Goal: Task Accomplishment & Management: Manage account settings

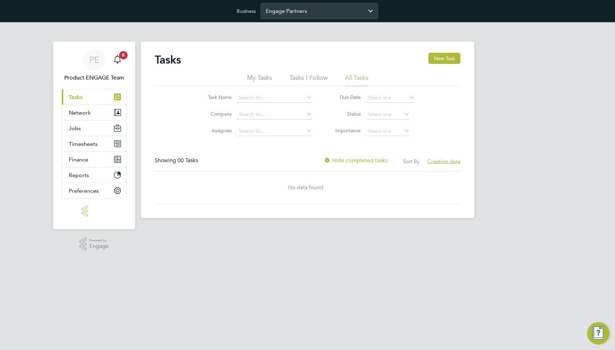
click at [338, 14] on input "Engage Partners" at bounding box center [319, 11] width 118 height 16
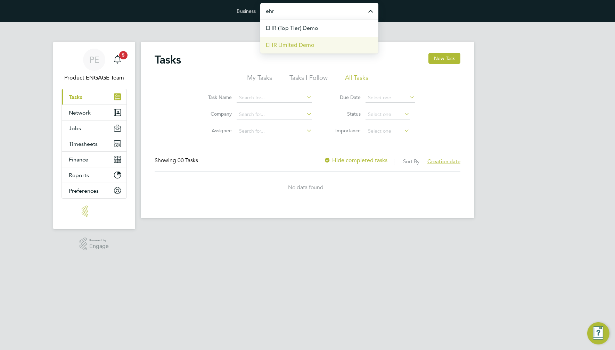
click at [333, 47] on li "EHR Limited Demo" at bounding box center [319, 44] width 118 height 17
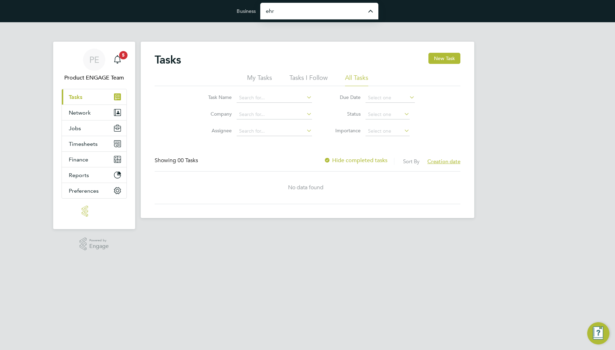
type input "EHR Limited Demo"
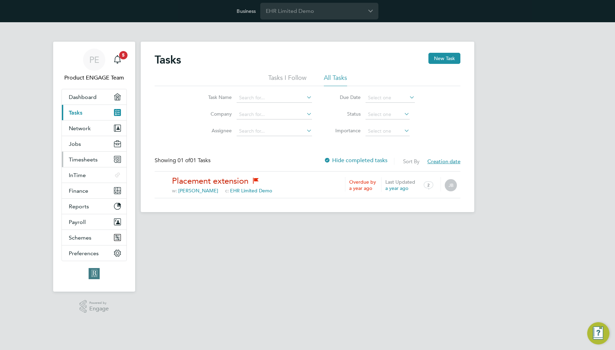
click at [93, 163] on button "Timesheets" at bounding box center [94, 159] width 65 height 15
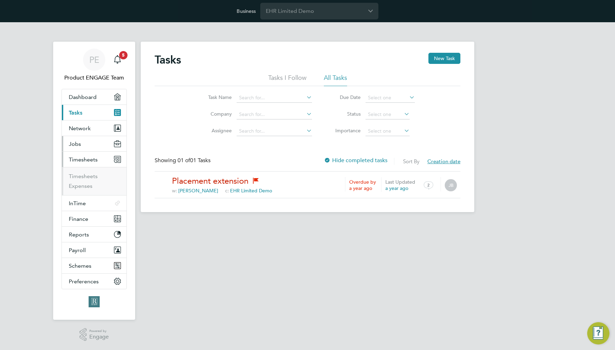
click at [93, 142] on button "Jobs" at bounding box center [94, 143] width 65 height 15
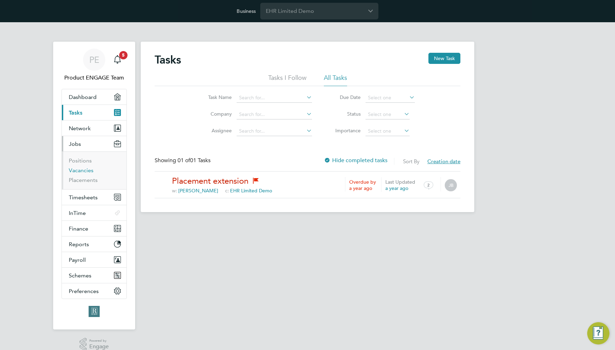
click at [85, 167] on link "Vacancies" at bounding box center [81, 170] width 25 height 7
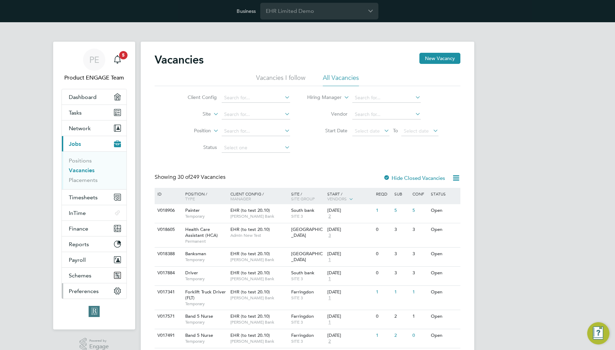
click at [98, 290] on button "Preferences" at bounding box center [94, 290] width 65 height 15
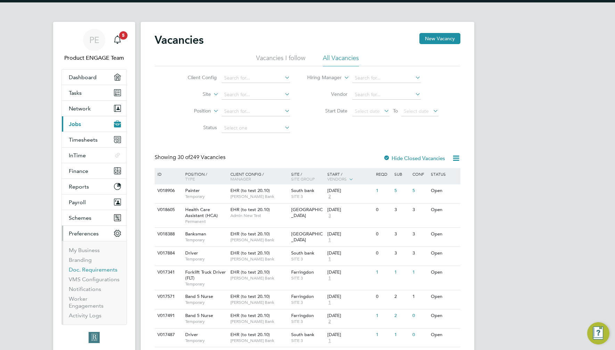
scroll to position [25, 0]
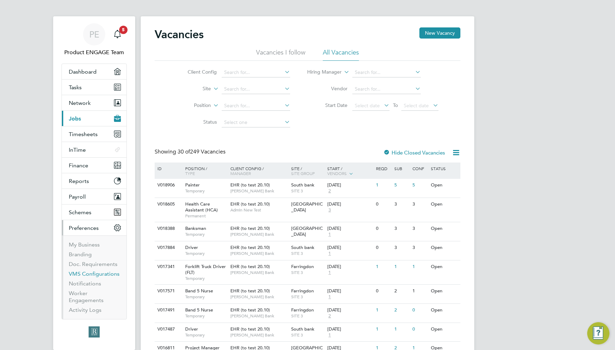
click at [98, 274] on link "VMS Configurations" at bounding box center [94, 274] width 51 height 7
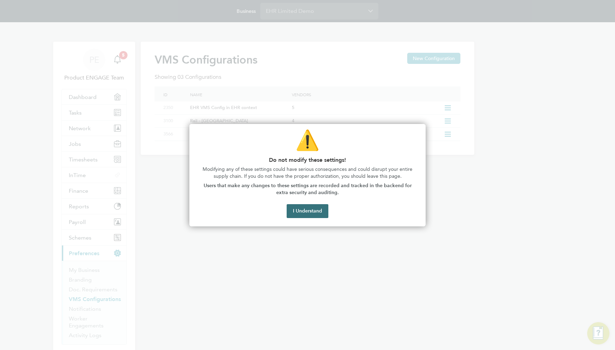
click at [307, 212] on button "I Understand" at bounding box center [307, 211] width 42 height 14
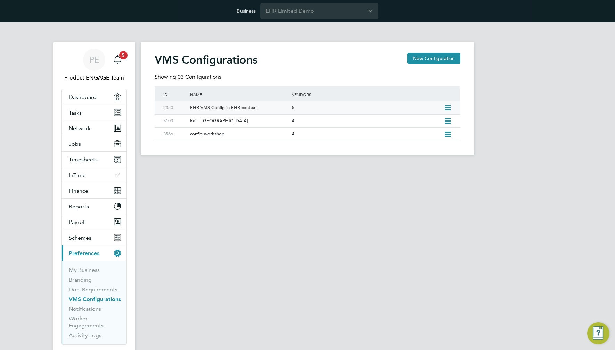
click at [449, 110] on icon at bounding box center [447, 108] width 9 height 6
click at [427, 122] on li "Edit VMS Configuration" at bounding box center [417, 123] width 67 height 10
type input "EHR VMS Config in EHR context"
type input "EHR Limited Demo"
type input "Any Text"
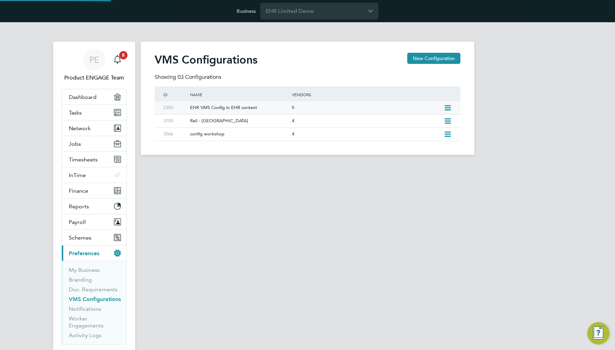
type input "Manually"
type input "No Limits"
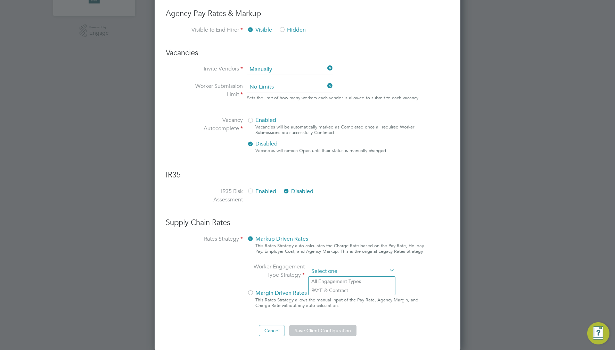
scroll to position [661, 306]
click at [359, 152] on ng-form "Client Config Name EHR VMS Config in EHR context End Hirer EHR Limited Demo Sup…" at bounding box center [307, 30] width 283 height 612
click at [338, 281] on li "All Engagement Types" at bounding box center [351, 281] width 86 height 9
type input "All Engagement Types"
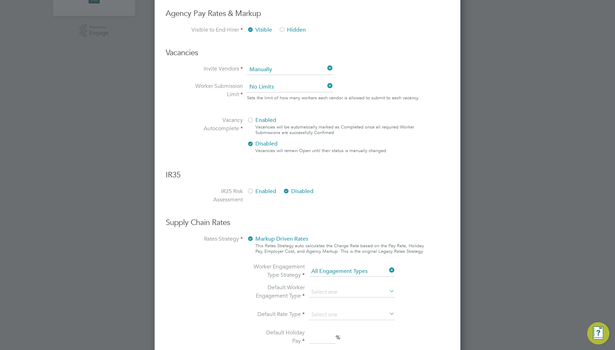
scroll to position [780, 306]
click at [330, 292] on input at bounding box center [352, 292] width 86 height 10
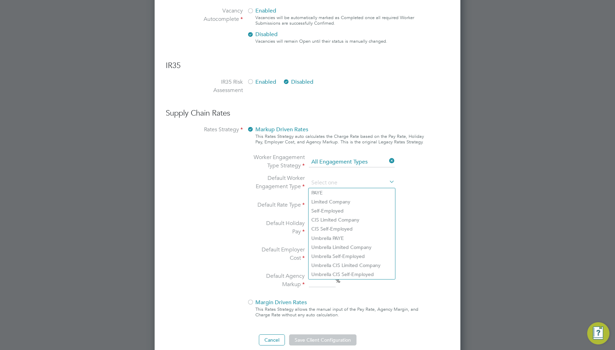
scroll to position [478, 0]
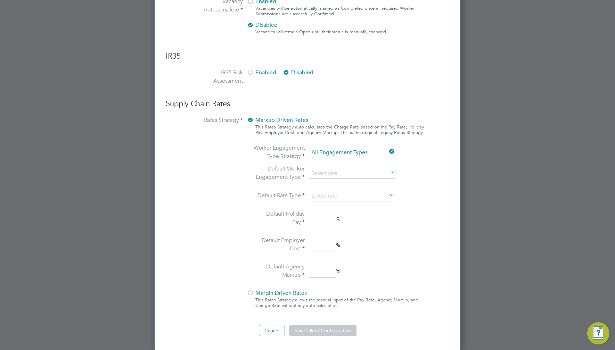
click at [357, 238] on li "Umbrella Limited Company" at bounding box center [351, 237] width 86 height 9
type input "Umbrella Limited Company"
click at [363, 193] on input at bounding box center [352, 196] width 86 height 10
click at [352, 204] on li "Hourly" at bounding box center [351, 205] width 86 height 9
type input "Hourly"
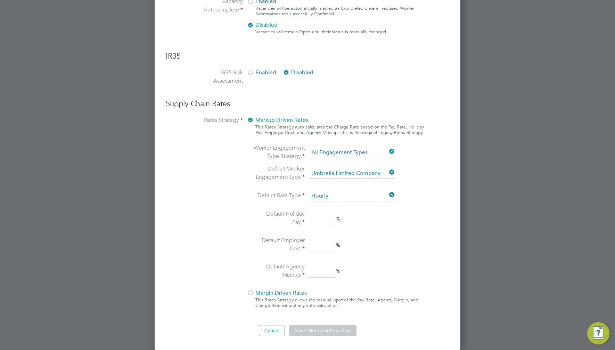
click at [324, 221] on input at bounding box center [322, 219] width 27 height 13
type input "2"
drag, startPoint x: 324, startPoint y: 229, endPoint x: 325, endPoint y: 238, distance: 8.4
click at [324, 229] on ng-container "Default Worker Engagement Type Umbrella Limited Company Default Rate Type Hourl…" at bounding box center [325, 223] width 147 height 116
drag, startPoint x: 323, startPoint y: 244, endPoint x: 322, endPoint y: 255, distance: 11.1
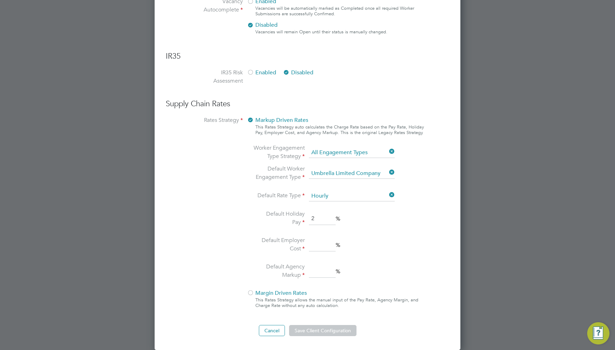
click at [323, 247] on input at bounding box center [322, 245] width 27 height 13
type input "3"
click at [322, 269] on input "3" at bounding box center [322, 271] width 27 height 13
type input "3"
click at [333, 330] on button "Save Client Configuration" at bounding box center [322, 330] width 67 height 11
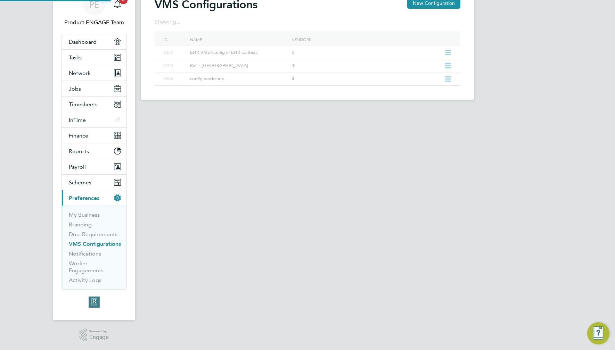
scroll to position [0, 0]
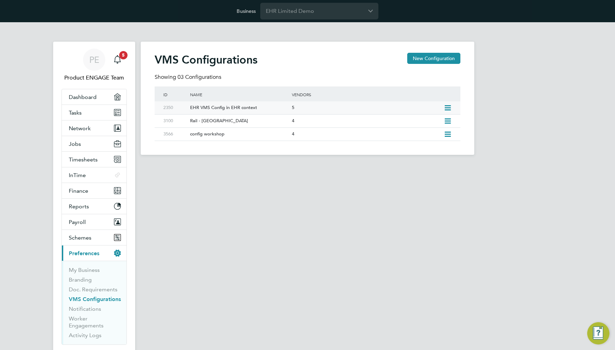
click at [449, 109] on icon at bounding box center [447, 108] width 9 height 6
click at [422, 121] on li "Edit VMS Configuration" at bounding box center [417, 123] width 67 height 10
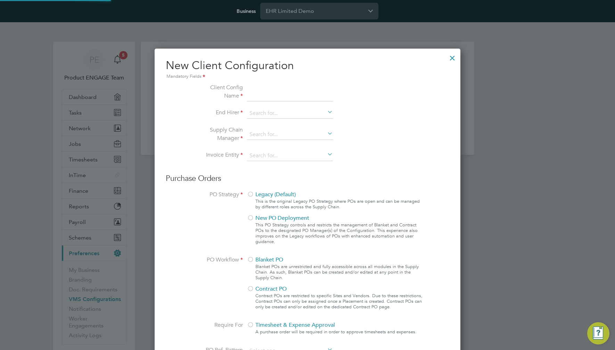
type input "EHR VMS Config in EHR context"
type input "EHR Limited Demo"
type input "Any Text"
type input "Manually"
type input "No Limits"
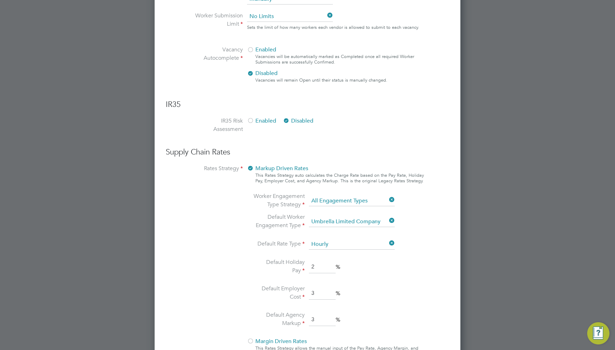
scroll to position [354, 0]
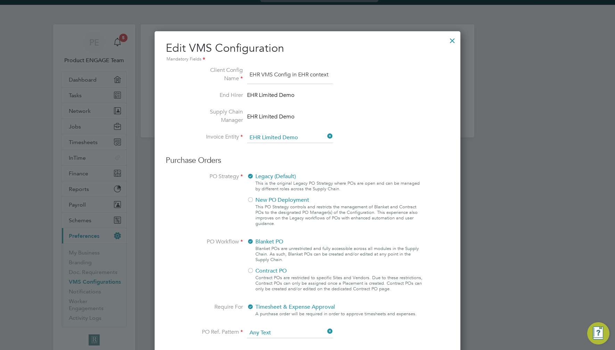
click at [452, 38] on div at bounding box center [452, 39] width 13 height 13
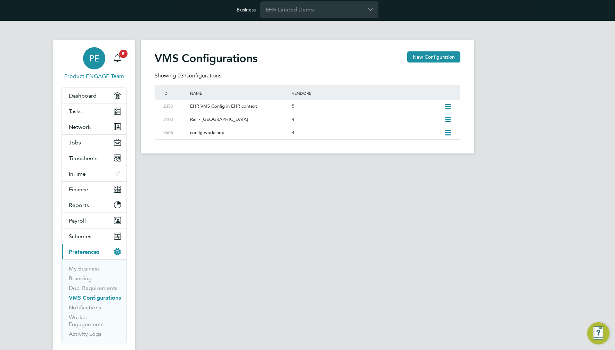
scroll to position [0, 0]
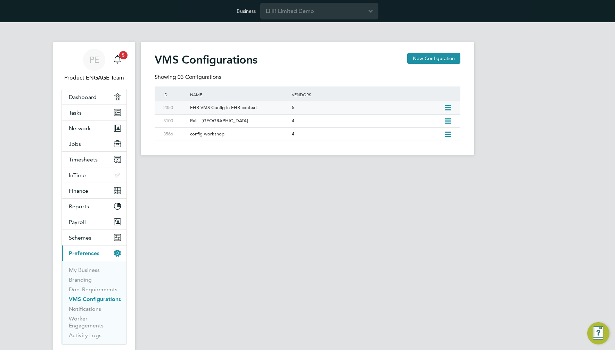
click at [449, 107] on icon at bounding box center [447, 108] width 9 height 6
click at [421, 124] on li "Edit VMS Configuration" at bounding box center [417, 123] width 67 height 10
type input "EHR VMS Config in EHR context"
type input "EHR Limited Demo"
type input "Any Text"
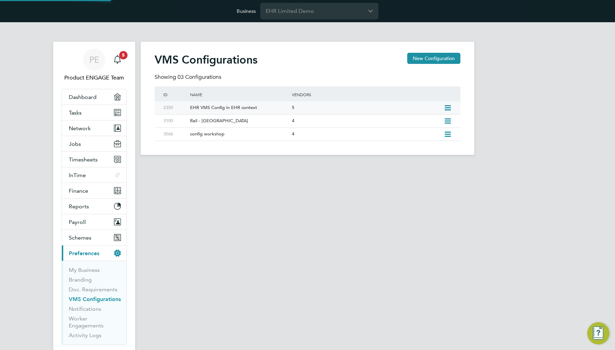
type input "Manually"
type input "No Limits"
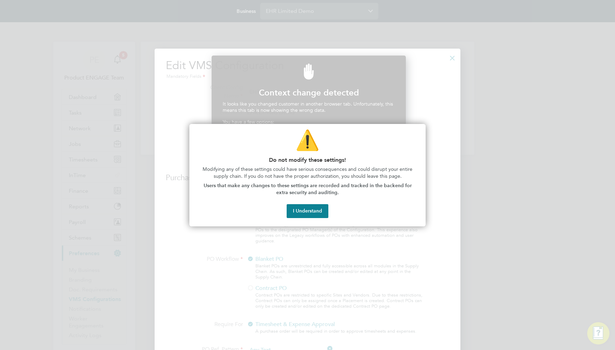
scroll to position [153, 192]
click at [313, 208] on button "I Understand" at bounding box center [307, 211] width 42 height 14
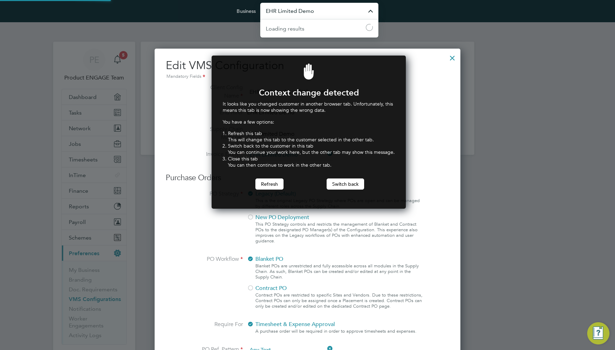
click at [308, 10] on input "EHR Limited Demo" at bounding box center [319, 11] width 118 height 16
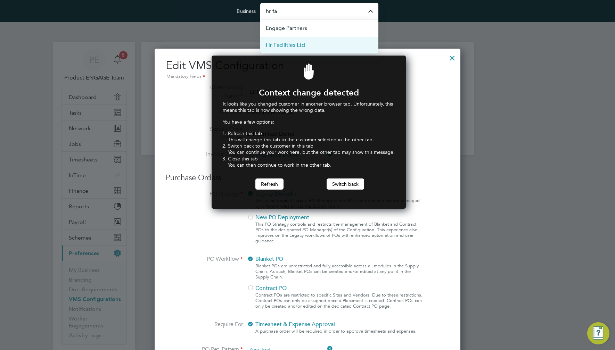
click at [316, 47] on li "Hr Facilities Ltd" at bounding box center [319, 44] width 118 height 17
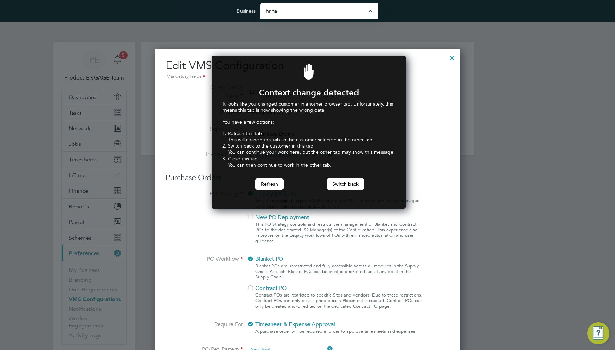
type input "Hr Facilities Ltd"
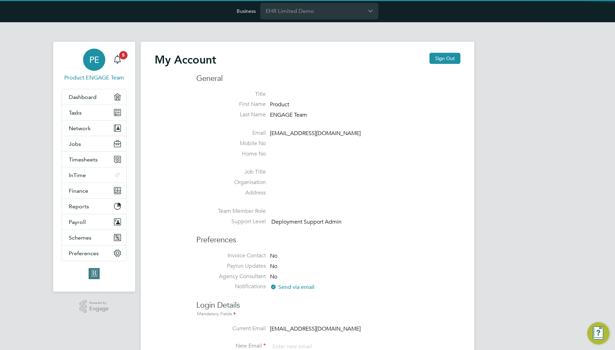
type input "support@engagetech.com"
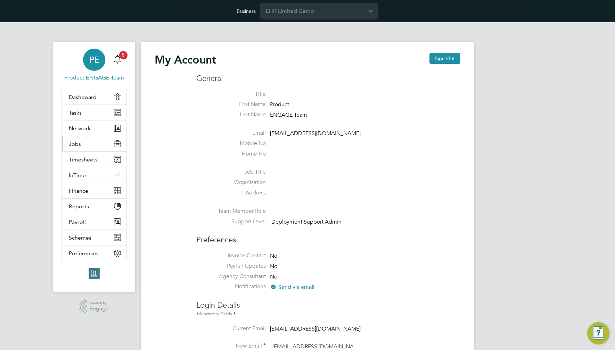
click at [78, 144] on span "Jobs" at bounding box center [75, 144] width 12 height 7
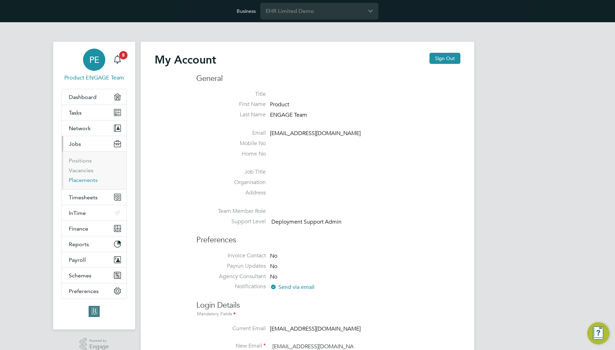
click at [89, 180] on link "Placements" at bounding box center [83, 180] width 29 height 7
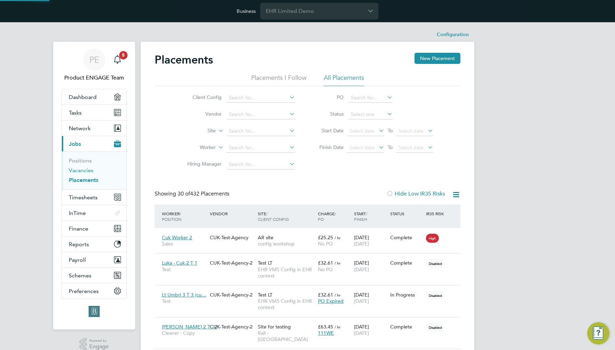
click at [85, 169] on link "Vacancies" at bounding box center [81, 170] width 25 height 7
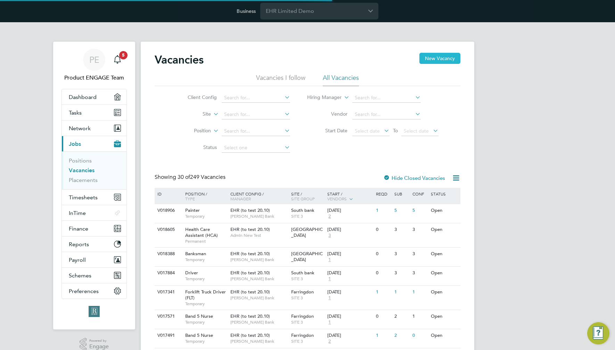
click at [442, 58] on button "New Vacancy" at bounding box center [439, 58] width 41 height 11
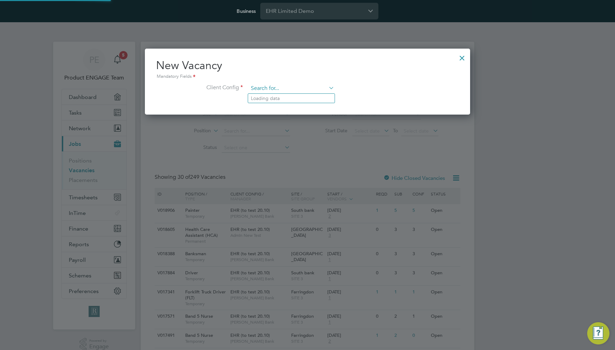
click at [315, 87] on input at bounding box center [291, 88] width 86 height 10
click at [311, 117] on li "EHR VMS Config in EHR context" at bounding box center [291, 117] width 86 height 9
type input "EHR VMS Config in EHR context"
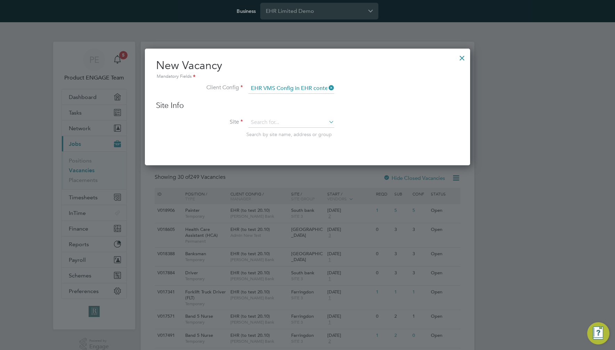
click at [311, 117] on input at bounding box center [291, 122] width 86 height 10
click at [311, 130] on li "Chris-test" at bounding box center [294, 132] width 93 height 9
type input "Chris-test"
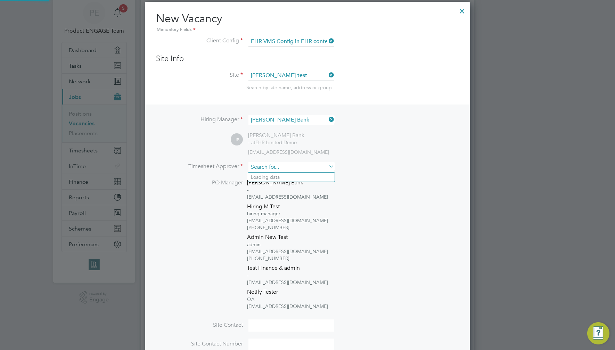
click at [296, 169] on input at bounding box center [291, 167] width 86 height 10
click at [291, 217] on li "TS Approver Test" at bounding box center [291, 214] width 86 height 9
type input "TS Approver Test"
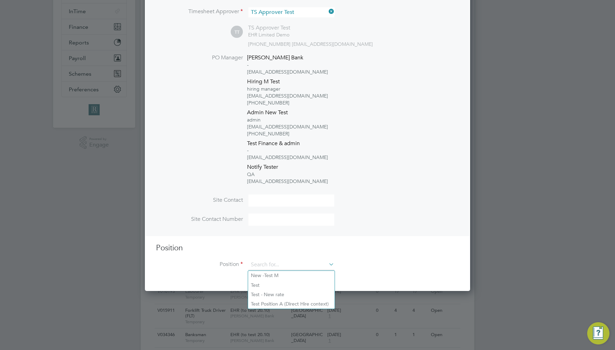
drag, startPoint x: 310, startPoint y: 261, endPoint x: 306, endPoint y: 256, distance: 6.7
click at [310, 261] on input at bounding box center [291, 265] width 86 height 10
click at [329, 250] on h3 "Position" at bounding box center [307, 248] width 303 height 10
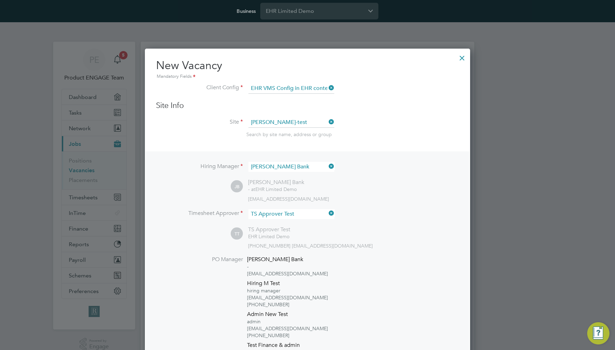
click at [462, 59] on div at bounding box center [462, 56] width 13 height 13
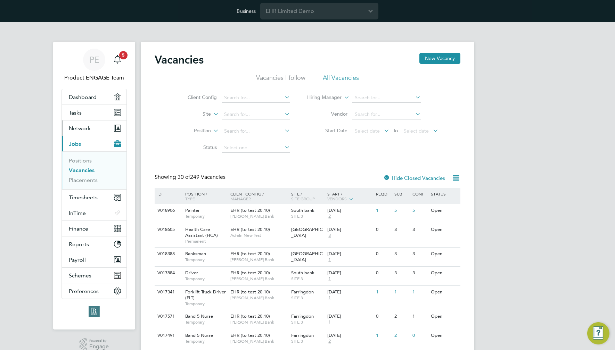
click at [86, 125] on span "Network" at bounding box center [80, 128] width 22 height 7
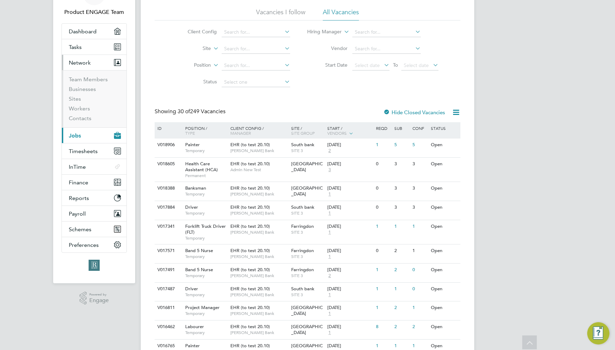
click at [74, 139] on button "Current page: Jobs" at bounding box center [94, 135] width 65 height 15
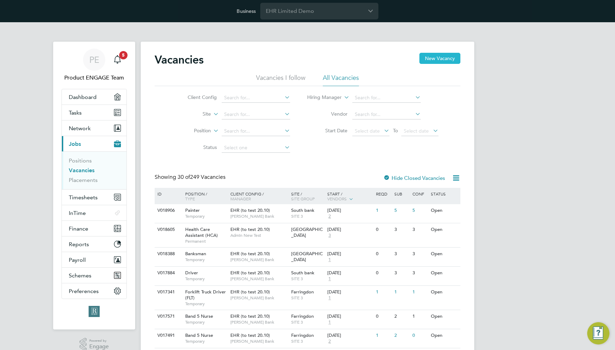
click at [437, 54] on button "New Vacancy" at bounding box center [439, 58] width 41 height 11
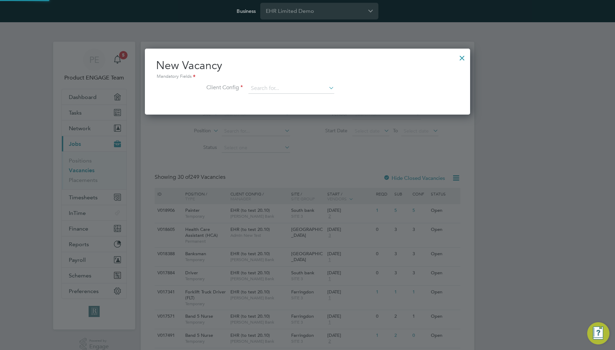
scroll to position [66, 325]
click at [286, 91] on input at bounding box center [291, 88] width 86 height 10
click at [290, 117] on li "EHR VMS Config in EHR context" at bounding box center [291, 117] width 86 height 9
type input "EHR VMS Config in EHR context"
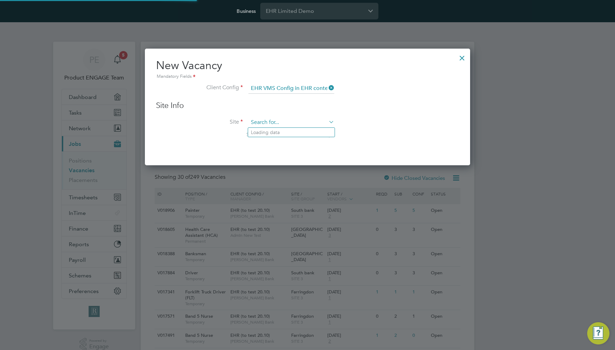
click at [289, 123] on input at bounding box center [291, 122] width 86 height 10
click at [283, 149] on li "Test Site A (EHR Context for direct hire)" at bounding box center [294, 151] width 93 height 9
type input "Test Site A (EHR Context for direct hire)"
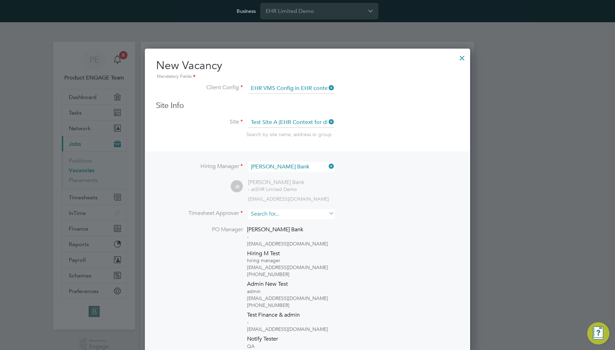
click at [303, 218] on input at bounding box center [291, 214] width 86 height 10
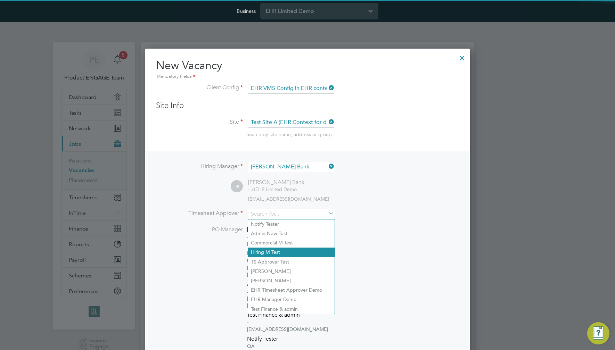
click at [294, 248] on li "Hiring M Test" at bounding box center [291, 252] width 86 height 9
type input "Hiring M Test"
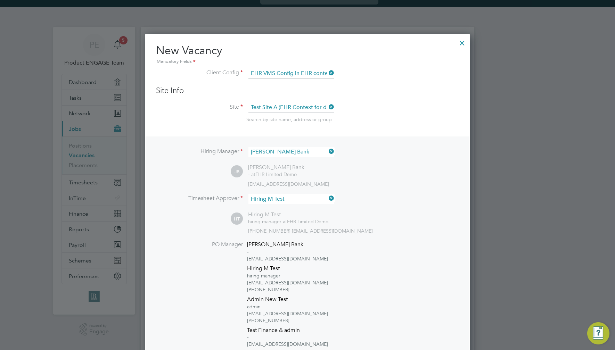
scroll to position [200, 0]
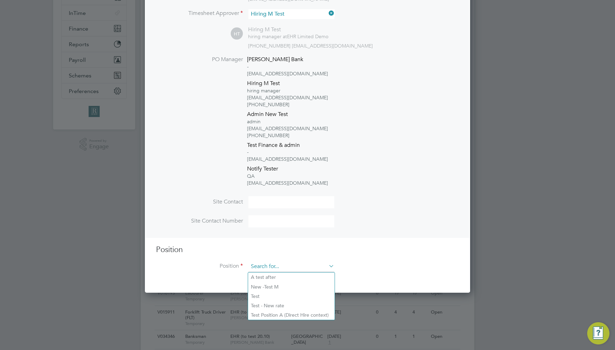
click at [294, 267] on input at bounding box center [291, 266] width 86 height 10
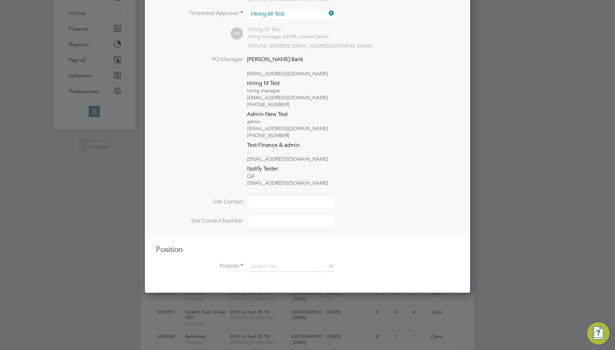
click at [288, 279] on li "A test after" at bounding box center [291, 277] width 86 height 9
type input "A test after"
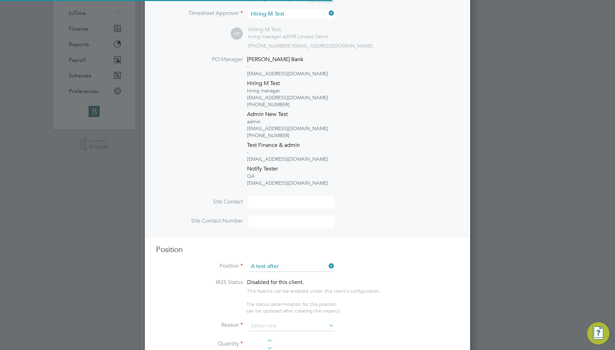
scroll to position [1159, 325]
type textarea "trewq"
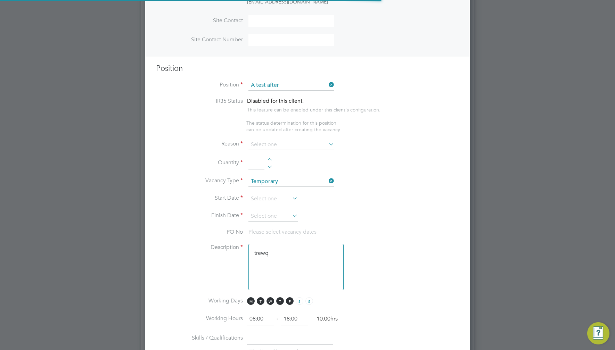
scroll to position [386, 0]
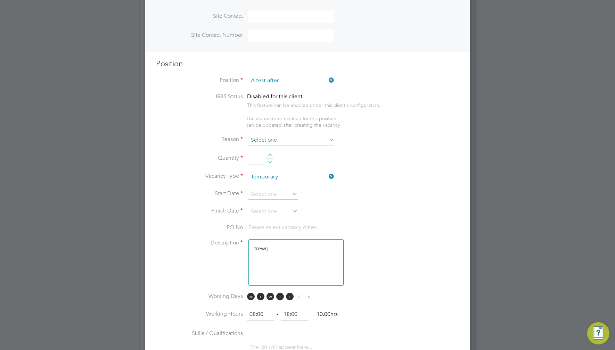
click at [291, 143] on input at bounding box center [291, 140] width 86 height 10
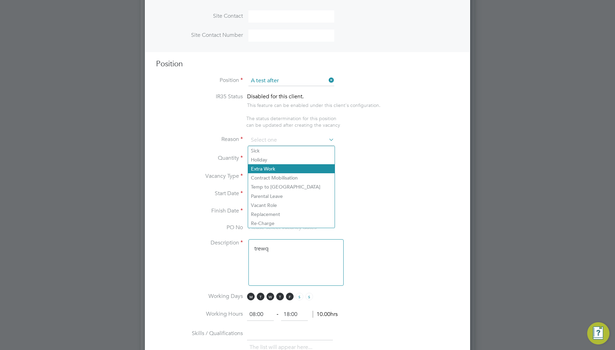
click at [279, 170] on li "Extra Work" at bounding box center [291, 168] width 86 height 9
type input "Extra Work"
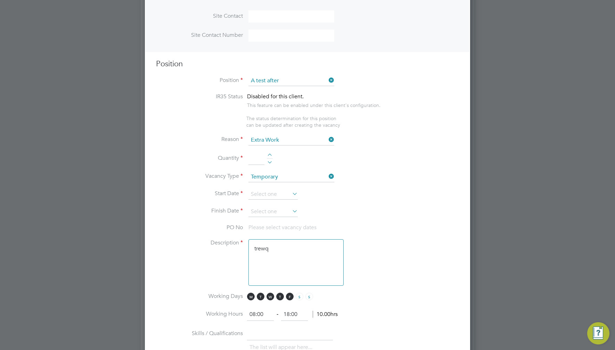
click at [270, 155] on div at bounding box center [270, 155] width 6 height 5
click at [272, 156] on div at bounding box center [270, 155] width 6 height 5
type input "3"
click at [277, 197] on input at bounding box center [272, 194] width 49 height 10
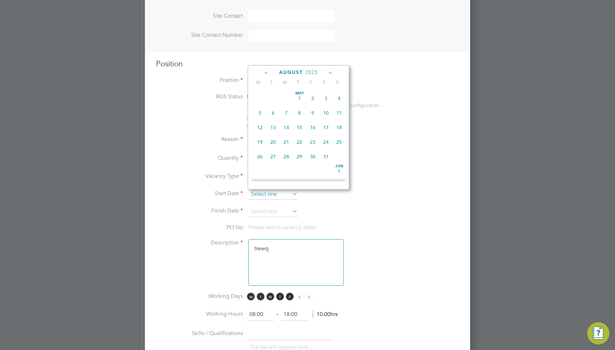
scroll to position [271, 0]
click at [261, 97] on span "11" at bounding box center [259, 91] width 13 height 13
type input "[DATE]"
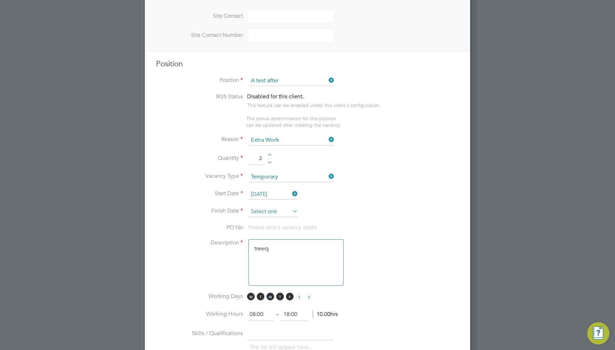
click at [288, 212] on input at bounding box center [272, 212] width 49 height 10
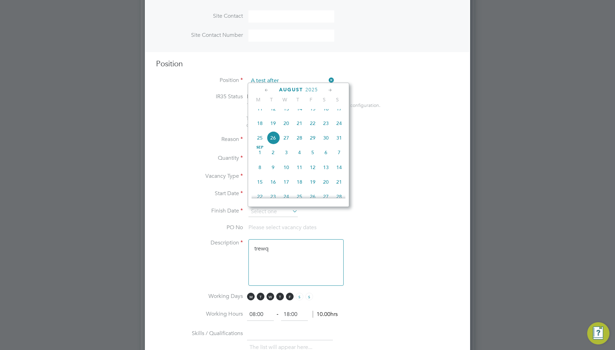
click at [337, 187] on span "21" at bounding box center [338, 181] width 13 height 13
type input "21 Sep 2025"
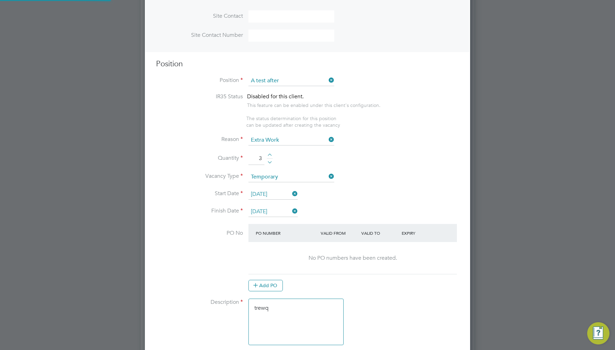
scroll to position [1252, 325]
click at [263, 285] on button "Add PO" at bounding box center [265, 285] width 34 height 11
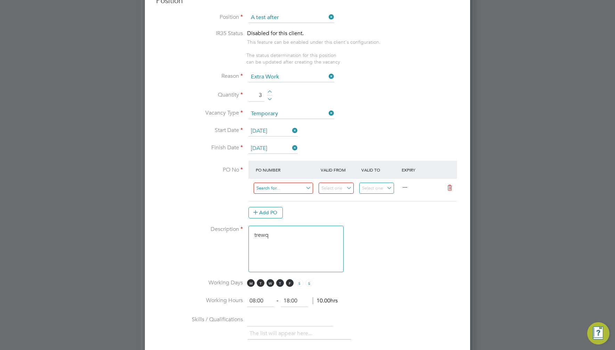
scroll to position [491, 0]
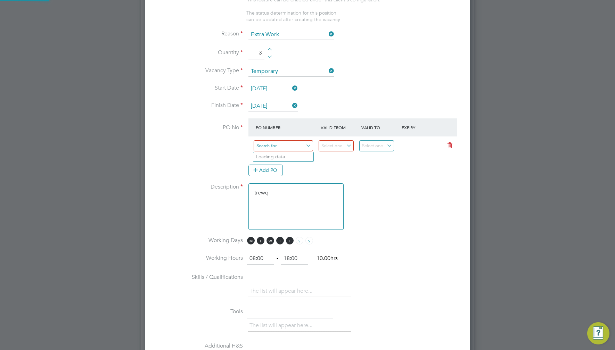
click at [291, 150] on input at bounding box center [282, 145] width 59 height 11
click at [286, 200] on li "PO-TEST1" at bounding box center [283, 203] width 60 height 9
type input "01 Feb 2024"
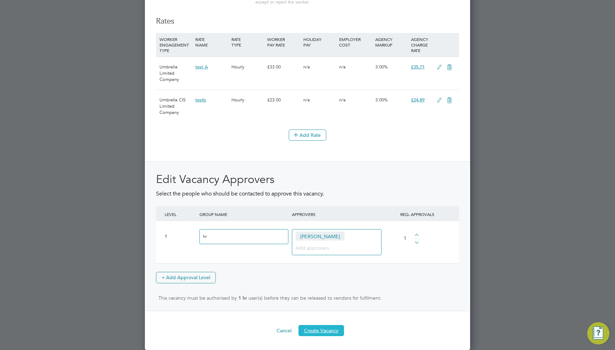
click at [320, 330] on button "Create Vacancy" at bounding box center [320, 330] width 45 height 11
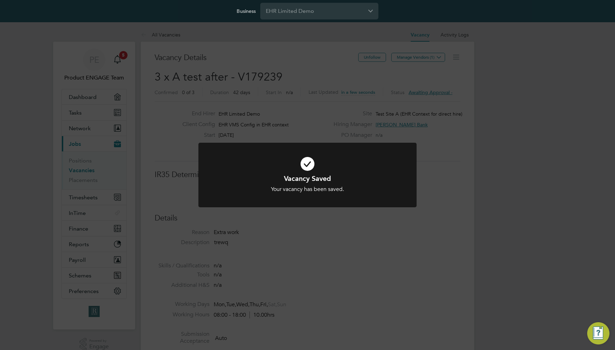
click at [282, 214] on div "Vacancy Saved Your vacancy has been saved. Cancel Okay" at bounding box center [307, 179] width 218 height 73
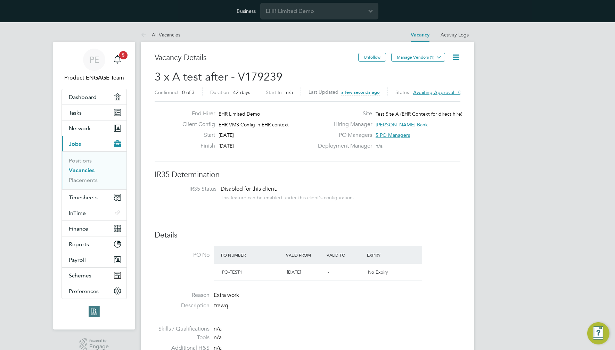
click at [455, 55] on icon at bounding box center [455, 57] width 9 height 9
click at [434, 95] on li "Approve All Levels" at bounding box center [434, 97] width 50 height 10
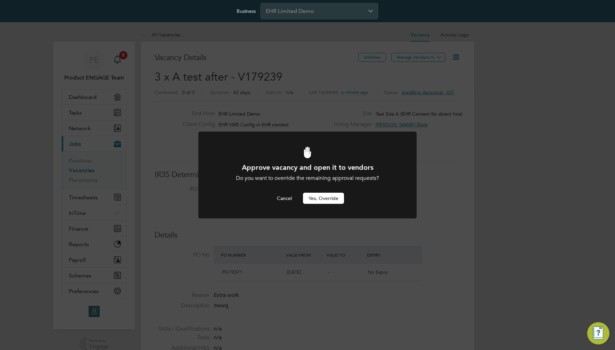
click at [326, 197] on button "Yes, Override" at bounding box center [323, 198] width 41 height 11
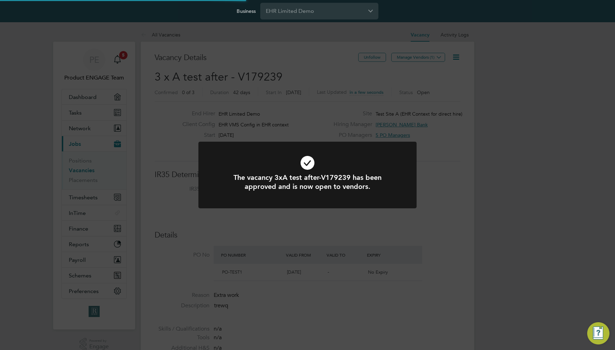
scroll to position [20, 49]
click at [477, 205] on div "The vacancy 3xA test after-V179239 has been approved and is now open to vendors…" at bounding box center [307, 175] width 615 height 350
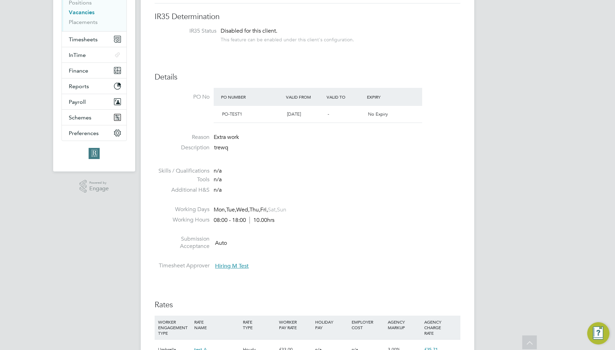
scroll to position [0, 0]
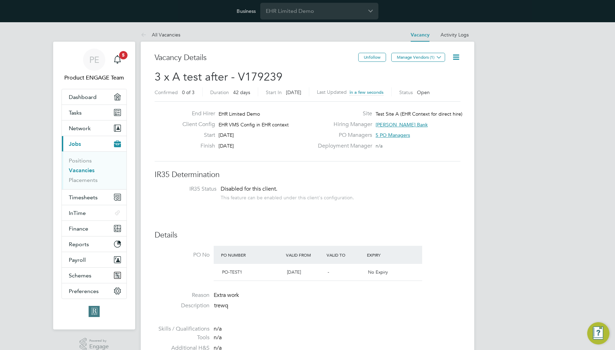
click at [376, 88] on div "Last Updated in a few seconds" at bounding box center [354, 92] width 75 height 9
click at [277, 70] on h2 "3 x A test after - V179239 Confirmed 0 of 3 Duration 42 days Start In 15 days a…" at bounding box center [308, 84] width 306 height 29
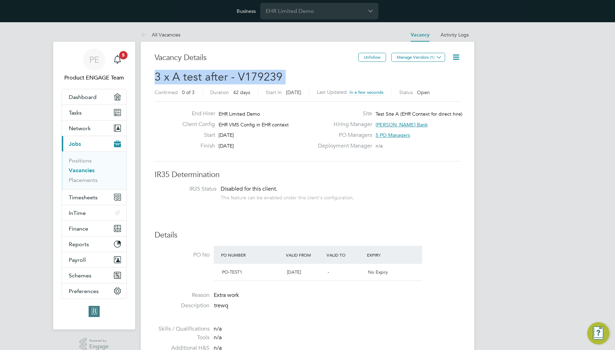
click at [277, 70] on h2 "3 x A test after - V179239 Confirmed 0 of 3 Duration 42 days Start In 15 days a…" at bounding box center [308, 84] width 306 height 29
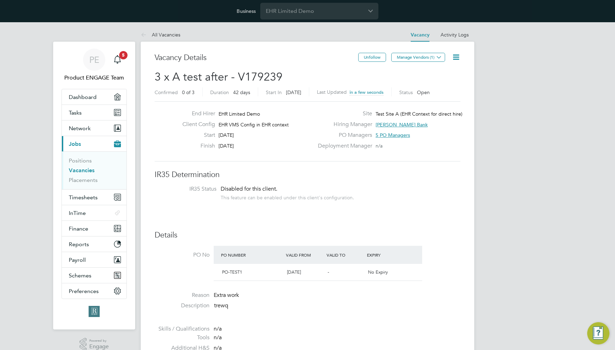
click at [252, 56] on h3 "Vacancy Details" at bounding box center [256, 58] width 203 height 10
click at [408, 59] on button "Manage Vendors (1)" at bounding box center [418, 57] width 54 height 9
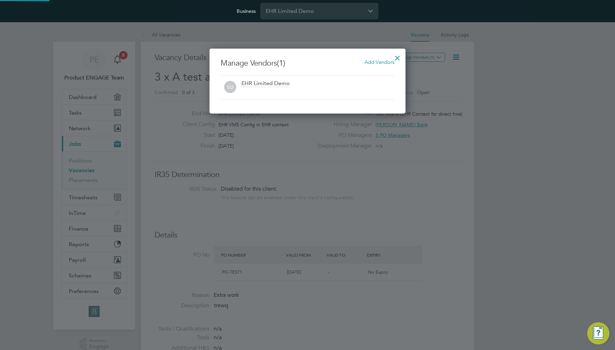
scroll to position [65, 196]
click at [380, 60] on span "Add Vendors" at bounding box center [379, 62] width 30 height 7
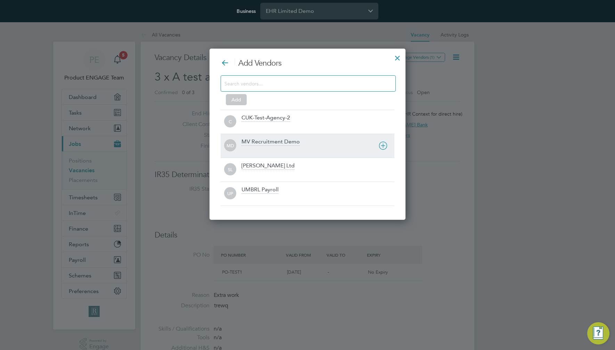
click at [313, 143] on div "MV Recruitment Demo" at bounding box center [317, 145] width 153 height 15
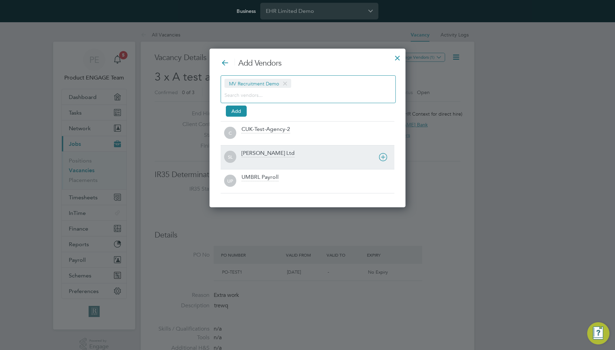
scroll to position [159, 196]
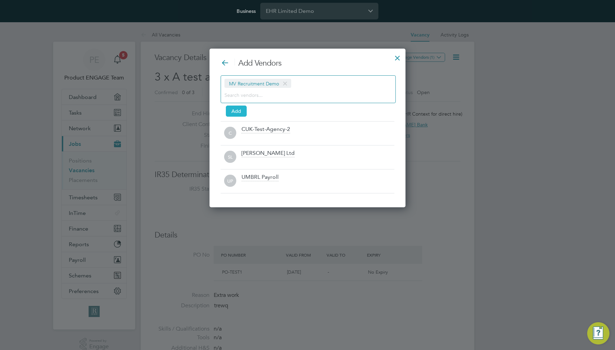
click at [234, 111] on button "Add" at bounding box center [236, 111] width 21 height 11
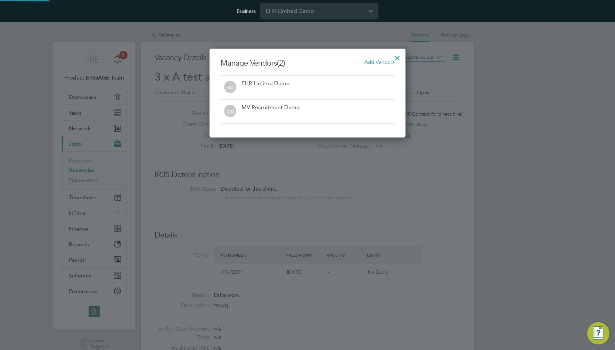
scroll to position [89, 196]
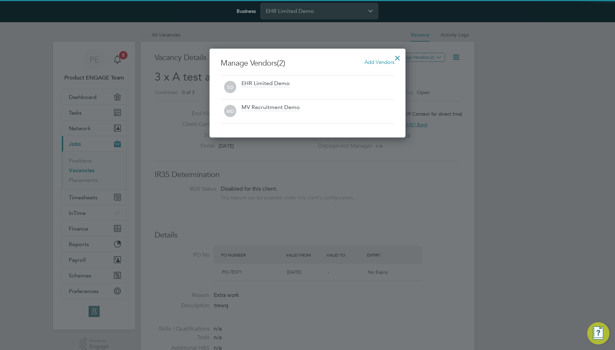
click at [457, 196] on div at bounding box center [307, 175] width 615 height 350
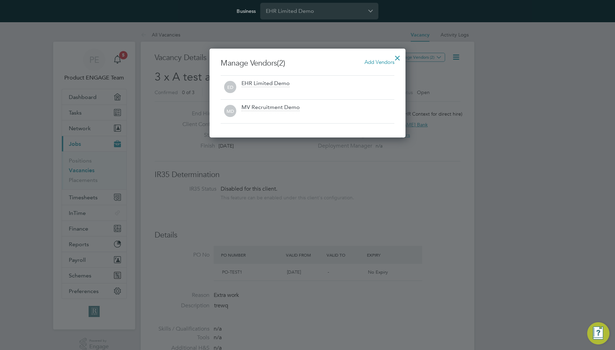
click at [396, 56] on div at bounding box center [397, 56] width 13 height 13
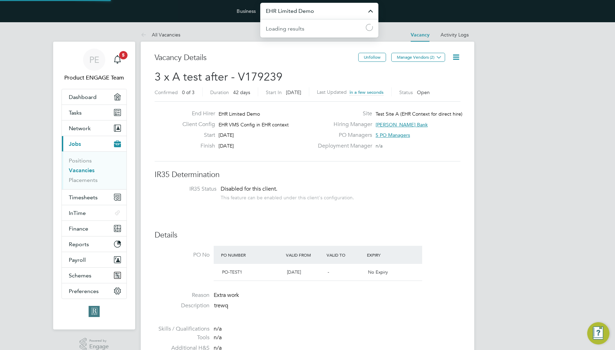
click at [331, 13] on input "EHR Limited Demo" at bounding box center [319, 11] width 118 height 16
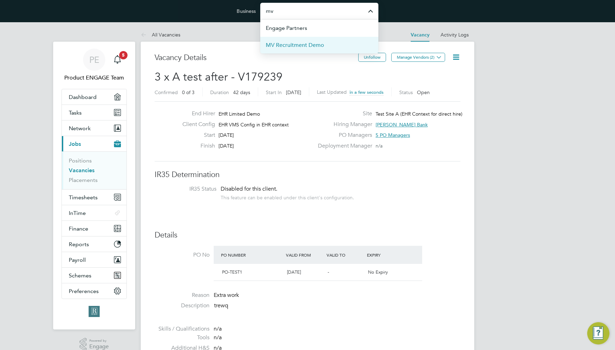
click at [324, 41] on li "MV Recruitment Demo" at bounding box center [319, 44] width 118 height 17
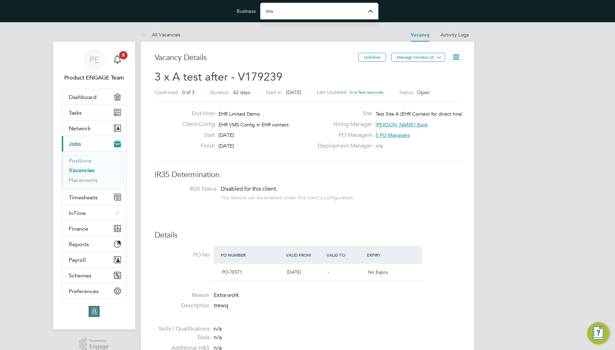
type input "MV Recruitment Demo"
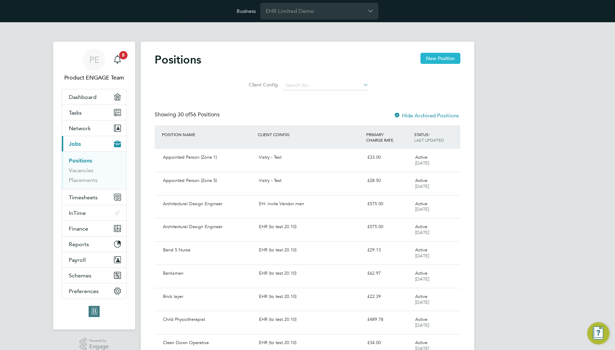
click at [430, 60] on button "New Position" at bounding box center [440, 58] width 40 height 11
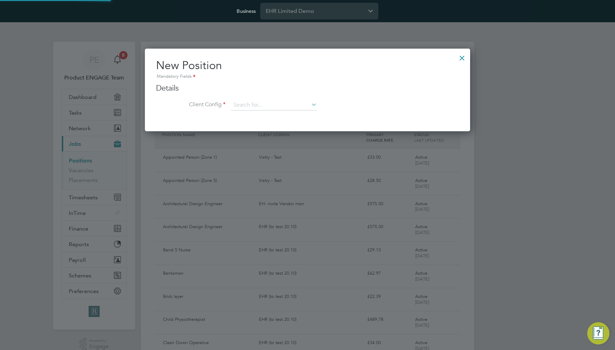
scroll to position [83, 325]
click at [291, 106] on input at bounding box center [274, 105] width 86 height 10
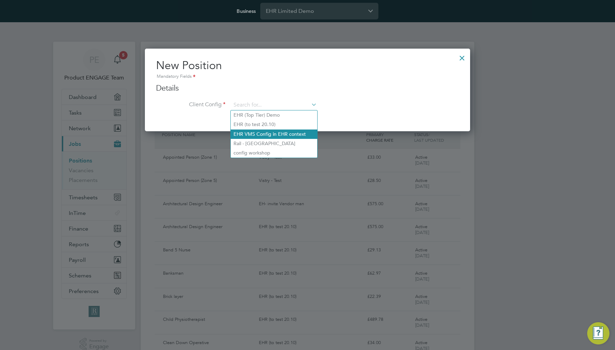
click at [294, 132] on li "EHR VMS Config in EHR context" at bounding box center [274, 134] width 86 height 9
type input "EHR VMS Config in EHR context"
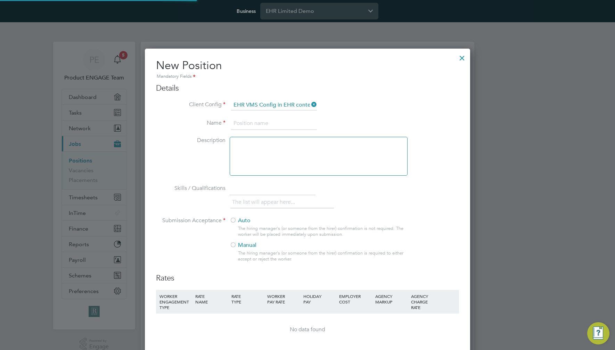
scroll to position [457, 325]
click at [275, 125] on input at bounding box center [274, 123] width 86 height 13
type input "A test after"
click at [291, 172] on div at bounding box center [319, 156] width 178 height 39
click at [239, 220] on label "Auto" at bounding box center [316, 220] width 172 height 7
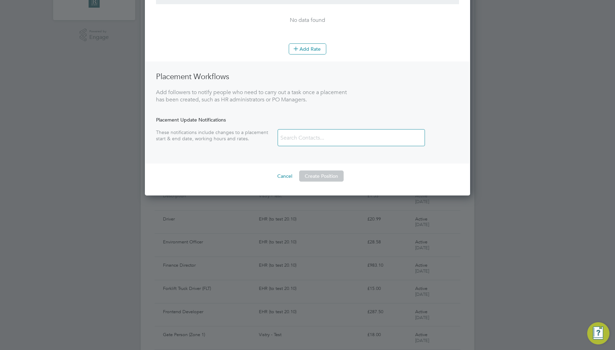
scroll to position [312, 0]
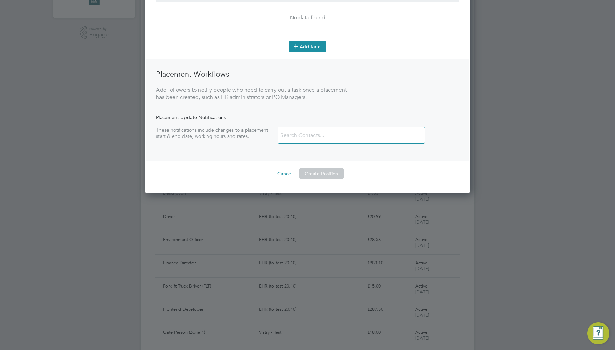
click at [302, 45] on button "Add Rate" at bounding box center [308, 46] width 38 height 11
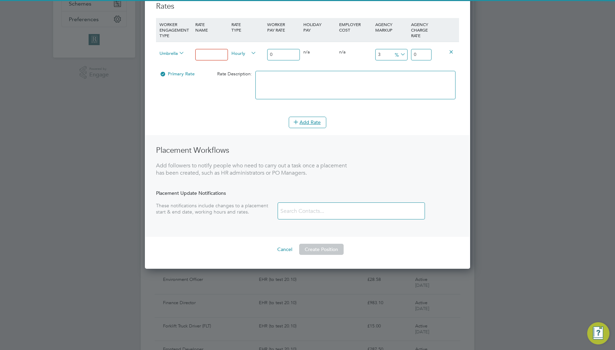
scroll to position [229, 0]
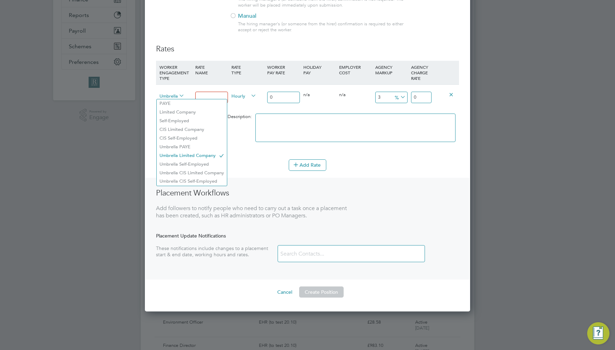
click at [174, 98] on span "Umbrella Limited Company" at bounding box center [171, 96] width 25 height 8
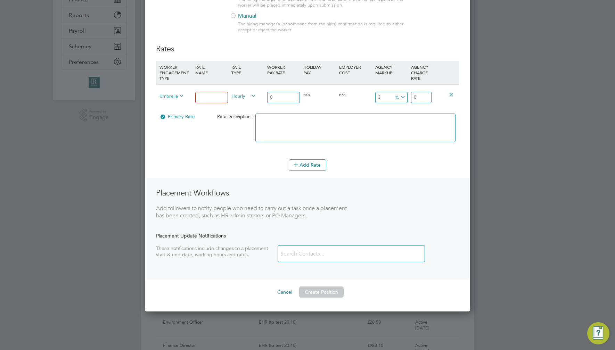
click at [256, 110] on div at bounding box center [354, 131] width 203 height 42
click at [218, 97] on body "Business EHR Limited Demo PE Product ENGAGE Team Notifications 5 Applications: …" at bounding box center [307, 216] width 615 height 890
type input "test A"
click at [285, 98] on input "0" at bounding box center [283, 97] width 32 height 11
type input "03"
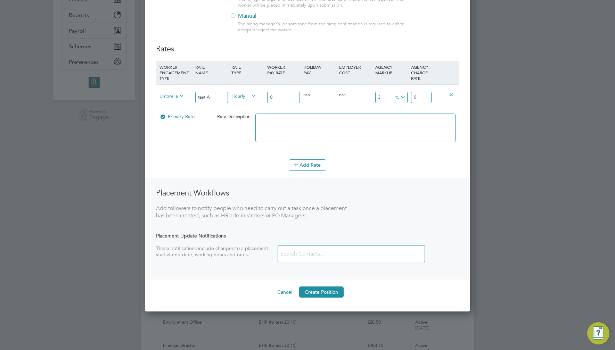
type input "3.246354"
type input "033"
type input "35.709894"
type input "033"
click at [323, 293] on button "Create Position" at bounding box center [321, 291] width 44 height 11
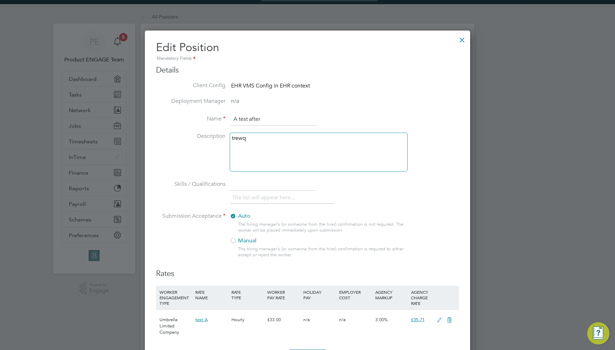
scroll to position [174, 0]
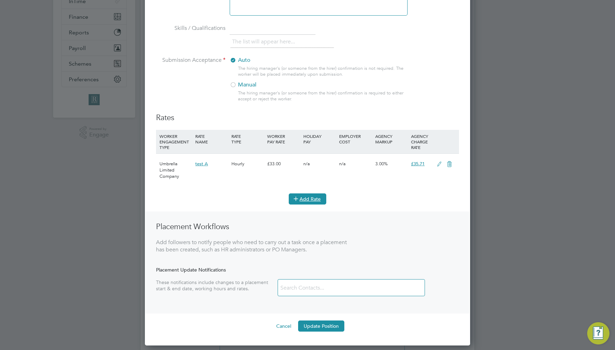
click at [318, 198] on button "Add Rate" at bounding box center [308, 198] width 38 height 11
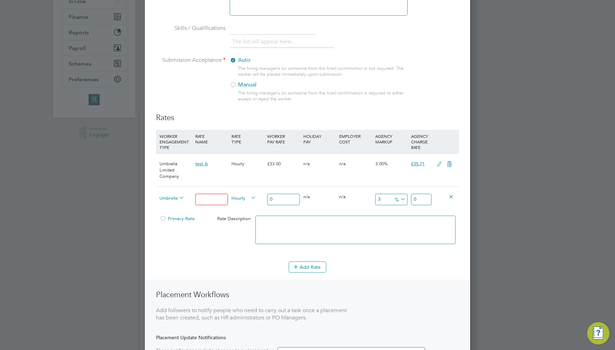
click at [172, 197] on span "Umbrella Limited Company" at bounding box center [171, 198] width 25 height 8
click at [199, 274] on li "Umbrella CIS Limited Company" at bounding box center [192, 275] width 70 height 9
click at [207, 198] on input at bounding box center [211, 199] width 32 height 11
type input "testb"
click at [288, 202] on input "0" at bounding box center [283, 199] width 32 height 11
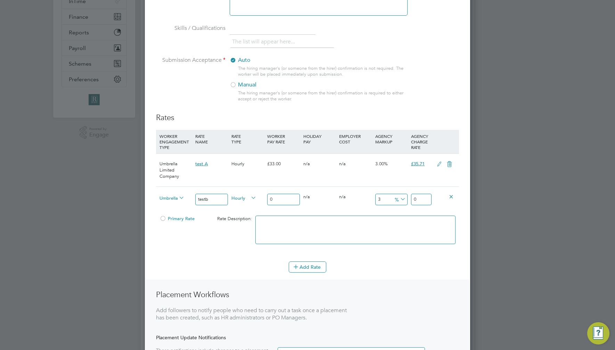
type input "02"
type input "2.164236"
type input "023"
type input "24.888714"
type input "023"
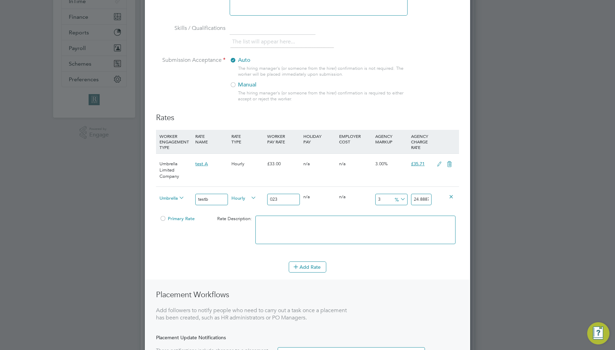
click at [380, 264] on div "Add Rate" at bounding box center [307, 266] width 303 height 11
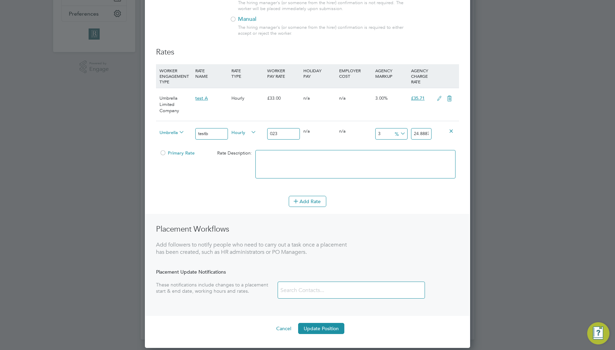
scroll to position [240, 0]
click at [326, 329] on button "Update Position" at bounding box center [321, 327] width 46 height 11
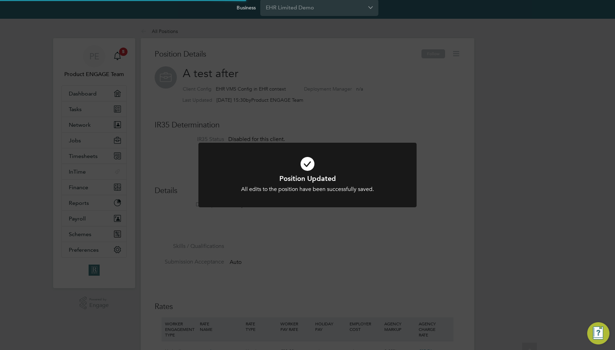
scroll to position [0, 0]
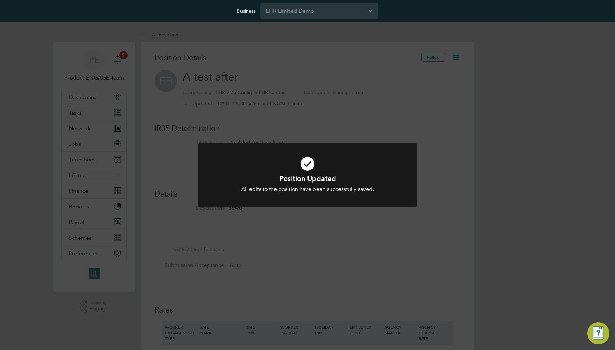
click at [354, 274] on div "Position Updated All edits to the position have been successfully saved. Cancel…" at bounding box center [307, 175] width 615 height 350
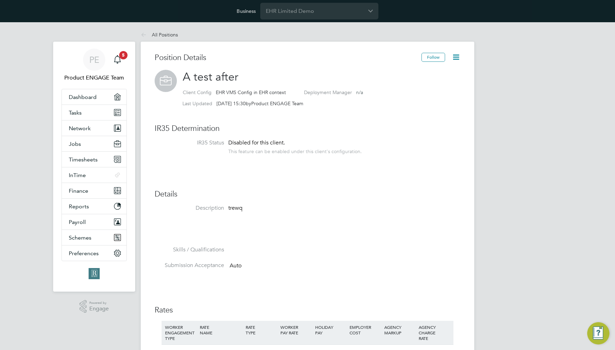
drag, startPoint x: 428, startPoint y: 58, endPoint x: 405, endPoint y: 134, distance: 79.4
click at [428, 58] on button "Follow" at bounding box center [433, 57] width 24 height 9
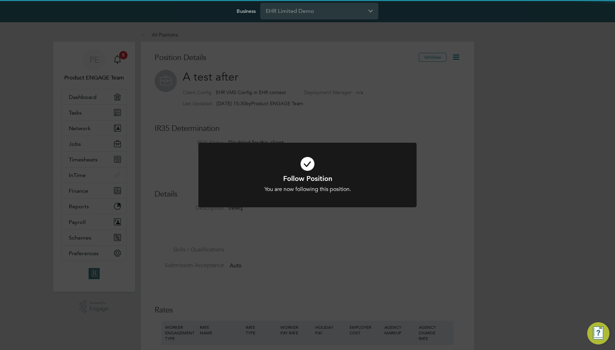
click at [399, 136] on div "Follow Position You are now following this position. Cancel Okay" at bounding box center [307, 175] width 615 height 350
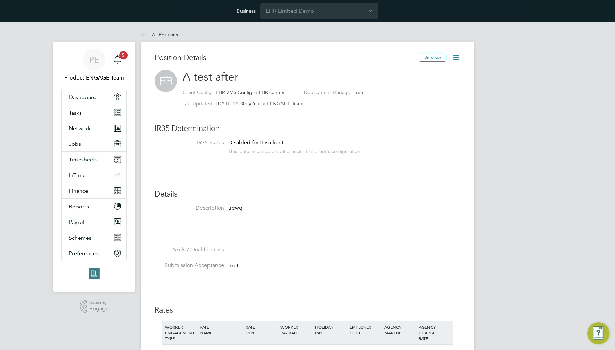
click at [459, 59] on icon at bounding box center [455, 57] width 9 height 9
click at [284, 79] on h2 "A test after Client Config EHR VMS Config in EHR context Deployment Manager n/a…" at bounding box center [308, 90] width 306 height 40
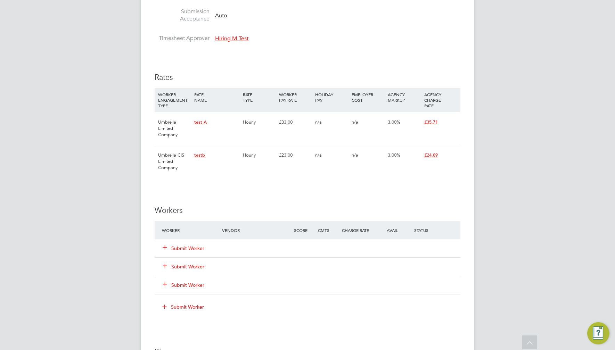
scroll to position [460, 0]
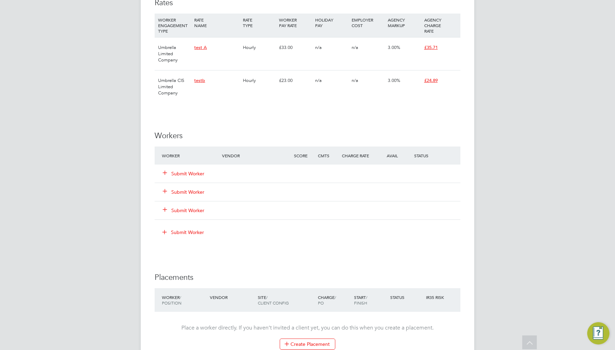
click at [191, 208] on button "Submit Worker" at bounding box center [184, 210] width 42 height 7
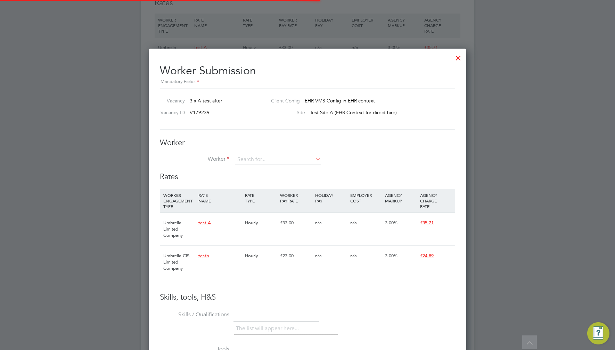
scroll to position [20, 47]
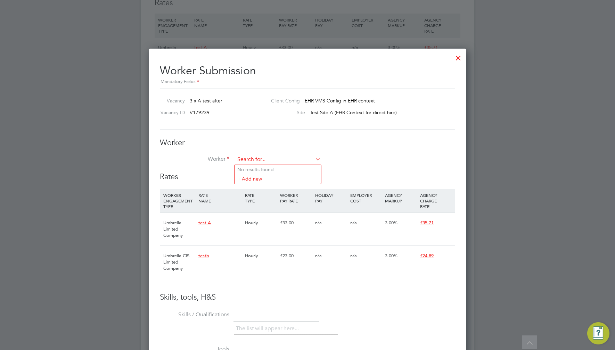
click at [257, 159] on input at bounding box center [278, 160] width 86 height 10
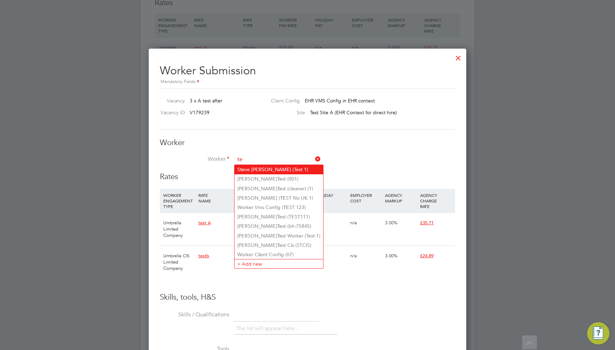
click at [264, 169] on li "S te ve [PERSON_NAME] (Test 1)" at bounding box center [278, 169] width 89 height 9
type input "[PERSON_NAME] (Test 1)"
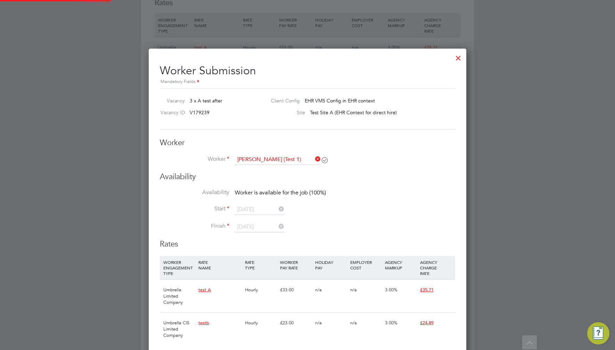
scroll to position [534, 318]
type input "[DATE]"
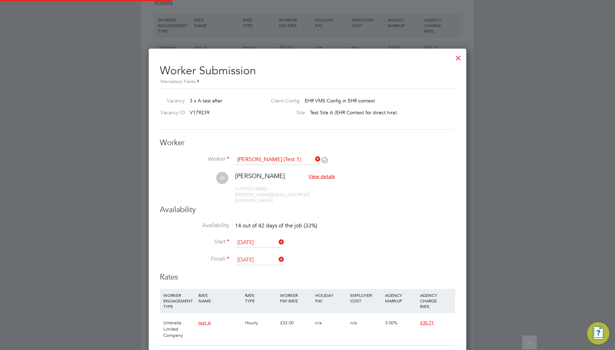
scroll to position [567, 318]
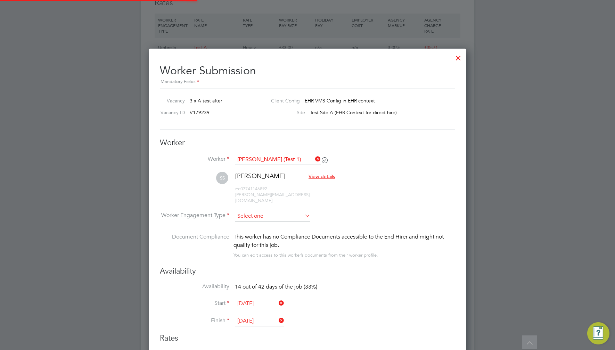
click at [271, 213] on input at bounding box center [272, 216] width 75 height 10
click at [283, 284] on li "Umbrella Self-Employed" at bounding box center [272, 283] width 76 height 9
type input "Umbrella Self-Employed"
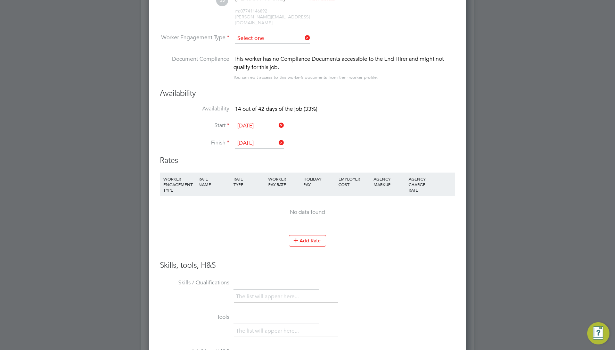
click at [288, 34] on input at bounding box center [272, 38] width 75 height 10
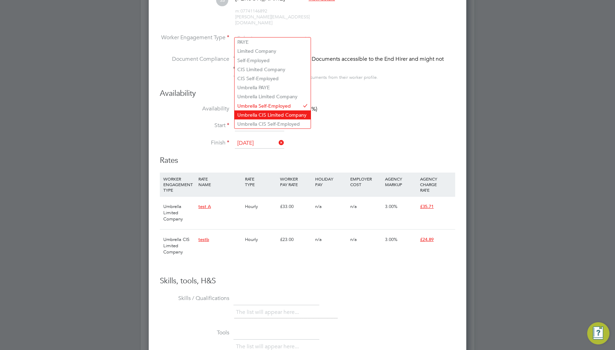
click at [282, 115] on li "Umbrella CIS Limited Company" at bounding box center [272, 114] width 76 height 9
type input "Umbrella CIS Limited Company"
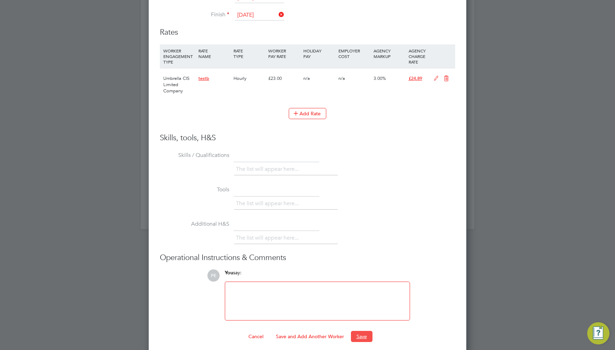
click at [365, 332] on button "Save" at bounding box center [362, 336] width 22 height 11
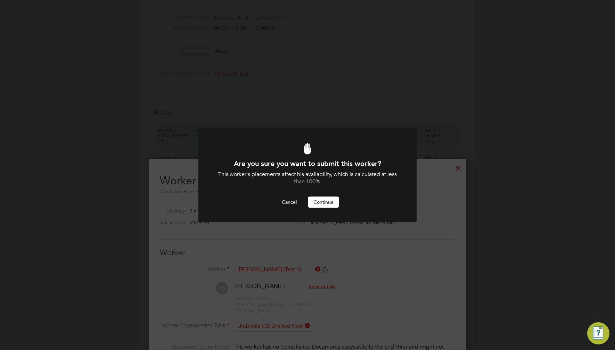
click at [321, 202] on button "Continue" at bounding box center [323, 202] width 31 height 11
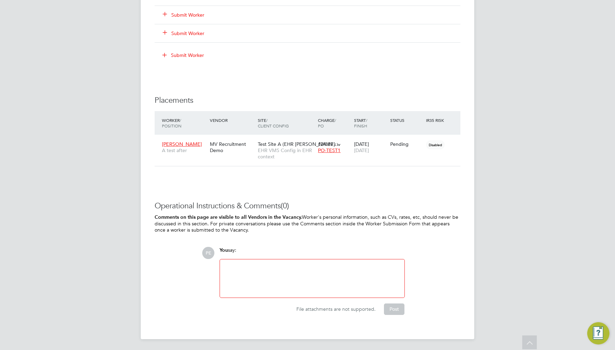
click at [453, 142] on icon at bounding box center [451, 144] width 7 height 8
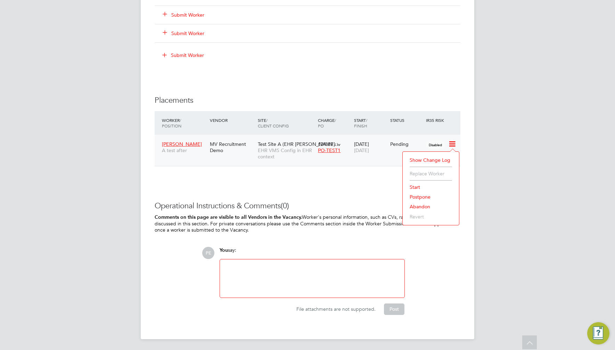
click at [414, 185] on li "Start" at bounding box center [430, 187] width 49 height 10
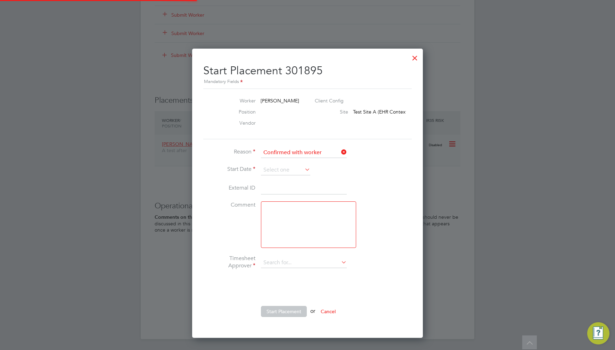
type input "Hiring M Test"
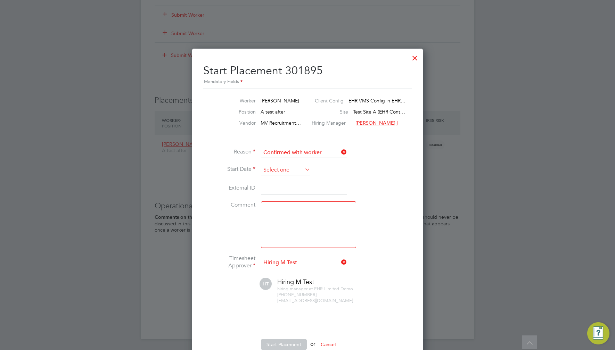
click at [283, 169] on input at bounding box center [285, 170] width 49 height 10
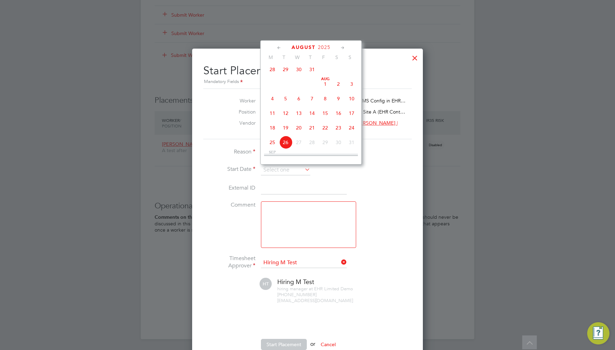
drag, startPoint x: 299, startPoint y: 84, endPoint x: 305, endPoint y: 89, distance: 7.6
click at [299, 84] on span at bounding box center [298, 83] width 13 height 13
click at [327, 88] on span "Aug 1" at bounding box center [324, 83] width 13 height 13
type input "[DATE]"
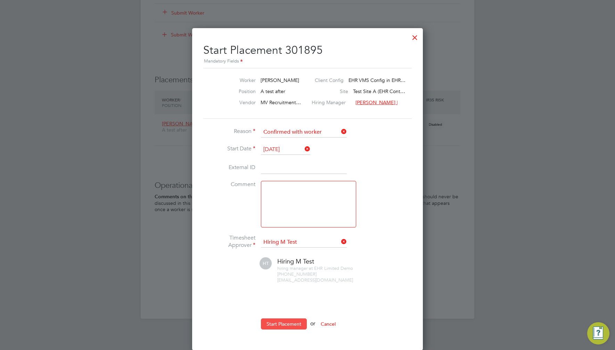
click at [284, 322] on button "Start Placement" at bounding box center [284, 323] width 46 height 11
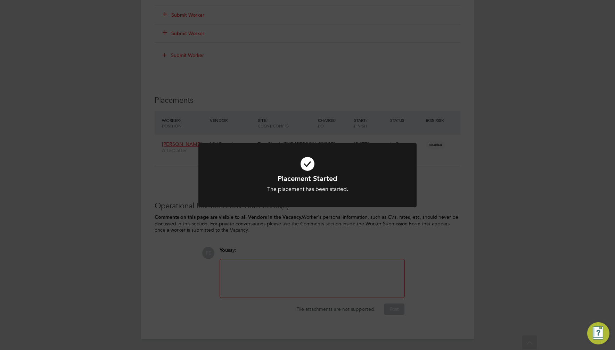
click at [327, 264] on div "Placement Started The placement has been started. Cancel Okay" at bounding box center [307, 175] width 615 height 350
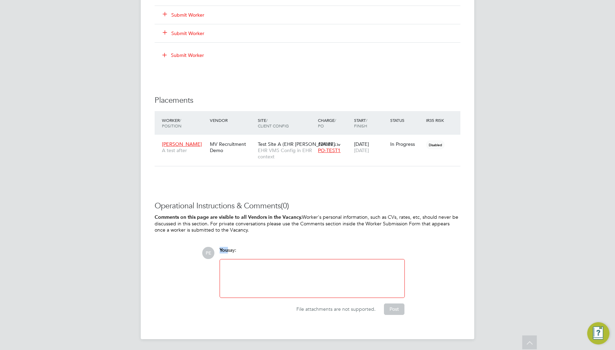
click at [316, 240] on div "Operational Instructions & Comments (0) Comments on this page are visible to al…" at bounding box center [308, 258] width 306 height 114
click at [332, 209] on h3 "Operational Instructions & Comments (0)" at bounding box center [308, 206] width 306 height 10
click at [331, 219] on p "Comments on this page are visible to all Vendors in the Vacancy. Worker's perso…" at bounding box center [308, 223] width 306 height 19
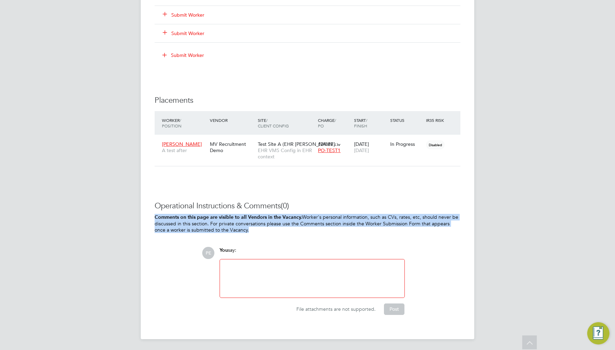
click at [331, 219] on p "Comments on this page are visible to all Vendors in the Vacancy. Worker's perso…" at bounding box center [308, 223] width 306 height 19
drag, startPoint x: 330, startPoint y: 219, endPoint x: 294, endPoint y: 222, distance: 36.3
click at [294, 222] on p "Comments on this page are visible to all Vendors in the Vacancy. Worker's perso…" at bounding box center [308, 223] width 306 height 19
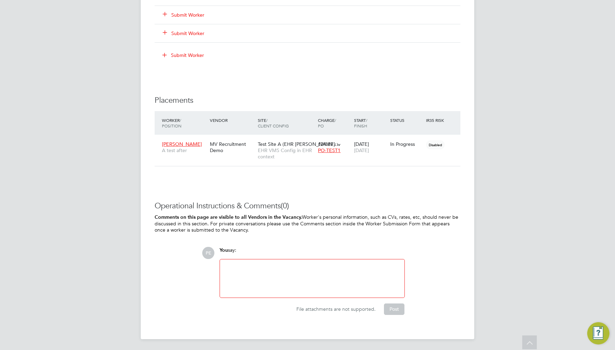
click at [284, 207] on h3 "Operational Instructions & Comments (0)" at bounding box center [308, 206] width 306 height 10
drag, startPoint x: 255, startPoint y: 232, endPoint x: 146, endPoint y: 199, distance: 114.6
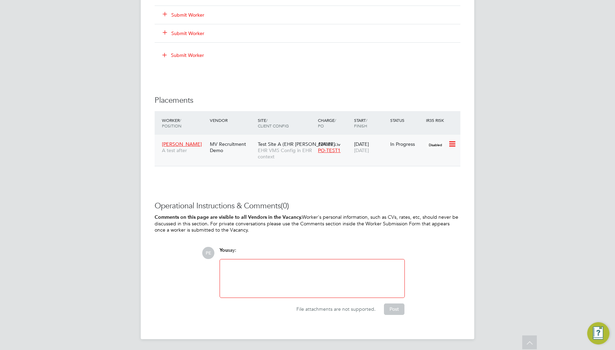
click at [330, 151] on span "PO-TEST1" at bounding box center [329, 150] width 23 height 6
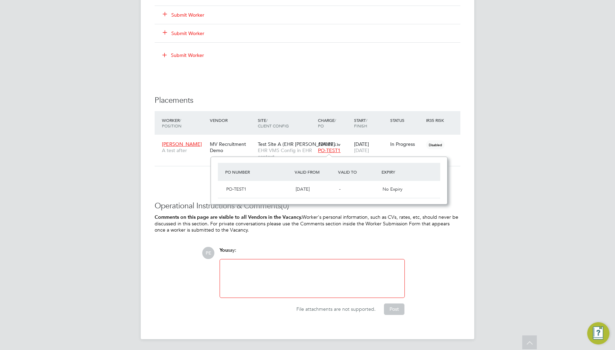
click at [341, 224] on p "Comments on this page are visible to all Vendors in the Vacancy. Worker's perso…" at bounding box center [308, 223] width 306 height 19
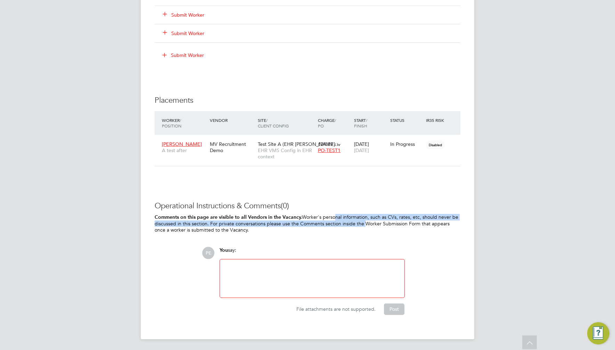
click at [331, 220] on p "Comments on this page are visible to all Vendors in the Vacancy. Worker's perso…" at bounding box center [308, 223] width 306 height 19
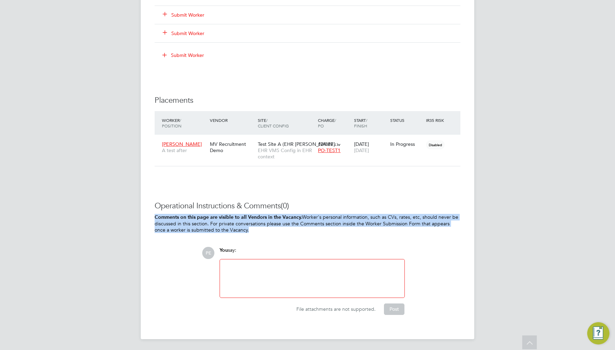
click at [331, 220] on p "Comments on this page are visible to all Vendors in the Vacancy. Worker's perso…" at bounding box center [308, 223] width 306 height 19
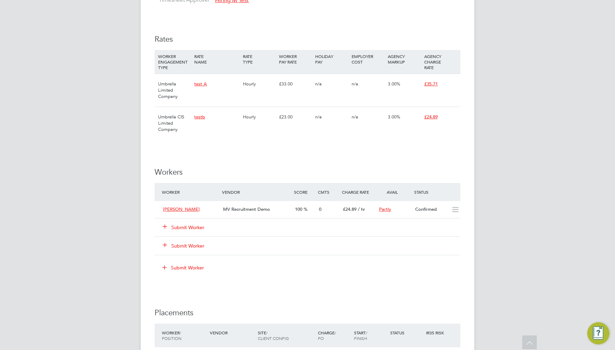
scroll to position [536, 0]
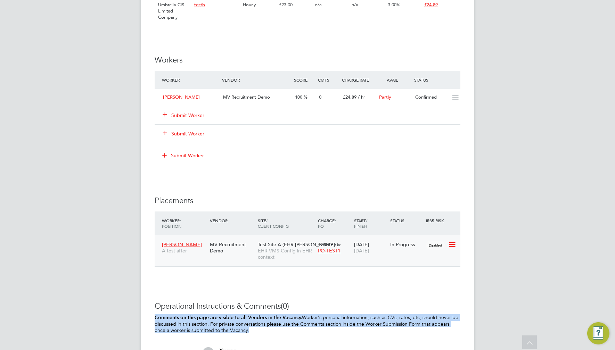
drag, startPoint x: 454, startPoint y: 243, endPoint x: 443, endPoint y: 243, distance: 10.8
click at [454, 243] on icon at bounding box center [451, 244] width 7 height 8
click at [258, 249] on span "EHR VMS Config in EHR context" at bounding box center [286, 254] width 57 height 13
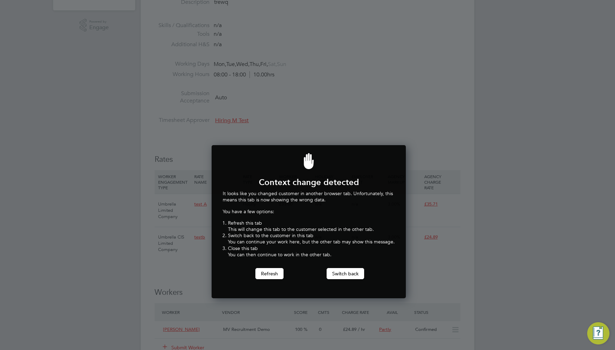
scroll to position [93, 0]
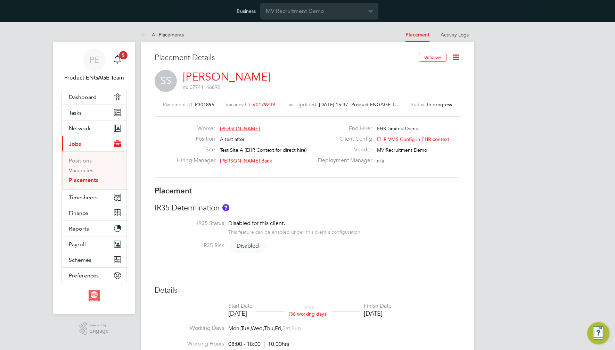
click at [457, 56] on icon at bounding box center [455, 57] width 9 height 9
click at [429, 92] on li "Timesheet Settings" at bounding box center [433, 93] width 51 height 10
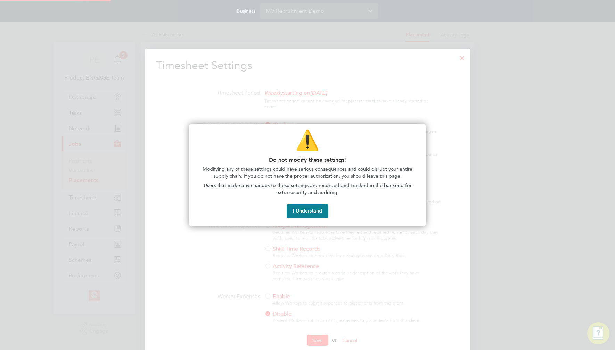
scroll to position [3, 3]
click at [315, 212] on button "I Understand" at bounding box center [307, 211] width 42 height 14
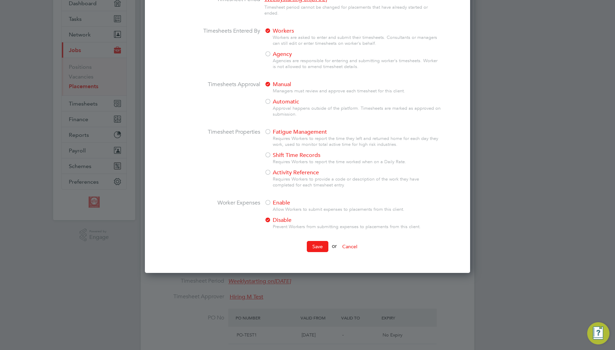
drag, startPoint x: 271, startPoint y: 204, endPoint x: 290, endPoint y: 234, distance: 35.6
click at [271, 204] on span "Enable" at bounding box center [277, 202] width 26 height 7
click at [315, 248] on button "Save" at bounding box center [318, 246] width 22 height 11
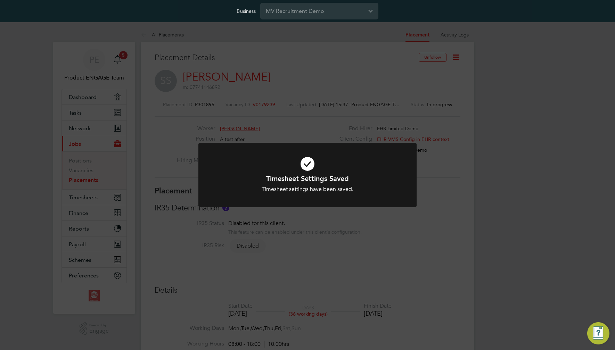
click at [326, 122] on div "Timesheet Settings Saved Timesheet settings have been saved. Cancel Okay" at bounding box center [307, 175] width 615 height 350
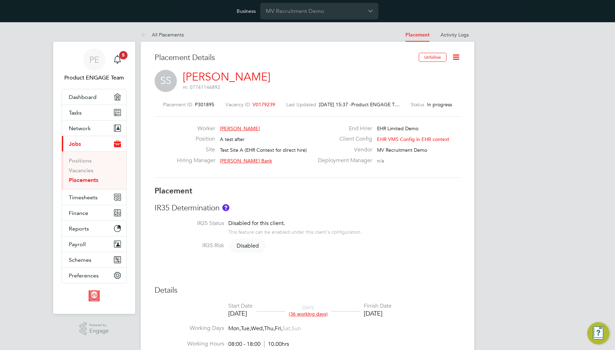
click at [201, 76] on link "[PERSON_NAME]" at bounding box center [227, 77] width 88 height 14
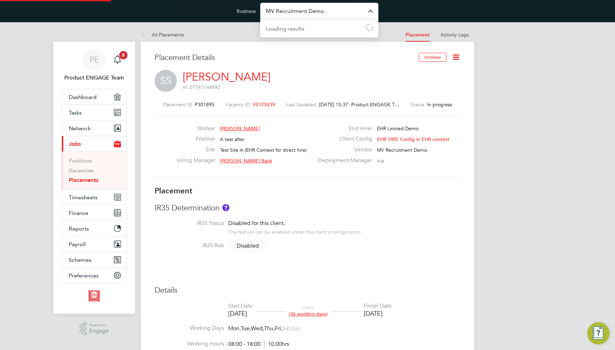
click at [291, 12] on input "MV Recruitment Demo" at bounding box center [319, 11] width 118 height 16
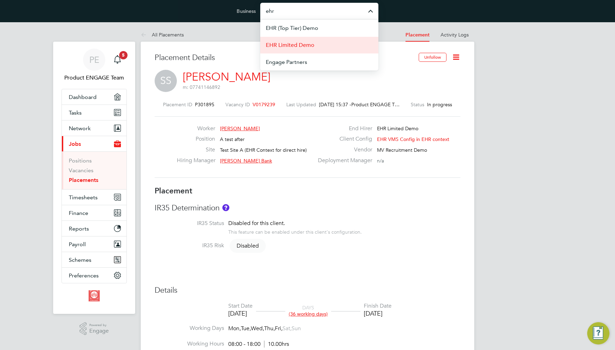
click at [317, 46] on li "EHR Limited Demo" at bounding box center [319, 44] width 118 height 17
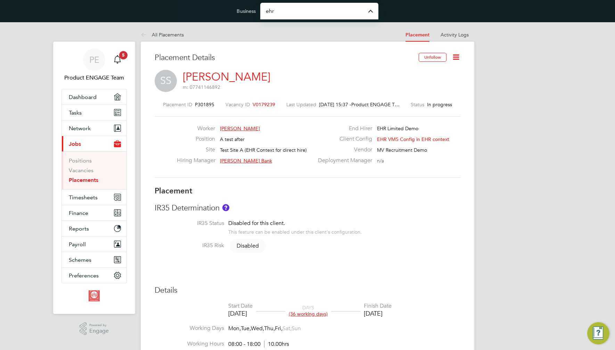
type input "EHR Limited Demo"
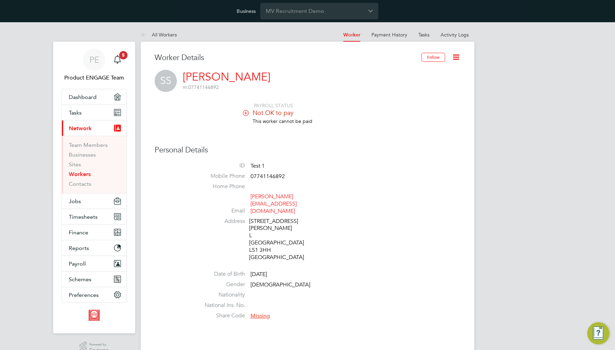
click at [457, 57] on icon at bounding box center [455, 57] width 9 height 9
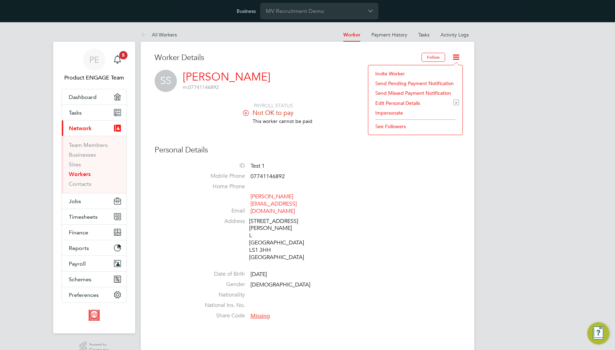
click at [392, 113] on li "Impersonate" at bounding box center [415, 113] width 87 height 10
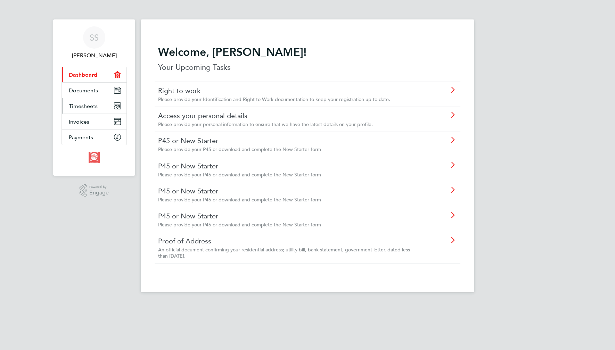
click at [83, 106] on span "Timesheets" at bounding box center [83, 106] width 29 height 7
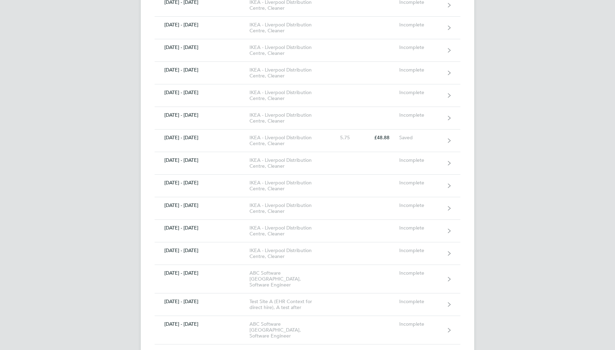
scroll to position [1241, 0]
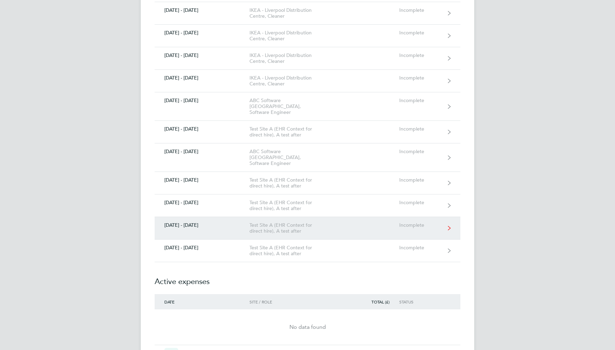
click at [326, 222] on div "Test Site A (EHR Context for direct hire), A test after" at bounding box center [289, 228] width 80 height 12
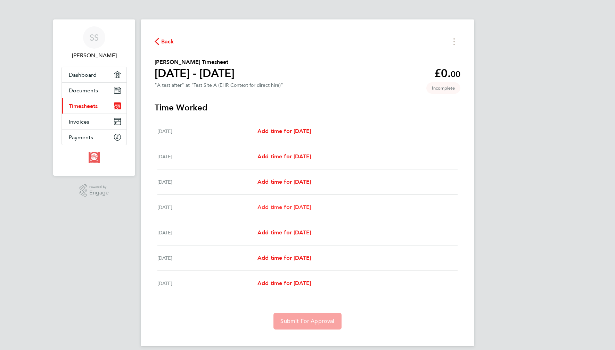
click at [311, 205] on span "Add time for [DATE]" at bounding box center [283, 207] width 53 height 7
select select "60"
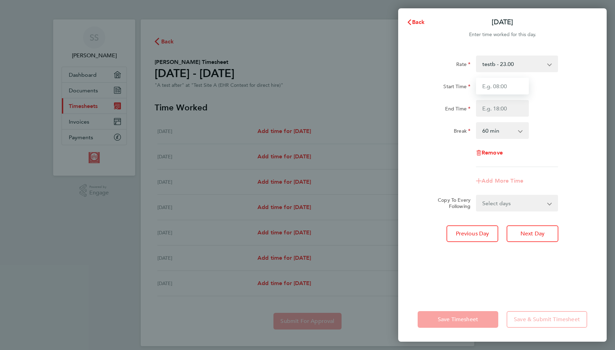
click at [500, 86] on input "Start Time" at bounding box center [502, 86] width 53 height 17
click at [499, 86] on input "Start Time" at bounding box center [502, 86] width 53 height 17
type input "11:00"
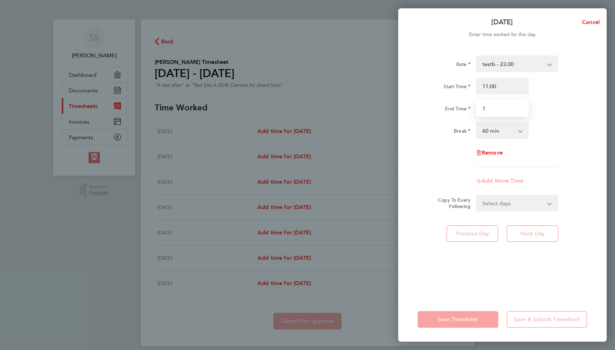
drag, startPoint x: 496, startPoint y: 107, endPoint x: 500, endPoint y: 112, distance: 6.9
click at [497, 108] on input "1" at bounding box center [502, 108] width 53 height 17
type input "19:00"
click at [573, 119] on div "Rate testb - 23.00 Start Time 11:00 End Time 19:00 Break 0 min 15 min 30 min 45…" at bounding box center [501, 111] width 169 height 111
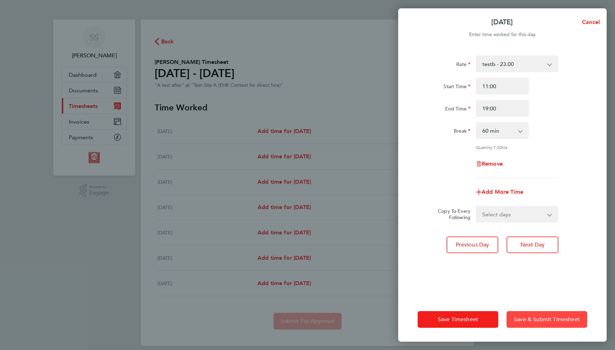
click at [558, 313] on button "Save & Submit Timesheet" at bounding box center [546, 319] width 81 height 17
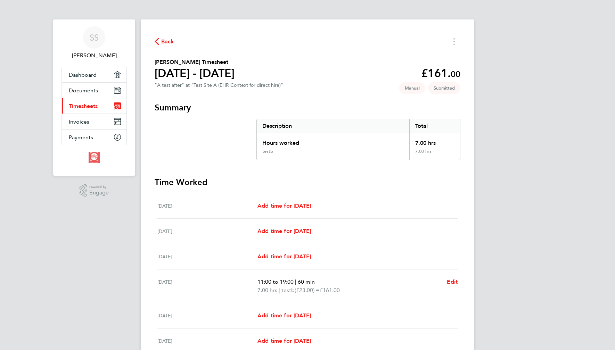
scroll to position [55, 0]
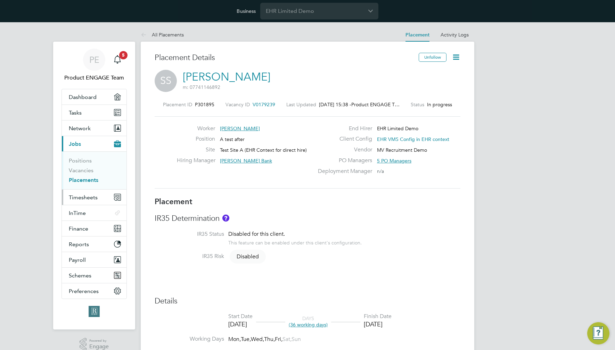
click at [93, 198] on span "Timesheets" at bounding box center [83, 197] width 29 height 7
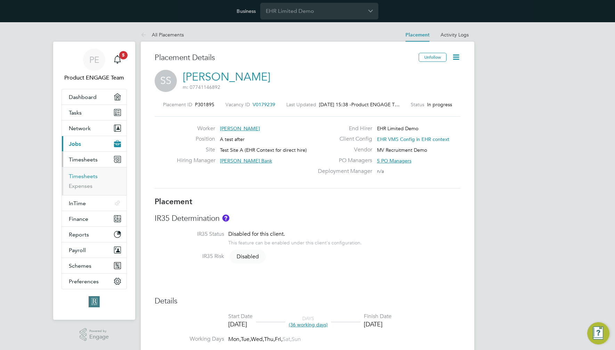
click at [91, 177] on link "Timesheets" at bounding box center [83, 176] width 29 height 7
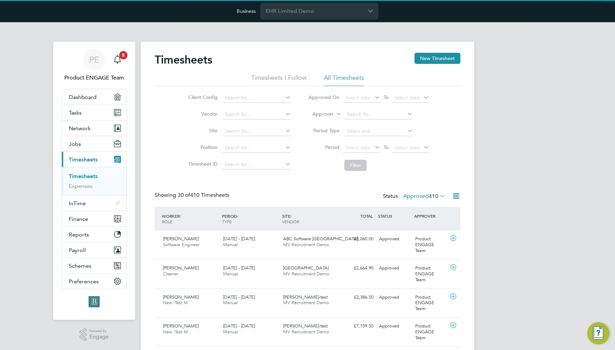
scroll to position [3, 3]
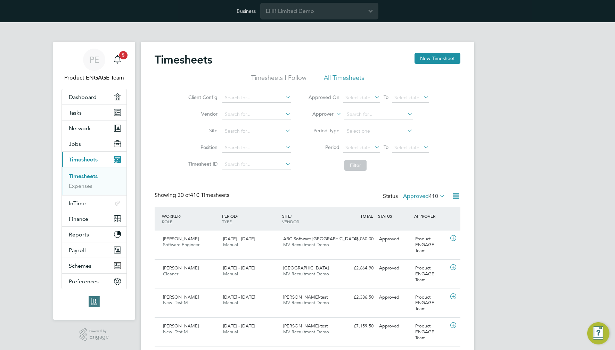
click at [423, 198] on label "Approved 410" at bounding box center [424, 196] width 42 height 7
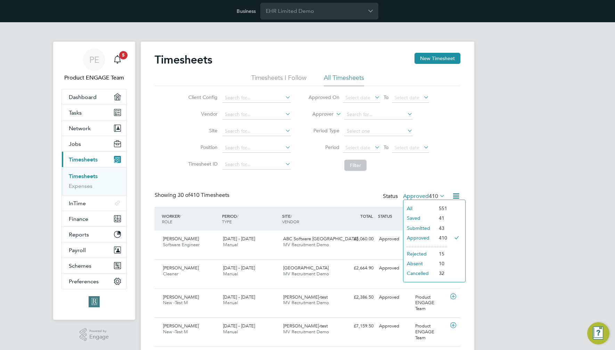
click at [413, 207] on li "All" at bounding box center [419, 208] width 32 height 10
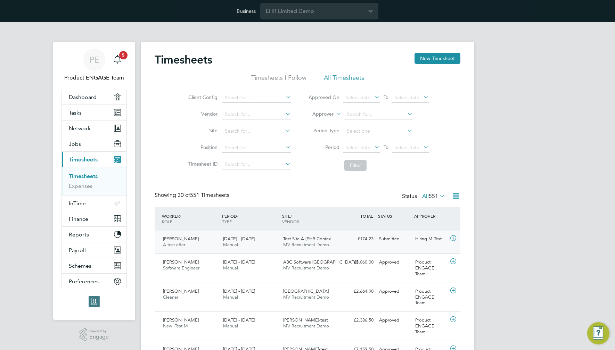
click at [404, 242] on div "Submitted" at bounding box center [394, 238] width 36 height 11
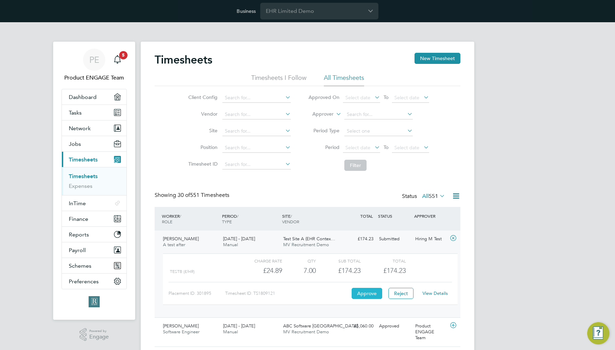
click at [365, 294] on button "Approve" at bounding box center [366, 293] width 31 height 11
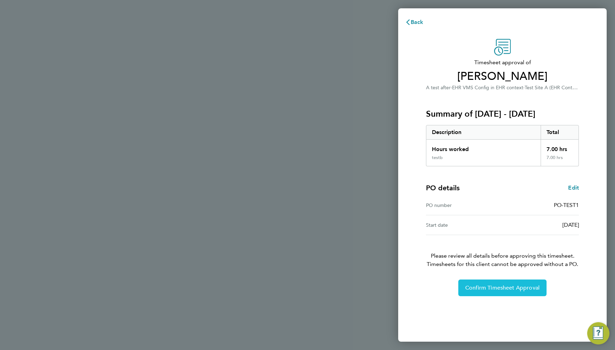
click at [506, 287] on span "Confirm Timesheet Approval" at bounding box center [502, 287] width 74 height 7
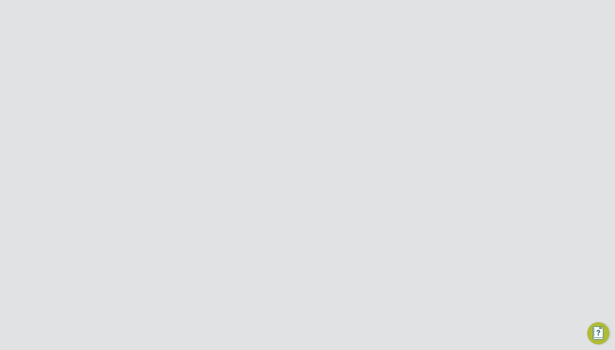
click at [341, 137] on button "Details" at bounding box center [341, 133] width 16 height 17
drag, startPoint x: 355, startPoint y: 225, endPoint x: 335, endPoint y: 209, distance: 25.0
click at [335, 209] on h3 "Followers (3)" at bounding box center [308, 212] width 306 height 11
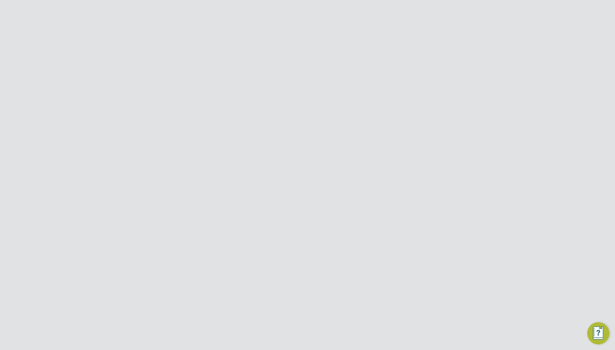
scroll to position [0, 0]
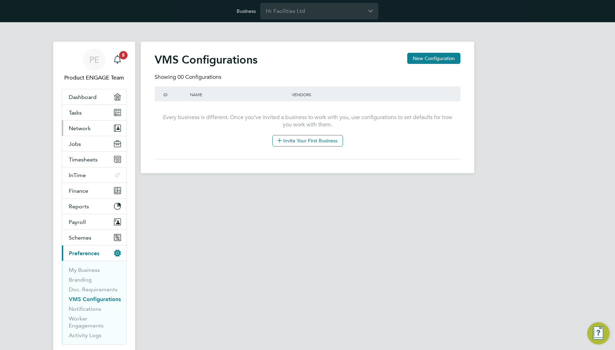
click at [94, 128] on button "Network" at bounding box center [94, 127] width 65 height 15
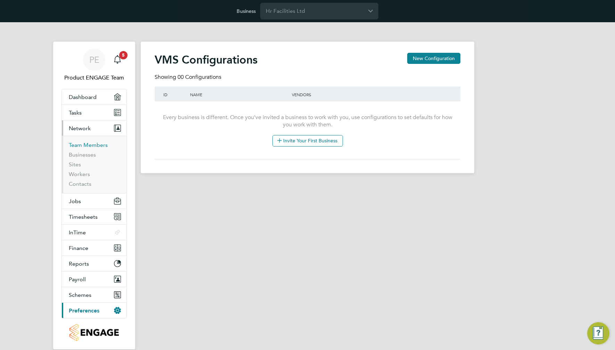
click at [88, 143] on link "Team Members" at bounding box center [88, 145] width 39 height 7
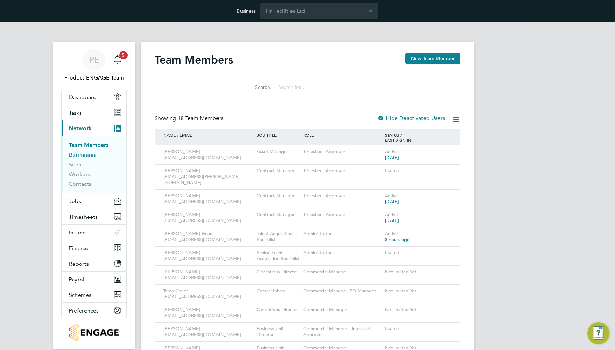
click at [87, 156] on link "Businesses" at bounding box center [82, 154] width 27 height 7
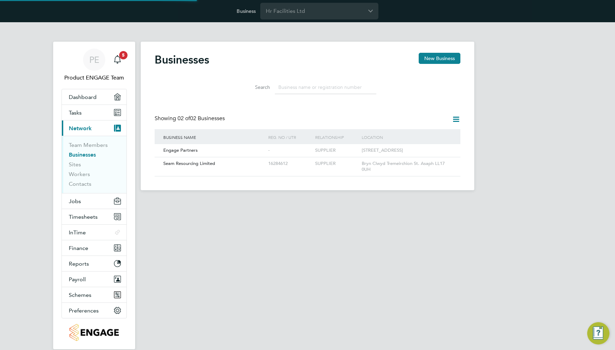
scroll to position [13, 106]
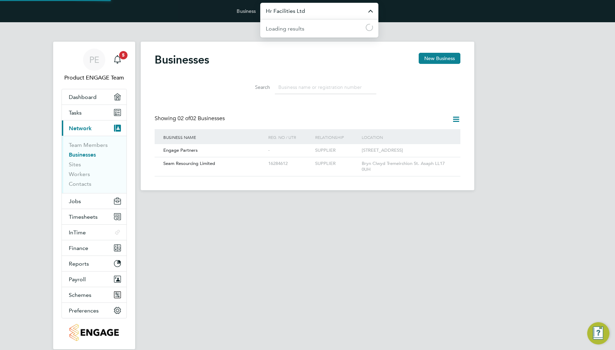
click at [341, 14] on input "Hr Facilities Ltd" at bounding box center [319, 11] width 118 height 16
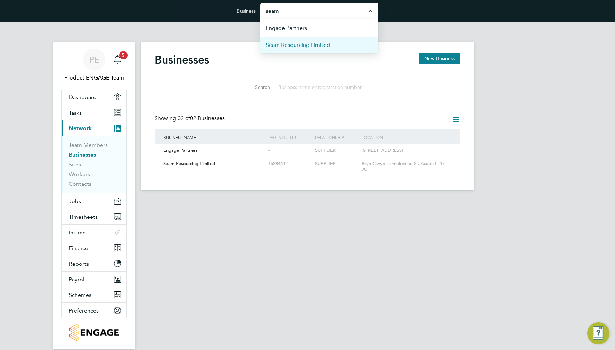
click at [305, 44] on span "Seam Resourcing Limited" at bounding box center [298, 45] width 64 height 8
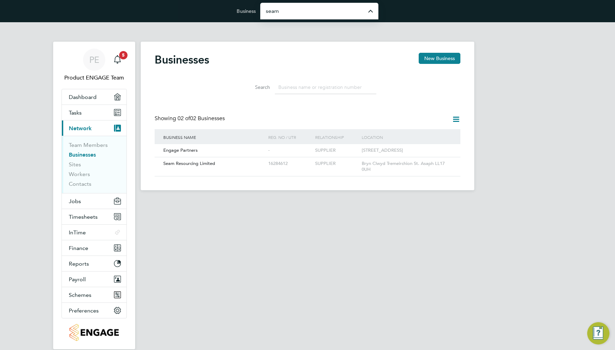
type input "Seam Resourcing Limited"
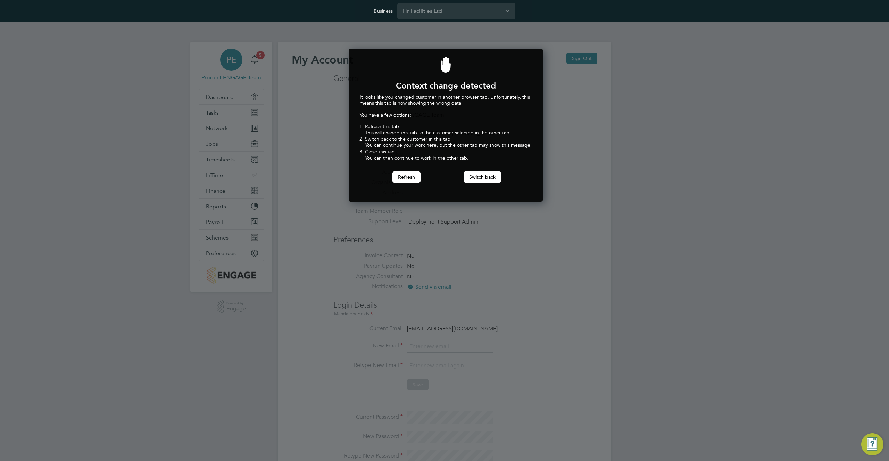
scroll to position [153, 192]
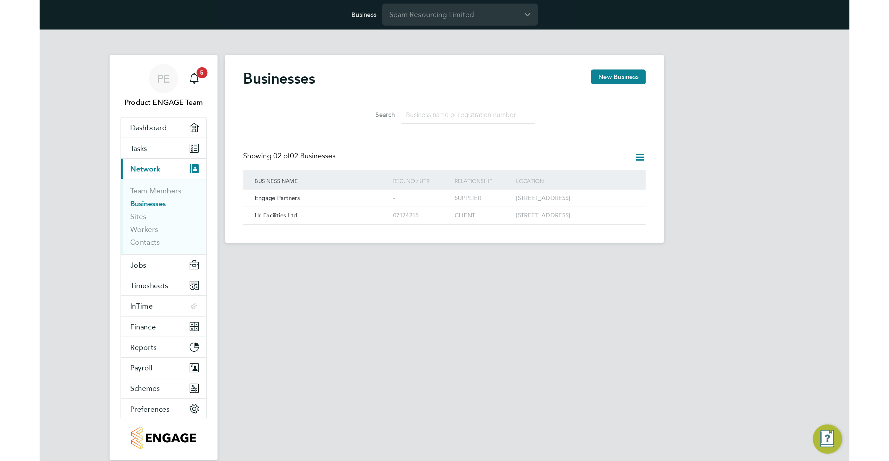
scroll to position [13, 106]
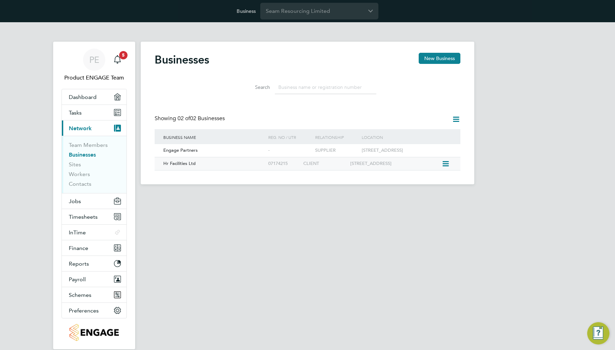
click at [316, 169] on div "CLIENT" at bounding box center [324, 163] width 47 height 13
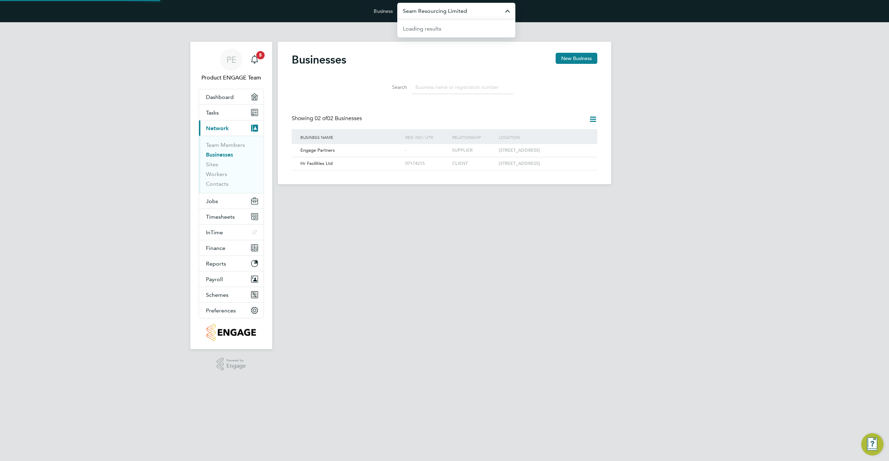
click at [479, 11] on input "Seam Resourcing Limited" at bounding box center [456, 11] width 118 height 16
click at [446, 44] on span "EHR Limited Demo" at bounding box center [427, 45] width 49 height 8
type input "EHR Limited Demo"
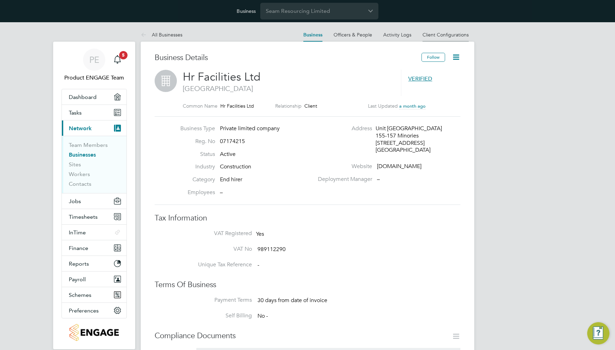
click at [448, 34] on link "Client Configurations" at bounding box center [445, 35] width 46 height 6
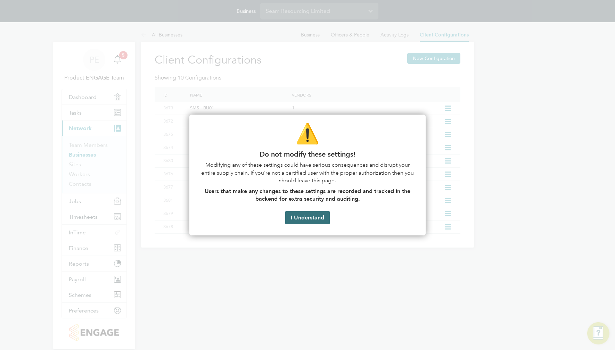
click at [308, 216] on button "I Understand" at bounding box center [307, 217] width 44 height 13
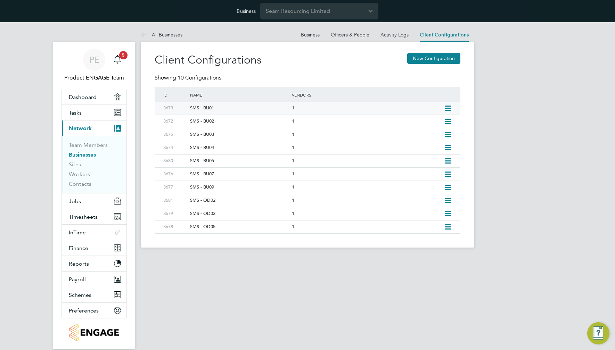
click at [217, 106] on div "SMS - BU01" at bounding box center [237, 108] width 105 height 13
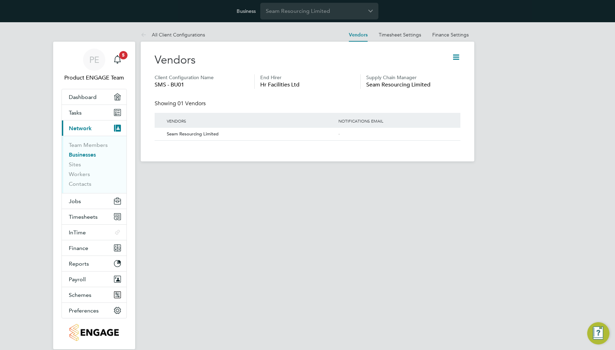
click at [460, 55] on icon at bounding box center [455, 57] width 9 height 9
click at [451, 32] on link "Finance Settings" at bounding box center [450, 35] width 36 height 6
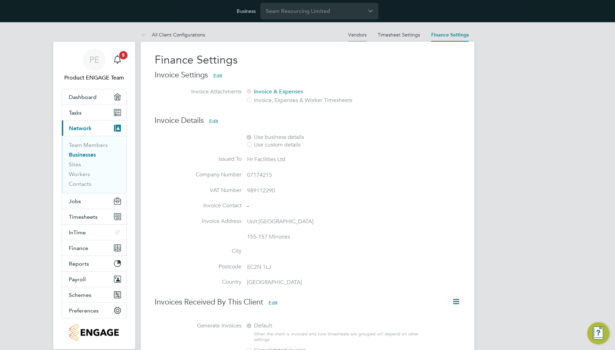
click at [355, 33] on link "Vendors" at bounding box center [357, 35] width 18 height 6
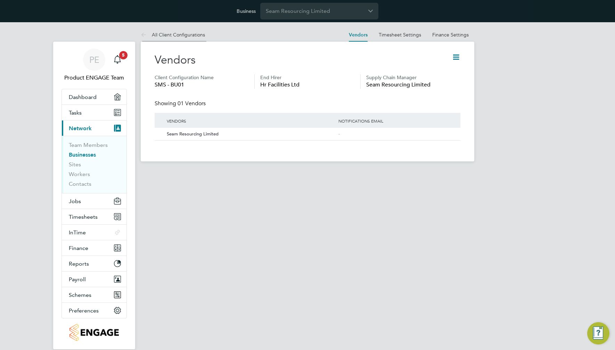
click at [183, 33] on link "All Client Configurations" at bounding box center [173, 35] width 64 height 6
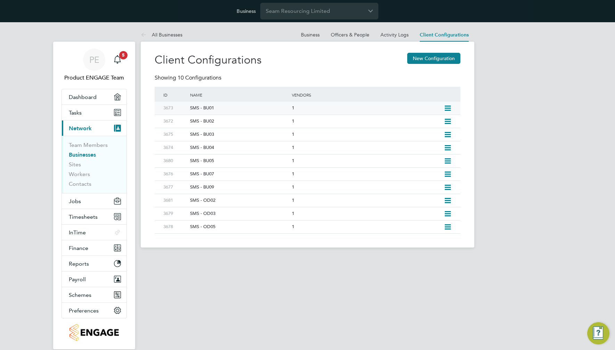
click at [447, 109] on icon at bounding box center [447, 109] width 9 height 6
click at [426, 123] on li "Edit Client Configuration" at bounding box center [415, 123] width 69 height 10
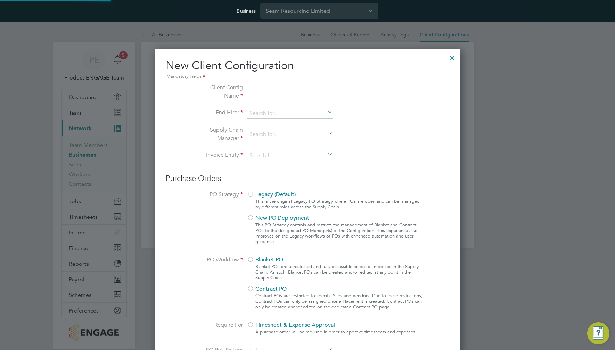
type input "SMS - BU01"
type input "Seam Resourcing Limited"
type input "Digits Only"
type input "Automatically"
type input "No Limits"
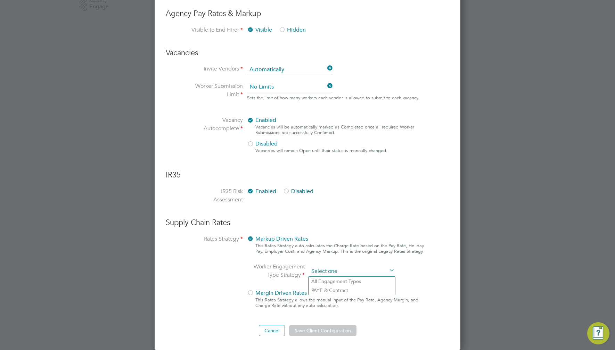
scroll to position [661, 306]
click at [368, 171] on ng-form "Client Config Name SMS - BU01 End Hirer Hr Facilities Ltd Supply Chain Manager …" at bounding box center [307, 30] width 283 height 612
click at [355, 279] on li "All Engagement Types" at bounding box center [351, 281] width 86 height 9
type input "All Engagement Types"
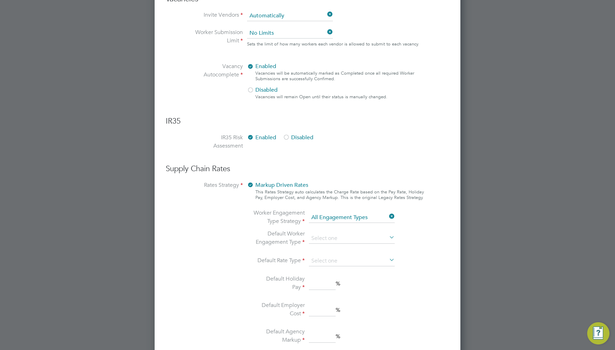
scroll to position [478, 0]
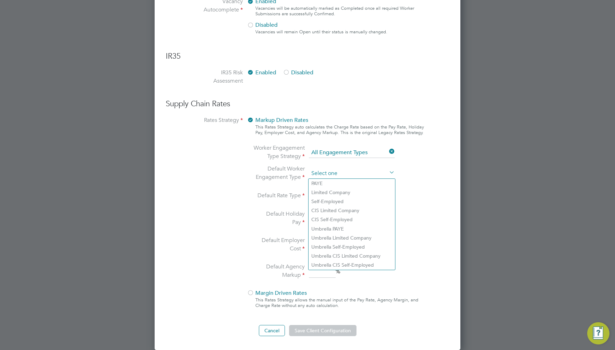
click at [354, 172] on input at bounding box center [352, 173] width 86 height 10
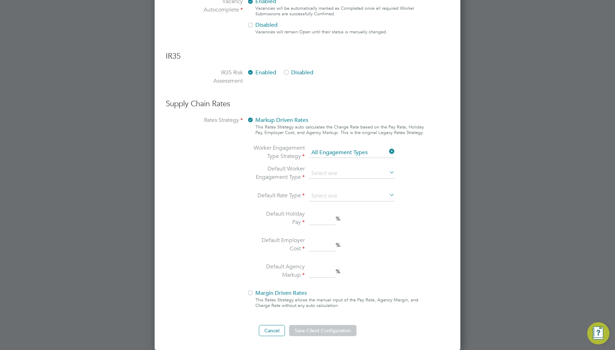
click at [341, 234] on li "Umbrella Limited Company" at bounding box center [351, 237] width 86 height 9
type input "Umbrella Limited Company"
click at [336, 197] on input at bounding box center [352, 196] width 86 height 10
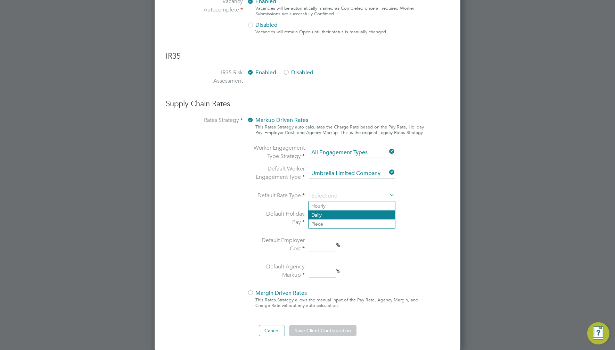
click at [329, 210] on li "Daily" at bounding box center [351, 214] width 86 height 9
type input "Daily"
click at [322, 218] on input at bounding box center [322, 219] width 27 height 13
type input "3"
click at [322, 243] on input at bounding box center [322, 245] width 27 height 13
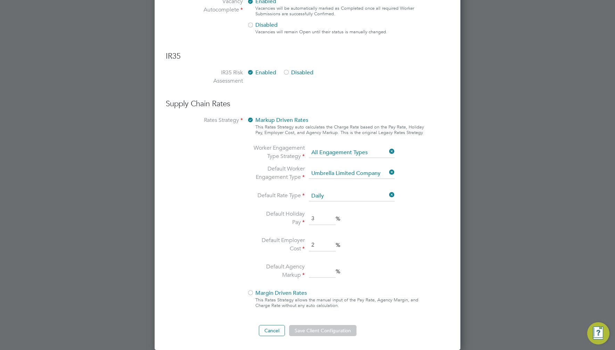
type input "2"
click at [324, 273] on input at bounding box center [322, 271] width 27 height 13
type input "2"
click at [276, 328] on button "Cancel" at bounding box center [272, 330] width 26 height 11
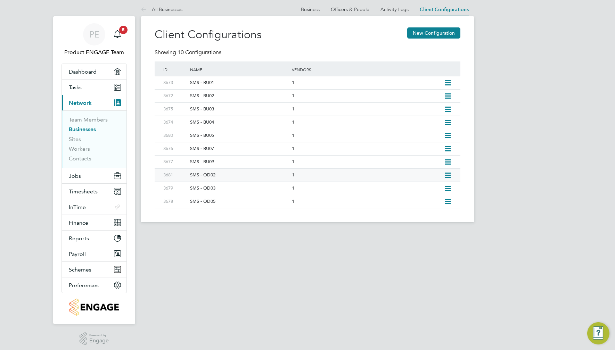
scroll to position [0, 0]
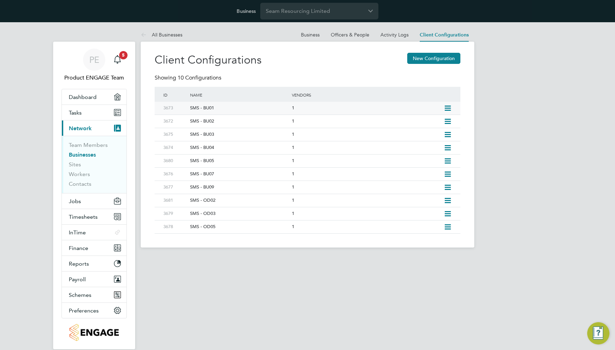
click at [448, 106] on icon at bounding box center [447, 109] width 9 height 6
click at [429, 124] on li "Edit Client Configuration" at bounding box center [415, 123] width 69 height 10
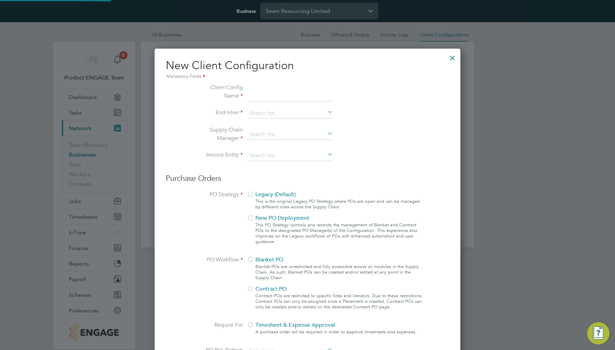
type input "SMS - BU01"
type input "Seam Resourcing Limited"
type input "Digits Only"
type input "Automatically"
type input "No Limits"
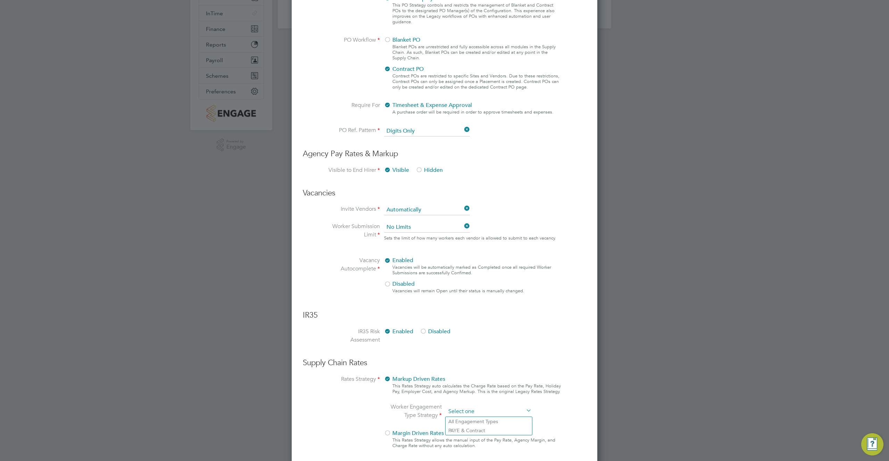
scroll to position [661, 306]
click at [491, 350] on input at bounding box center [489, 412] width 86 height 10
click at [491, 350] on li "All Engagement Types" at bounding box center [489, 421] width 86 height 9
type input "All Engagement Types"
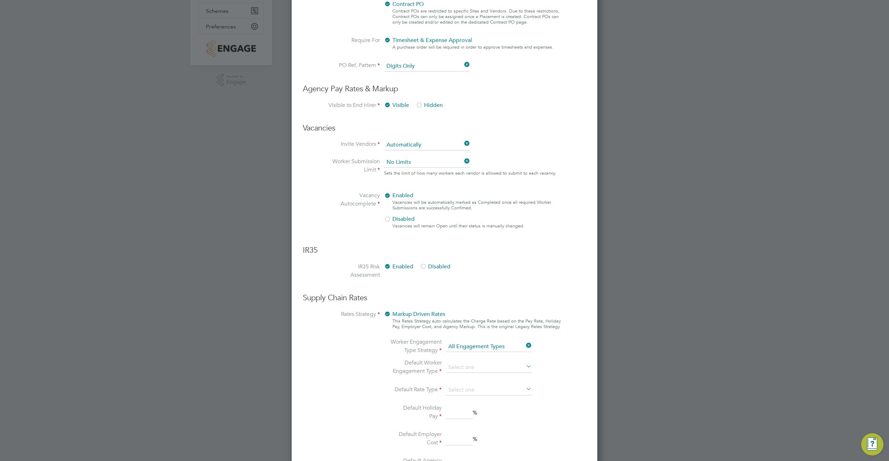
scroll to position [289, 0]
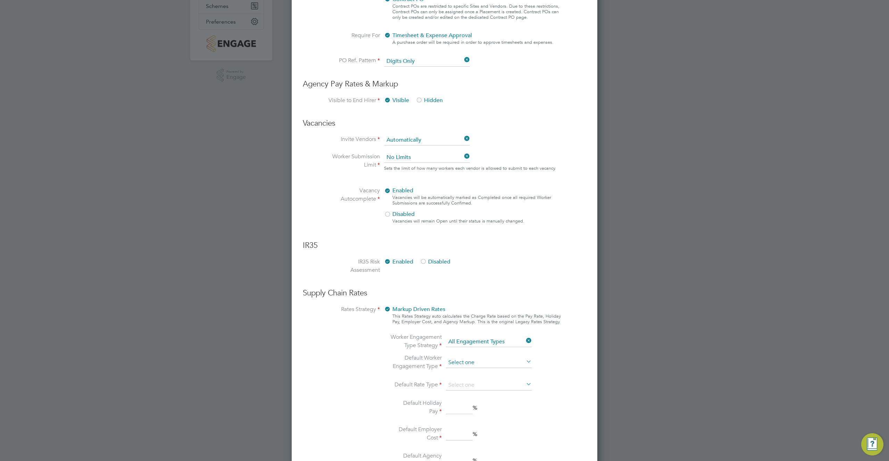
click at [500, 350] on input at bounding box center [489, 363] width 86 height 10
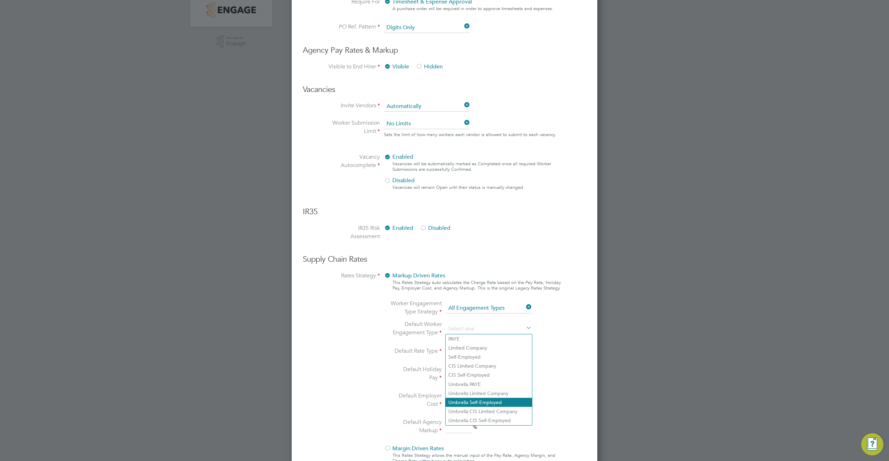
scroll to position [367, 0]
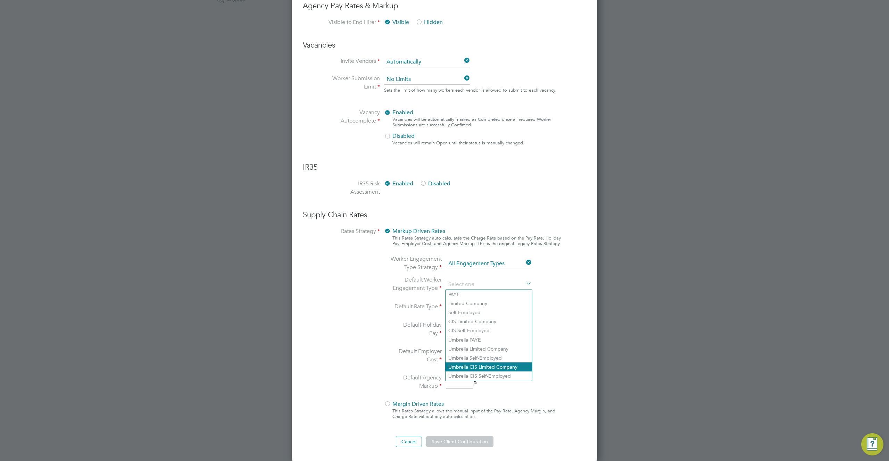
click at [485, 350] on li "Umbrella CIS Limited Company" at bounding box center [489, 367] width 86 height 9
type input "Umbrella CIS Limited Company"
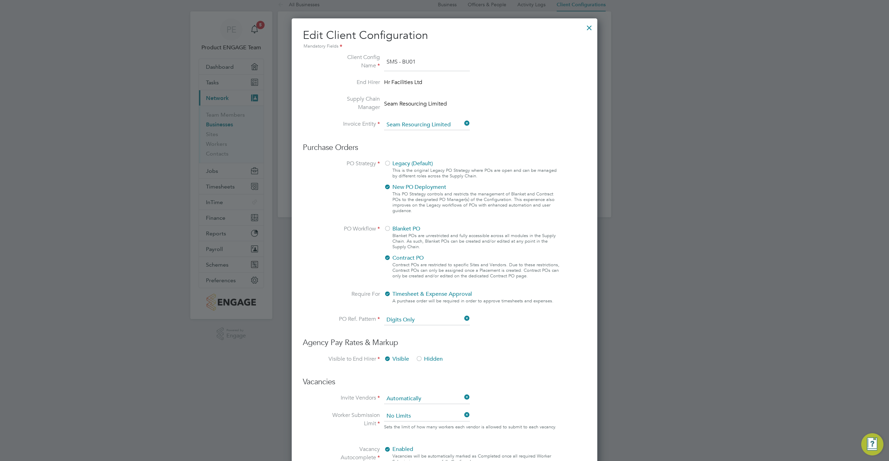
scroll to position [0, 0]
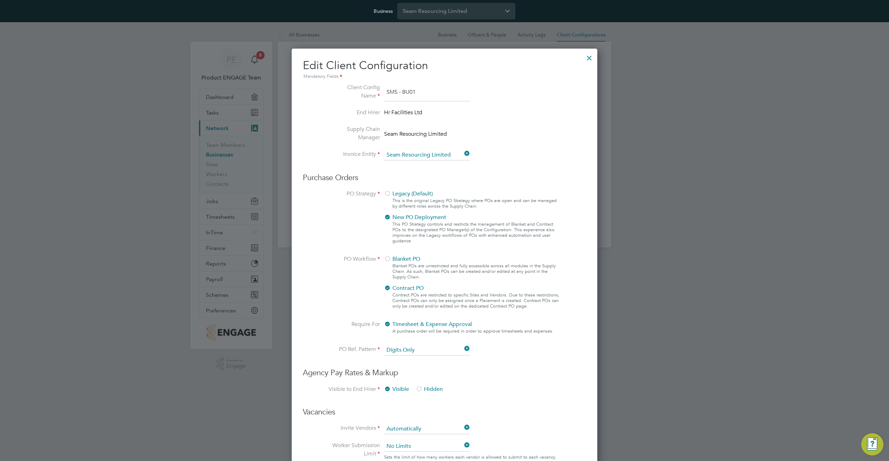
click at [588, 59] on div at bounding box center [589, 56] width 13 height 13
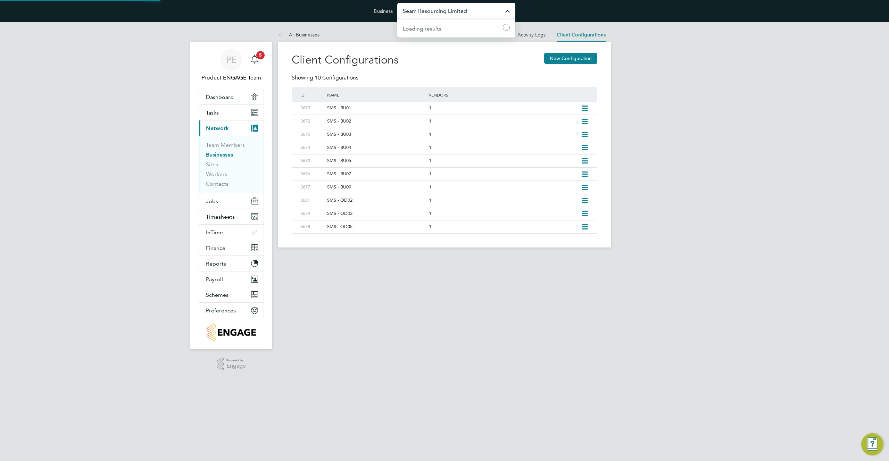
click at [484, 9] on input "Seam Resourcing Limited" at bounding box center [456, 11] width 118 height 16
drag, startPoint x: 340, startPoint y: 32, endPoint x: 330, endPoint y: 31, distance: 10.4
click at [340, 32] on div "All Businesses Business Officers & People Activity Logs Client Configurations B…" at bounding box center [444, 138] width 333 height 220
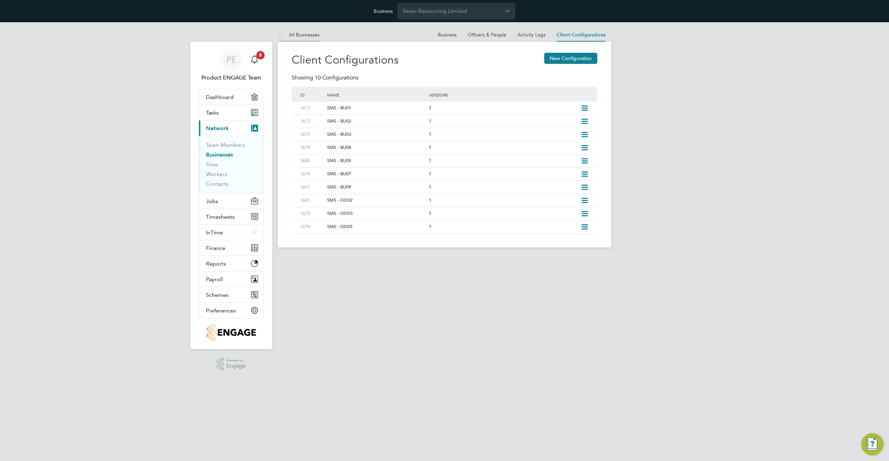
click at [306, 35] on link "All Businesses" at bounding box center [299, 35] width 42 height 6
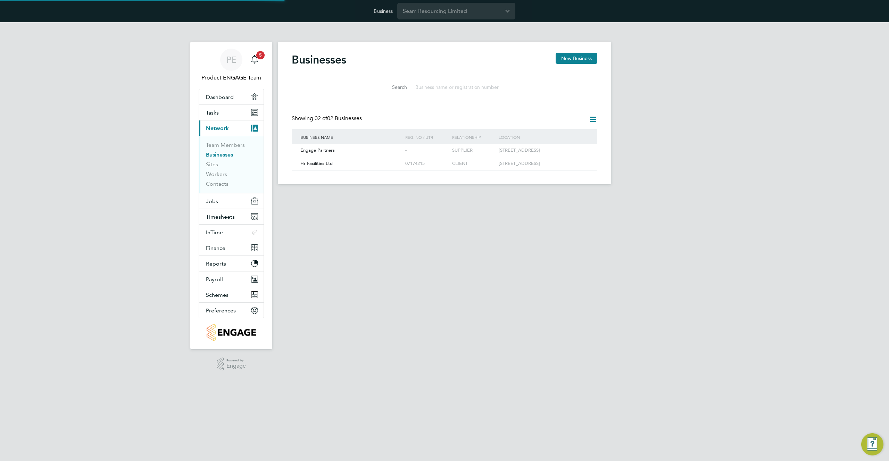
scroll to position [13, 106]
click at [328, 166] on span "Hr Facilities Ltd" at bounding box center [316, 163] width 32 height 6
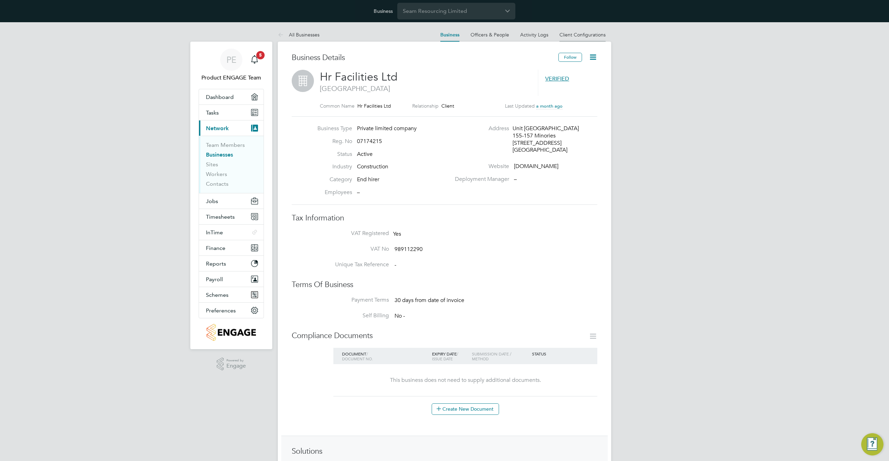
click at [583, 33] on link "Client Configurations" at bounding box center [582, 35] width 46 height 6
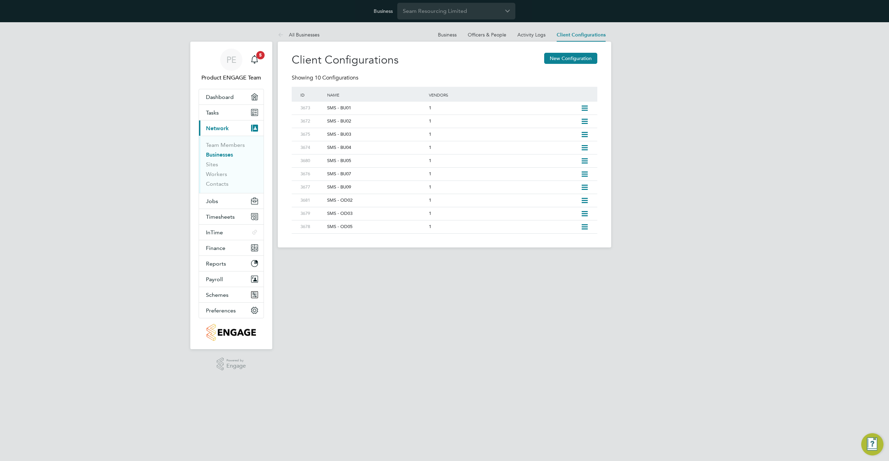
drag, startPoint x: 366, startPoint y: 108, endPoint x: 309, endPoint y: 96, distance: 58.2
click at [291, 97] on div "Client Configurations New Configuration Showing 10 Configurations ID Name Vendo…" at bounding box center [444, 145] width 333 height 206
click at [584, 107] on icon at bounding box center [584, 109] width 9 height 6
click at [562, 122] on li "Edit Client Configuration" at bounding box center [552, 123] width 69 height 10
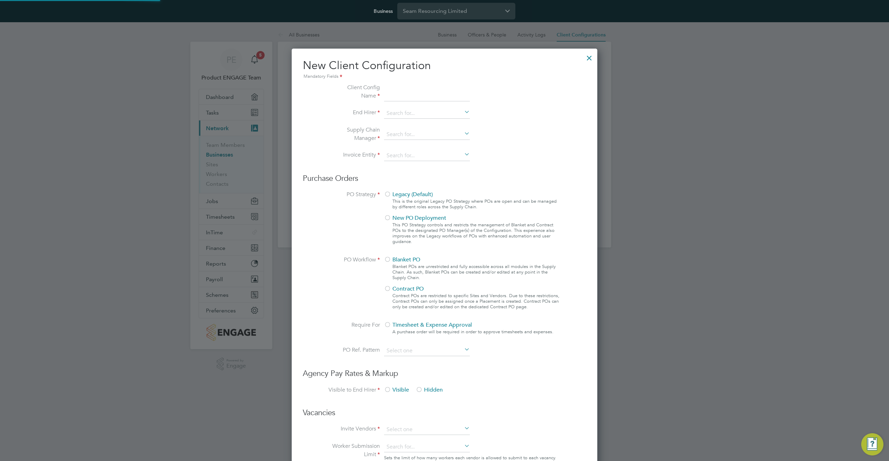
type input "SMS - BU01"
type input "Seam Resourcing Limited"
type input "Digits Only"
type input "Automatically"
type input "No Limits"
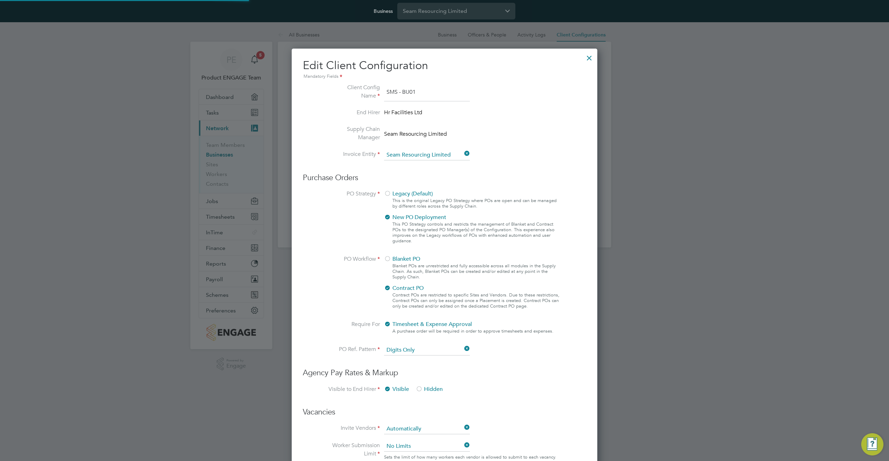
scroll to position [25, 234]
click at [435, 92] on input "SMS - BU01" at bounding box center [427, 92] width 86 height 18
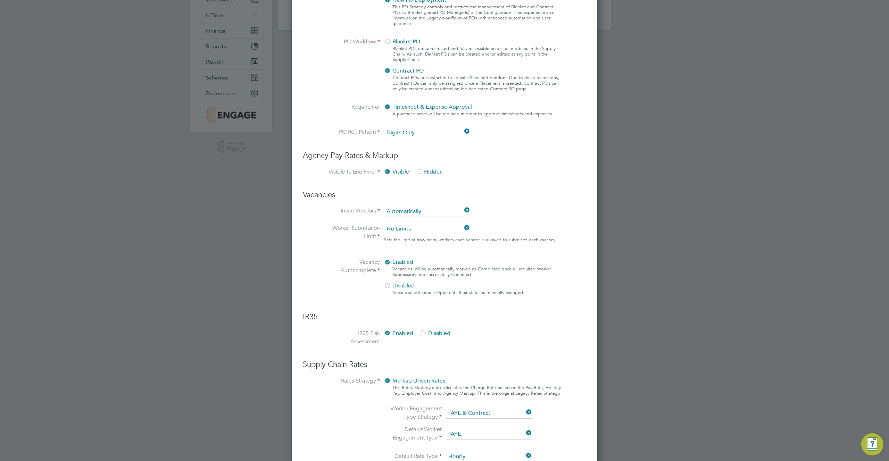
scroll to position [367, 0]
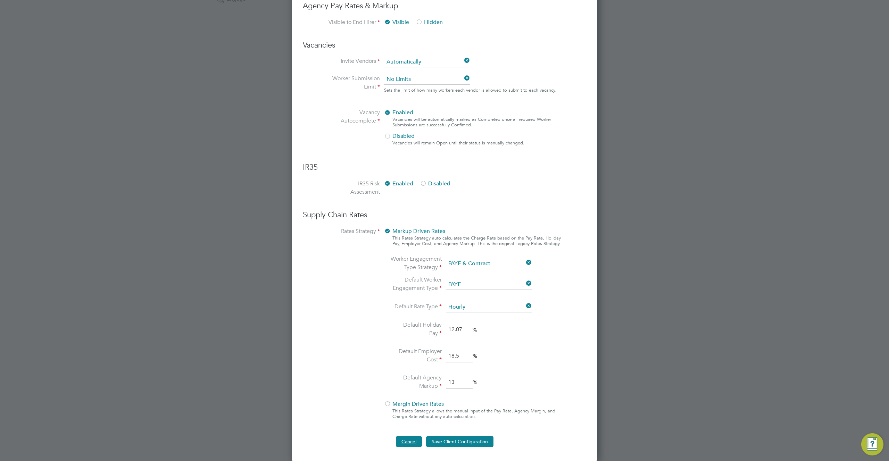
click at [408, 443] on button "Cancel" at bounding box center [409, 441] width 26 height 11
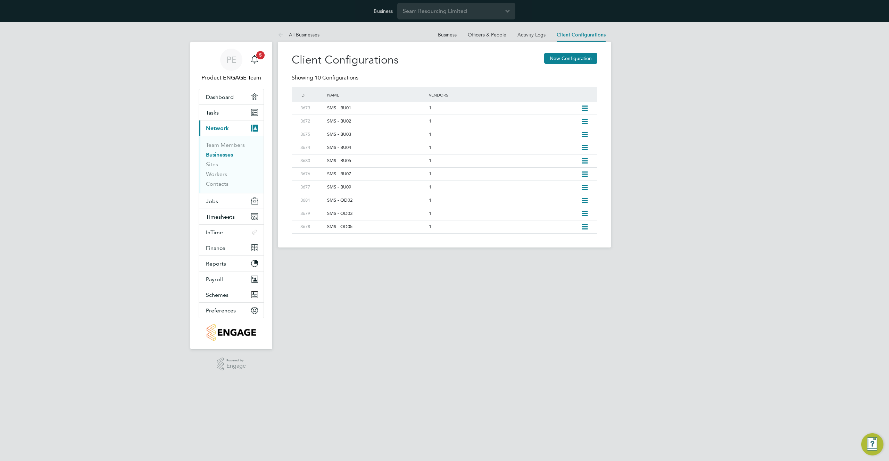
scroll to position [0, 0]
drag, startPoint x: 373, startPoint y: 74, endPoint x: 305, endPoint y: 55, distance: 70.4
click at [305, 55] on div "Client Configurations New Configuration" at bounding box center [445, 64] width 306 height 22
click at [300, 56] on h2 "Client Configurations" at bounding box center [345, 60] width 107 height 15
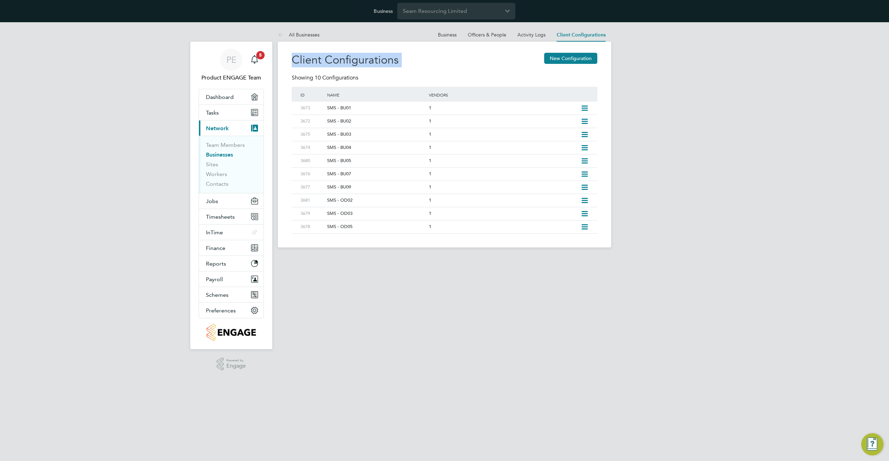
click at [300, 56] on h2 "Client Configurations" at bounding box center [345, 60] width 107 height 15
click at [360, 68] on div "Client Configurations New Configuration" at bounding box center [445, 64] width 306 height 22
drag, startPoint x: 360, startPoint y: 68, endPoint x: 351, endPoint y: 59, distance: 12.3
click at [351, 59] on h2 "Client Configurations" at bounding box center [345, 60] width 107 height 15
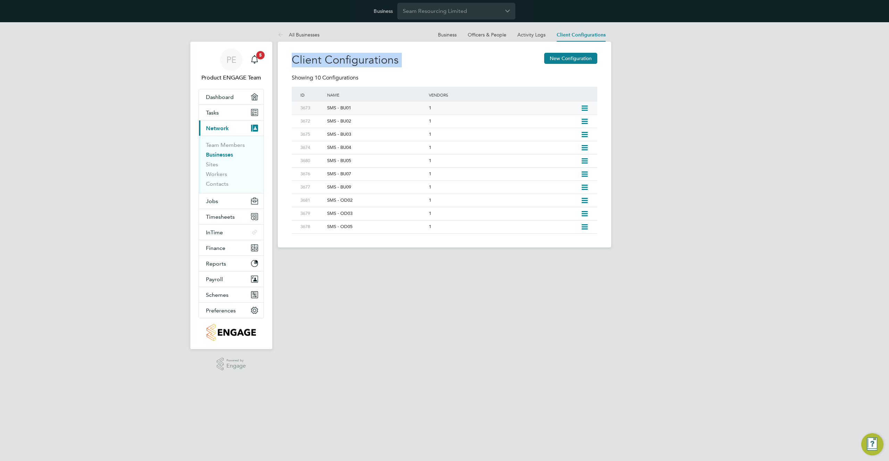
click at [585, 109] on icon at bounding box center [584, 109] width 9 height 6
click at [561, 125] on li "Edit Client Configuration" at bounding box center [552, 123] width 69 height 10
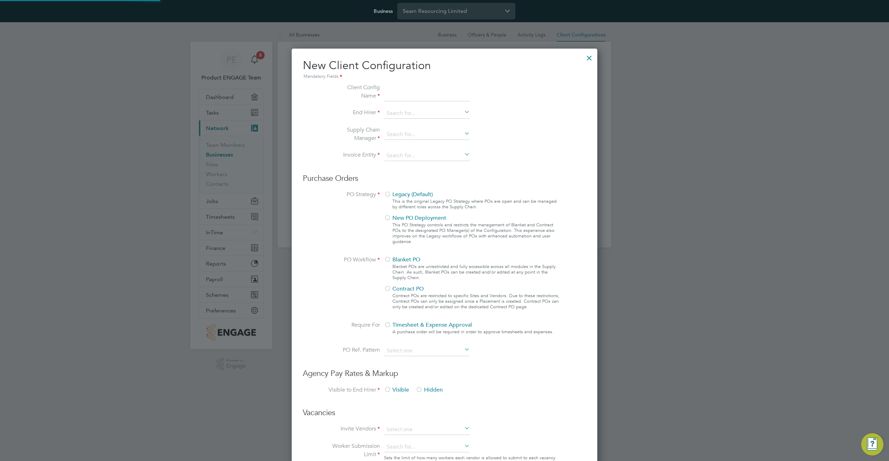
type input "SMS - BU01"
type input "Seam Resourcing Limited"
type input "Digits Only"
type input "Automatically"
type input "No Limits"
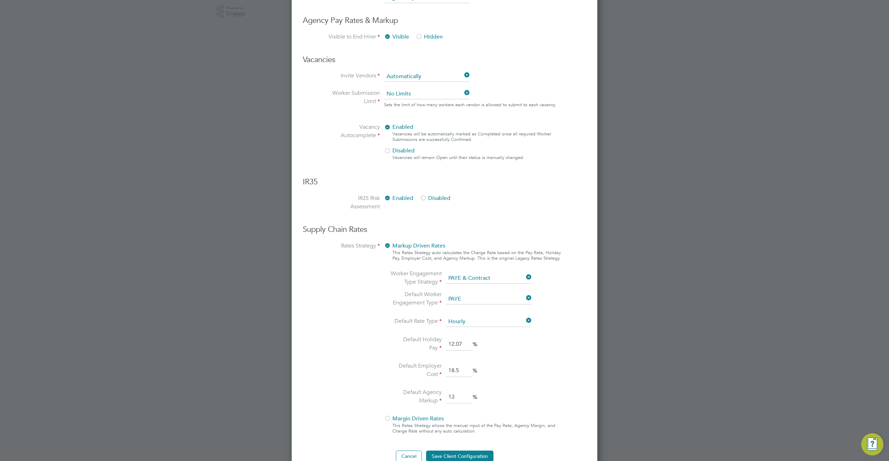
scroll to position [361, 0]
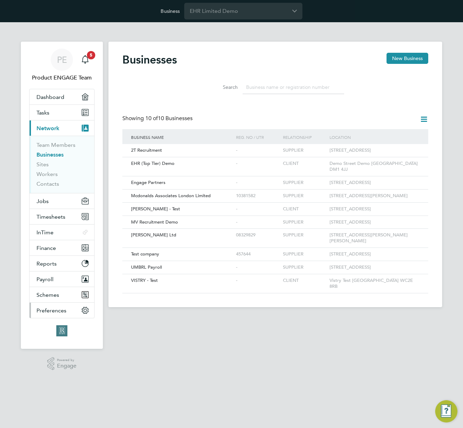
click at [61, 313] on span "Preferences" at bounding box center [51, 310] width 30 height 7
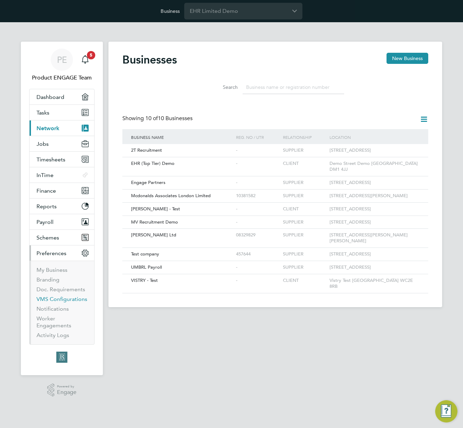
click at [70, 301] on link "VMS Configurations" at bounding box center [61, 299] width 51 height 7
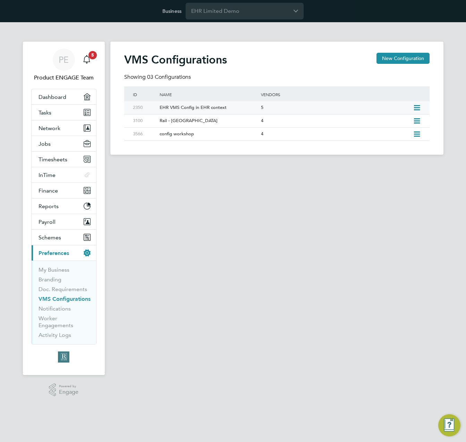
click at [413, 107] on icon at bounding box center [417, 108] width 9 height 6
click at [396, 122] on li "Edit VMS Configuration" at bounding box center [387, 123] width 67 height 10
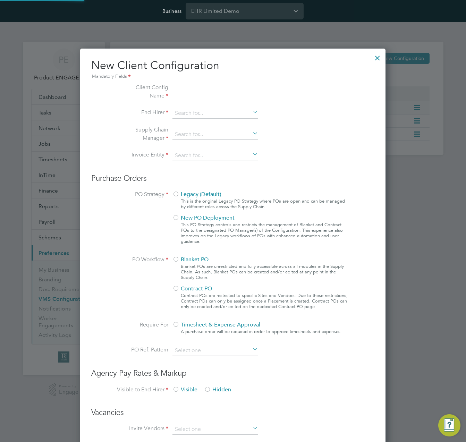
type input "EHR VMS Config in EHR context"
type input "EHR Limited Demo"
type input "Any Text"
type input "Manually"
type input "No Limits"
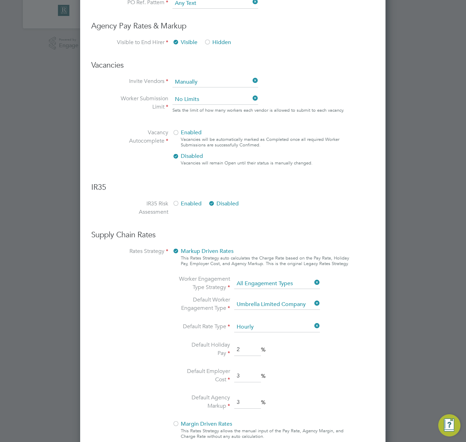
scroll to position [386, 0]
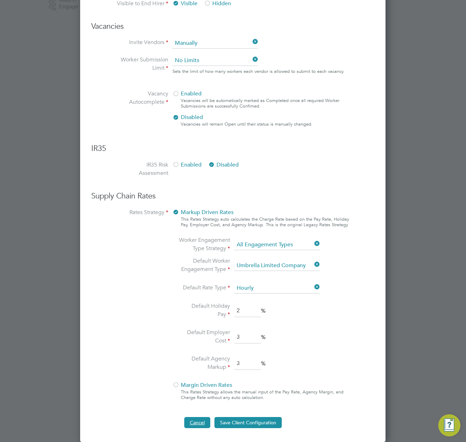
click at [192, 425] on button "Cancel" at bounding box center [197, 422] width 26 height 11
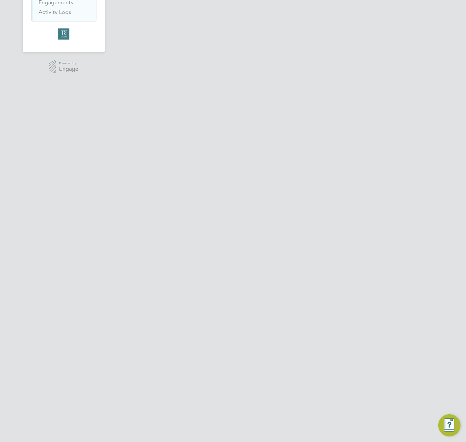
scroll to position [0, 0]
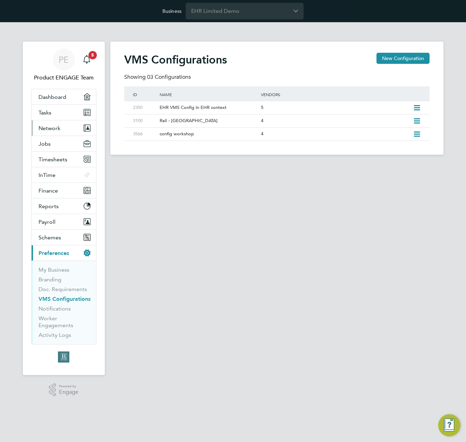
click at [63, 128] on button "Network" at bounding box center [64, 127] width 65 height 15
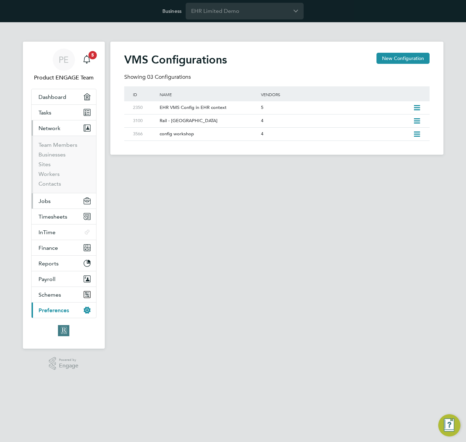
click at [57, 200] on button "Jobs" at bounding box center [64, 200] width 65 height 15
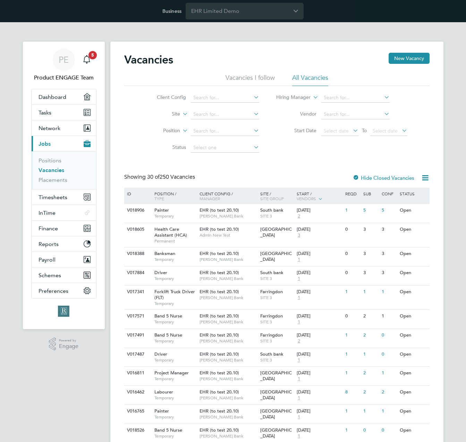
click at [340, 134] on span "Select date" at bounding box center [340, 131] width 37 height 9
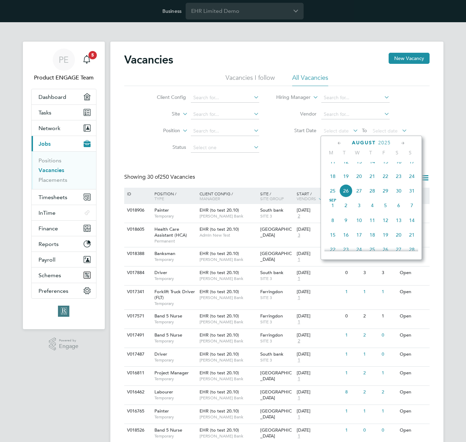
click at [332, 167] on span "11" at bounding box center [332, 161] width 13 height 13
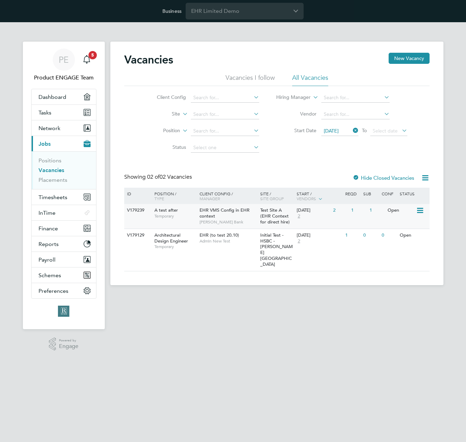
click at [189, 214] on span "Temporary" at bounding box center [176, 217] width 42 height 6
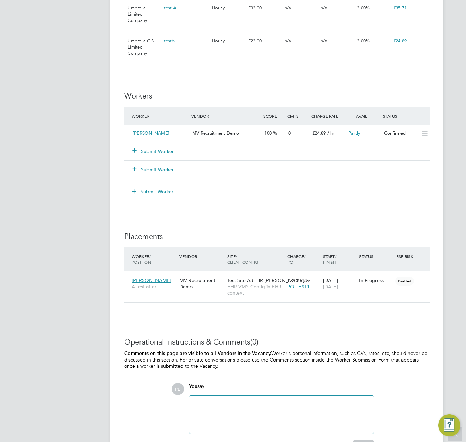
scroll to position [523, 0]
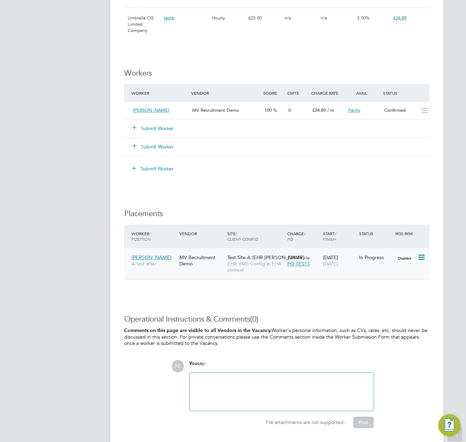
click at [338, 262] on span "[DATE]" at bounding box center [330, 264] width 15 height 6
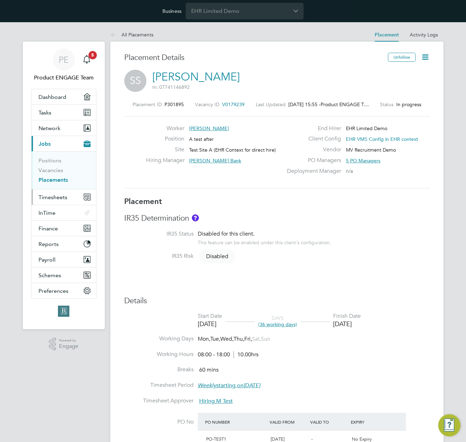
click at [61, 194] on span "Timesheets" at bounding box center [53, 197] width 29 height 7
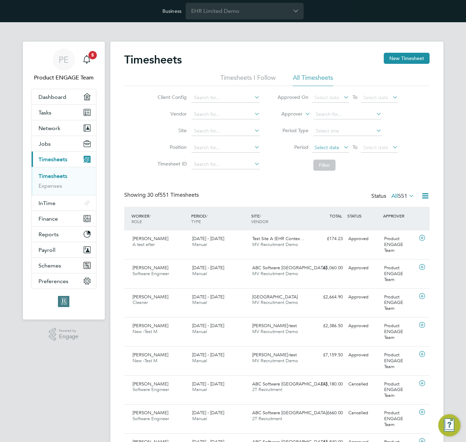
click at [334, 147] on span "Select date" at bounding box center [327, 147] width 25 height 6
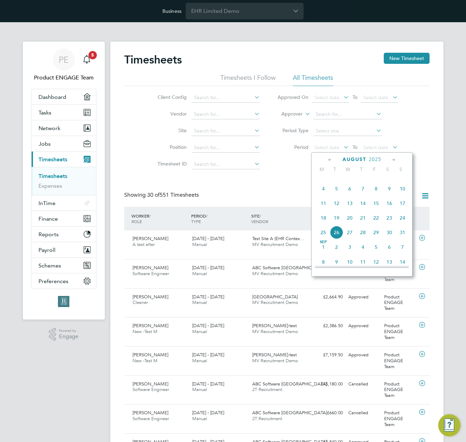
click at [326, 192] on span "4" at bounding box center [323, 188] width 13 height 13
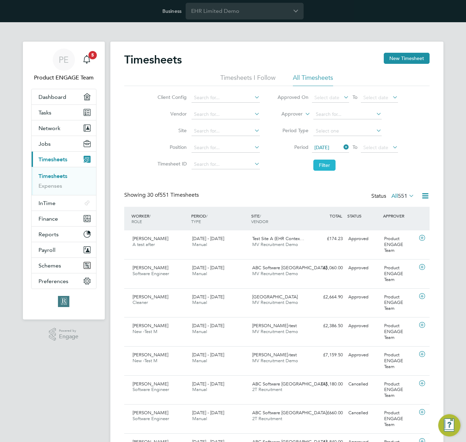
click at [319, 164] on button "Filter" at bounding box center [325, 165] width 22 height 11
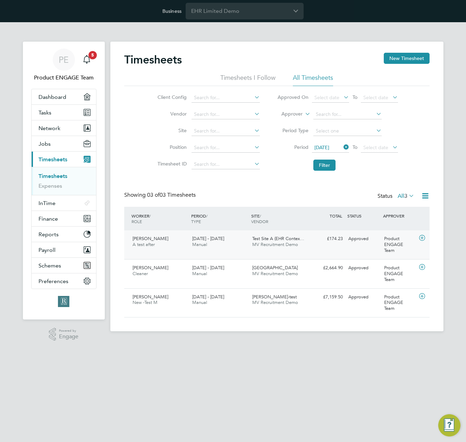
click at [297, 242] on span "MV Recruitment Demo" at bounding box center [275, 245] width 46 height 6
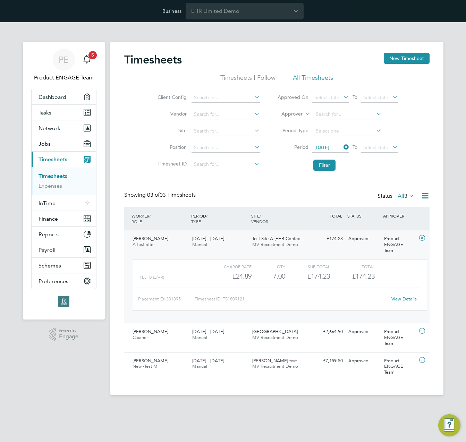
click at [407, 300] on link "View Details" at bounding box center [404, 299] width 25 height 6
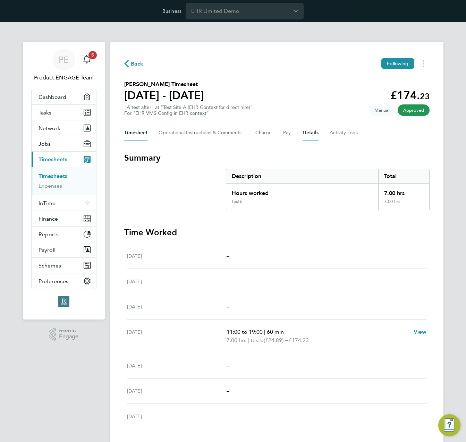
click at [311, 135] on button "Details" at bounding box center [311, 133] width 16 height 17
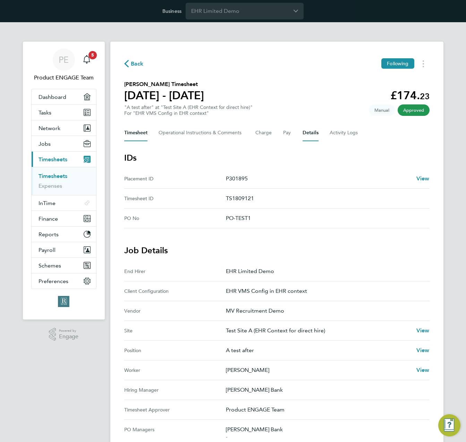
click at [138, 134] on button "Timesheet" at bounding box center [135, 133] width 23 height 17
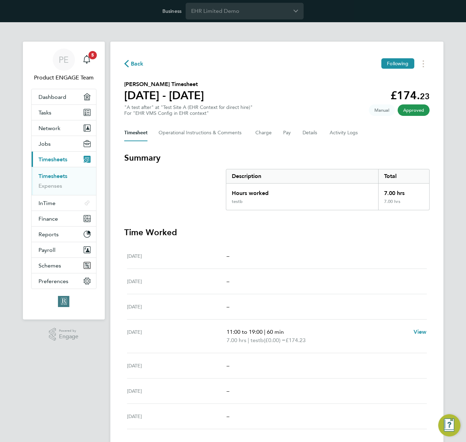
click at [265, 218] on section "Summary Description Total Hours worked 7.00 hrs testb 7.00 hrs Time Worked Mon …" at bounding box center [277, 307] width 306 height 310
click at [306, 135] on button "Details" at bounding box center [311, 133] width 16 height 17
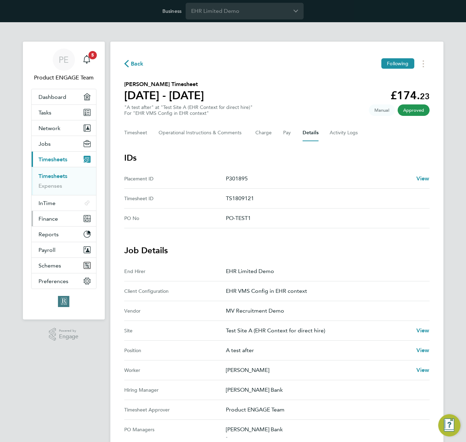
click at [55, 220] on span "Finance" at bounding box center [48, 219] width 19 height 7
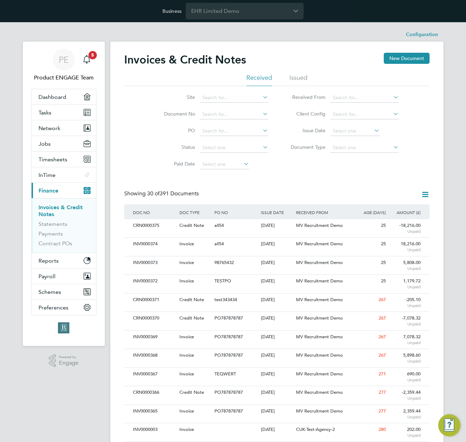
click at [348, 167] on div "Site Document No PO Status Paid Date Issued To Received From Client Config Issu…" at bounding box center [277, 129] width 306 height 87
click at [416, 36] on li "Configuration" at bounding box center [422, 35] width 32 height 14
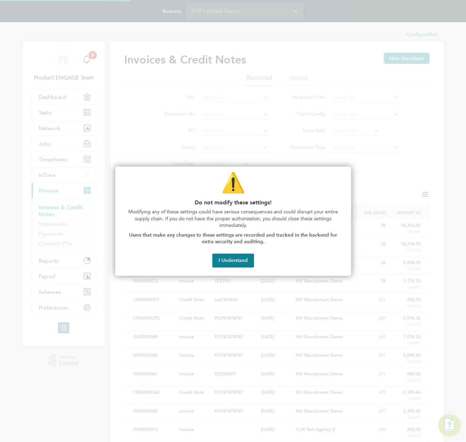
type input "INV[number:7]"
type input "CRN[number:7]"
type input "Weekly"
type input "19:09"
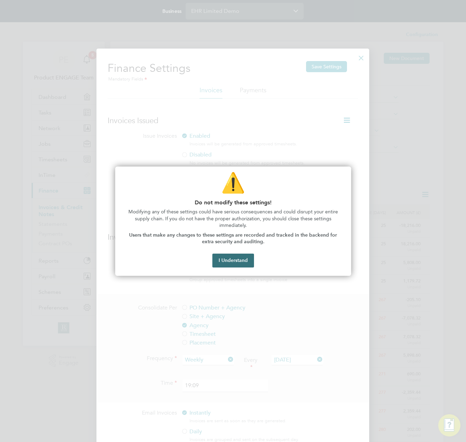
click at [235, 259] on button "I Understand" at bounding box center [234, 261] width 42 height 14
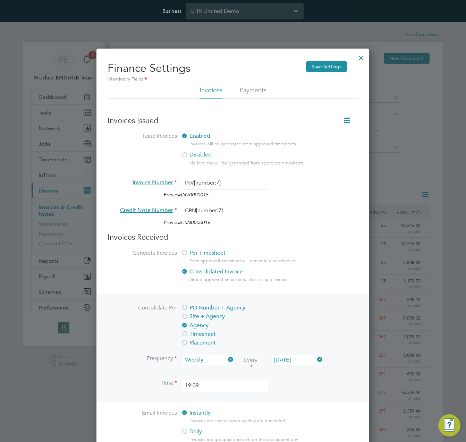
click at [344, 121] on icon at bounding box center [347, 120] width 9 height 9
drag, startPoint x: 328, startPoint y: 138, endPoint x: 321, endPoint y: 150, distance: 14.2
click at [327, 139] on li "Consolidate Invoices Manually" at bounding box center [312, 137] width 75 height 10
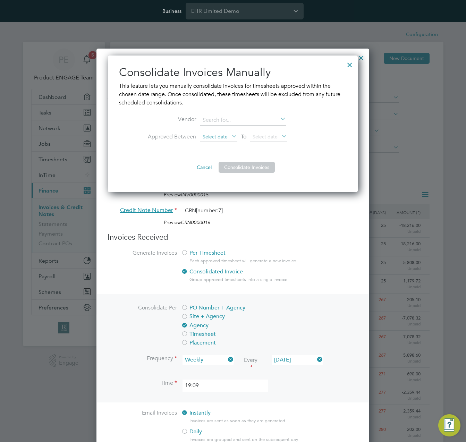
click at [220, 141] on span "Select date" at bounding box center [218, 137] width 37 height 9
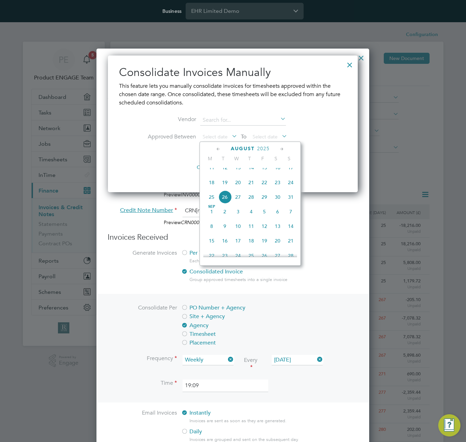
click at [209, 203] on span "25" at bounding box center [211, 197] width 13 height 13
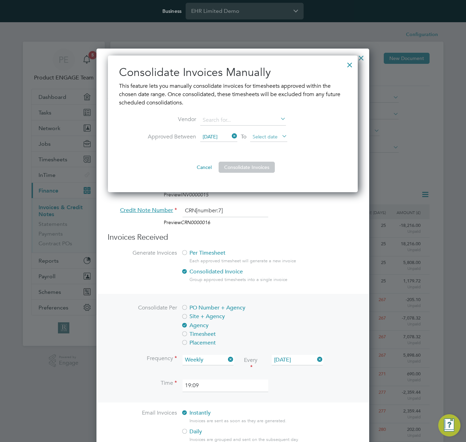
click at [270, 136] on span "Select date" at bounding box center [265, 137] width 25 height 6
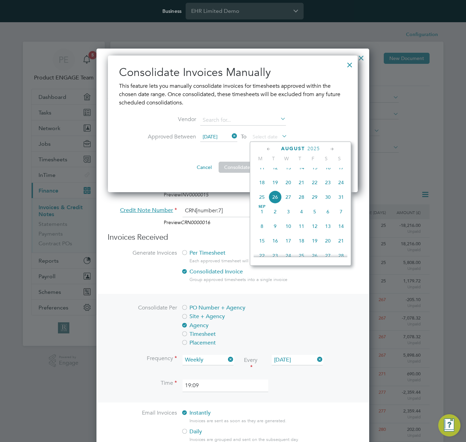
click at [289, 202] on span "27" at bounding box center [288, 197] width 13 height 13
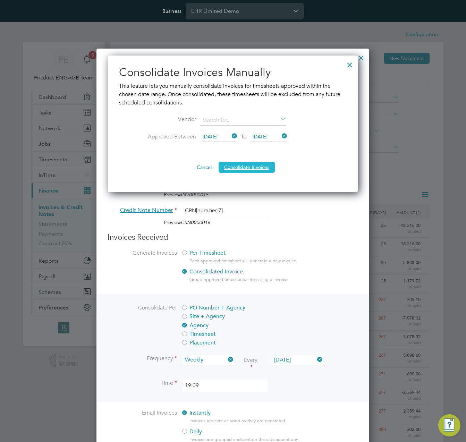
click at [240, 168] on button "Consolidate Invoices" at bounding box center [247, 167] width 56 height 11
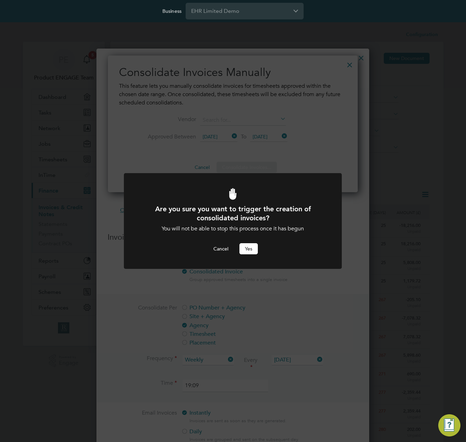
click at [248, 250] on button "Yes" at bounding box center [249, 248] width 18 height 11
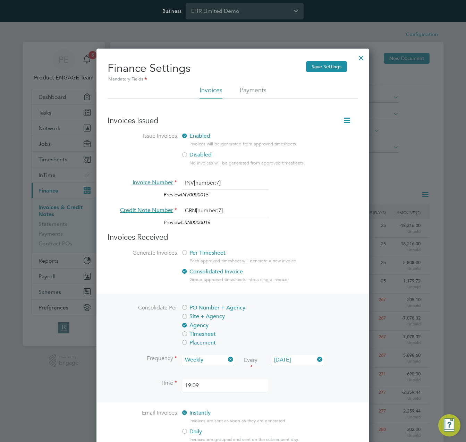
click at [363, 57] on div at bounding box center [361, 56] width 13 height 13
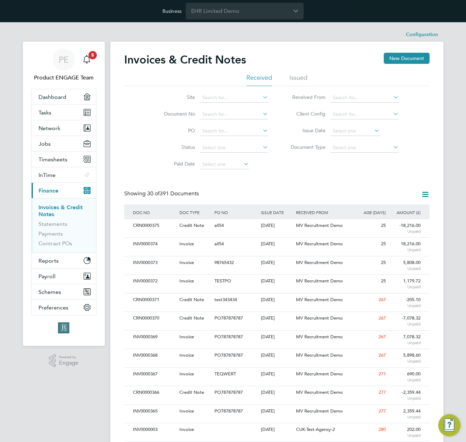
click at [316, 193] on div "Showing 30 of 391 Documents" at bounding box center [277, 197] width 306 height 14
click at [298, 77] on li "Issued" at bounding box center [299, 80] width 18 height 13
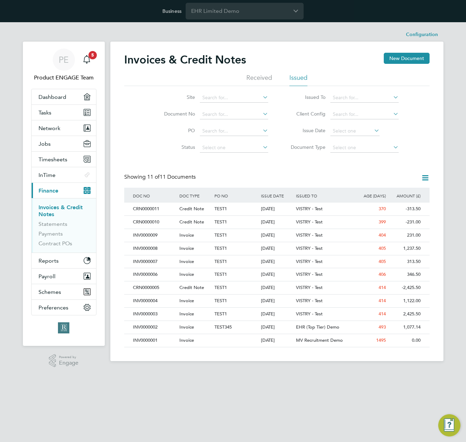
click at [272, 159] on div "Invoices & Credit Notes New Document Received Issued Site Document No PO Status…" at bounding box center [277, 200] width 306 height 295
click at [256, 77] on li "Received" at bounding box center [260, 80] width 26 height 13
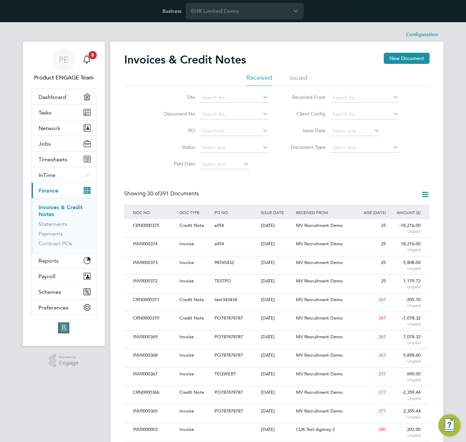
click at [345, 172] on div "Site Document No PO Status Paid Date Issued To Received From Client Config Issu…" at bounding box center [277, 129] width 306 height 87
click at [385, 104] on li "Received From" at bounding box center [342, 98] width 131 height 17
click at [277, 140] on li "Document Type" at bounding box center [342, 148] width 131 height 17
click at [49, 132] on button "Network" at bounding box center [64, 127] width 65 height 15
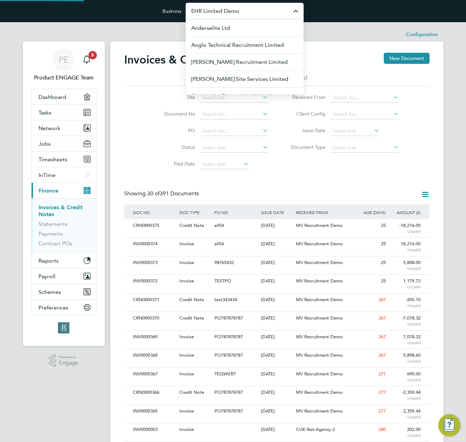
click at [224, 14] on input "EHR Limited Demo" at bounding box center [245, 11] width 118 height 16
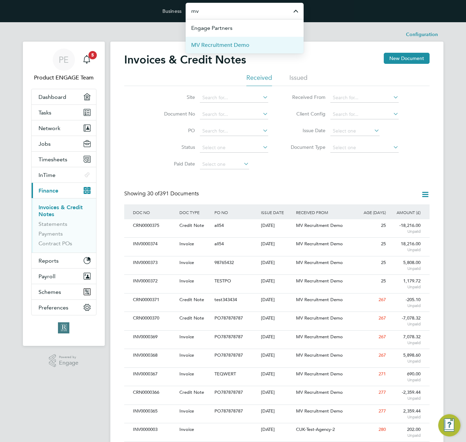
click at [228, 47] on span "MV Recruitment Demo" at bounding box center [220, 45] width 58 height 8
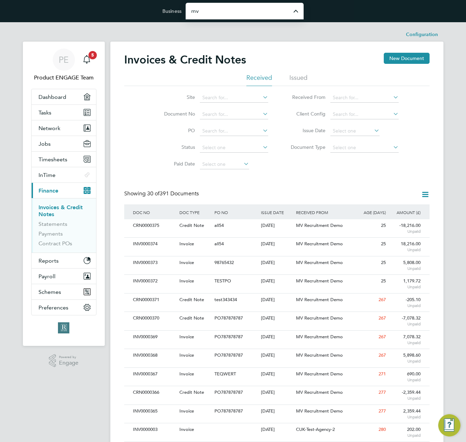
type input "MV Recruitment Demo"
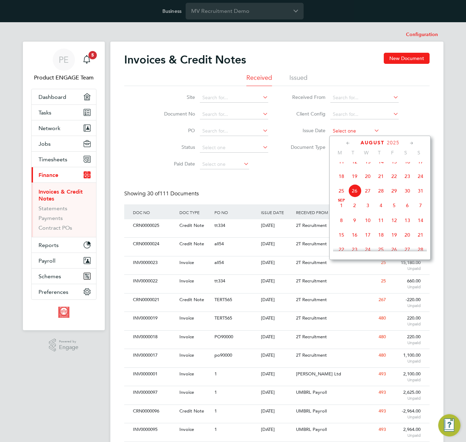
click at [344, 132] on input at bounding box center [355, 131] width 49 height 10
click at [302, 199] on div "Showing 30 of 111 Documents" at bounding box center [277, 197] width 306 height 14
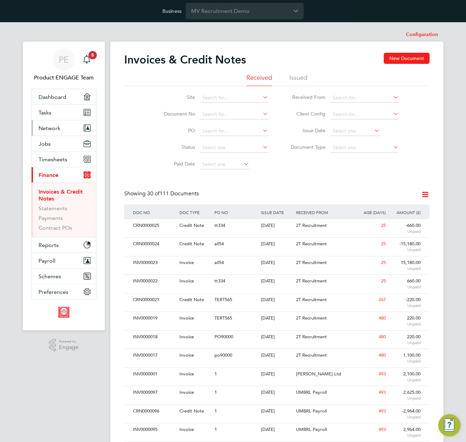
click at [61, 128] on button "Network" at bounding box center [64, 127] width 65 height 15
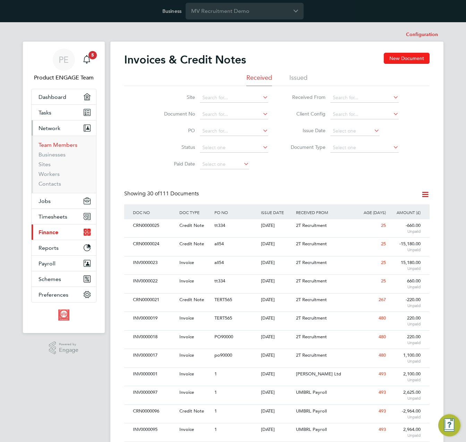
click at [57, 146] on link "Team Members" at bounding box center [58, 145] width 39 height 7
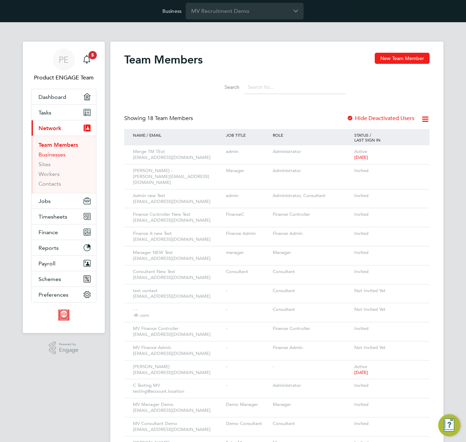
click at [56, 154] on link "Businesses" at bounding box center [52, 154] width 27 height 7
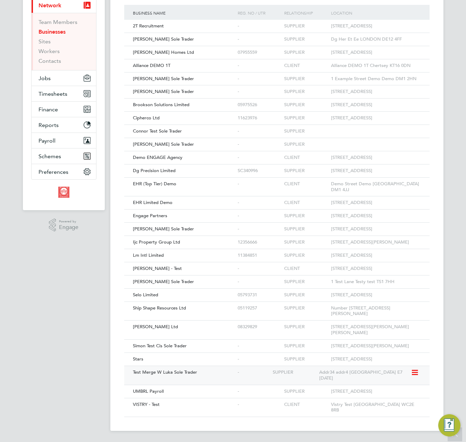
click at [171, 375] on span "Test Merge W Luka Sole Trader" at bounding box center [165, 372] width 64 height 6
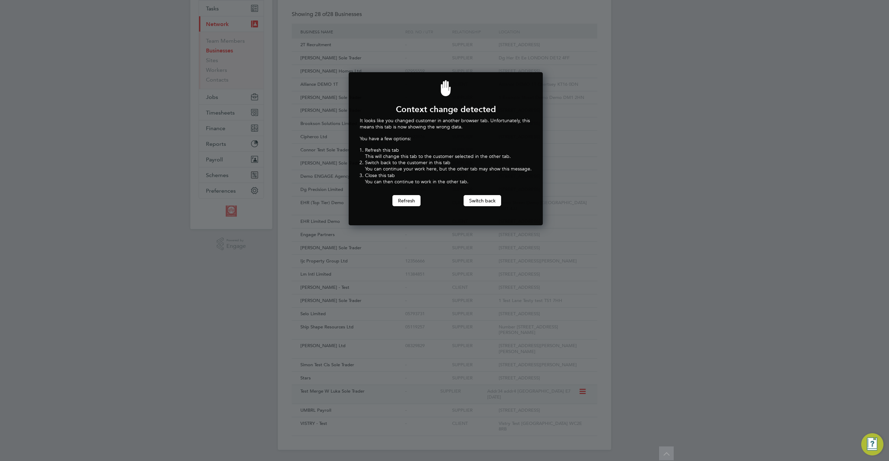
scroll to position [153, 192]
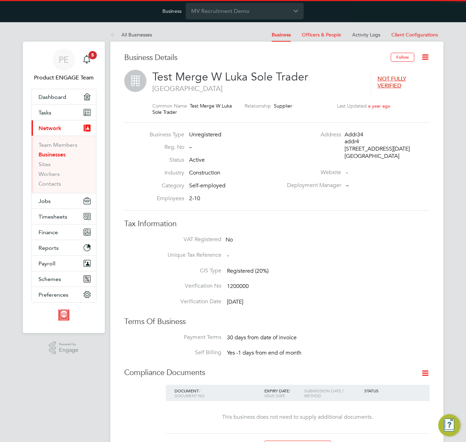
click at [249, 80] on span "Test Merge W Luka Sole Trader" at bounding box center [230, 77] width 156 height 14
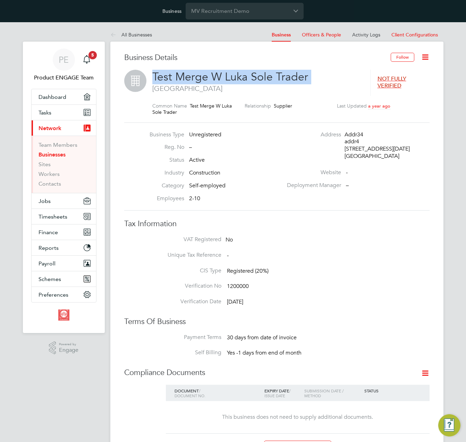
click at [249, 80] on span "Test Merge W Luka Sole Trader" at bounding box center [230, 77] width 156 height 14
copy h2 "Test Merge W Luka Sole Trader"
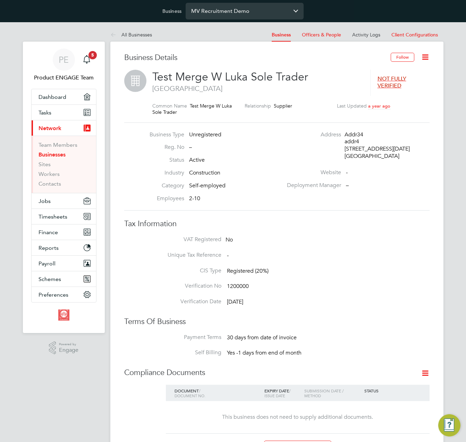
click at [222, 10] on input "MV Recruitment Demo" at bounding box center [245, 11] width 118 height 16
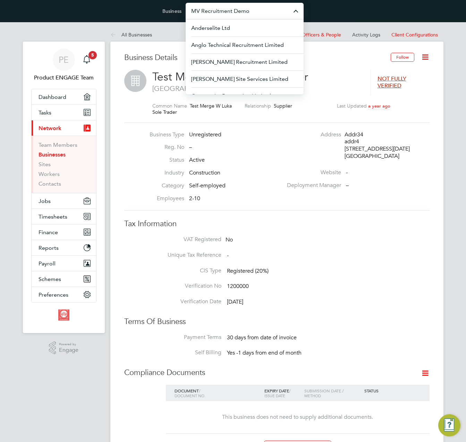
paste input "Test Merge W Luka Sole Trader"
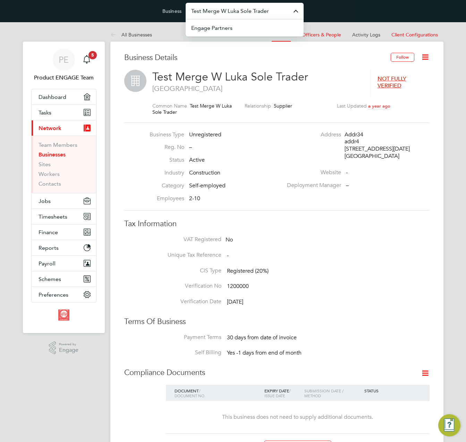
click at [215, 8] on input "Test Merge W Luka Sole Trader" at bounding box center [245, 11] width 118 height 16
paste input "text"
click at [176, 49] on div "Business Details Follow Test Merge W Luka Sole Trader [GEOGRAPHIC_DATA] NOT FUL…" at bounding box center [276, 346] width 333 height 609
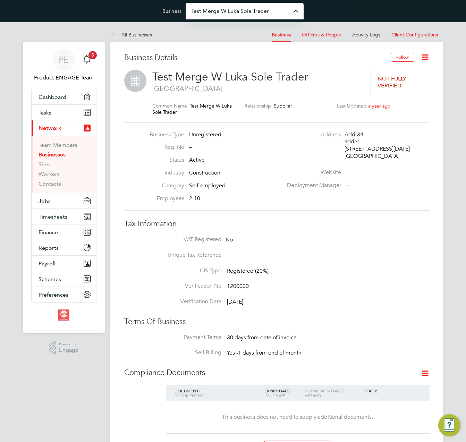
type input "MV Recruitment Demo"
click at [56, 217] on span "Timesheets" at bounding box center [53, 217] width 29 height 7
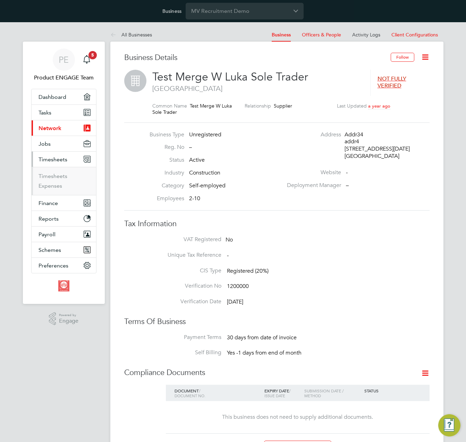
click at [55, 171] on ul "Timesheets Expenses" at bounding box center [64, 181] width 65 height 28
click at [58, 176] on link "Timesheets" at bounding box center [53, 176] width 29 height 7
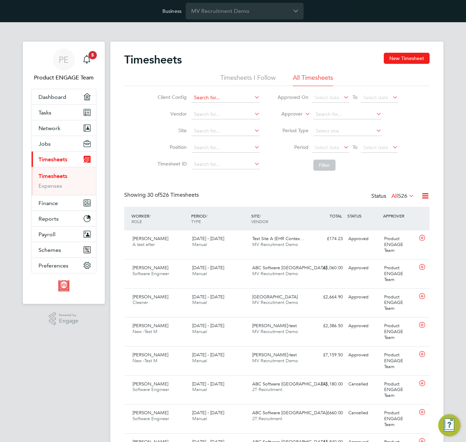
click at [219, 101] on input at bounding box center [226, 98] width 68 height 10
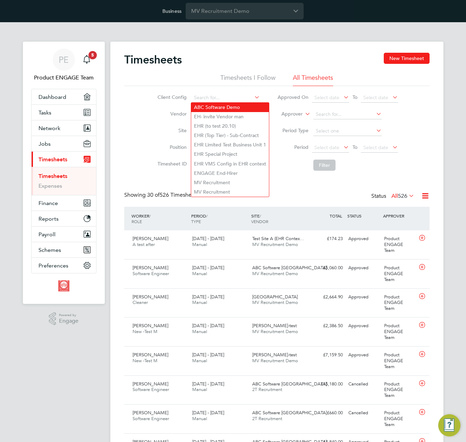
click at [218, 107] on li "ABC Software Demo" at bounding box center [230, 107] width 78 height 9
type input "ABC Software Demo"
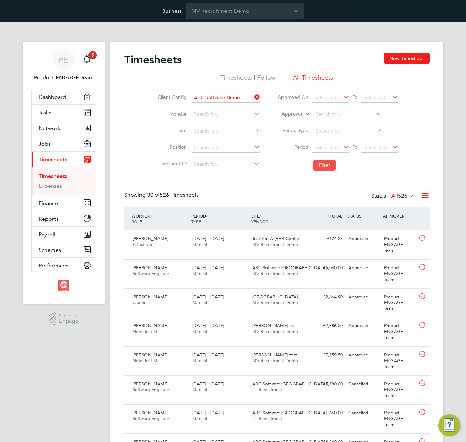
click at [317, 164] on button "Filter" at bounding box center [325, 165] width 22 height 11
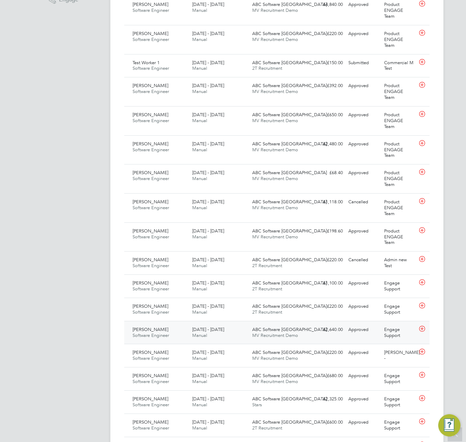
click at [274, 332] on span "ABC Software Manchester" at bounding box center [289, 330] width 75 height 6
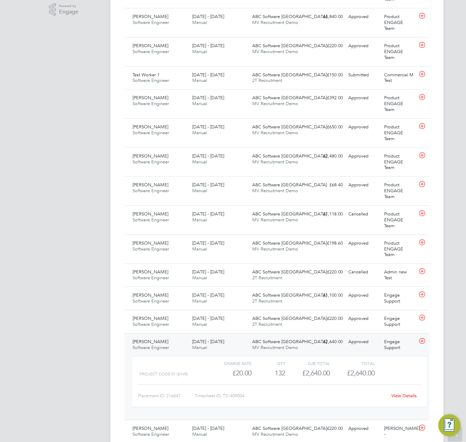
click at [403, 394] on link "View Details" at bounding box center [404, 396] width 25 height 6
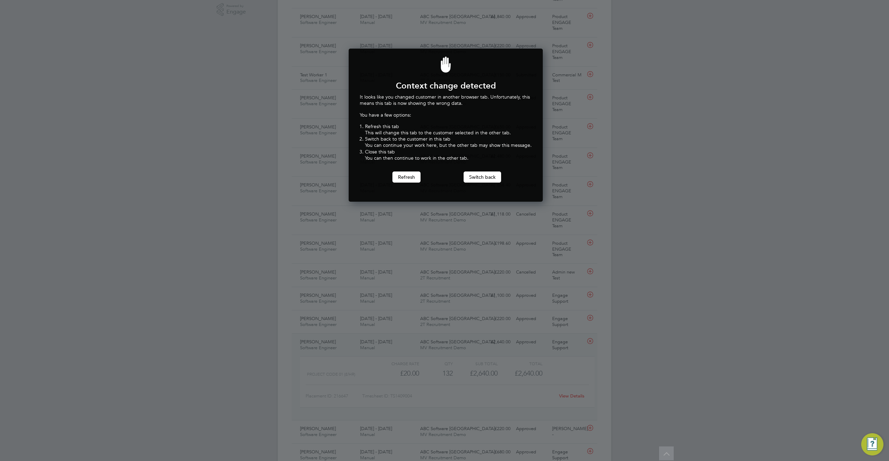
scroll to position [153, 192]
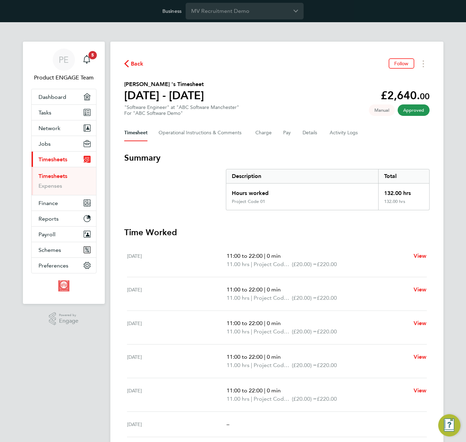
drag, startPoint x: 178, startPoint y: 234, endPoint x: 116, endPoint y: 230, distance: 62.0
click at [116, 230] on div "Back Follow Lewis 's Timesheet 01 - 30 Apr 2024 £2,640. 00 "Software Engineer" …" at bounding box center [276, 421] width 333 height 758
click at [48, 261] on button "Preferences" at bounding box center [64, 265] width 65 height 15
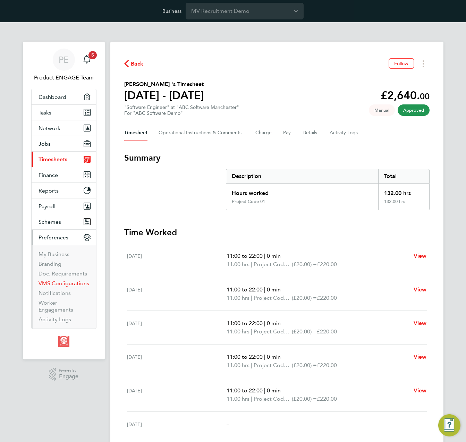
click at [49, 283] on link "VMS Configurations" at bounding box center [64, 283] width 51 height 7
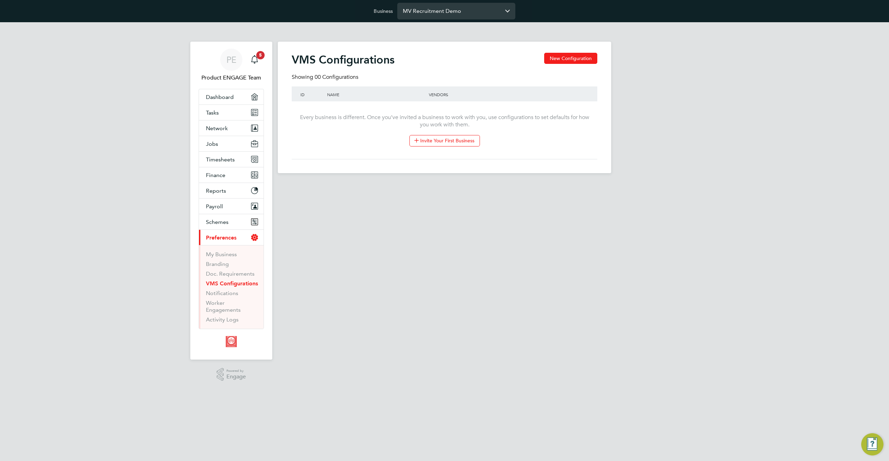
click at [466, 15] on input "MV Recruitment Demo" at bounding box center [456, 11] width 118 height 16
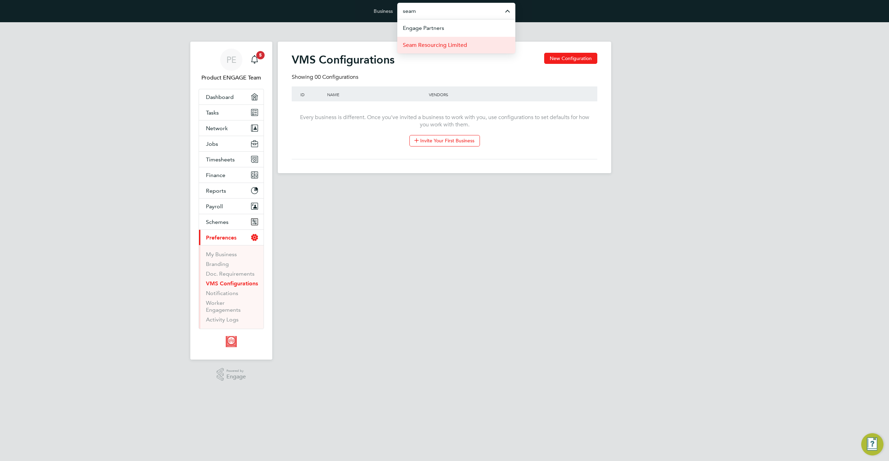
click at [452, 47] on span "Seam Resourcing Limited" at bounding box center [435, 45] width 64 height 8
type input "Seam Resourcing Limited"
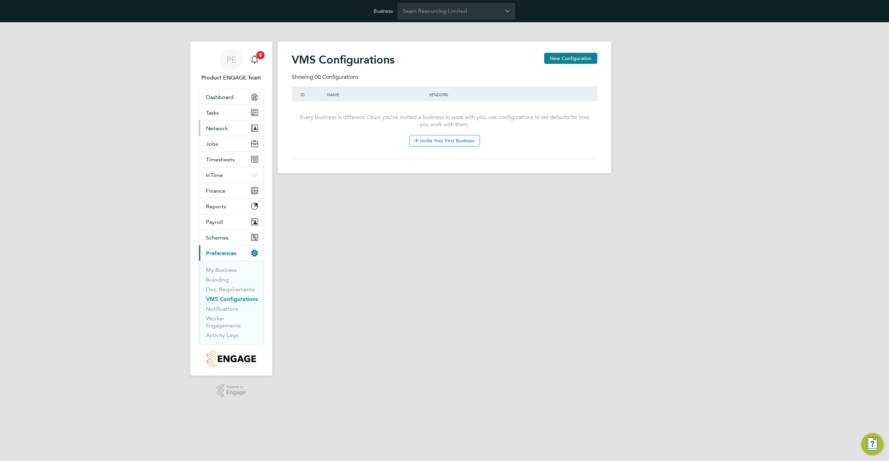
click at [215, 128] on span "Network" at bounding box center [217, 128] width 22 height 7
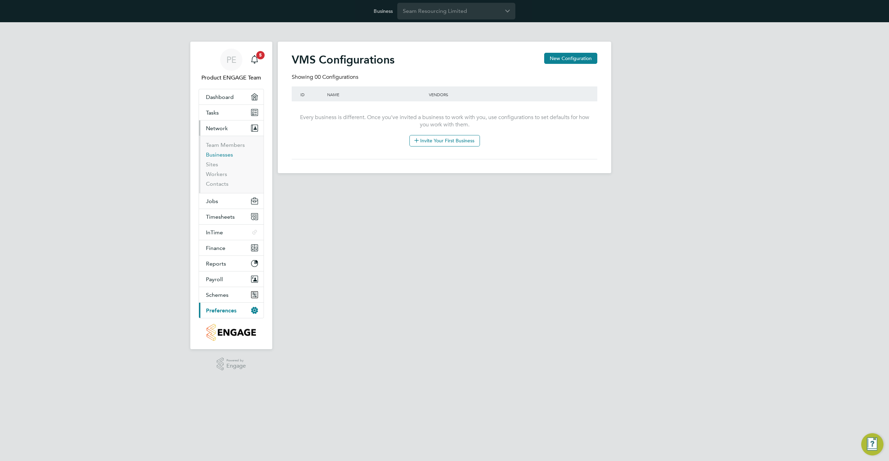
click at [214, 154] on link "Businesses" at bounding box center [219, 154] width 27 height 7
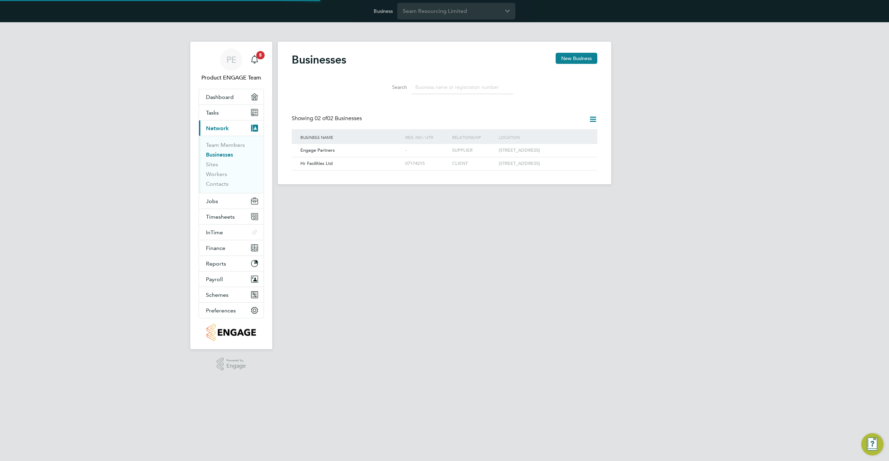
scroll to position [13, 106]
click at [451, 89] on input at bounding box center [462, 88] width 101 height 14
click at [505, 170] on div "[STREET_ADDRESS]" at bounding box center [531, 163] width 93 height 13
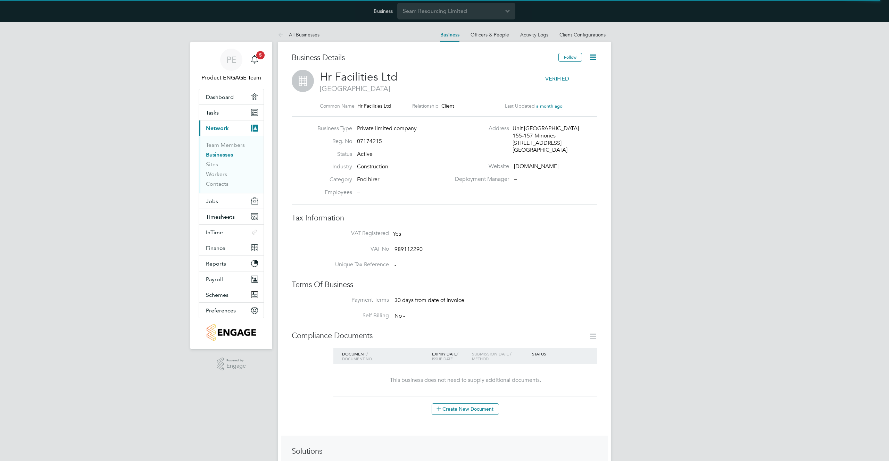
click at [579, 34] on link "Client Configurations" at bounding box center [582, 35] width 46 height 6
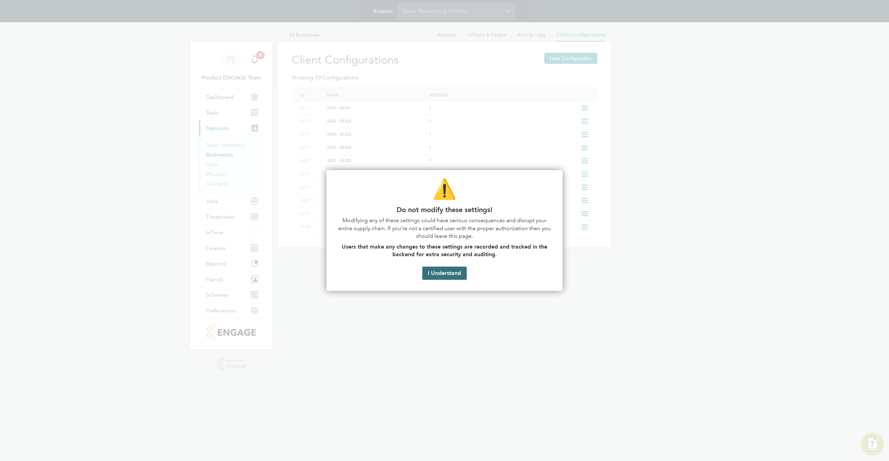
click at [446, 276] on button "I Understand" at bounding box center [444, 273] width 44 height 13
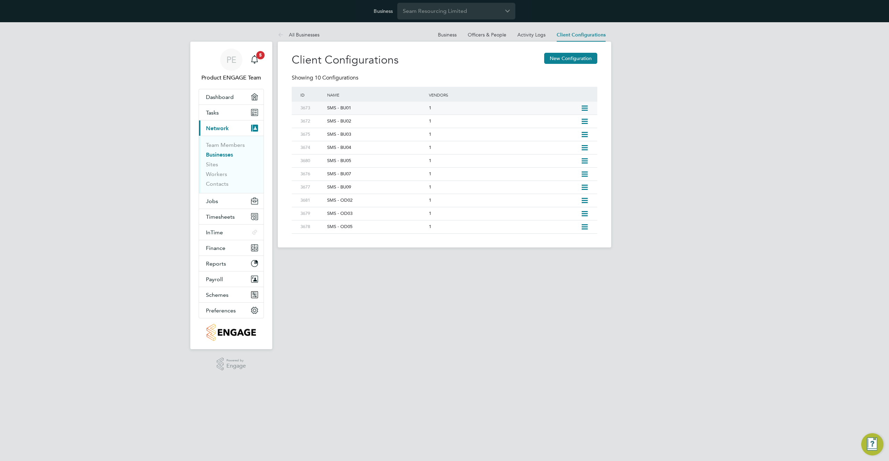
click at [584, 108] on icon at bounding box center [584, 109] width 9 height 6
click at [556, 123] on li "Edit Client Configuration" at bounding box center [552, 123] width 69 height 10
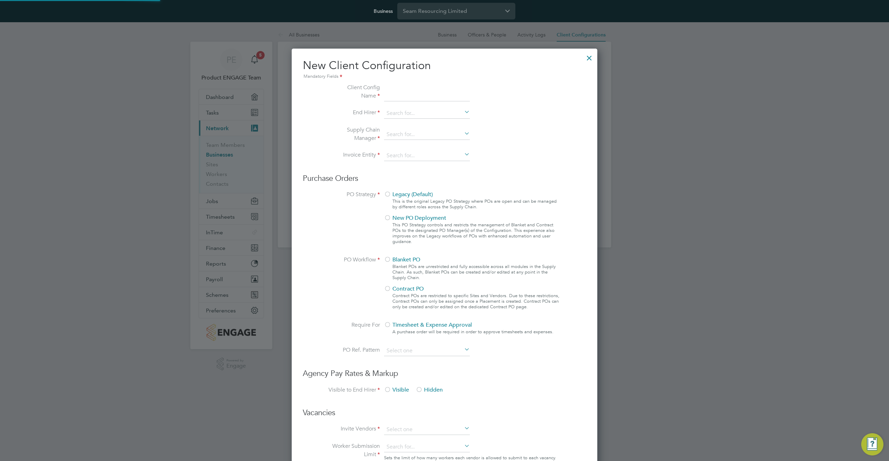
type input "SMS - BU01"
type input "Seam Resourcing Limited"
type input "Digits Only"
type input "Automatically"
type input "No Limits"
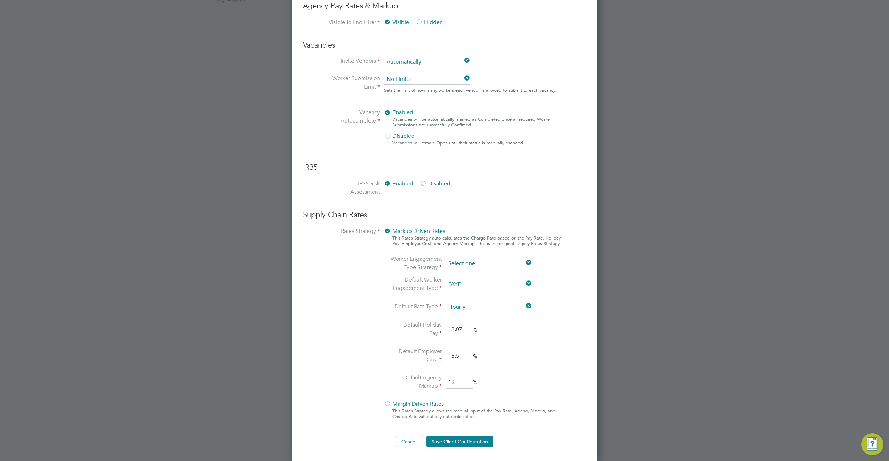
scroll to position [248, 0]
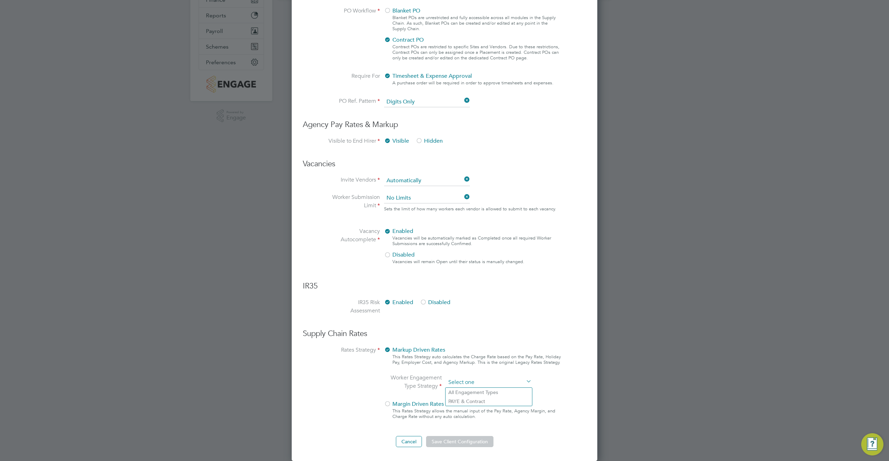
click at [478, 263] on ng-form "Client Config Name SMS - BU01 End Hirer Hr Facilities Ltd Supply Chain Manager …" at bounding box center [444, 141] width 283 height 612
click at [496, 392] on li "All Engagement Types" at bounding box center [489, 392] width 86 height 9
type input "All Engagement Types"
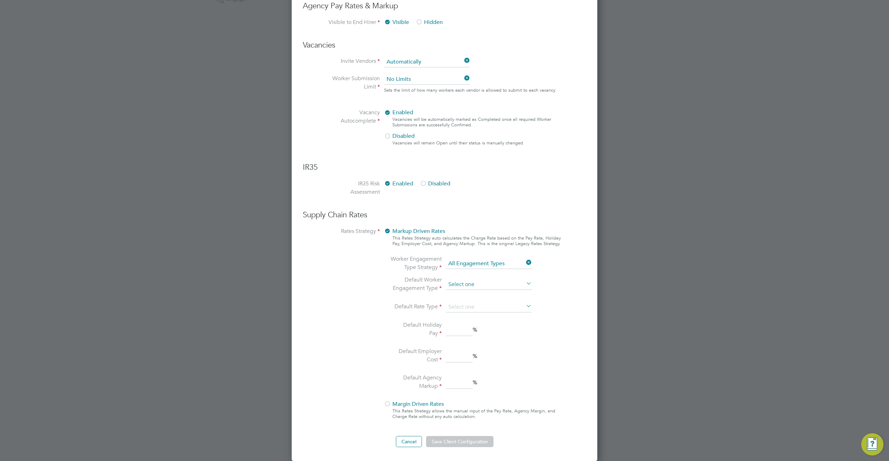
click at [476, 285] on input at bounding box center [489, 285] width 86 height 10
click at [484, 357] on li "Umbrella Self-Employed" at bounding box center [489, 358] width 86 height 9
type input "Umbrella Self-Employed"
click at [474, 311] on input at bounding box center [489, 307] width 86 height 10
click at [471, 327] on li "Daily" at bounding box center [489, 326] width 86 height 9
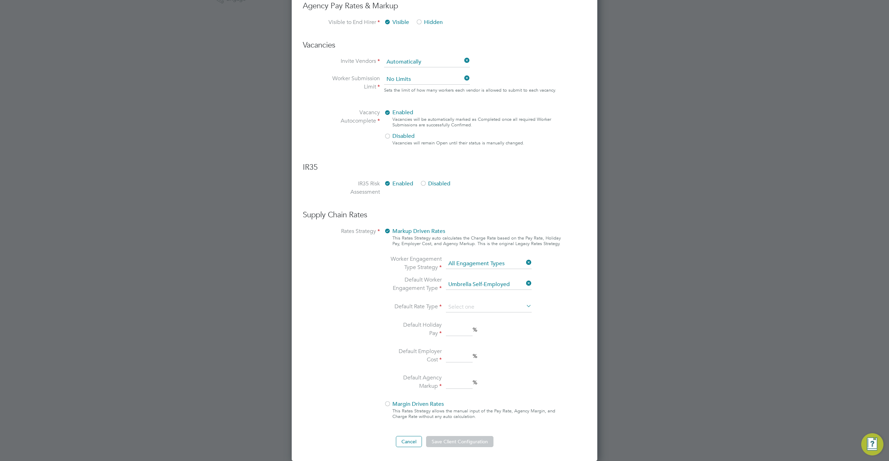
type input "Daily"
click at [459, 332] on input at bounding box center [459, 330] width 27 height 13
type input "5"
click at [462, 359] on input "2" at bounding box center [459, 356] width 27 height 13
type input "2"
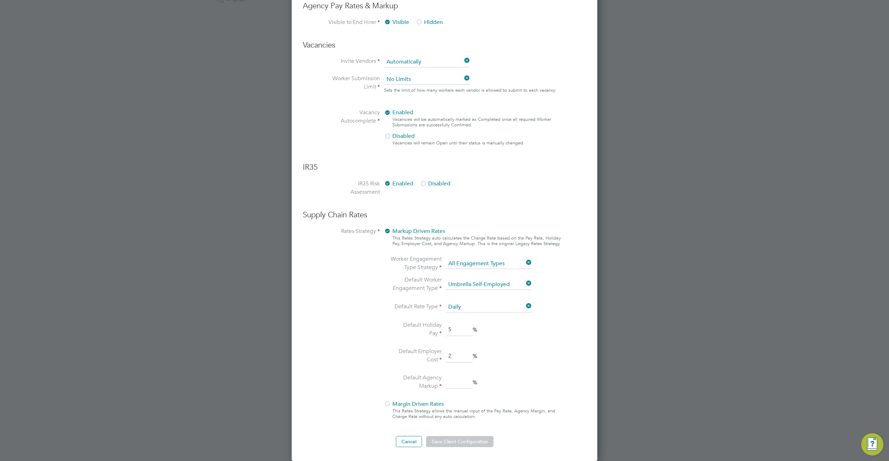
click at [467, 385] on input at bounding box center [459, 382] width 27 height 13
type input "2"
click at [490, 374] on li "Default Agency Markup 2 %" at bounding box center [463, 383] width 147 height 18
drag, startPoint x: 416, startPoint y: 440, endPoint x: 402, endPoint y: 454, distance: 19.4
click at [416, 440] on button "Cancel" at bounding box center [409, 441] width 26 height 11
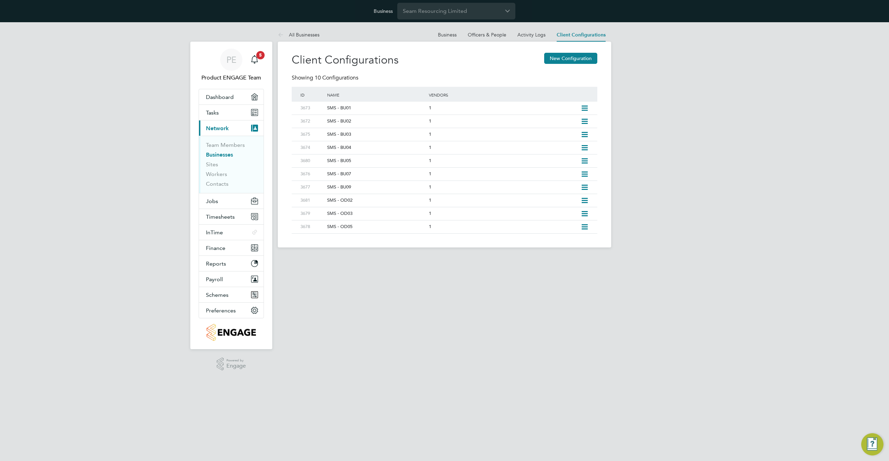
scroll to position [0, 0]
click at [586, 107] on icon at bounding box center [584, 109] width 9 height 6
click at [563, 124] on li "Edit Client Configuration" at bounding box center [552, 123] width 69 height 10
type input "SMS - BU01"
type input "Seam Resourcing Limited"
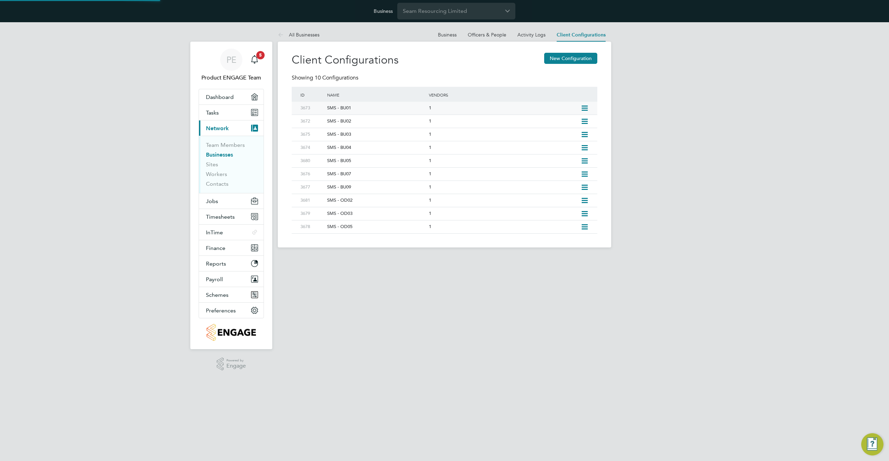
type input "Digits Only"
type input "Automatically"
type input "No Limits"
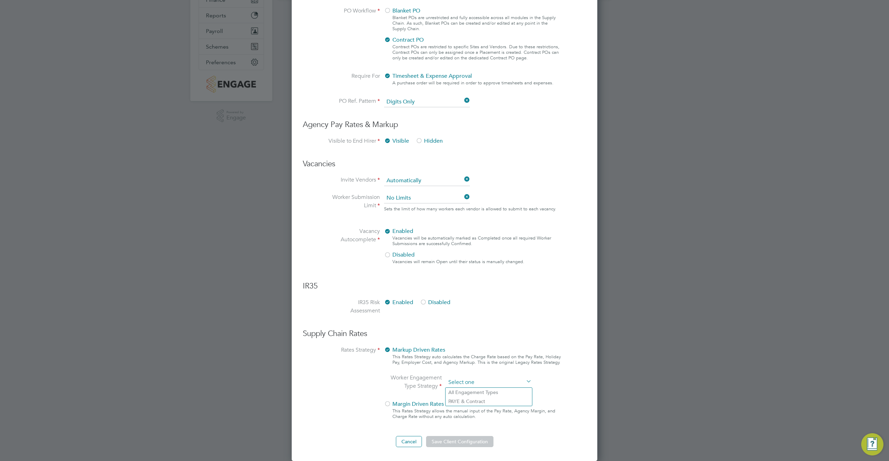
scroll to position [661, 306]
click at [487, 265] on ng-form "Client Config Name SMS - BU01 End Hirer Hr Facilities Ltd Supply Chain Manager …" at bounding box center [444, 141] width 283 height 612
click at [481, 393] on li "All Engagement Types" at bounding box center [489, 392] width 86 height 9
type input "All Engagement Types"
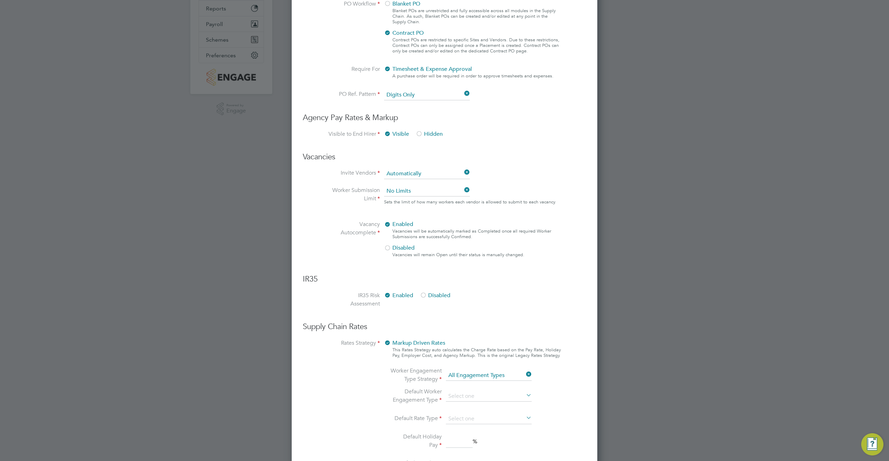
scroll to position [367, 0]
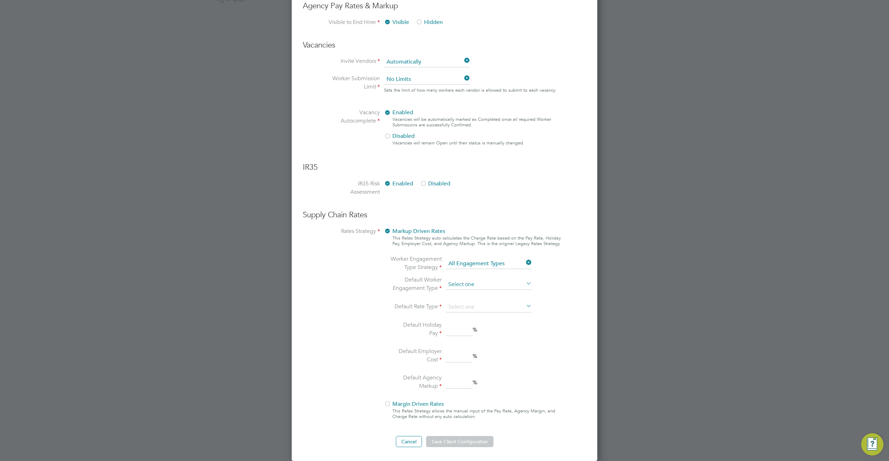
click at [471, 282] on input at bounding box center [489, 285] width 86 height 10
click at [462, 293] on li "PAYE" at bounding box center [489, 294] width 86 height 9
type input "PAYE"
click at [492, 308] on input at bounding box center [489, 307] width 86 height 10
click at [485, 313] on li "Hourly" at bounding box center [489, 317] width 86 height 9
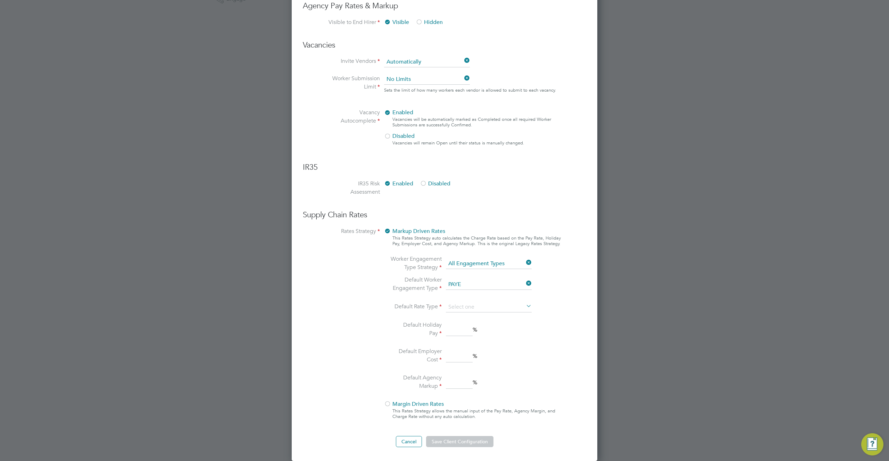
type input "Hourly"
click at [451, 331] on input at bounding box center [459, 330] width 27 height 13
type input "12.07"
click at [469, 354] on input at bounding box center [459, 356] width 27 height 13
type input "18.5"
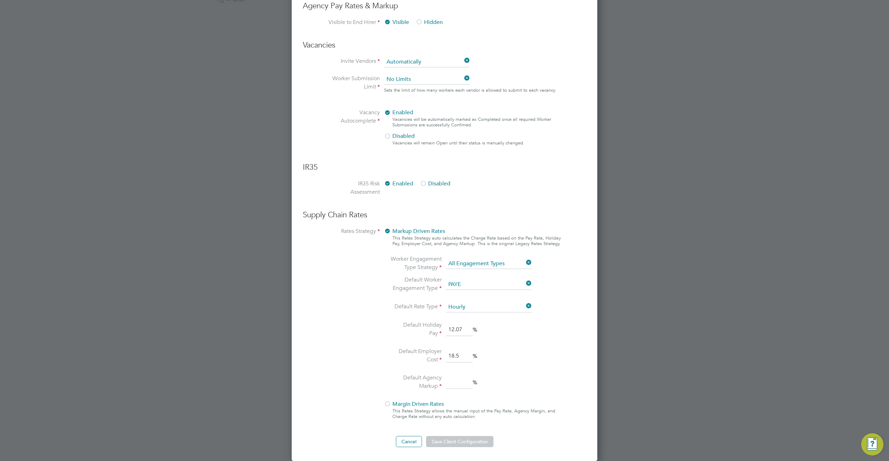
click at [459, 383] on input at bounding box center [459, 382] width 27 height 13
type input "13"
click at [510, 364] on li "Default Employer Cost 18.5 %" at bounding box center [463, 356] width 147 height 18
click at [464, 442] on button "Save Client Configuration" at bounding box center [459, 441] width 67 height 11
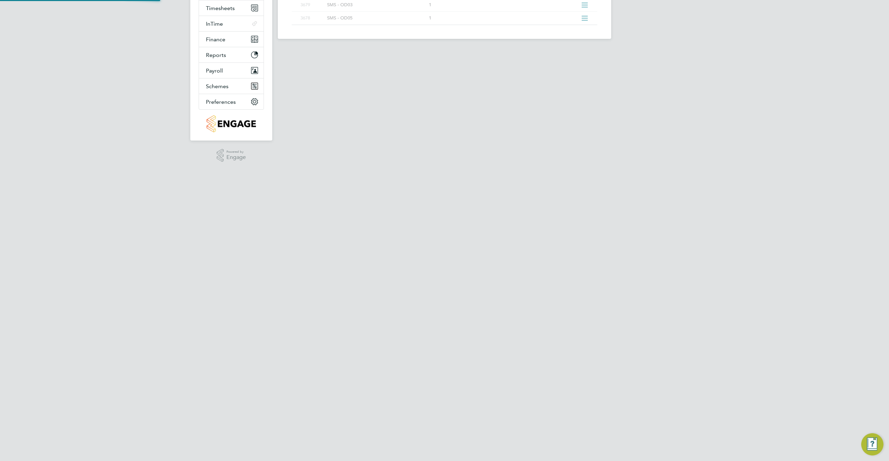
scroll to position [0, 0]
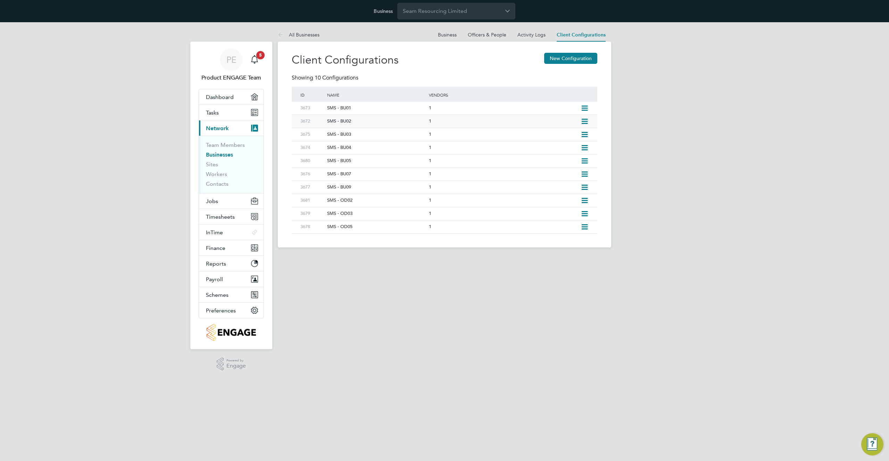
click at [583, 119] on icon at bounding box center [584, 122] width 9 height 6
click at [560, 137] on li "Edit Client Configuration" at bounding box center [552, 137] width 69 height 10
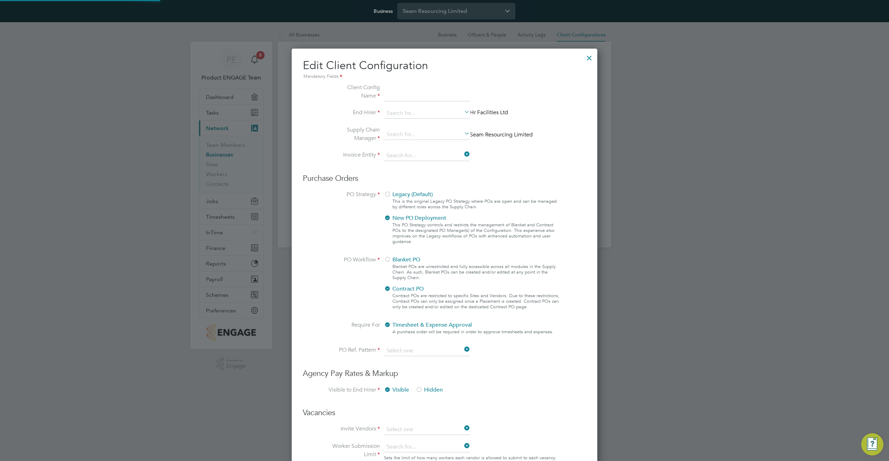
type input "SMS - BU02"
type input "Seam Resourcing Limited"
type input "Digits Only"
type input "Automatically"
type input "No Limits"
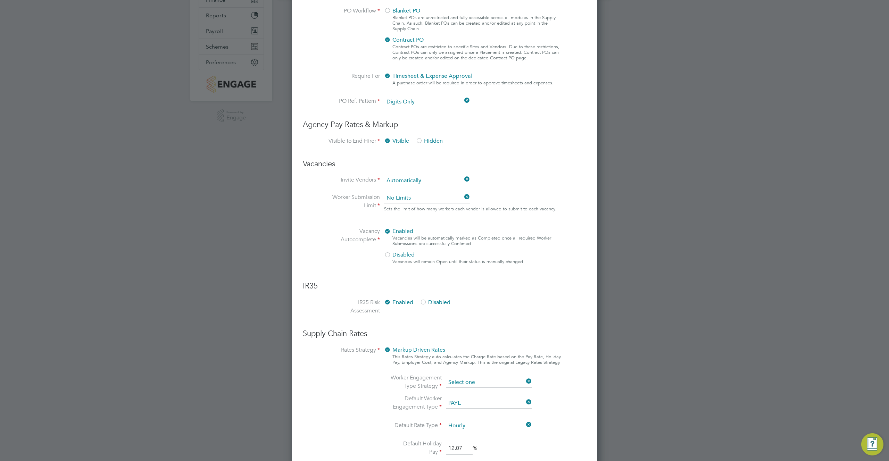
scroll to position [661, 306]
click at [490, 260] on ng-form "Client Config Name SMS - BU02 End Hirer Hr Facilities Ltd Supply Chain Manager …" at bounding box center [444, 200] width 283 height 731
click at [479, 392] on li "All Engagement Types" at bounding box center [489, 392] width 86 height 9
type input "All Engagement Types"
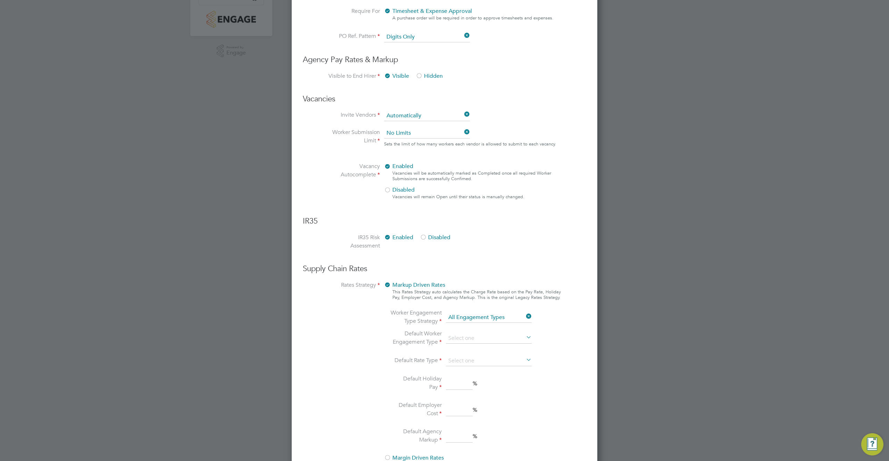
scroll to position [367, 0]
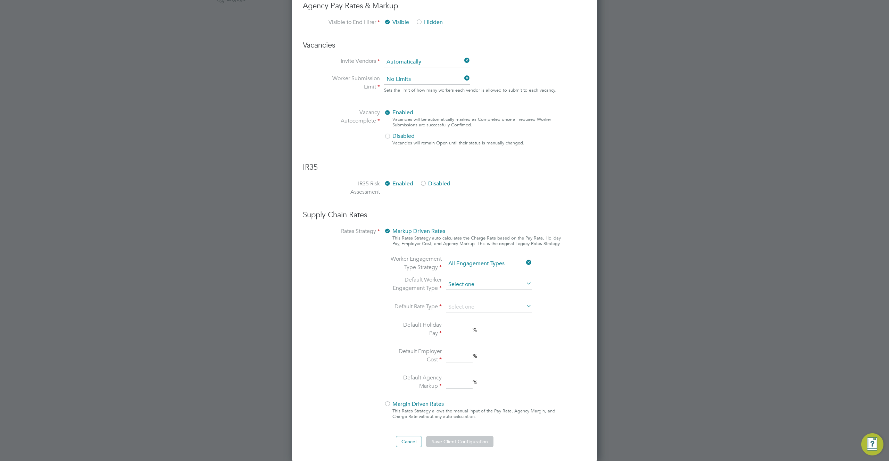
click at [481, 288] on input at bounding box center [489, 285] width 86 height 10
click at [477, 293] on li "PAYE" at bounding box center [489, 294] width 86 height 9
type input "PAYE"
click at [479, 307] on input at bounding box center [489, 307] width 86 height 10
click at [475, 315] on li "Hourly" at bounding box center [489, 317] width 86 height 9
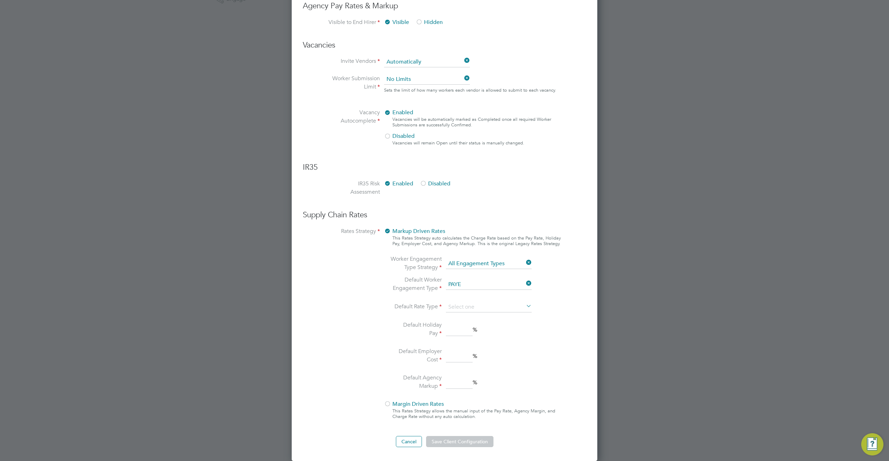
type input "Hourly"
click at [456, 329] on input at bounding box center [459, 330] width 27 height 13
type input "12.07"
click at [460, 358] on input at bounding box center [459, 356] width 27 height 13
type input "18.5"
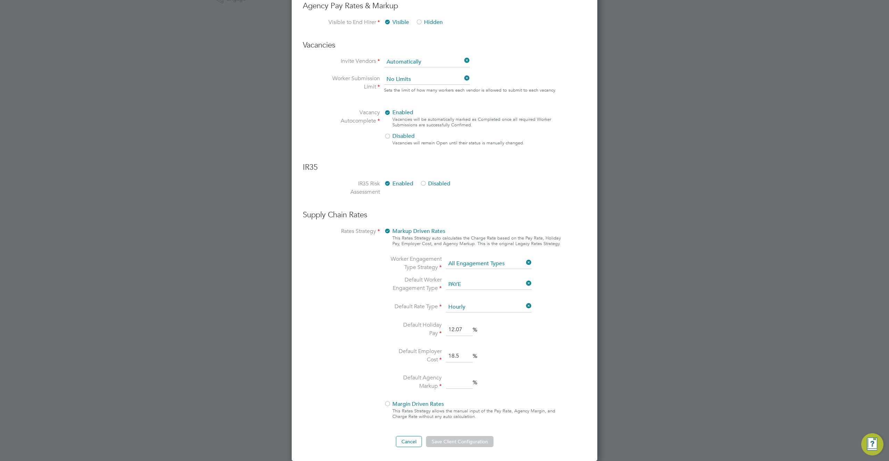
click at [461, 383] on input at bounding box center [459, 382] width 27 height 13
type input "13"
click at [510, 378] on li "Default Agency Markup 13 %" at bounding box center [463, 383] width 147 height 18
click at [462, 441] on button "Save Client Configuration" at bounding box center [459, 441] width 67 height 11
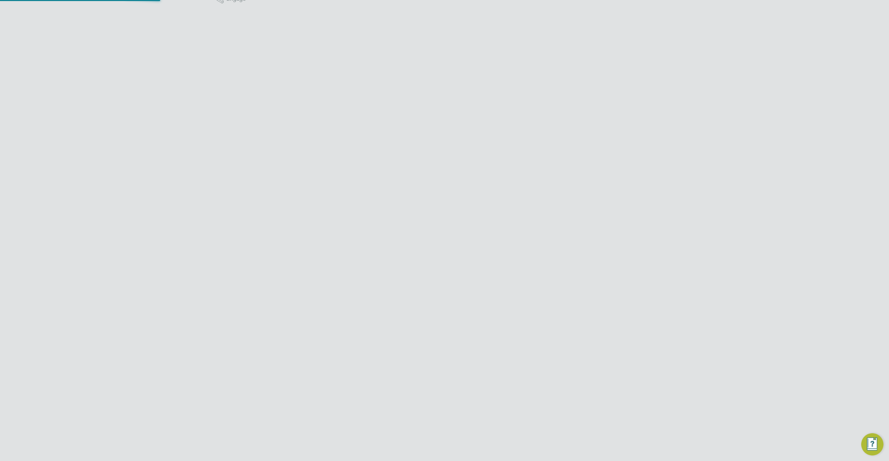
scroll to position [0, 0]
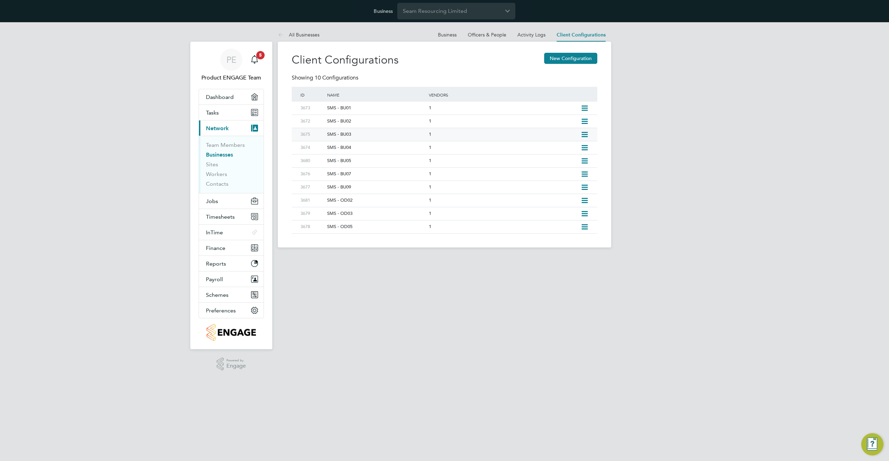
click at [584, 135] on icon at bounding box center [584, 135] width 9 height 6
click at [543, 149] on li "Edit Client Configuration" at bounding box center [552, 150] width 69 height 10
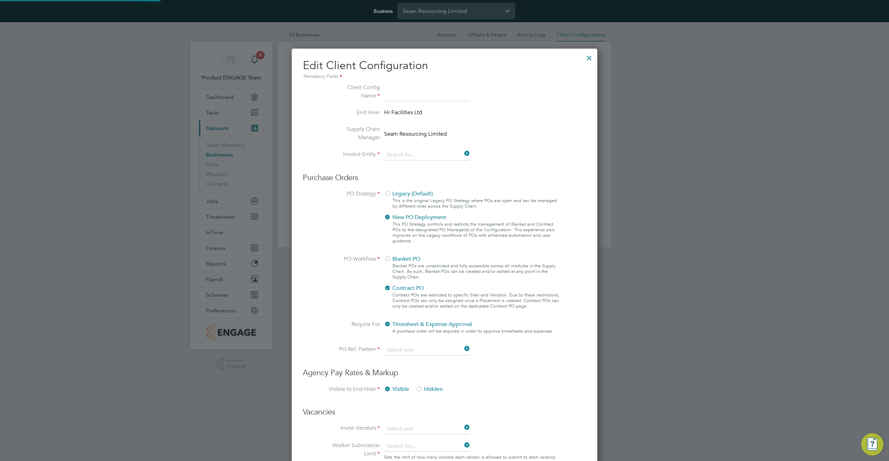
type input "SMS - BU03"
type input "Seam Resourcing Limited"
type input "Digits Only"
type input "Automatically"
type input "No Limits"
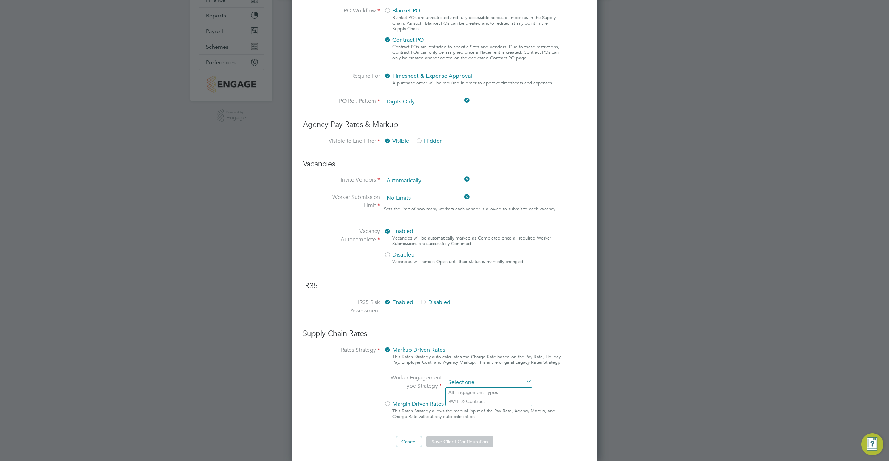
scroll to position [661, 306]
click at [487, 263] on ng-form "Client Config Name SMS - BU03 End Hirer Hr Facilities Ltd Supply Chain Manager …" at bounding box center [444, 141] width 283 height 612
click at [469, 392] on li "All Engagement Types" at bounding box center [489, 392] width 86 height 9
type input "All Engagement Types"
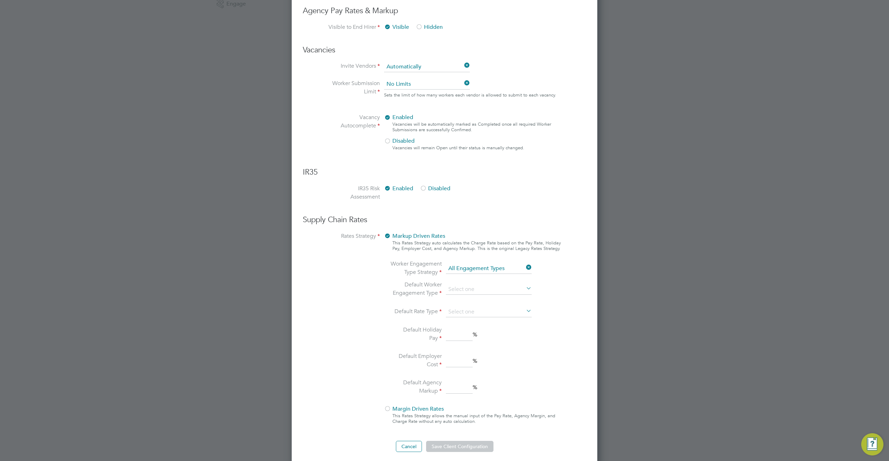
scroll to position [367, 0]
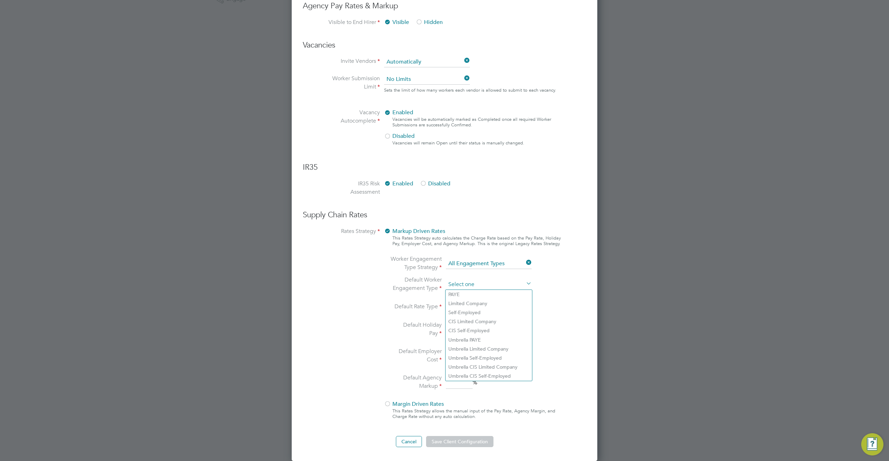
click at [469, 287] on input at bounding box center [489, 285] width 86 height 10
click at [468, 292] on li "PAYE" at bounding box center [489, 294] width 86 height 9
type input "PAYE"
click at [475, 309] on input at bounding box center [489, 307] width 86 height 10
click at [470, 317] on li "Hourly" at bounding box center [489, 317] width 86 height 9
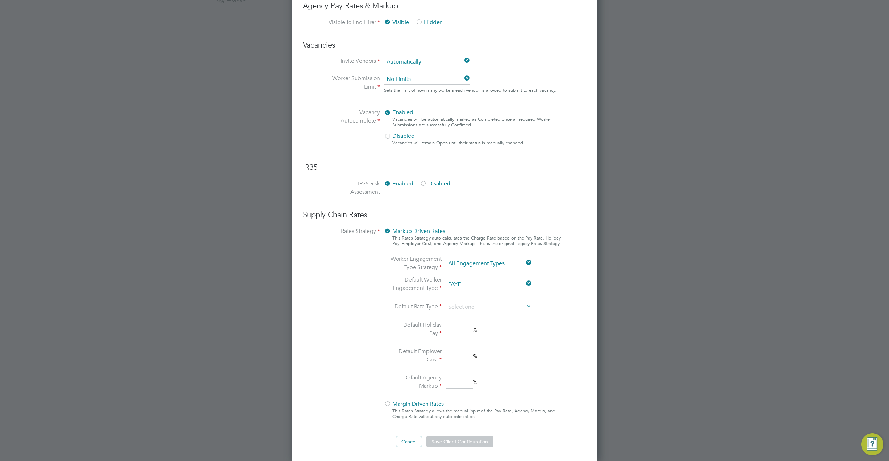
type input "Hourly"
click at [454, 331] on input at bounding box center [459, 330] width 27 height 13
type input "12.07"
click at [454, 354] on input at bounding box center [459, 356] width 27 height 13
type input "18.5"
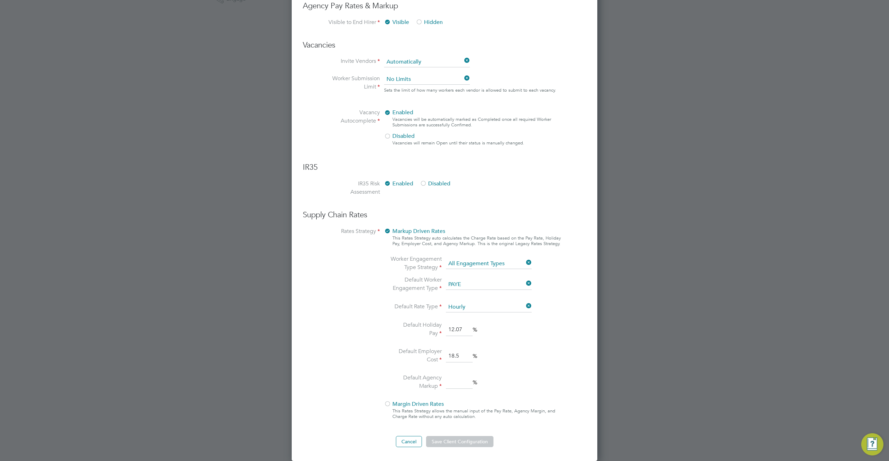
click at [463, 381] on input at bounding box center [459, 382] width 27 height 13
type input "13"
click at [501, 374] on li "Default Agency Markup 13 %" at bounding box center [463, 383] width 147 height 18
click at [460, 441] on button "Save Client Configuration" at bounding box center [459, 441] width 67 height 11
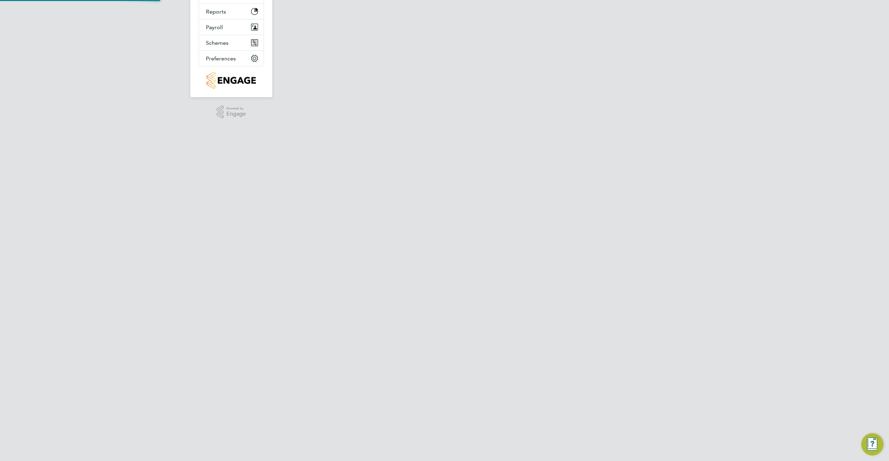
scroll to position [0, 0]
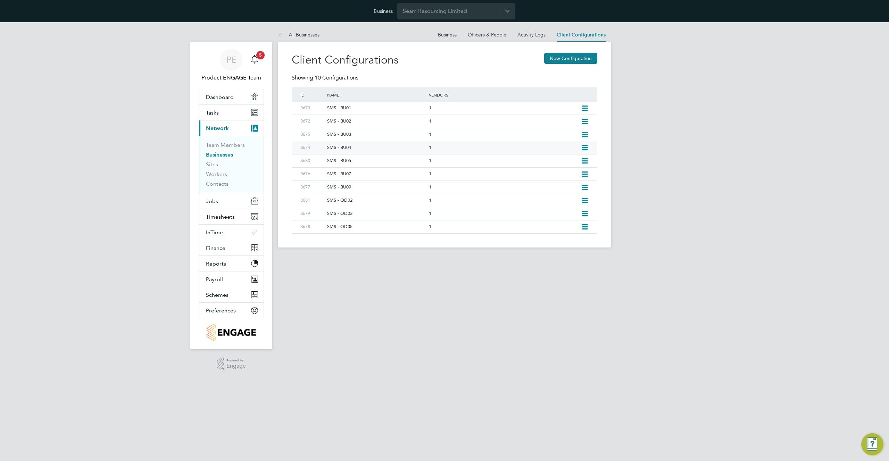
click at [584, 146] on icon at bounding box center [584, 148] width 9 height 6
click at [557, 163] on li "Edit Client Configuration" at bounding box center [552, 163] width 69 height 10
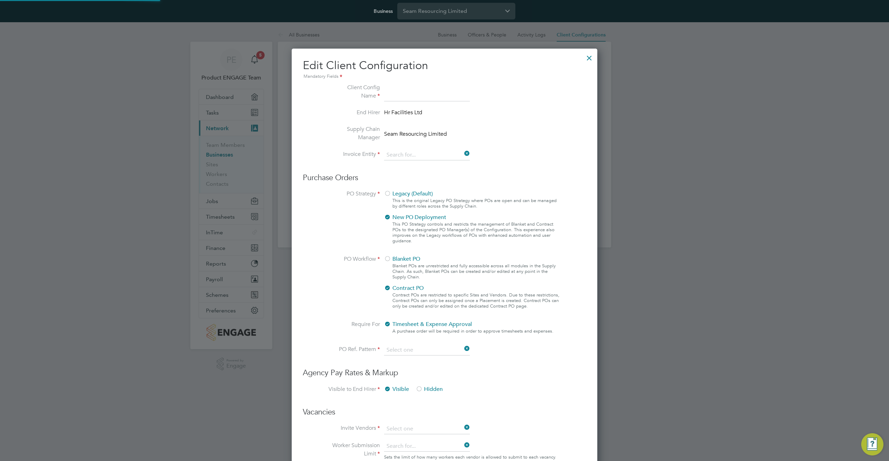
type input "SMS - BU04"
type input "Seam Resourcing Limited"
type input "Digits Only"
type input "Automatically"
type input "No Limits"
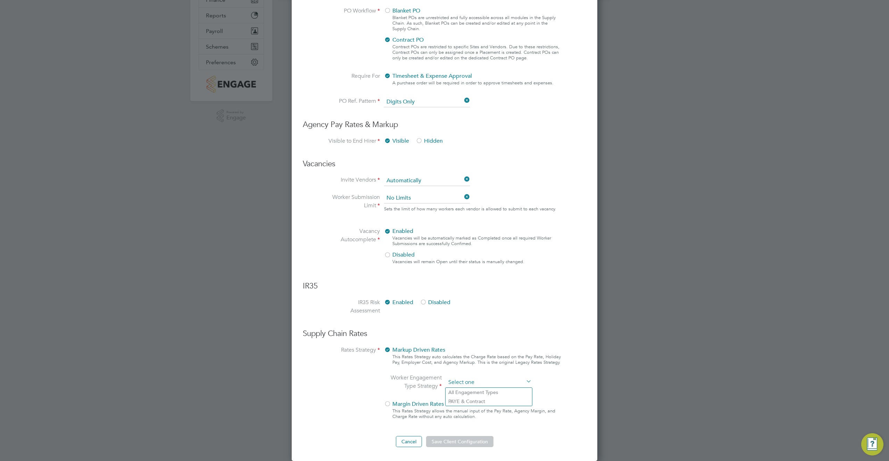
scroll to position [661, 306]
click at [497, 261] on ng-form "Client Config Name SMS - BU04 End Hirer Hr Facilities Ltd Supply Chain Manager …" at bounding box center [444, 141] width 283 height 612
drag, startPoint x: 405, startPoint y: 442, endPoint x: 410, endPoint y: 438, distance: 6.5
click at [406, 442] on button "Cancel" at bounding box center [409, 441] width 26 height 11
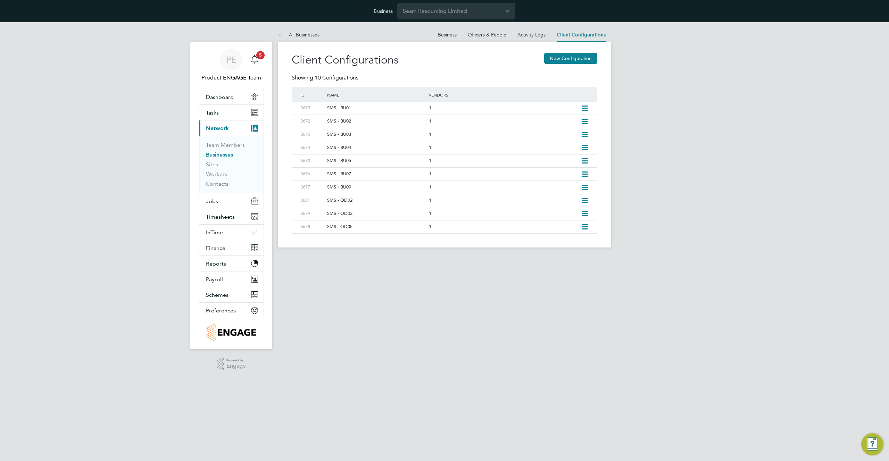
scroll to position [0, 0]
click at [585, 149] on icon at bounding box center [584, 148] width 9 height 6
click at [559, 162] on li "Edit Client Configuration" at bounding box center [552, 163] width 69 height 10
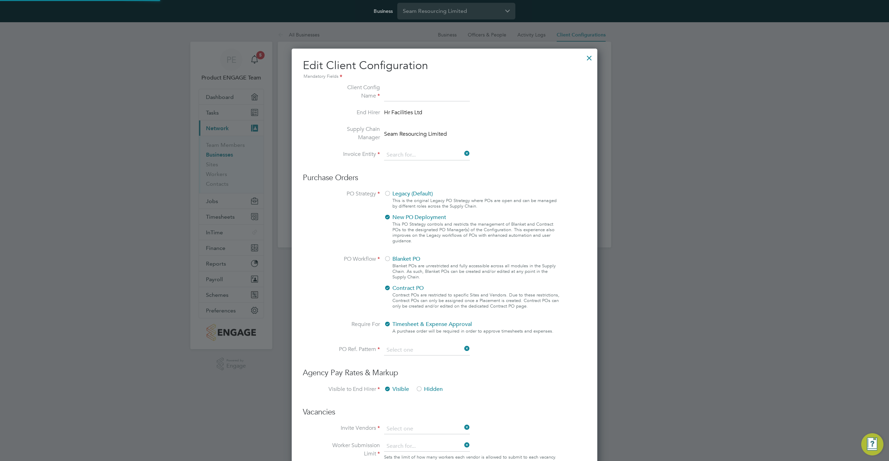
type input "SMS - BU04"
type input "Seam Resourcing Limited"
type input "Digits Only"
type input "Automatically"
type input "No Limits"
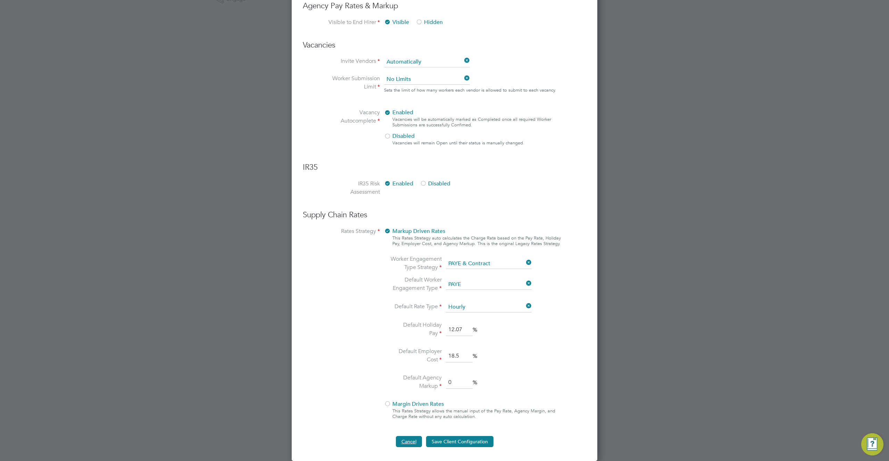
drag, startPoint x: 406, startPoint y: 442, endPoint x: 413, endPoint y: 440, distance: 7.8
click at [408, 442] on button "Cancel" at bounding box center [409, 441] width 26 height 11
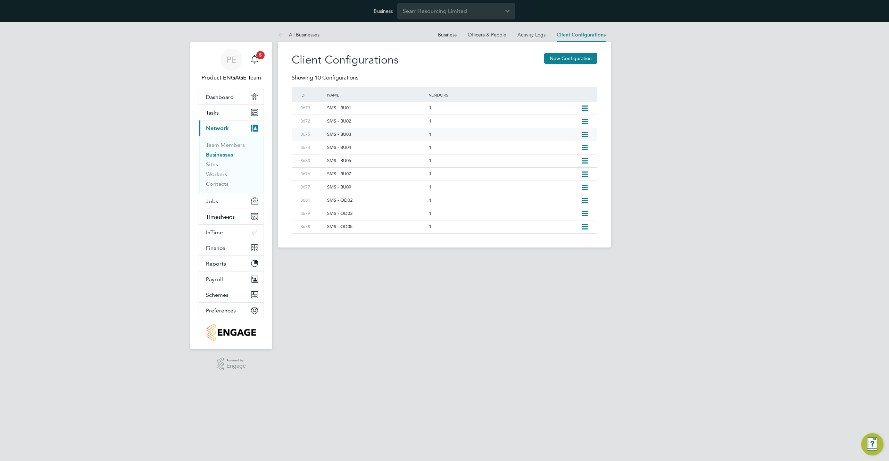
click at [586, 133] on icon at bounding box center [584, 135] width 9 height 6
click at [536, 149] on li "Edit Client Configuration" at bounding box center [552, 150] width 69 height 10
type input "SMS - BU03"
type input "Seam Resourcing Limited"
type input "Digits Only"
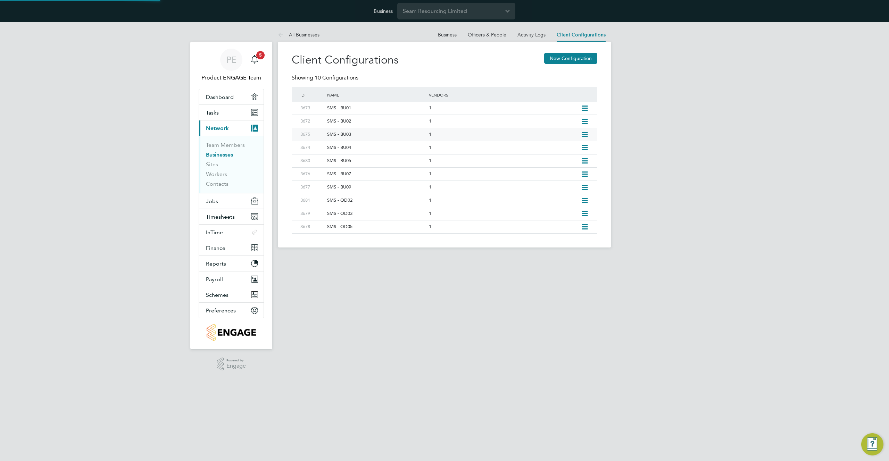
type input "Automatically"
type input "No Limits"
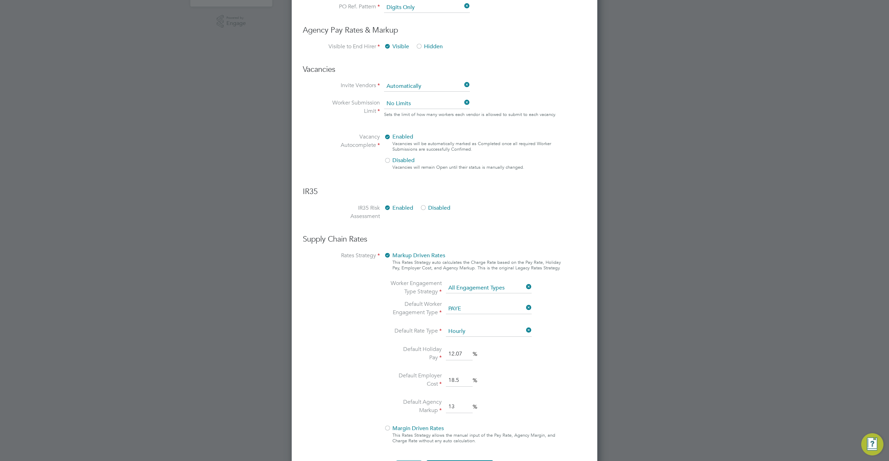
scroll to position [367, 0]
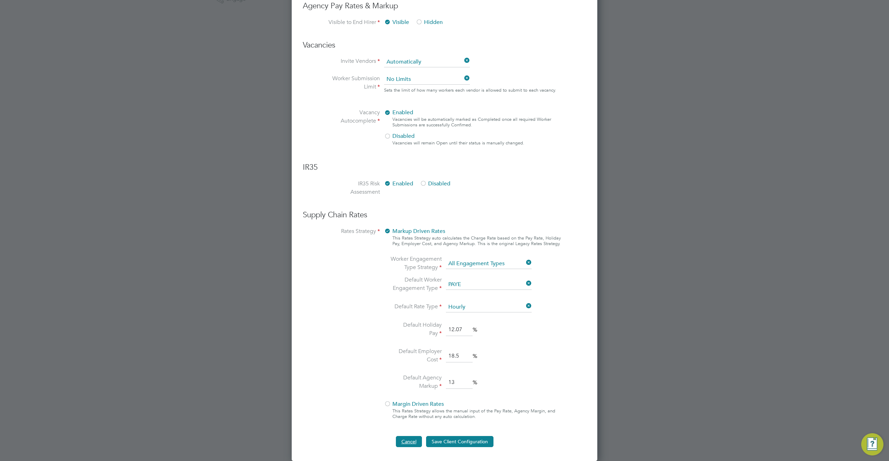
click at [405, 441] on button "Cancel" at bounding box center [409, 441] width 26 height 11
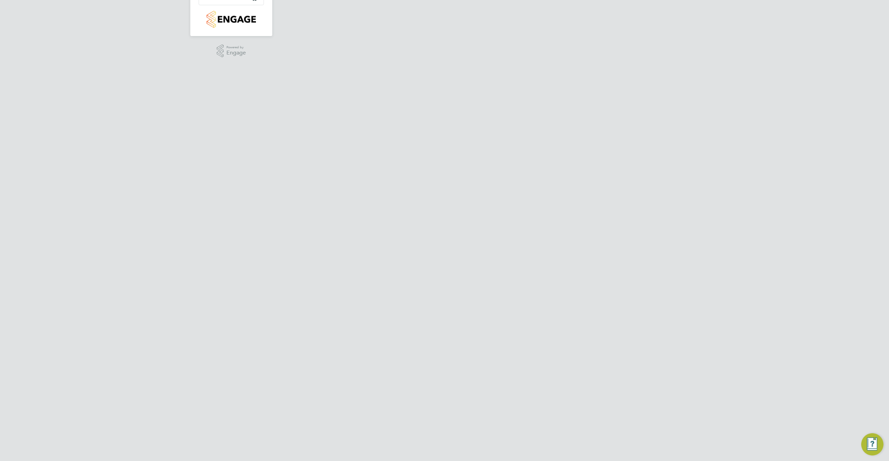
scroll to position [0, 0]
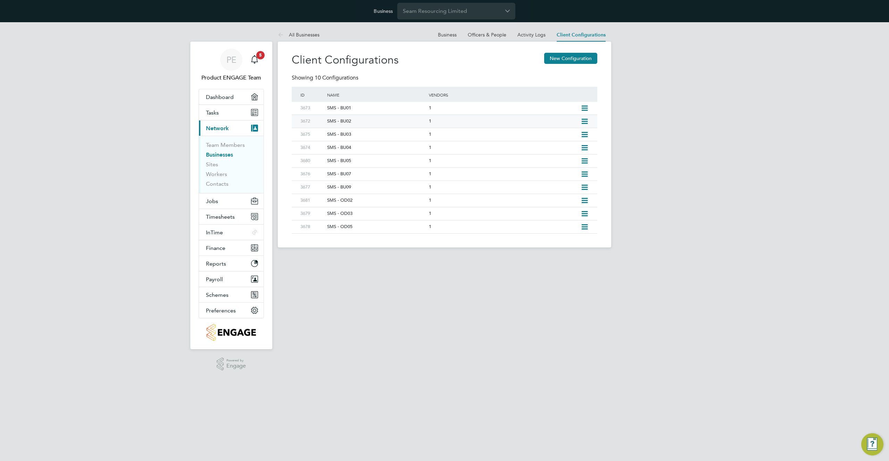
click at [582, 119] on icon at bounding box center [584, 122] width 9 height 6
click at [544, 136] on li "Edit Client Configuration" at bounding box center [552, 137] width 69 height 10
type input "SMS - BU02"
type input "Seam Resourcing Limited"
type input "Digits Only"
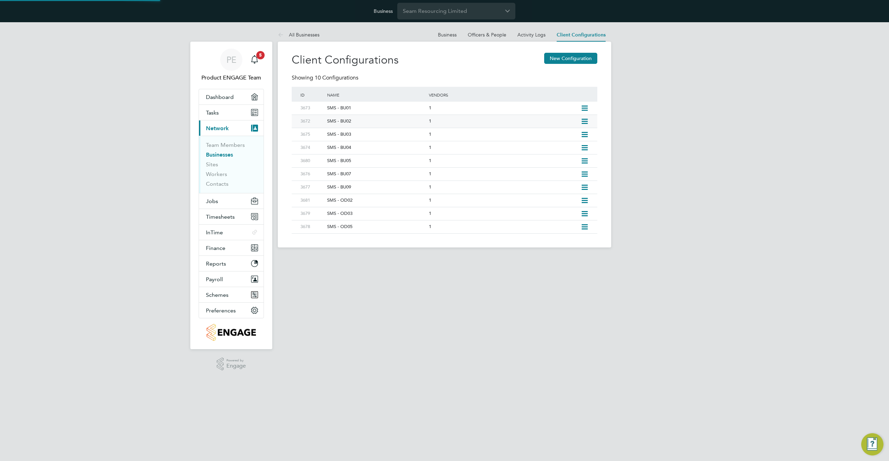
type input "Automatically"
type input "No Limits"
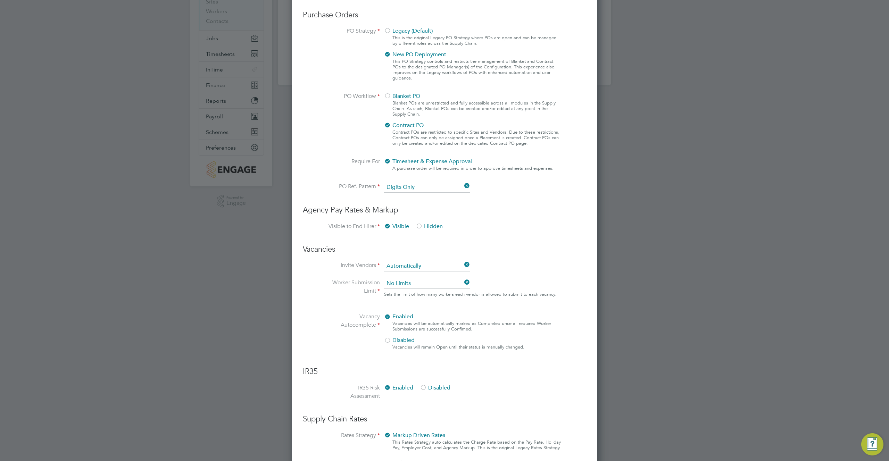
scroll to position [367, 0]
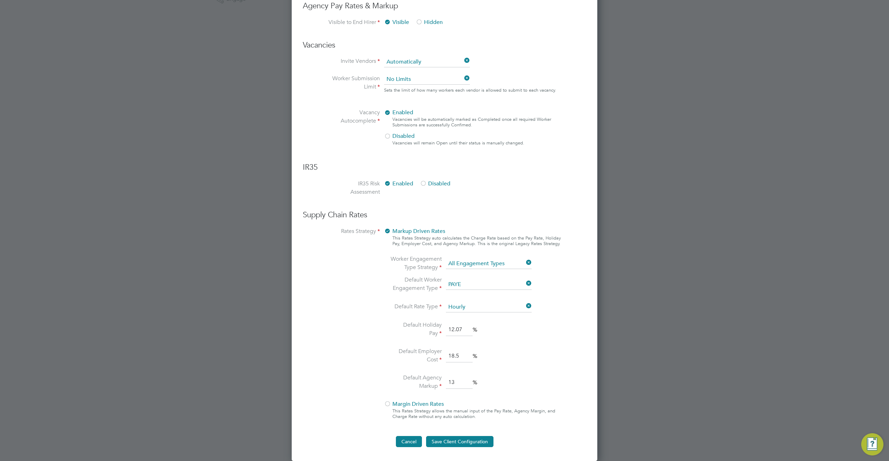
click at [406, 440] on button "Cancel" at bounding box center [409, 441] width 26 height 11
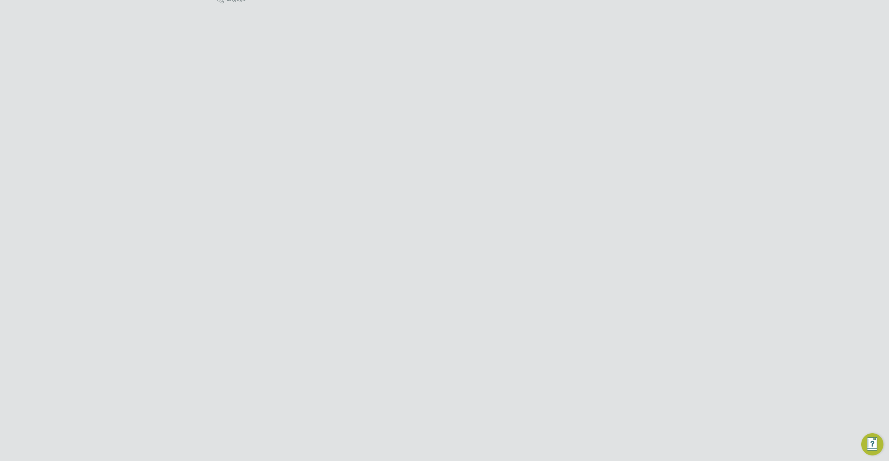
scroll to position [0, 0]
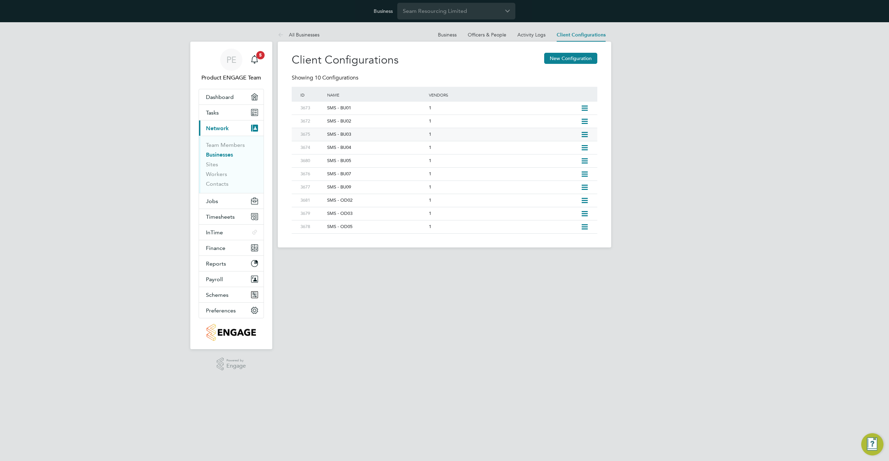
click at [586, 133] on icon at bounding box center [584, 135] width 9 height 6
click at [552, 149] on li "Edit Client Configuration" at bounding box center [552, 150] width 69 height 10
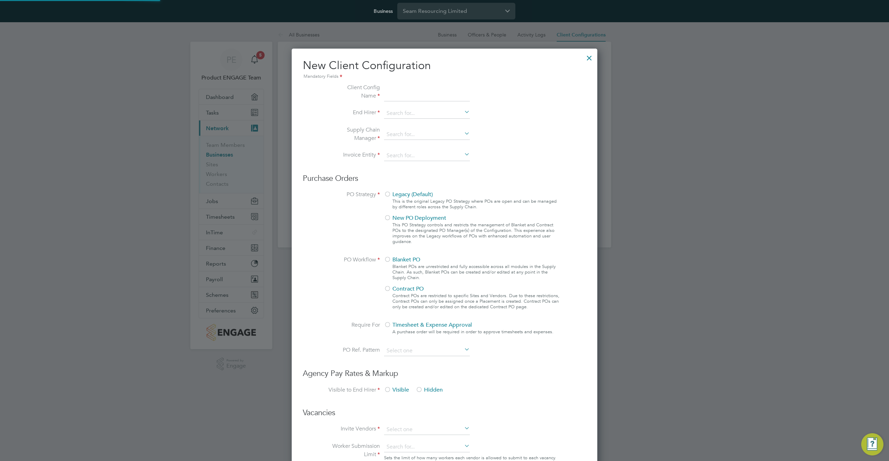
type input "SMS - BU03"
type input "Seam Resourcing Limited"
type input "Digits Only"
type input "Automatically"
type input "No Limits"
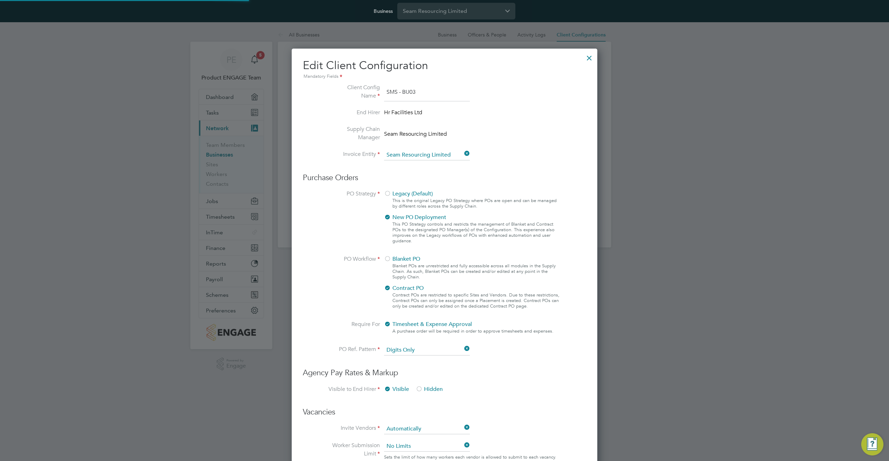
scroll to position [780, 306]
click at [403, 93] on input "SMS - BU03" at bounding box center [427, 92] width 86 height 18
click at [590, 55] on div at bounding box center [589, 56] width 13 height 13
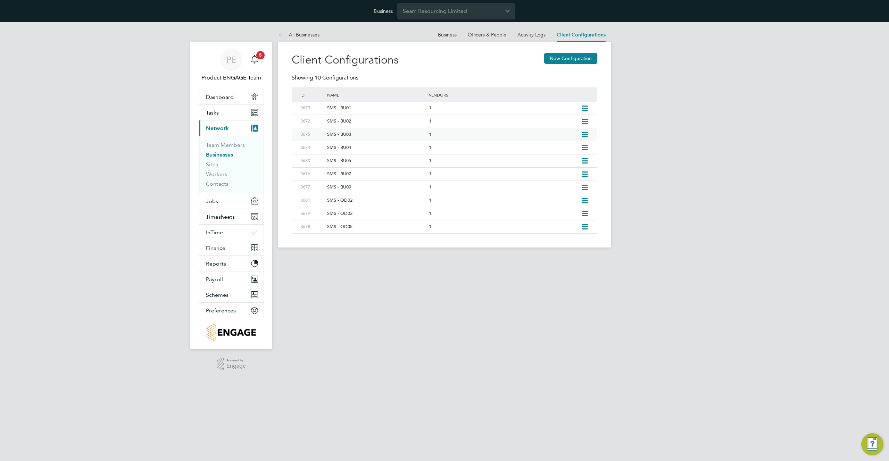
click at [586, 132] on icon at bounding box center [584, 135] width 9 height 6
click at [555, 149] on li "Edit Client Configuration" at bounding box center [552, 150] width 69 height 10
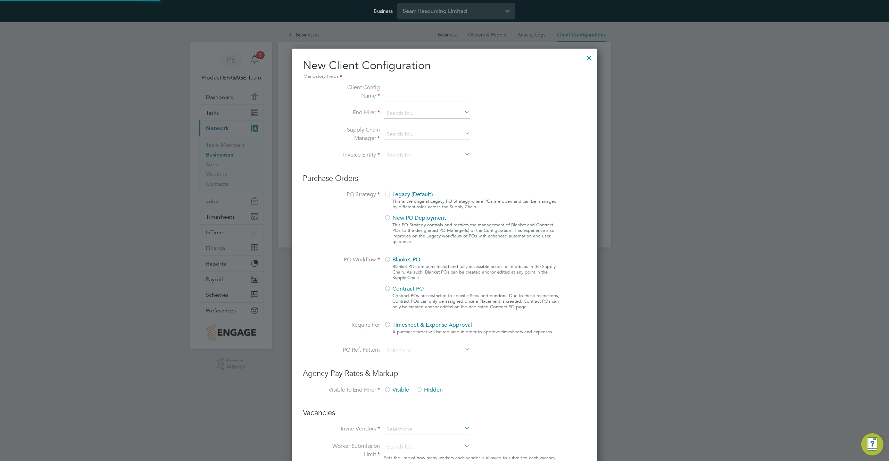
type input "SMS - BU03"
type input "Seam Resourcing Limited"
type input "Digits Only"
type input "Automatically"
type input "No Limits"
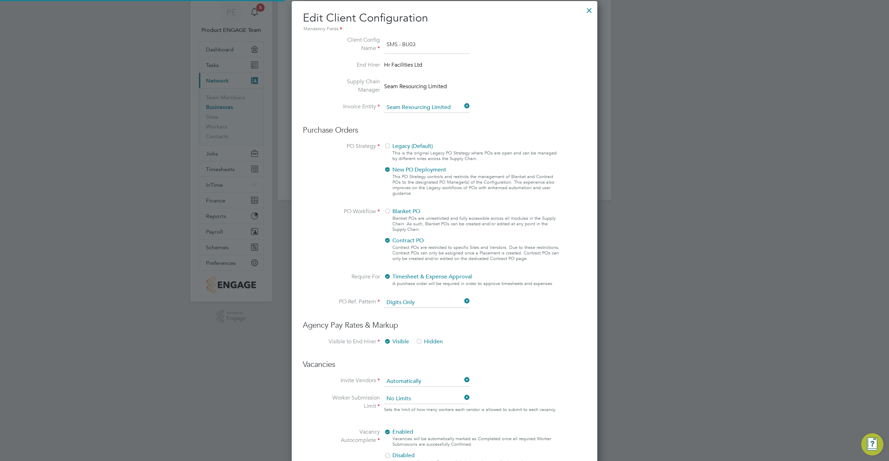
scroll to position [367, 0]
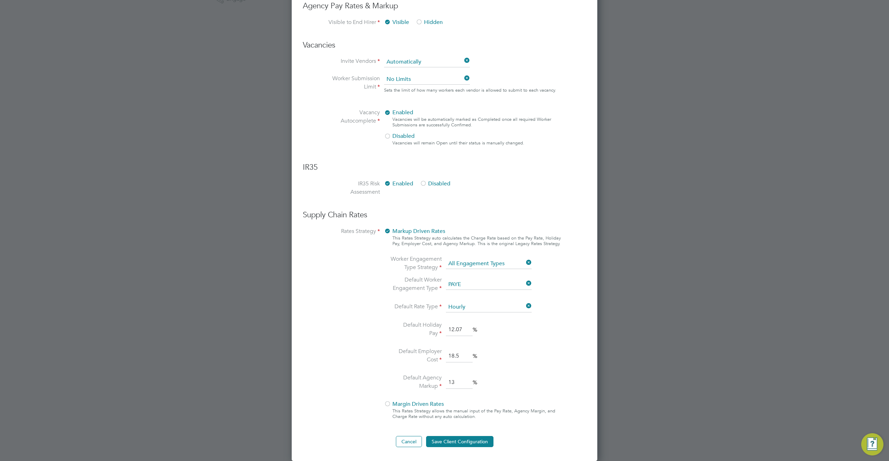
click at [449, 380] on input "13" at bounding box center [459, 382] width 27 height 13
type input "15"
click at [574, 291] on ng-form "Client Config Name SMS - BU03 End Hirer Hr Facilities Ltd Supply Chain Manager …" at bounding box center [444, 81] width 283 height 731
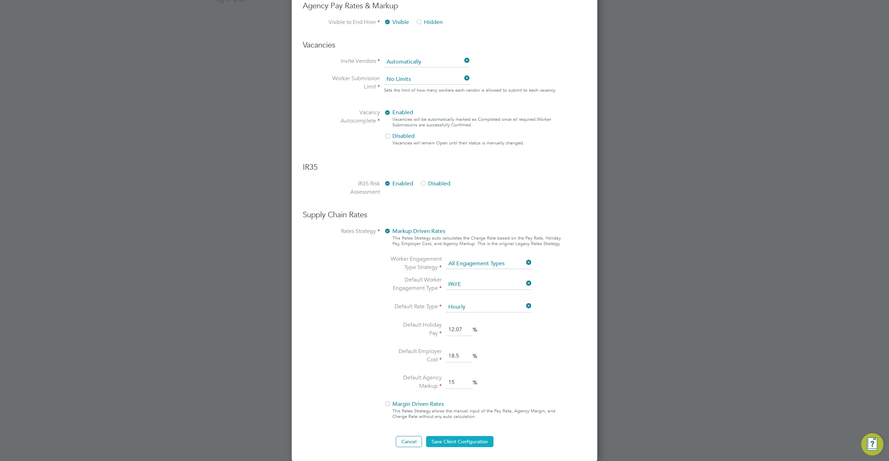
click at [466, 438] on button "Save Client Configuration" at bounding box center [459, 441] width 67 height 11
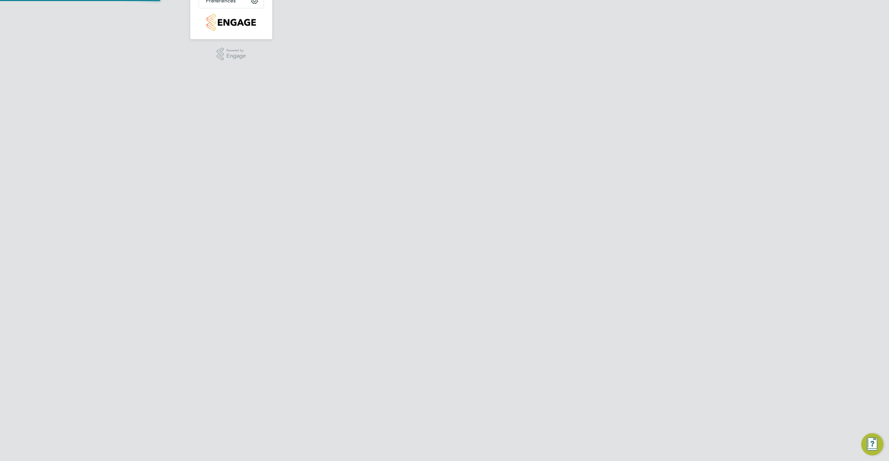
scroll to position [0, 0]
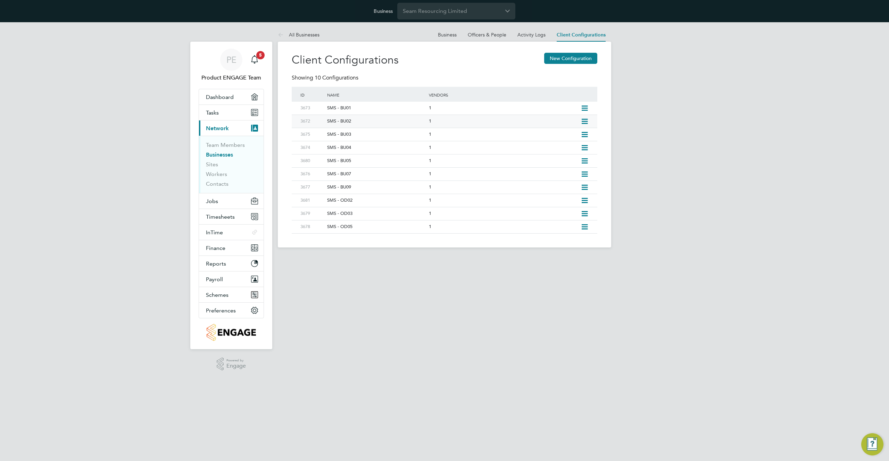
click at [588, 119] on icon at bounding box center [584, 122] width 9 height 6
click at [553, 135] on li "Edit Client Configuration" at bounding box center [552, 137] width 69 height 10
type input "SMS - BU02"
type input "Seam Resourcing Limited"
type input "Digits Only"
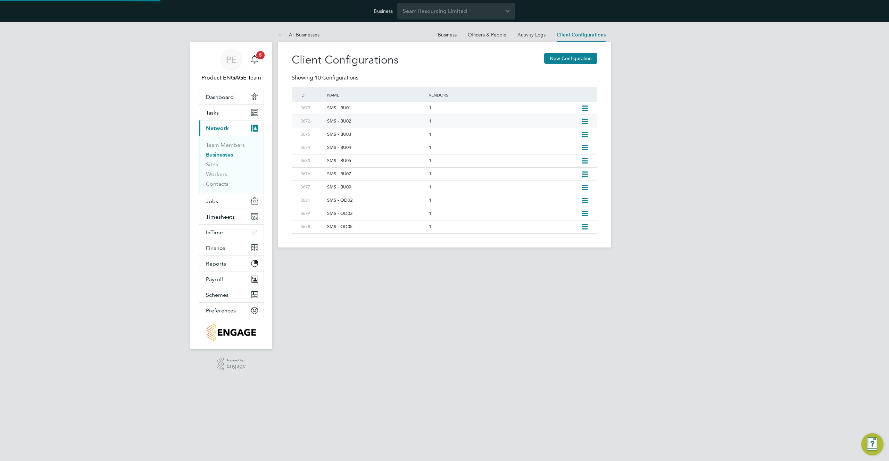
type input "Automatically"
type input "No Limits"
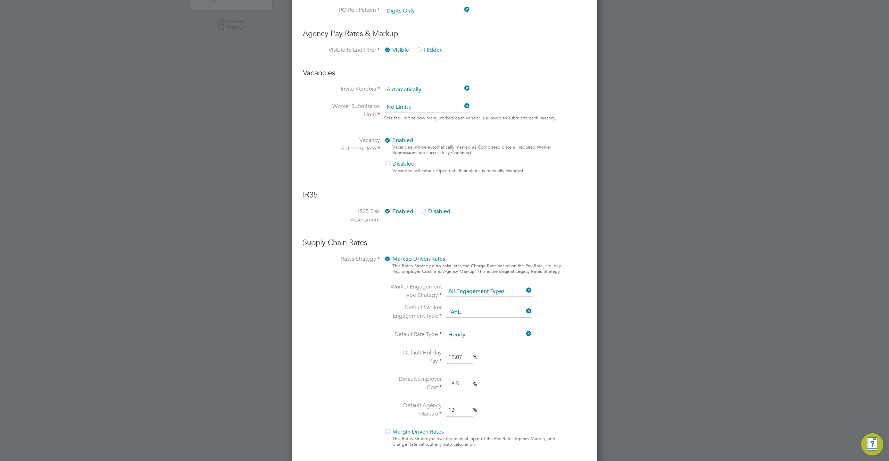
scroll to position [367, 0]
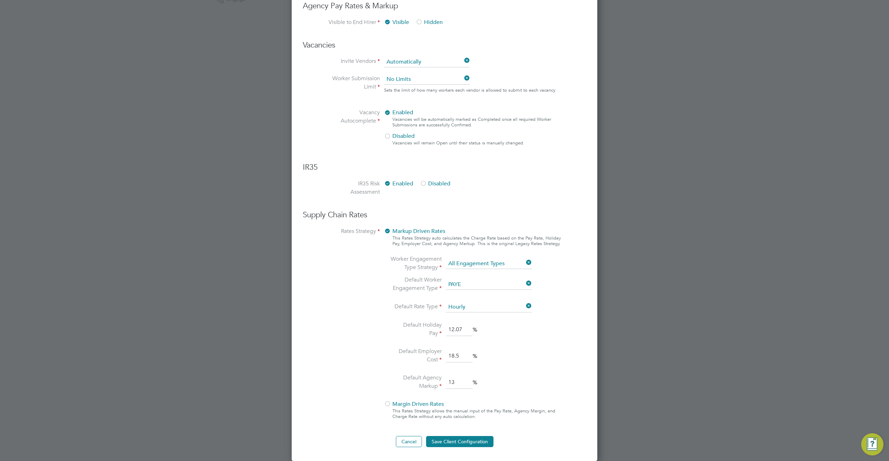
click at [455, 382] on input "13" at bounding box center [459, 382] width 27 height 13
type input "15"
drag, startPoint x: 454, startPoint y: 439, endPoint x: 473, endPoint y: 434, distance: 19.0
click at [455, 439] on button "Save Client Configuration" at bounding box center [459, 441] width 67 height 11
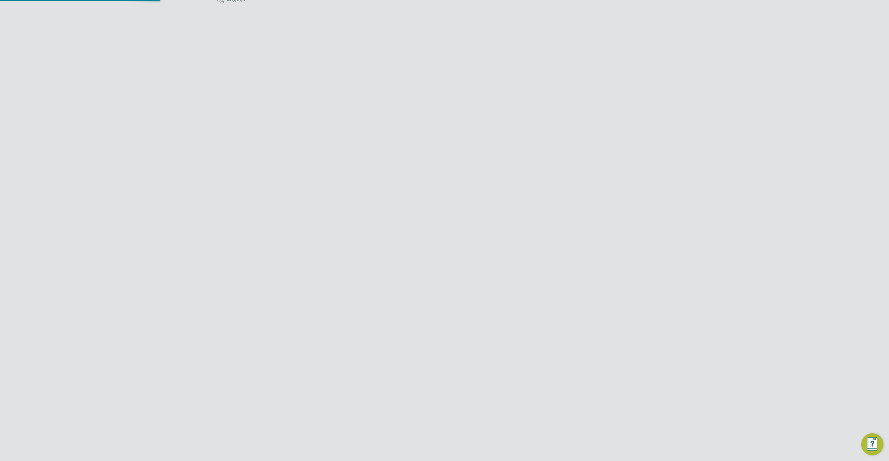
scroll to position [0, 0]
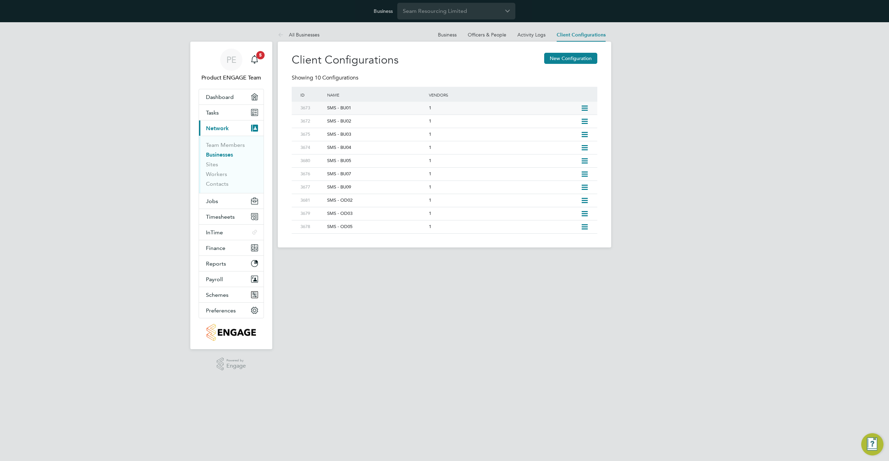
click at [582, 108] on icon at bounding box center [584, 109] width 9 height 6
click at [557, 123] on li "Edit Client Configuration" at bounding box center [552, 123] width 69 height 10
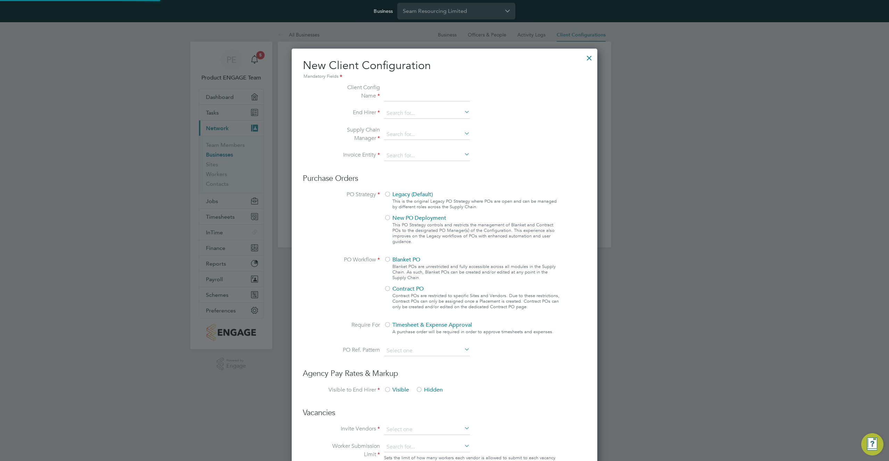
type input "SMS - BU01"
type input "Seam Resourcing Limited"
type input "Digits Only"
type input "Automatically"
type input "No Limits"
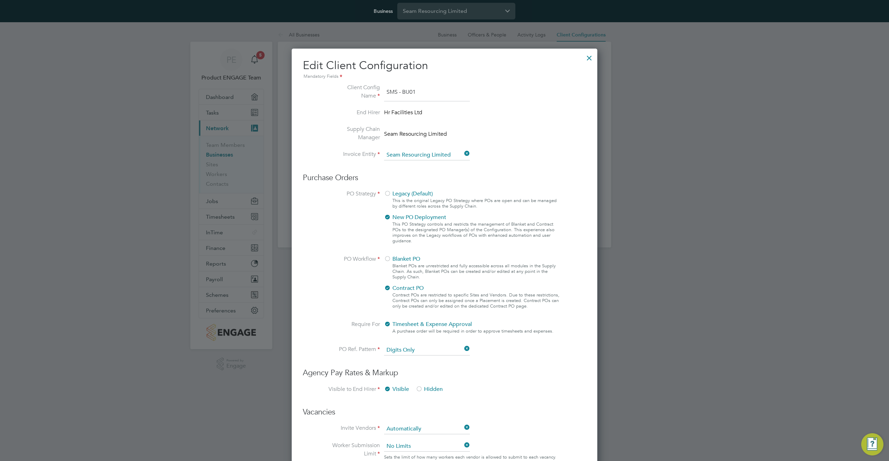
click at [588, 58] on div at bounding box center [589, 56] width 13 height 13
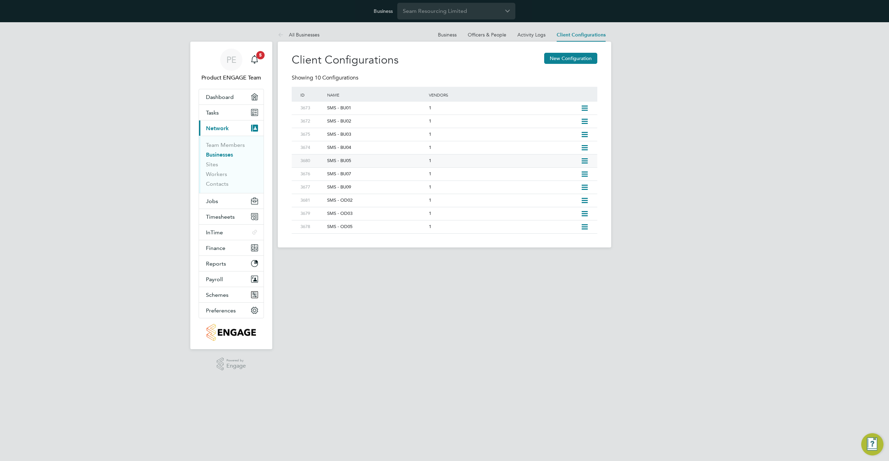
click at [584, 161] on icon at bounding box center [584, 161] width 9 height 6
click at [554, 177] on li "Edit Client Configuration" at bounding box center [552, 176] width 69 height 10
type input "SMS - BU05"
type input "Seam Resourcing Limited"
type input "Digits Only"
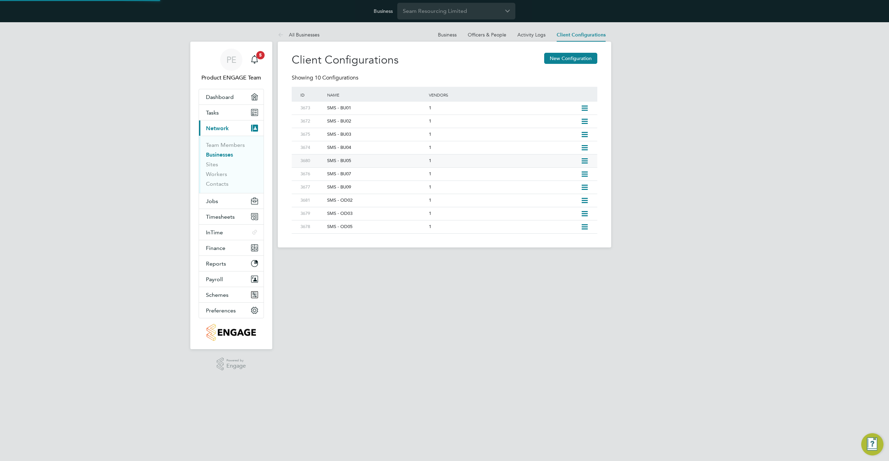
type input "Automatically"
type input "No Limits"
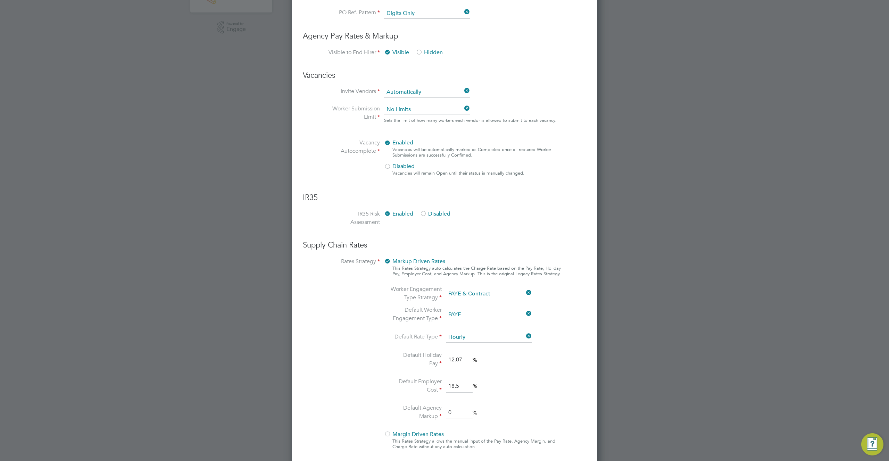
scroll to position [367, 0]
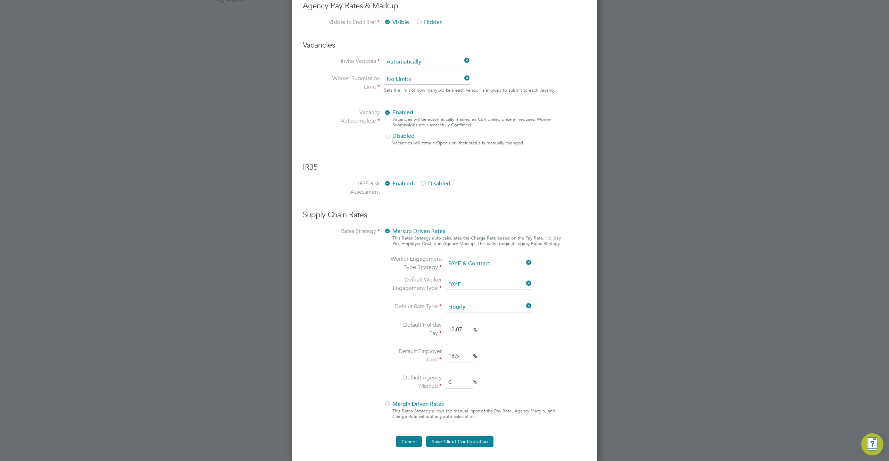
click at [405, 440] on button "Cancel" at bounding box center [409, 441] width 26 height 11
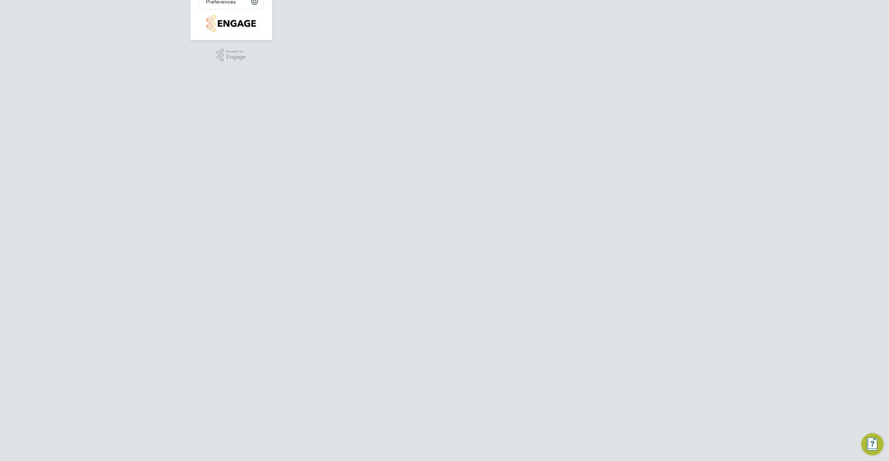
scroll to position [0, 0]
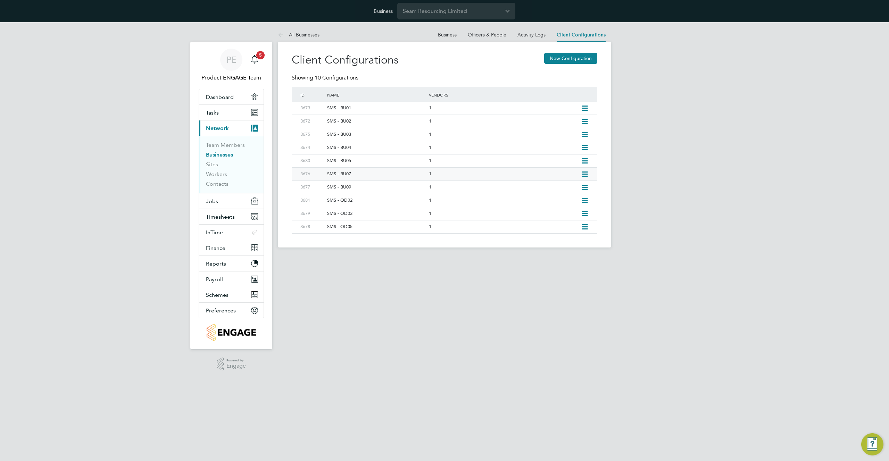
click at [584, 174] on icon at bounding box center [584, 175] width 9 height 6
click at [555, 190] on li "Edit Client Configuration" at bounding box center [552, 189] width 69 height 10
type input "SMS - BU07"
type input "Seam Resourcing Limited"
type input "Digits Only"
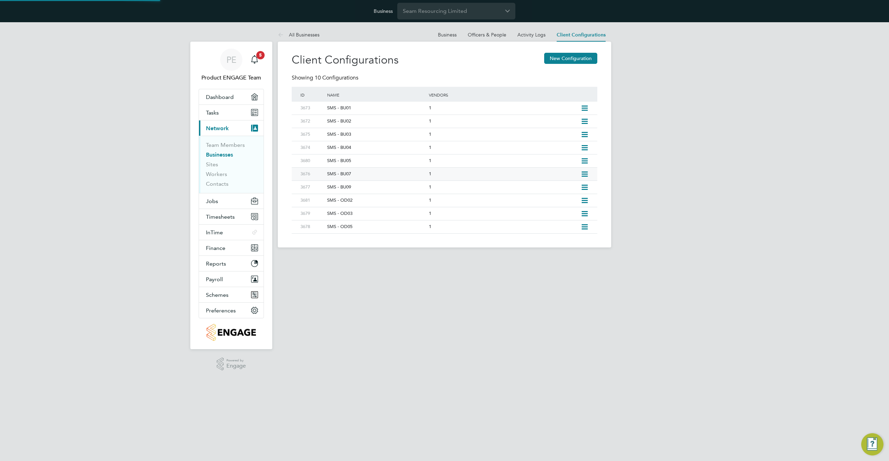
type input "Automatically"
type input "No Limits"
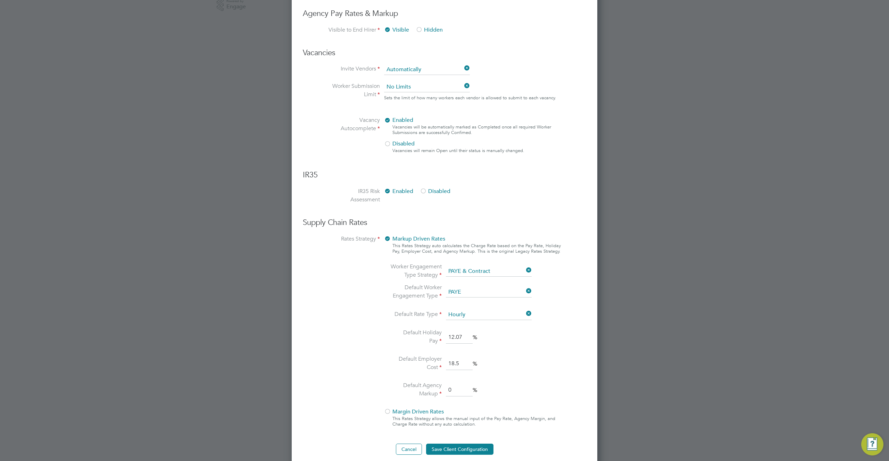
scroll to position [367, 0]
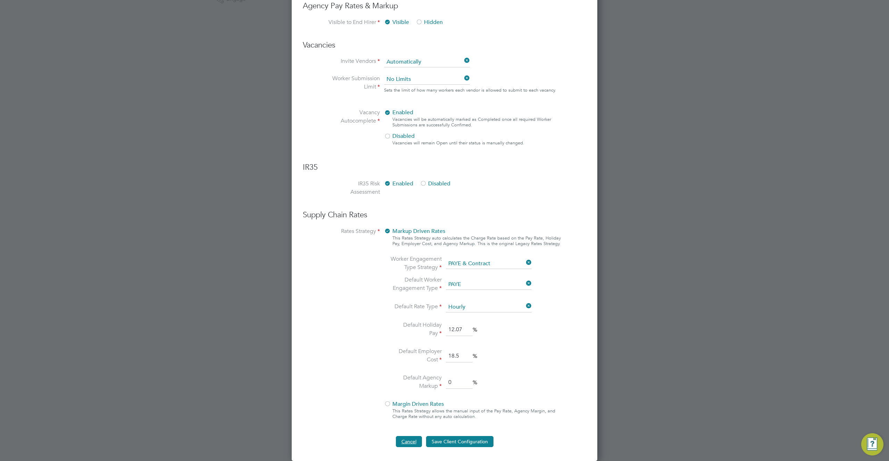
click at [406, 443] on button "Cancel" at bounding box center [409, 441] width 26 height 11
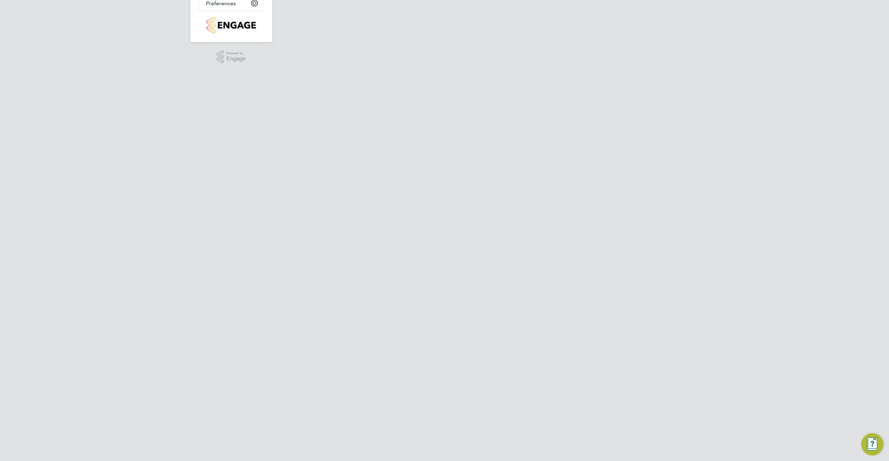
scroll to position [0, 0]
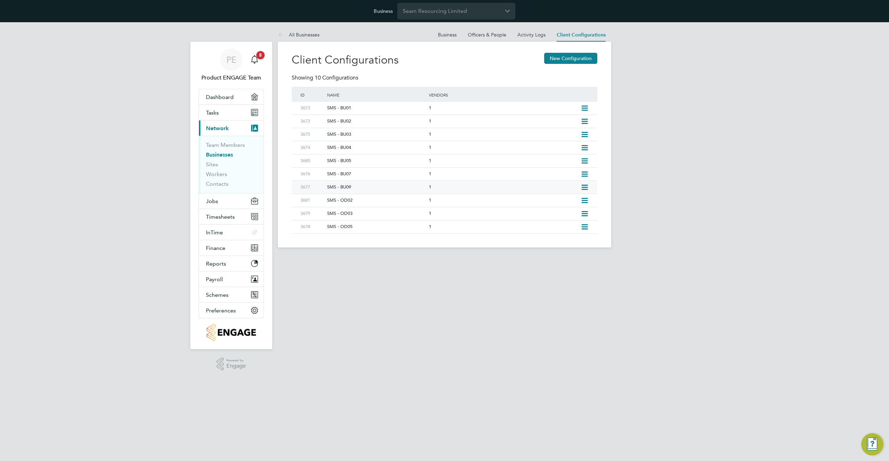
click at [587, 186] on icon at bounding box center [584, 188] width 9 height 6
click at [546, 202] on li "Edit Client Configuration" at bounding box center [552, 203] width 69 height 10
type input "SMS - BU09"
type input "Seam Resourcing Limited"
type input "Digits Only"
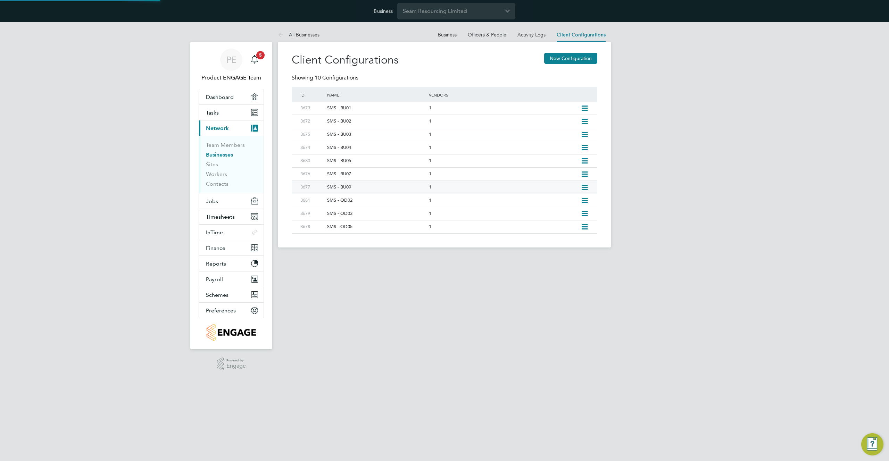
type input "Automatically"
type input "No Limits"
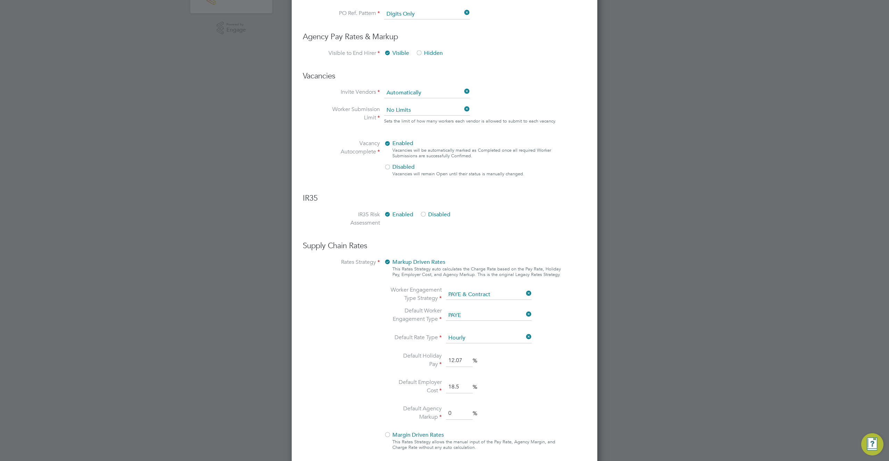
scroll to position [367, 0]
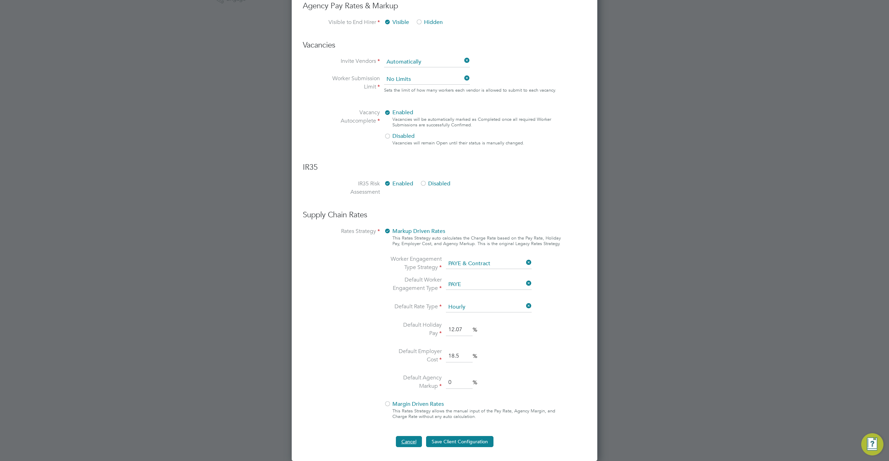
click at [405, 441] on button "Cancel" at bounding box center [409, 441] width 26 height 11
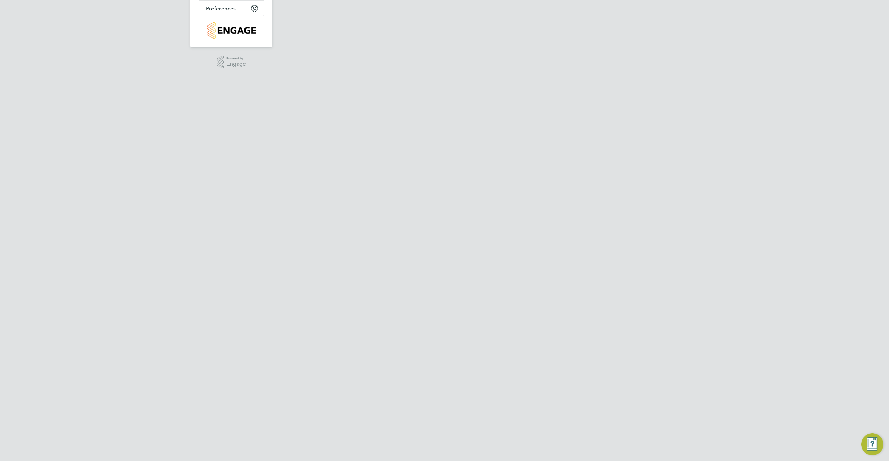
scroll to position [0, 0]
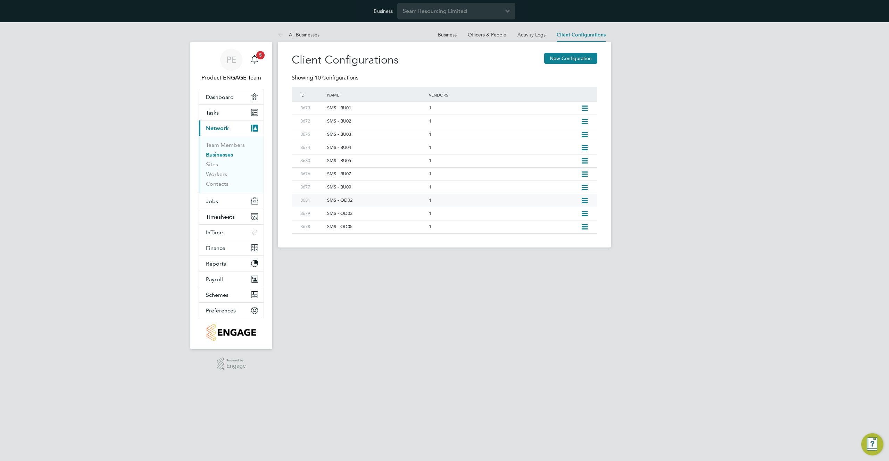
click at [584, 202] on icon at bounding box center [584, 201] width 9 height 6
click at [551, 215] on li "Edit Client Configuration" at bounding box center [552, 216] width 69 height 10
type input "SMS - OD02"
type input "Seam Resourcing Limited"
type input "Digits Only"
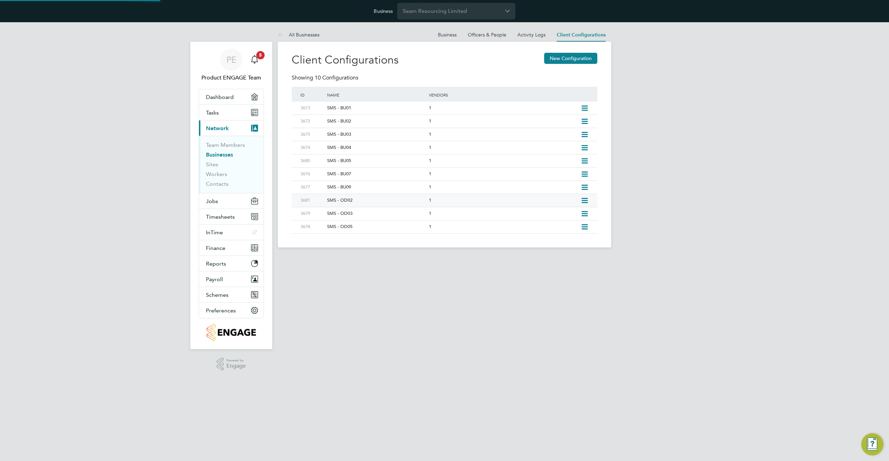
type input "Automatically"
type input "No Limits"
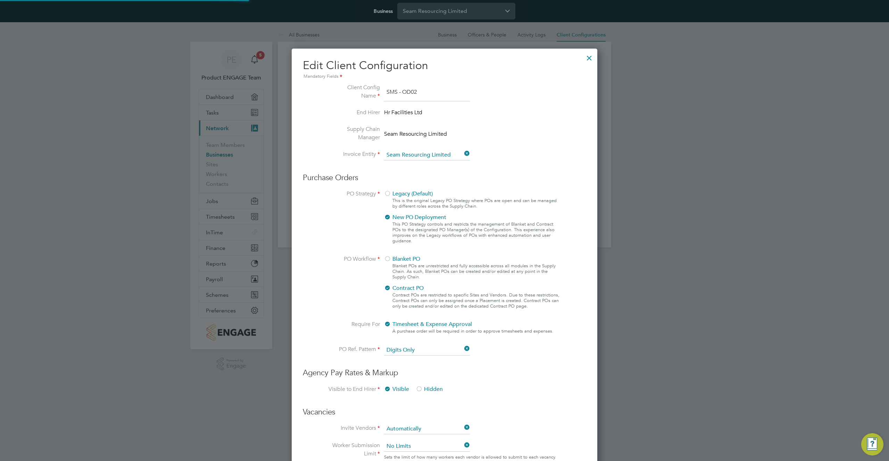
scroll to position [3, 3]
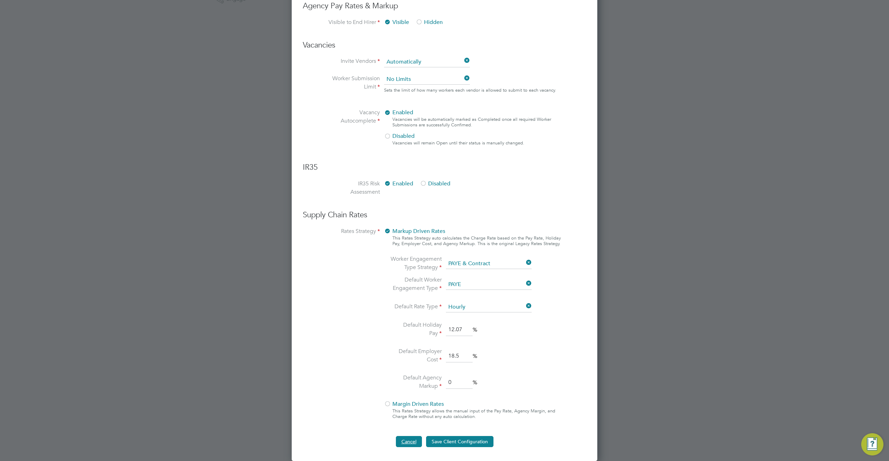
click at [416, 443] on button "Cancel" at bounding box center [409, 441] width 26 height 11
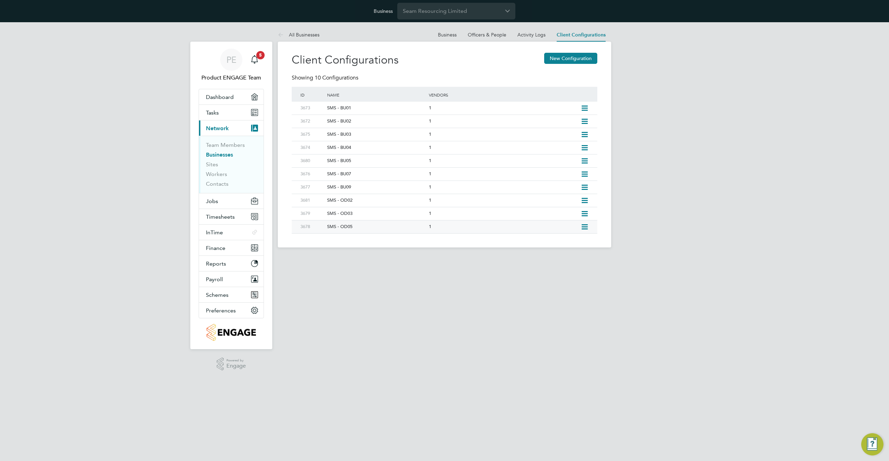
click at [582, 228] on icon at bounding box center [584, 227] width 9 height 6
click at [537, 240] on li "Edit Client Configuration" at bounding box center [552, 242] width 69 height 10
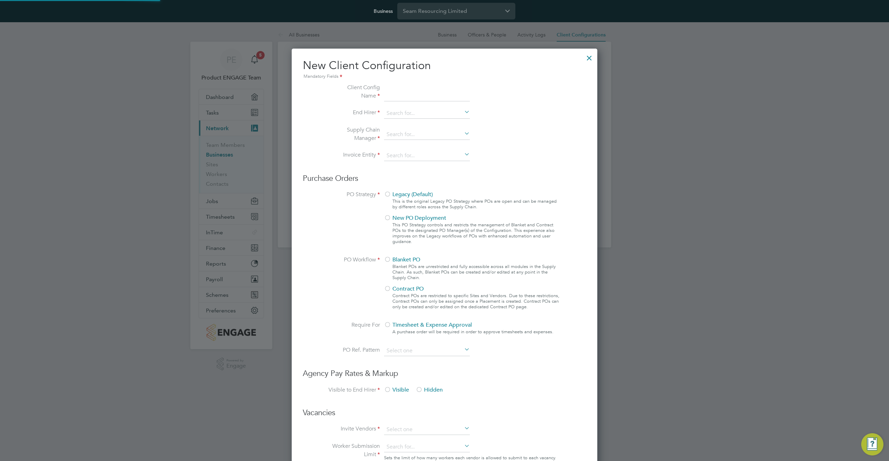
type input "SMS - OD05"
type input "Seam Resourcing Limited"
type input "Digits Only"
type input "Automatically"
type input "No Limits"
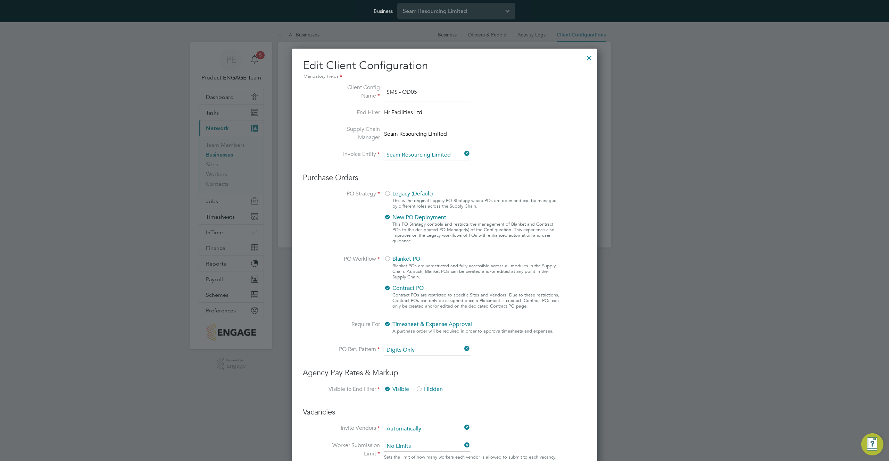
click at [416, 95] on input "SMS - OD05" at bounding box center [427, 92] width 86 height 18
click at [417, 95] on input "SMS - OD05" at bounding box center [427, 92] width 86 height 18
click at [417, 94] on input "SMS - OD05" at bounding box center [427, 92] width 86 height 18
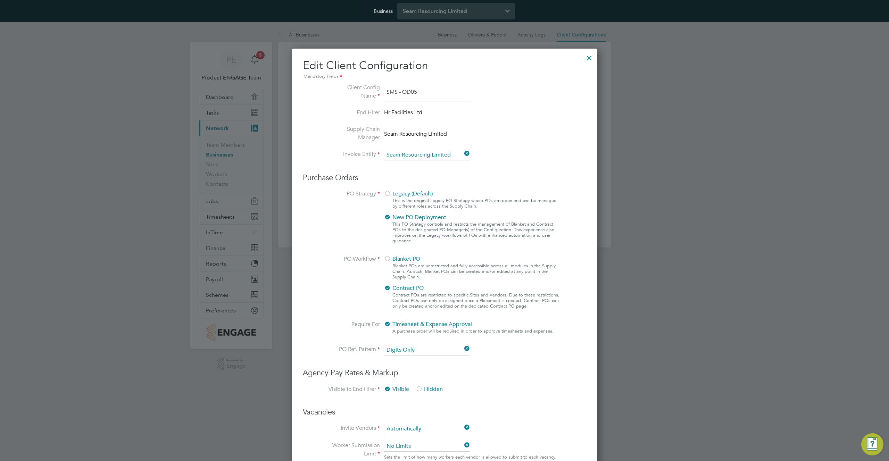
click at [417, 94] on input "SMS - OD05" at bounding box center [427, 92] width 86 height 18
click at [589, 58] on div at bounding box center [589, 56] width 13 height 13
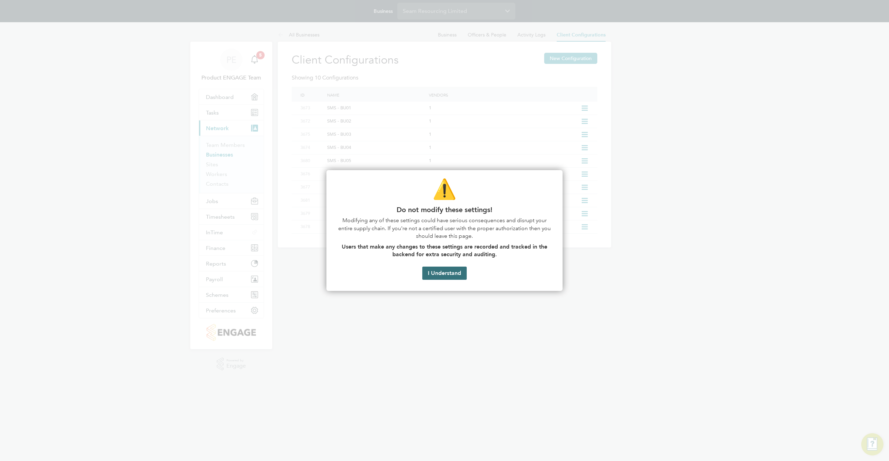
click at [445, 274] on button "I Understand" at bounding box center [444, 273] width 44 height 13
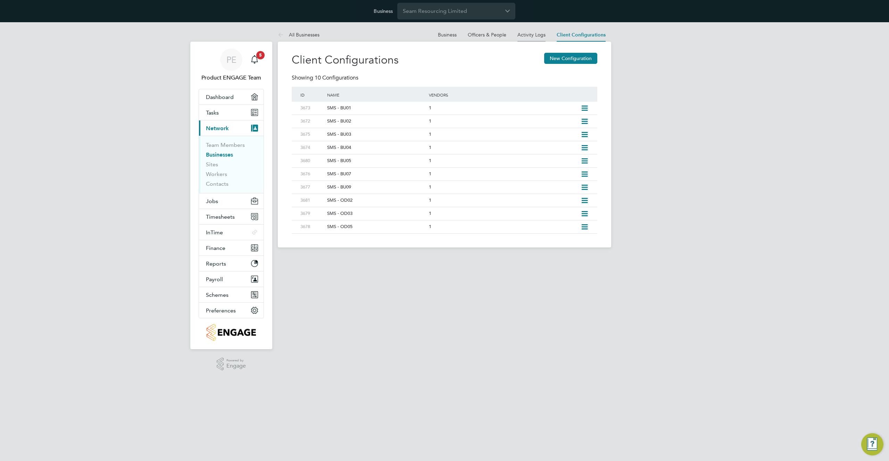
click at [526, 35] on link "Activity Logs" at bounding box center [531, 35] width 28 height 6
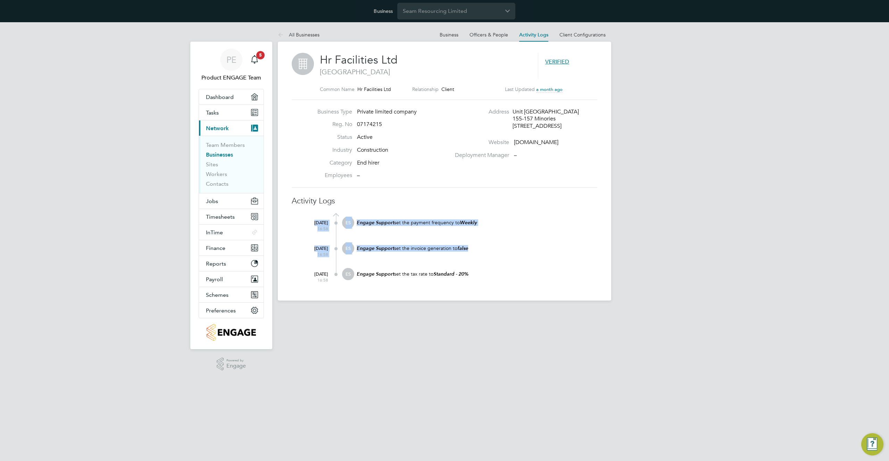
drag, startPoint x: 492, startPoint y: 248, endPoint x: 361, endPoint y: 204, distance: 138.7
click at [361, 205] on div "Hr Facilities Ltd London VERIFIED Common Name Hr Facilities Ltd Relationship Cl…" at bounding box center [445, 170] width 306 height 234
click at [414, 194] on div "Hr Facilities Ltd London VERIFIED Common Name Hr Facilities Ltd Relationship Cl…" at bounding box center [445, 170] width 306 height 234
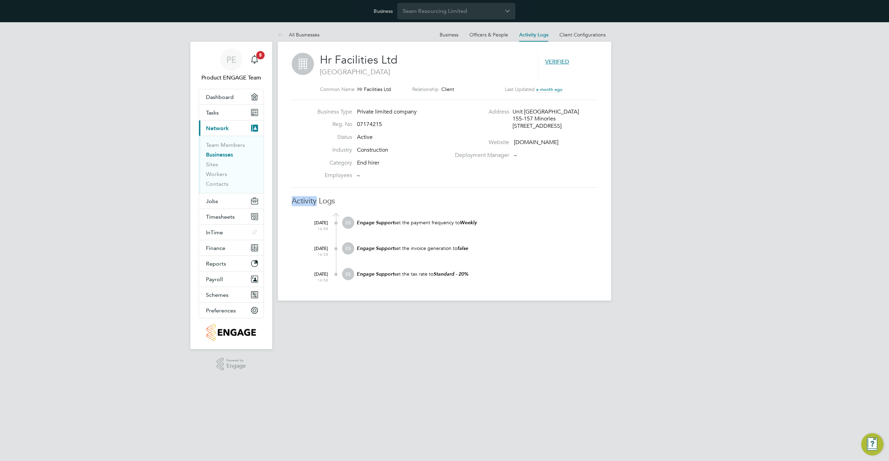
click at [414, 194] on div "Hr Facilities Ltd London VERIFIED Common Name Hr Facilities Ltd Relationship Cl…" at bounding box center [445, 170] width 306 height 234
click at [570, 34] on link "Client Configurations" at bounding box center [582, 35] width 46 height 6
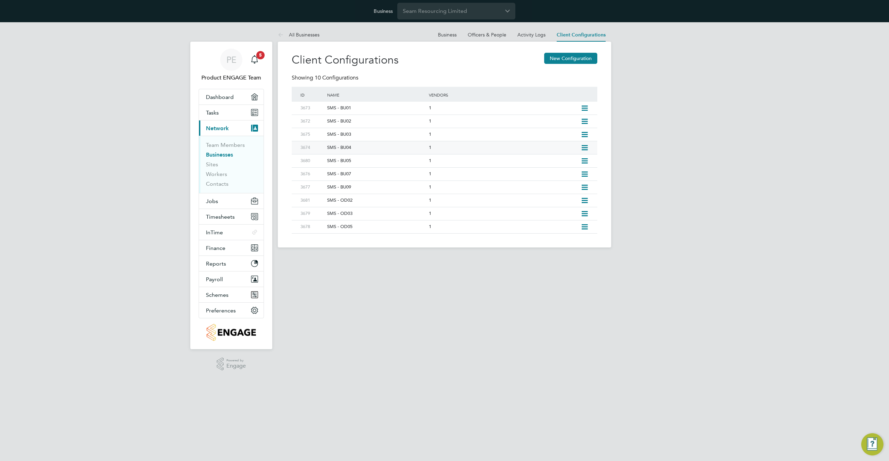
click at [584, 148] on icon at bounding box center [584, 148] width 9 height 6
click at [560, 162] on li "Edit Client Configuration" at bounding box center [552, 163] width 69 height 10
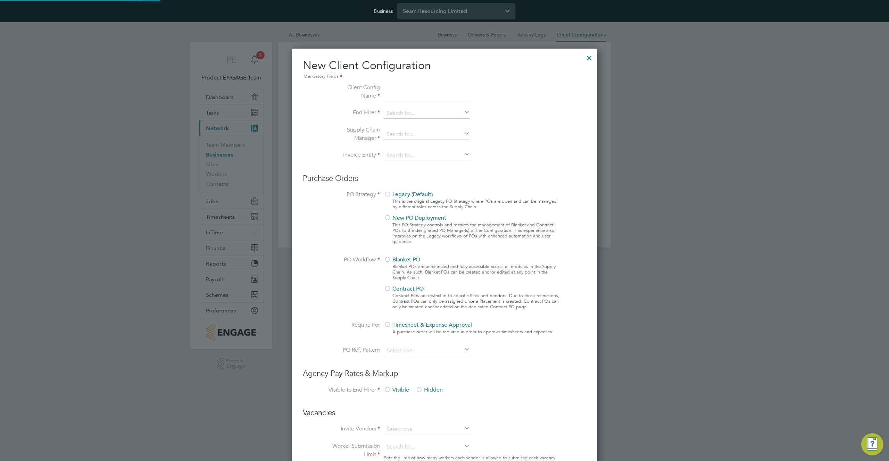
type input "SMS - BU04"
type input "Seam Resourcing Limited"
type input "Digits Only"
type input "Automatically"
type input "No Limits"
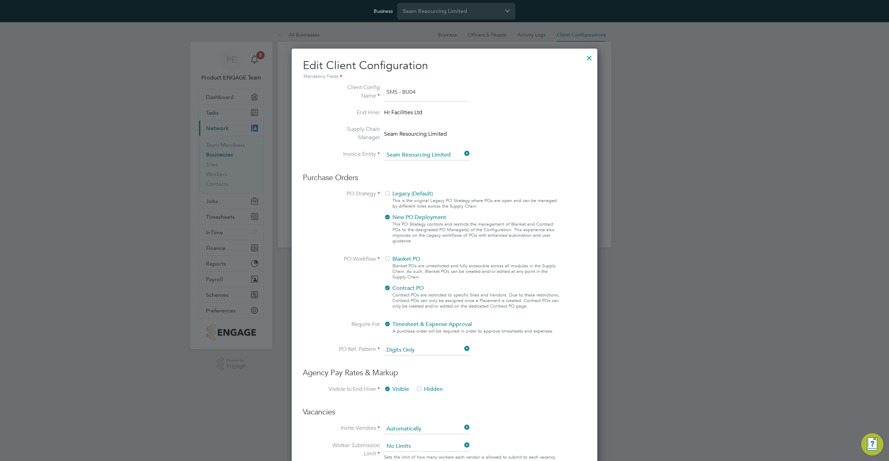
click at [593, 57] on div at bounding box center [589, 56] width 13 height 13
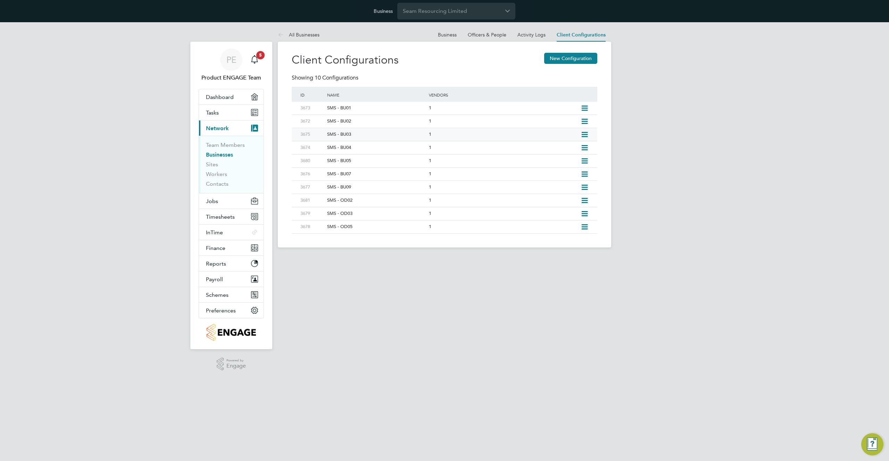
click at [585, 134] on icon at bounding box center [584, 135] width 9 height 6
click at [557, 149] on li "Edit Client Configuration" at bounding box center [552, 150] width 69 height 10
type input "SMS - BU03"
type input "Seam Resourcing Limited"
type input "Digits Only"
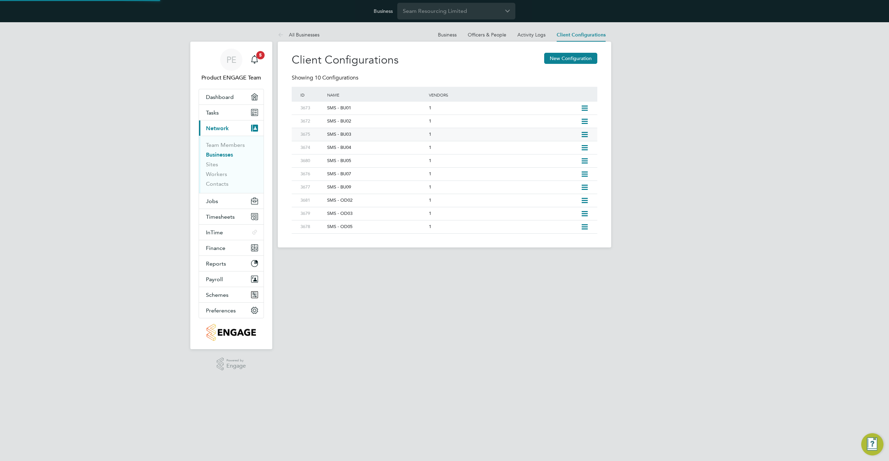
type input "Automatically"
type input "No Limits"
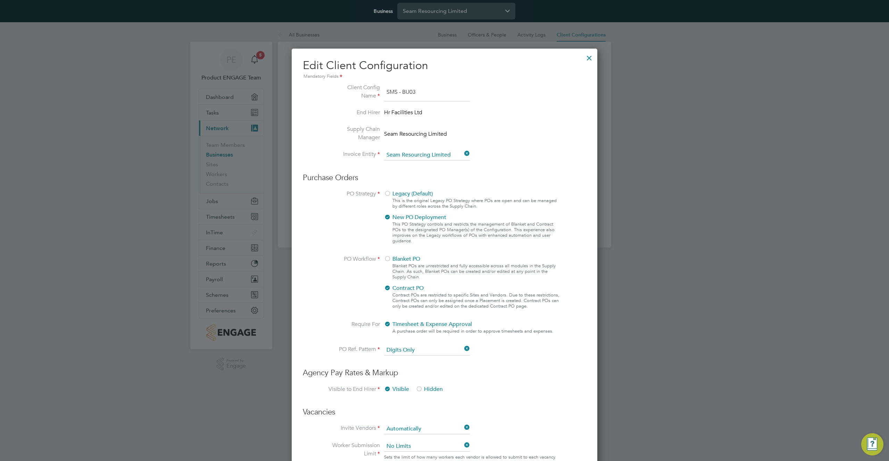
click at [590, 58] on div at bounding box center [589, 56] width 13 height 13
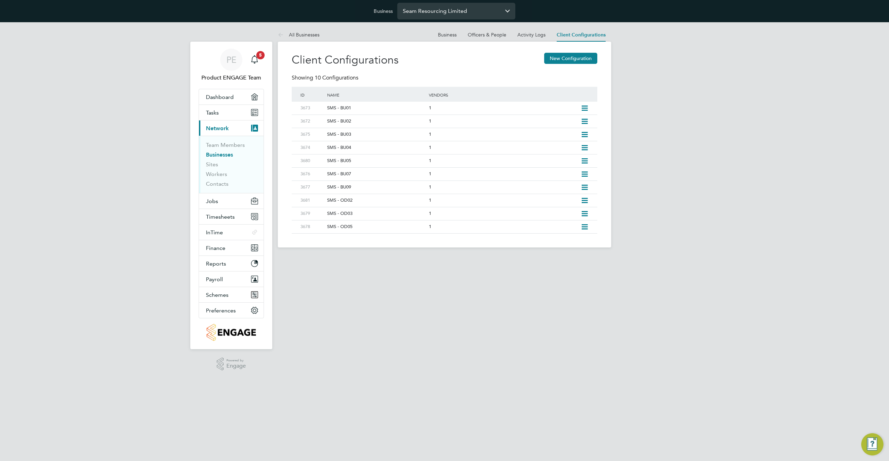
click at [416, 13] on input "Seam Resourcing Limited" at bounding box center [456, 11] width 118 height 16
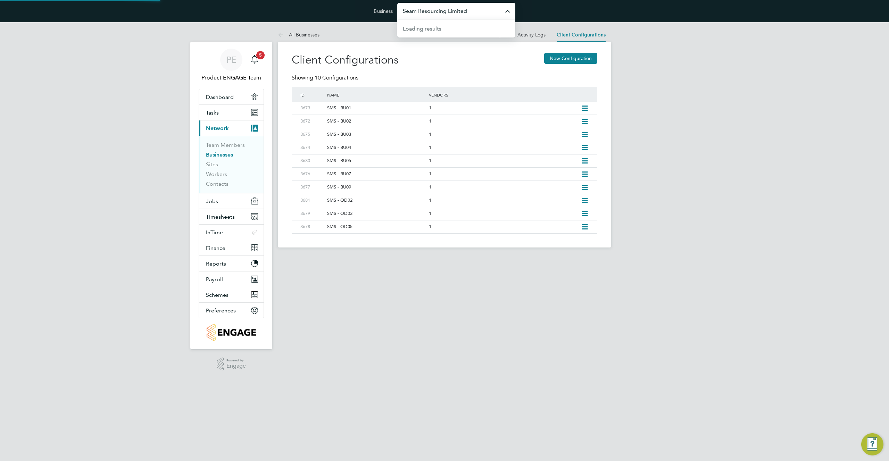
click at [416, 13] on input "Seam Resourcing Limited" at bounding box center [456, 11] width 118 height 16
click at [351, 121] on div "SMS - BU02" at bounding box center [374, 121] width 105 height 13
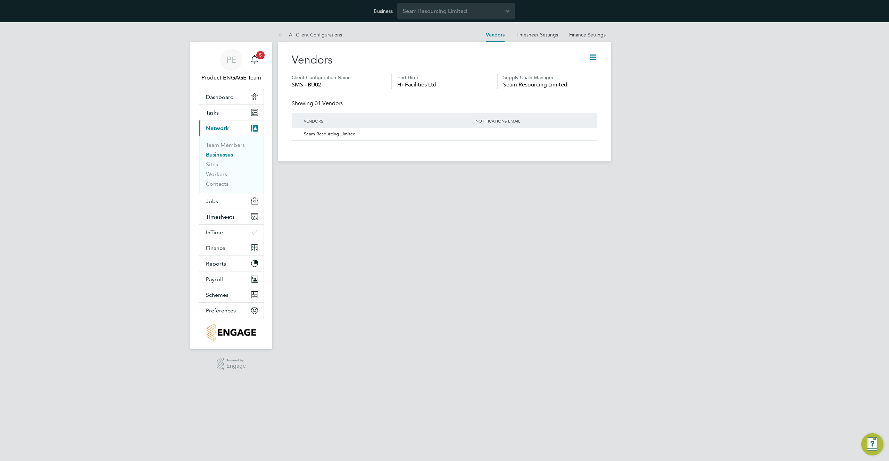
click at [317, 86] on span "SMS - BU02" at bounding box center [339, 85] width 94 height 8
copy span "SMS - BU02"
click at [593, 57] on icon at bounding box center [593, 57] width 9 height 9
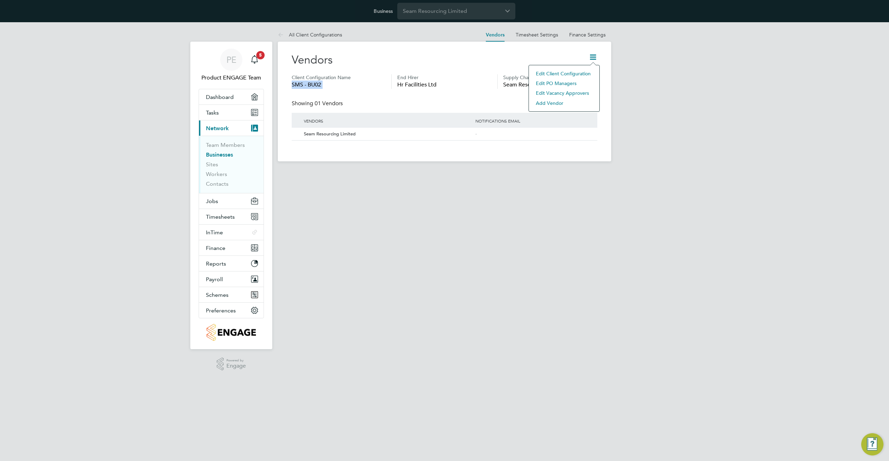
click at [579, 73] on li "Edit Client Configuration" at bounding box center [564, 74] width 64 height 10
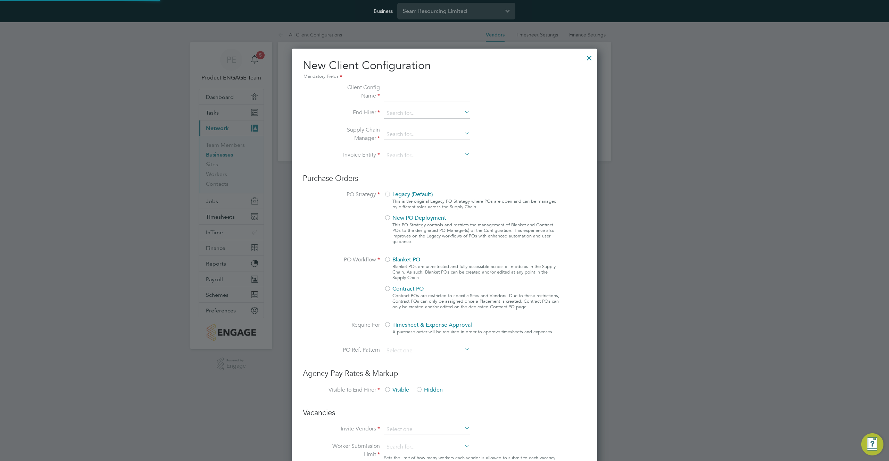
type input "SMS - BU02"
type input "Seam Resourcing Limited"
type input "Digits Only"
type input "Automatically"
type input "No Limits"
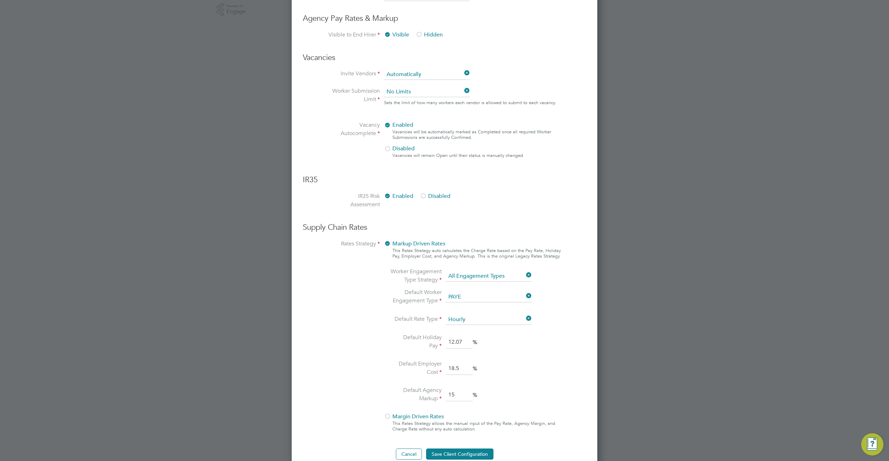
scroll to position [367, 0]
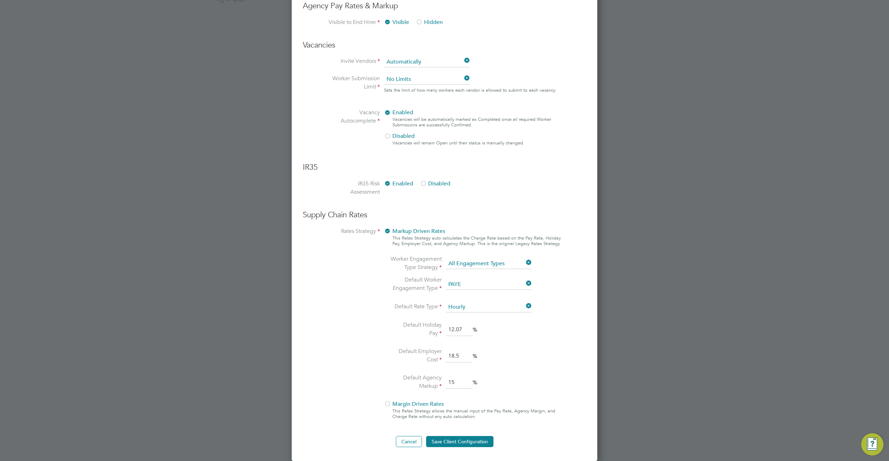
click at [456, 382] on input "15" at bounding box center [459, 382] width 27 height 13
type input "15"
click at [408, 442] on button "Cancel" at bounding box center [409, 441] width 26 height 11
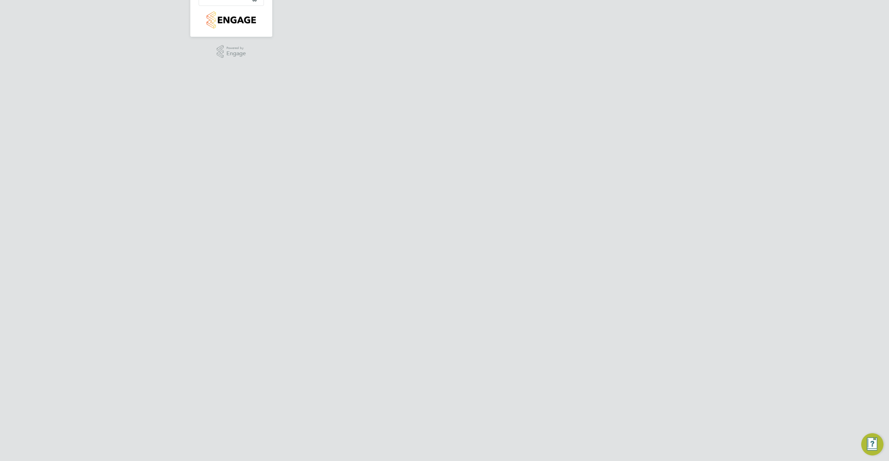
scroll to position [0, 0]
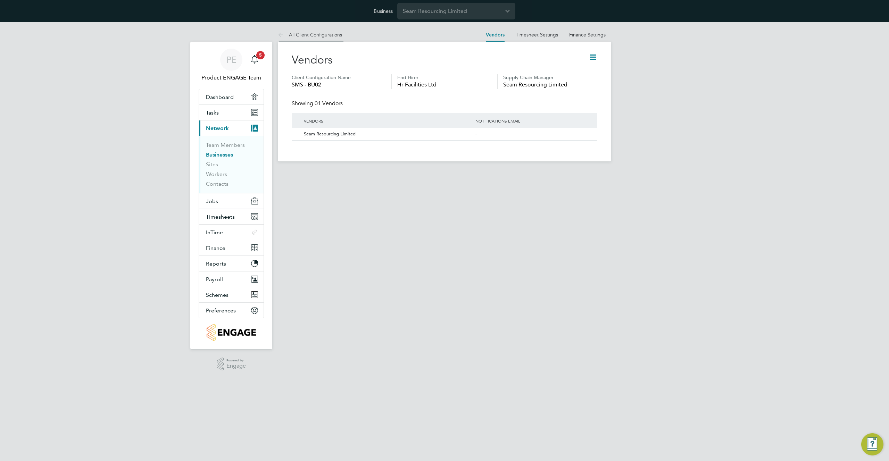
click at [319, 36] on link "All Client Configurations" at bounding box center [310, 35] width 64 height 6
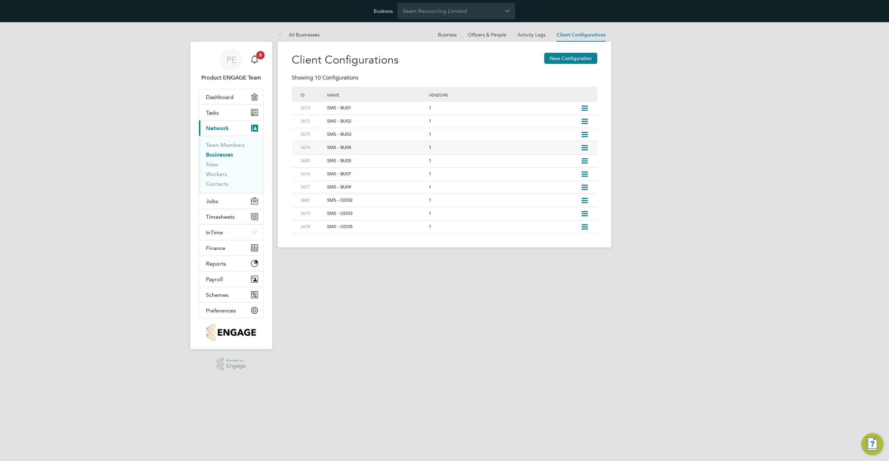
click at [585, 148] on icon at bounding box center [584, 148] width 9 height 6
click at [561, 162] on li "Edit Client Configuration" at bounding box center [552, 163] width 69 height 10
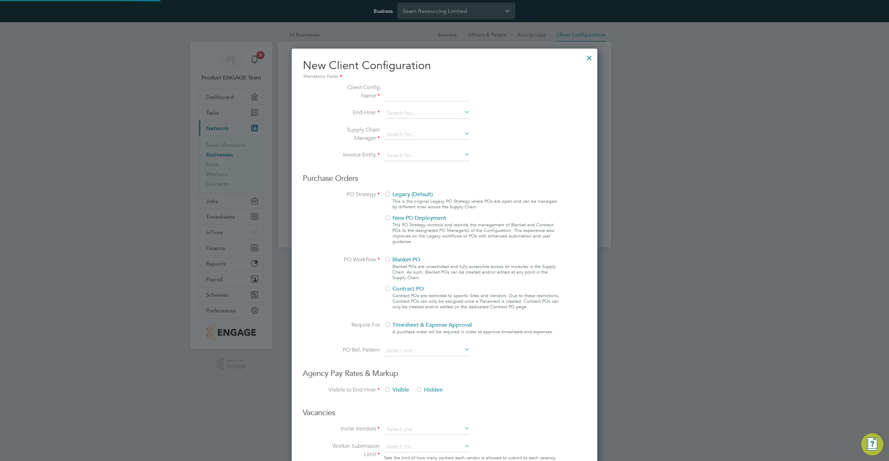
type input "SMS - BU04"
type input "Seam Resourcing Limited"
type input "Digits Only"
type input "Automatically"
type input "No Limits"
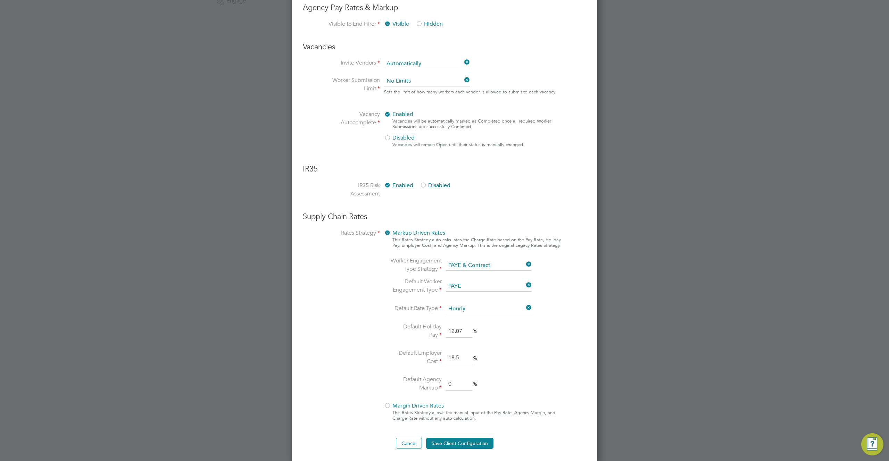
scroll to position [367, 0]
click at [409, 442] on button "Cancel" at bounding box center [409, 441] width 26 height 11
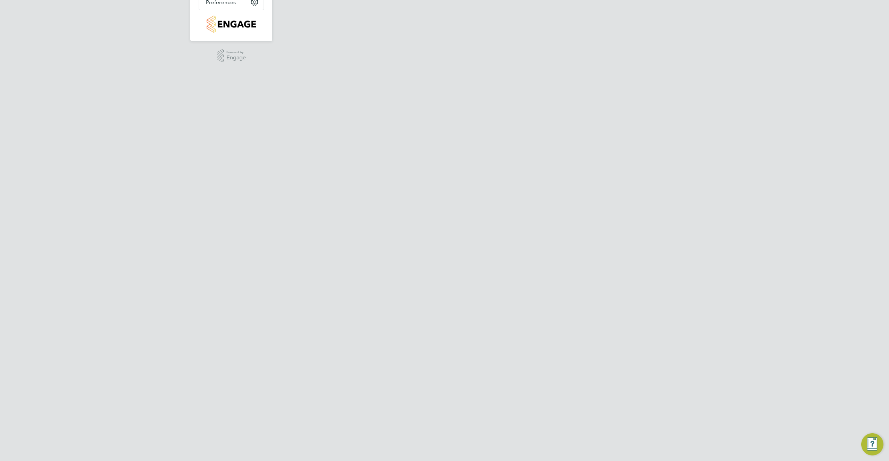
scroll to position [0, 0]
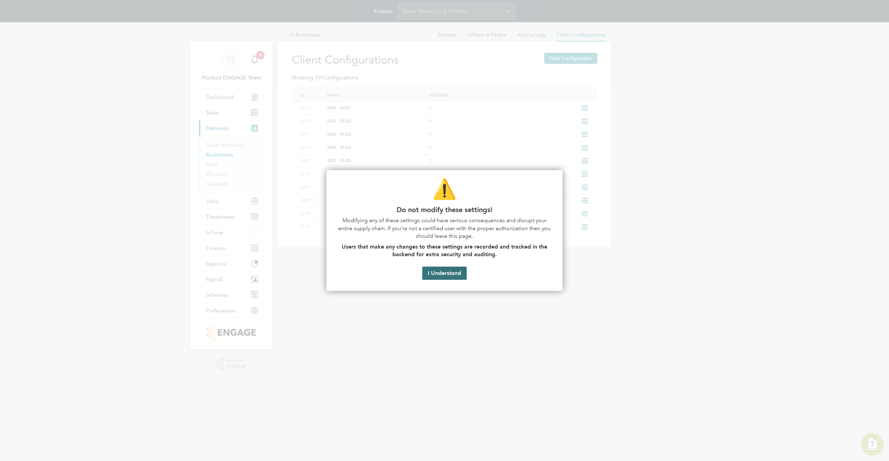
click at [452, 276] on button "I Understand" at bounding box center [444, 273] width 44 height 13
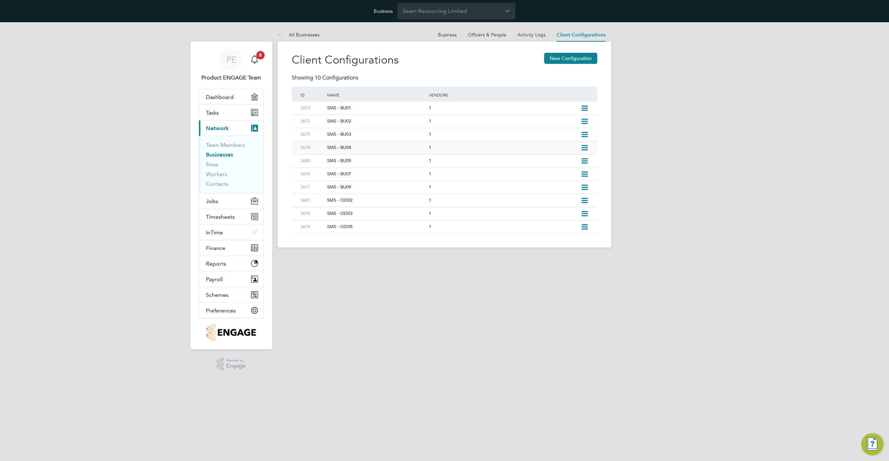
click at [584, 147] on icon at bounding box center [584, 148] width 9 height 6
click at [558, 164] on li "Edit Client Configuration" at bounding box center [552, 163] width 69 height 10
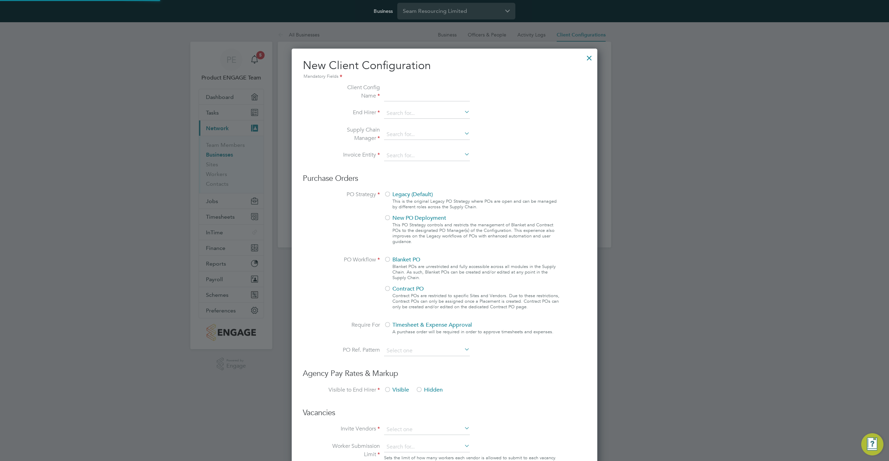
type input "SMS - BU04"
type input "Seam Resourcing Limited"
type input "Digits Only"
type input "Automatically"
type input "No Limits"
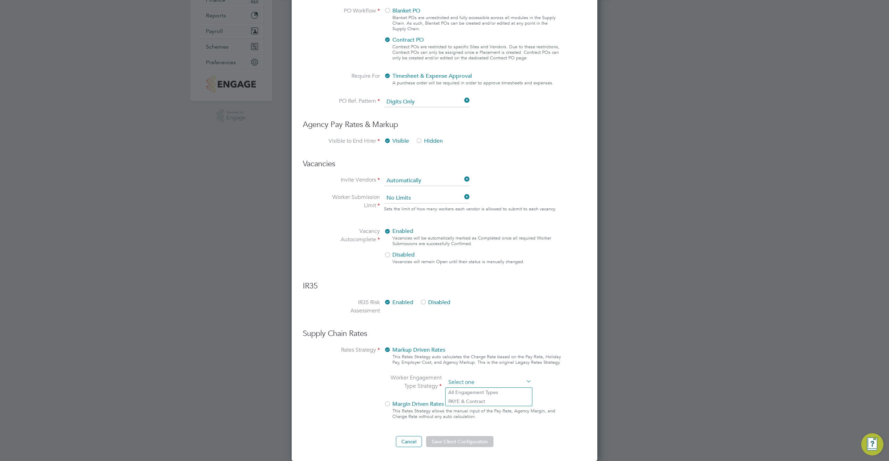
scroll to position [661, 306]
click at [502, 263] on ng-form "Client Config Name SMS - BU04 End Hirer Hr Facilities Ltd Supply Chain Manager …" at bounding box center [444, 141] width 283 height 612
click at [492, 391] on li "All Engagement Types" at bounding box center [489, 392] width 86 height 9
type input "All Engagement Types"
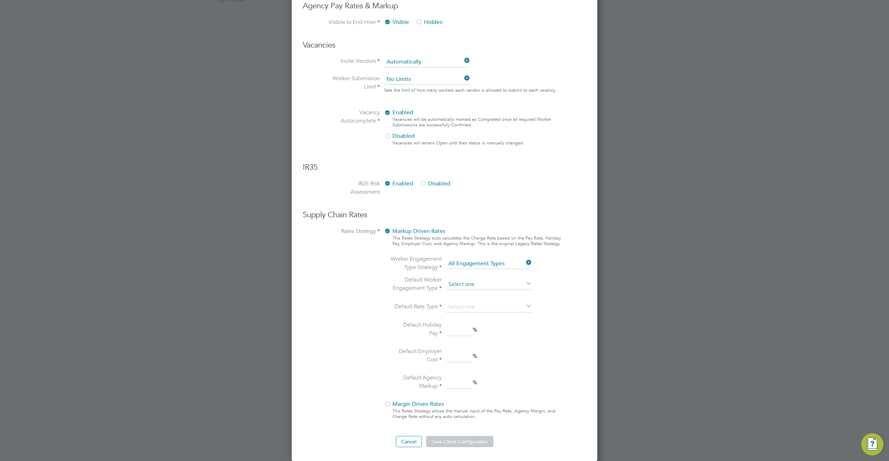
click at [505, 286] on input at bounding box center [489, 285] width 86 height 10
click at [497, 293] on li "PAYE" at bounding box center [489, 294] width 86 height 9
type input "PAYE"
click at [494, 309] on input at bounding box center [489, 307] width 86 height 10
click at [490, 316] on li "Hourly" at bounding box center [489, 317] width 86 height 9
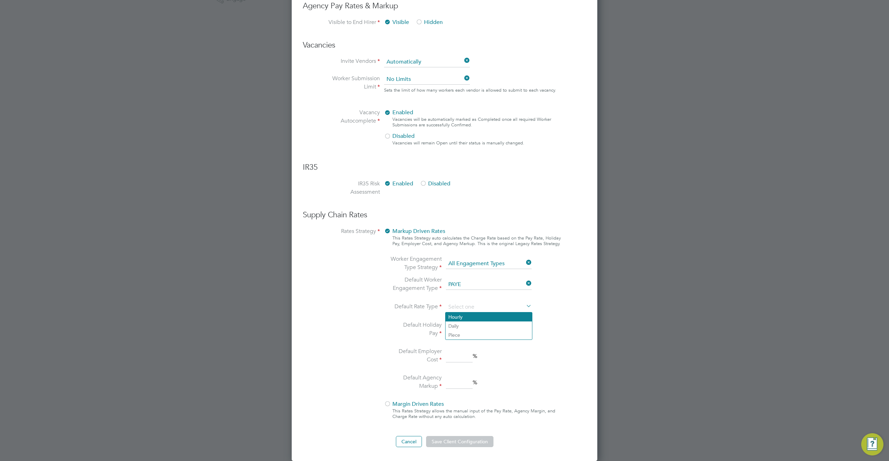
type input "Hourly"
click at [465, 328] on input at bounding box center [459, 330] width 27 height 13
type input "12.07"
click at [457, 354] on input at bounding box center [459, 356] width 27 height 13
type input "18.5"
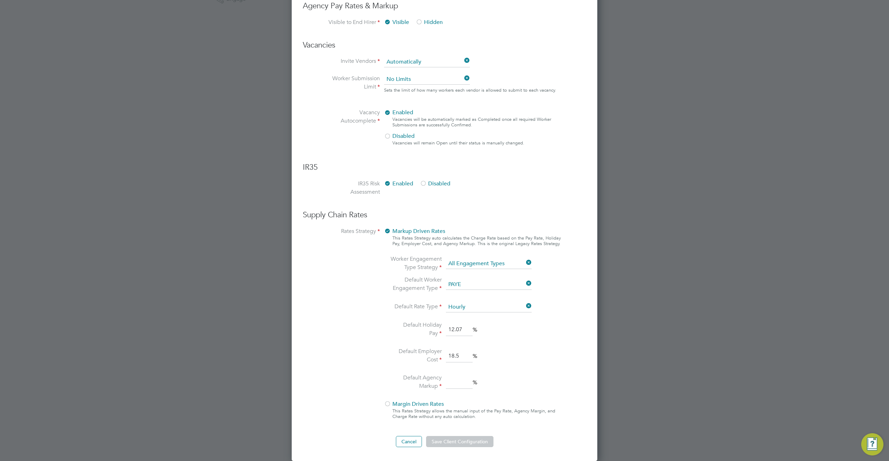
click at [453, 379] on input at bounding box center [459, 382] width 27 height 13
type input "0"
click at [476, 437] on button "Save Client Configuration" at bounding box center [459, 441] width 67 height 11
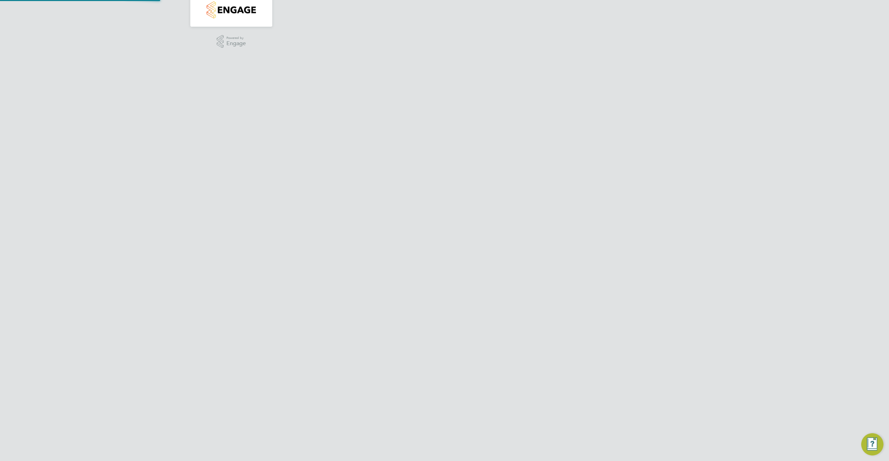
scroll to position [0, 0]
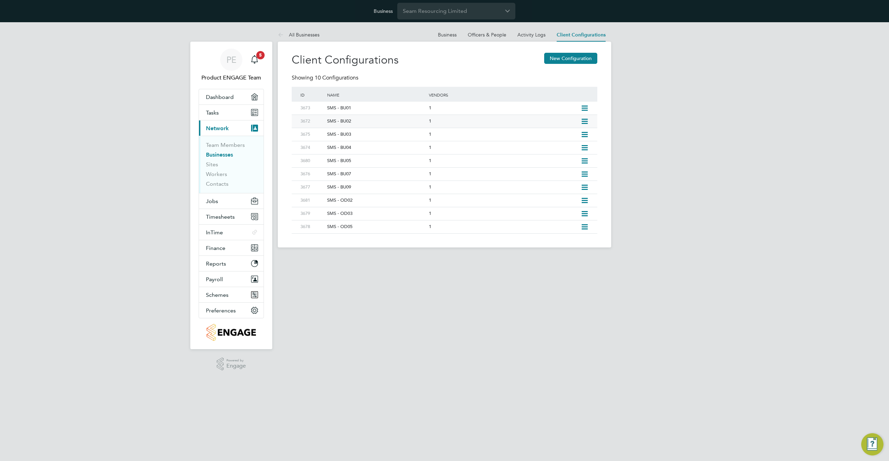
click at [583, 119] on icon at bounding box center [584, 122] width 9 height 6
click at [559, 135] on li "Edit Client Configuration" at bounding box center [552, 137] width 69 height 10
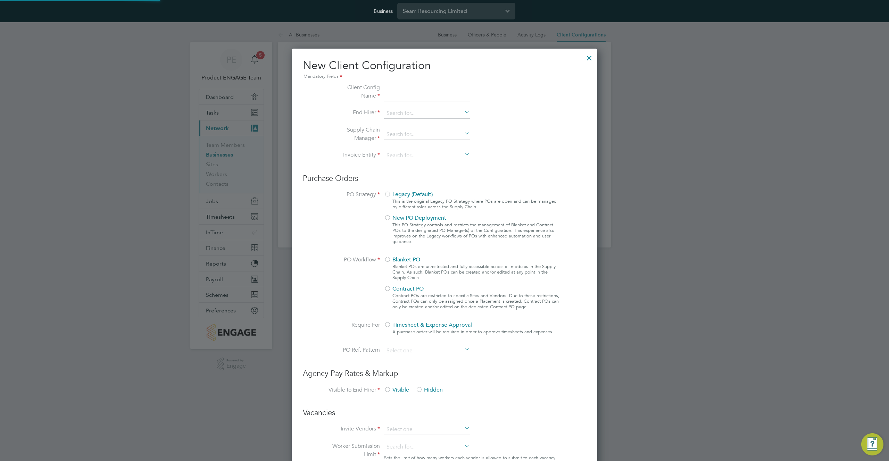
type input "SMS - BU02"
type input "Seam Resourcing Limited"
type input "Digits Only"
type input "Automatically"
type input "No Limits"
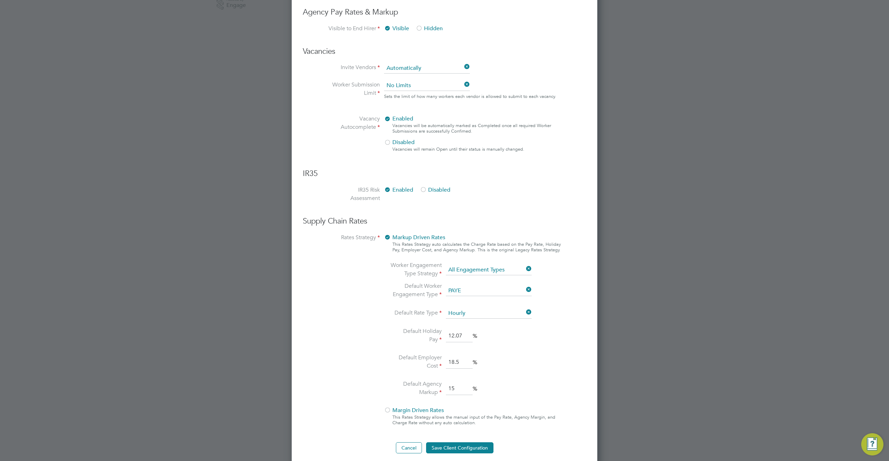
scroll to position [367, 0]
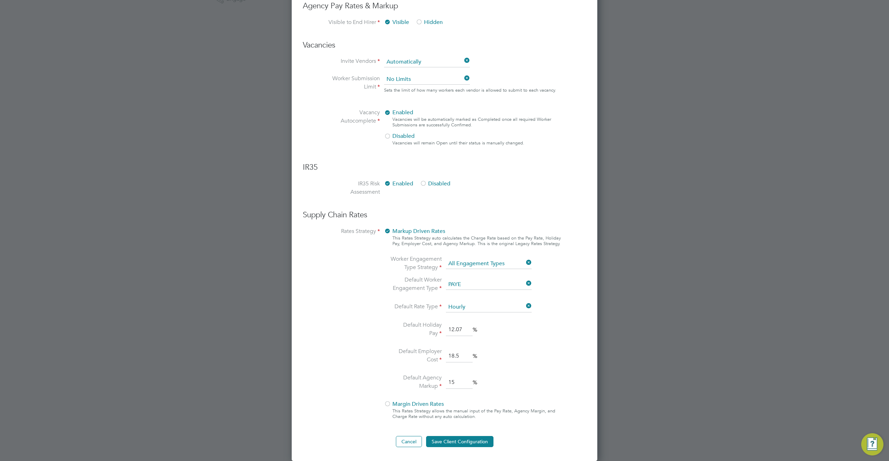
click at [455, 382] on input "15" at bounding box center [459, 382] width 27 height 13
click at [413, 440] on button "Cancel" at bounding box center [409, 441] width 26 height 11
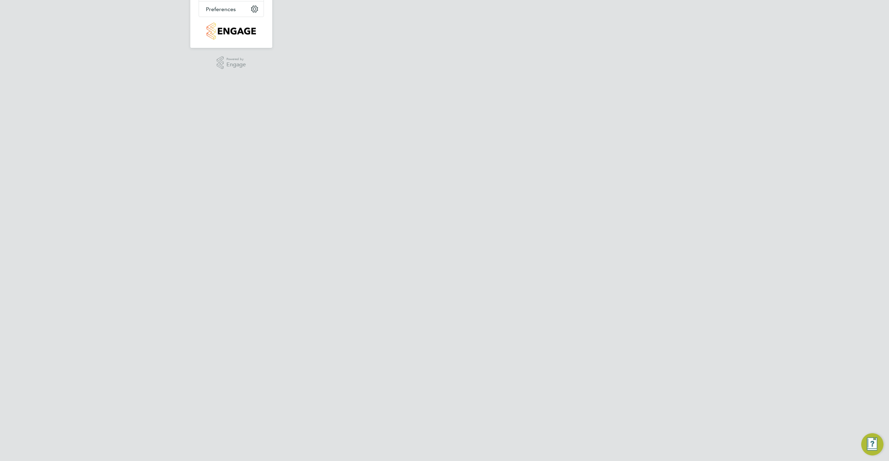
scroll to position [0, 0]
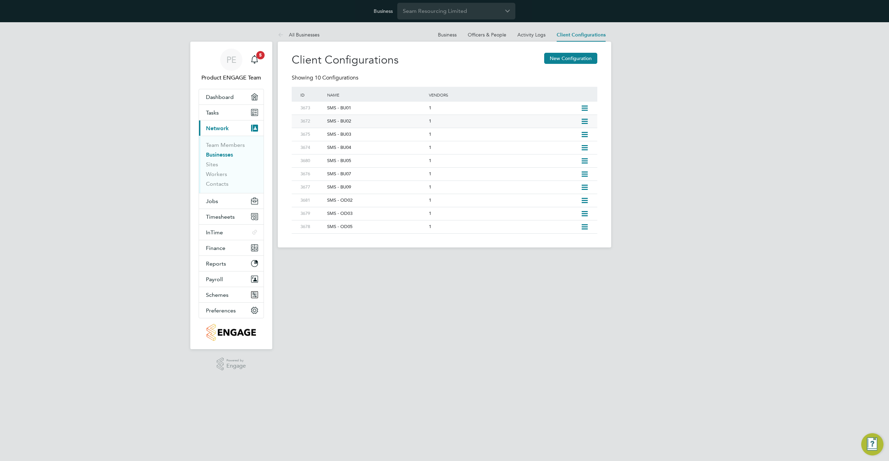
click at [585, 122] on icon at bounding box center [584, 122] width 9 height 6
click at [561, 136] on li "Edit Client Configuration" at bounding box center [552, 137] width 69 height 10
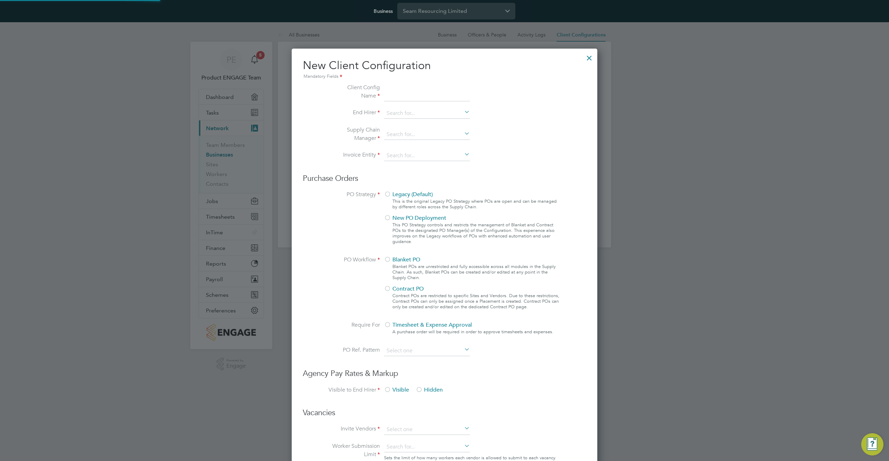
type input "SMS - BU02"
type input "Seam Resourcing Limited"
type input "Digits Only"
type input "Automatically"
type input "No Limits"
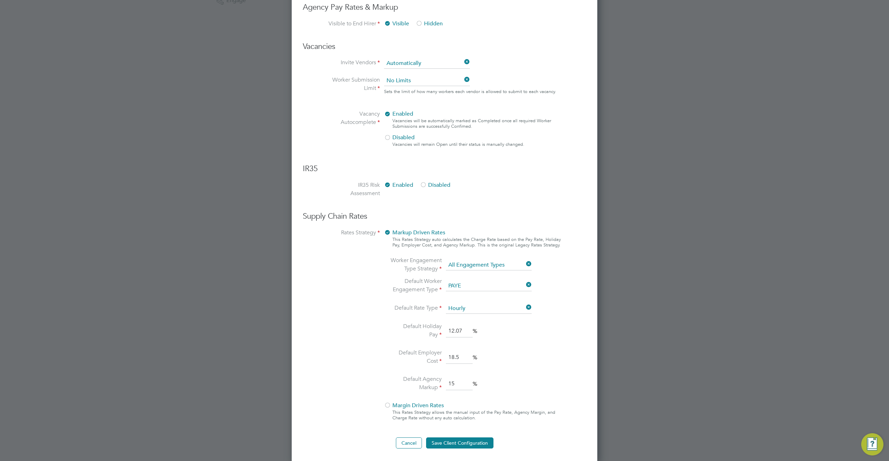
scroll to position [367, 0]
click at [459, 378] on input "15" at bounding box center [459, 382] width 27 height 13
type input "5"
type input "13"
click at [469, 441] on button "Save Client Configuration" at bounding box center [459, 441] width 67 height 11
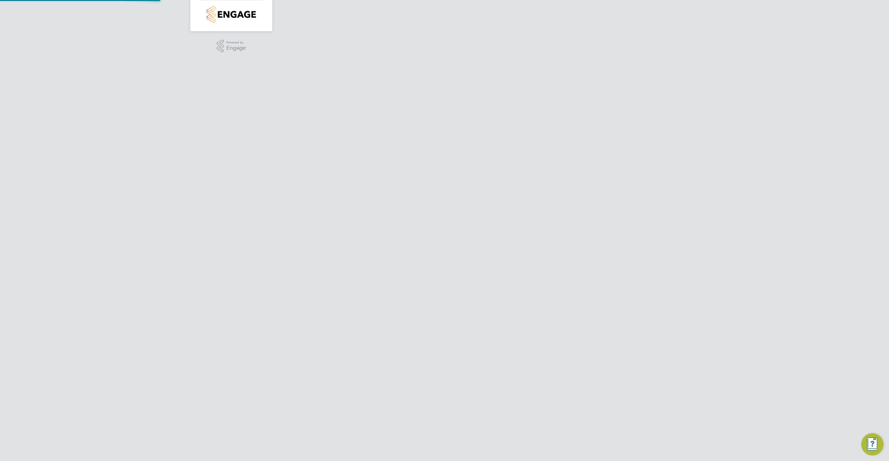
scroll to position [0, 0]
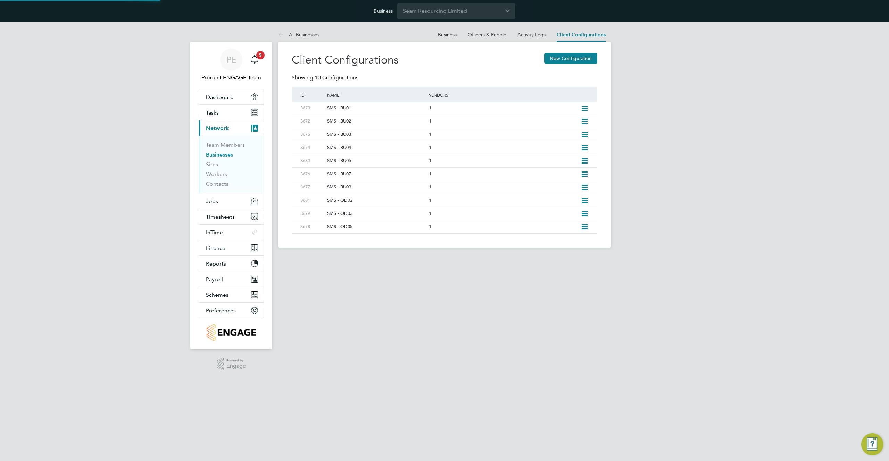
click at [640, 249] on div "PE Product ENGAGE Team Notifications 5 Applications: Dashboard Tasks Current pa…" at bounding box center [444, 140] width 889 height 236
click at [586, 134] on icon at bounding box center [584, 135] width 9 height 6
click at [563, 149] on li "Edit Client Configuration" at bounding box center [552, 150] width 69 height 10
type input "SMS - BU03"
type input "Seam Resourcing Limited"
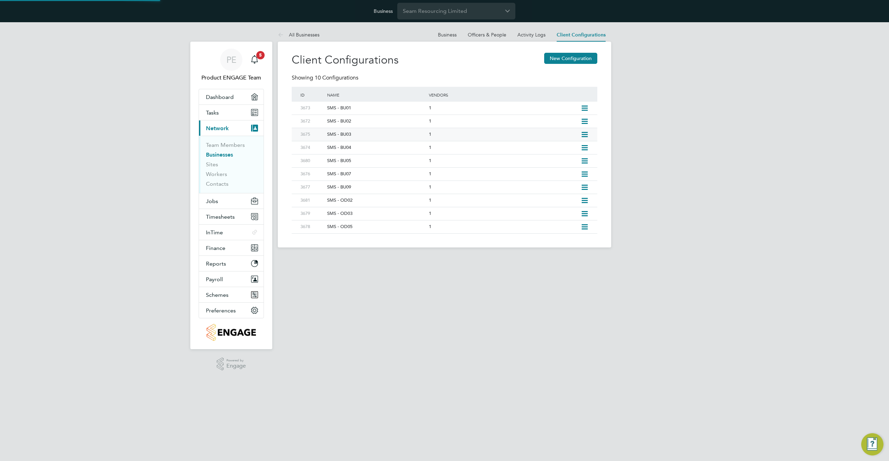
type input "Digits Only"
type input "Automatically"
type input "No Limits"
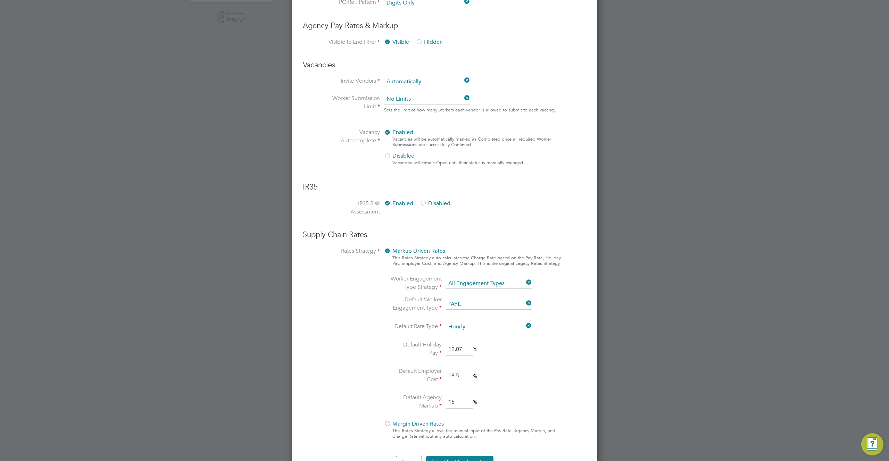
scroll to position [367, 0]
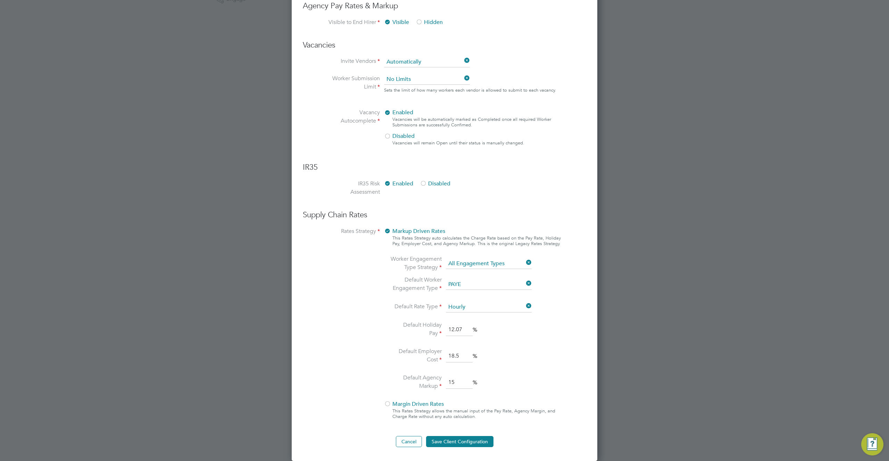
click at [458, 381] on input "15" at bounding box center [459, 382] width 27 height 13
type input "13"
drag, startPoint x: 457, startPoint y: 435, endPoint x: 463, endPoint y: 439, distance: 6.7
click at [458, 437] on div "Cancel Save Client Configuration" at bounding box center [444, 441] width 283 height 11
drag, startPoint x: 464, startPoint y: 444, endPoint x: 469, endPoint y: 439, distance: 7.9
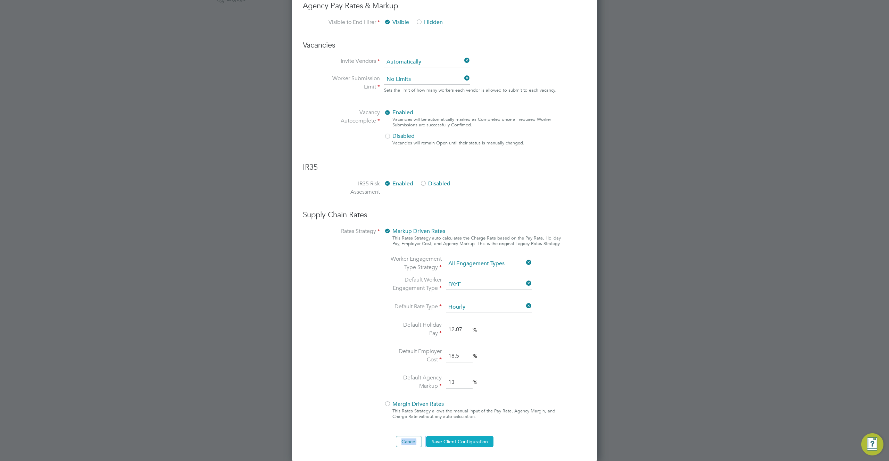
click at [465, 444] on button "Save Client Configuration" at bounding box center [459, 441] width 67 height 11
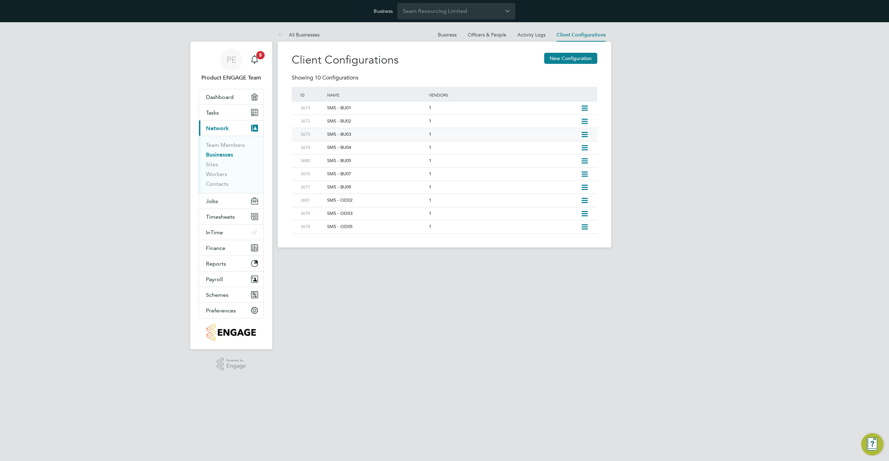
click at [582, 133] on icon at bounding box center [584, 135] width 9 height 6
click at [558, 150] on li "Edit Client Configuration" at bounding box center [552, 150] width 69 height 10
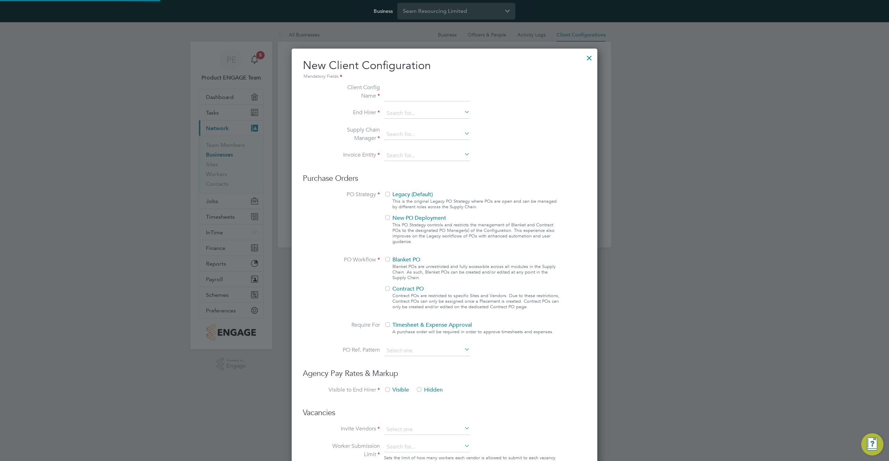
type input "SMS - BU03"
type input "Seam Resourcing Limited"
type input "Digits Only"
type input "Automatically"
type input "No Limits"
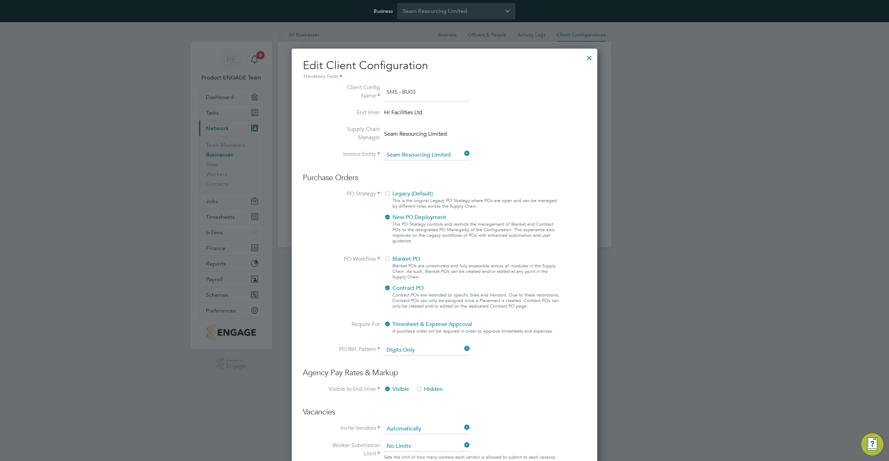
click at [590, 59] on div at bounding box center [589, 56] width 13 height 13
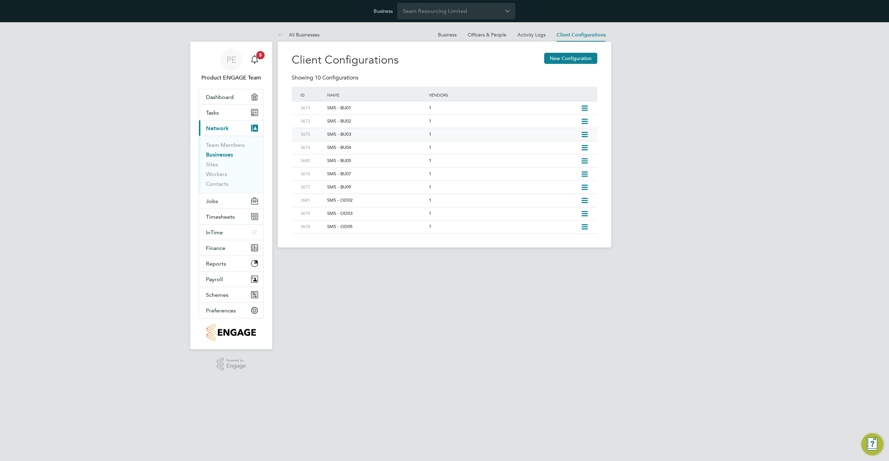
click at [584, 136] on icon at bounding box center [584, 135] width 9 height 6
click at [561, 149] on li "Edit Client Configuration" at bounding box center [552, 150] width 69 height 10
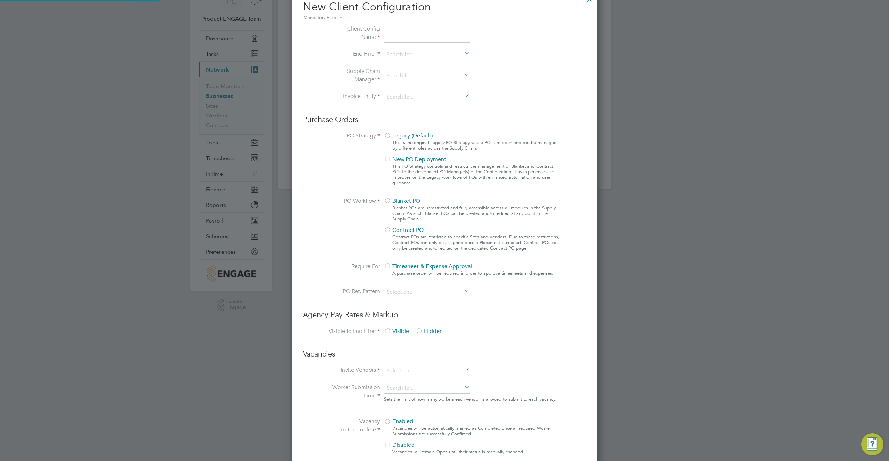
type input "SMS - BU03"
type input "Seam Resourcing Limited"
type input "Digits Only"
type input "Automatically"
type input "No Limits"
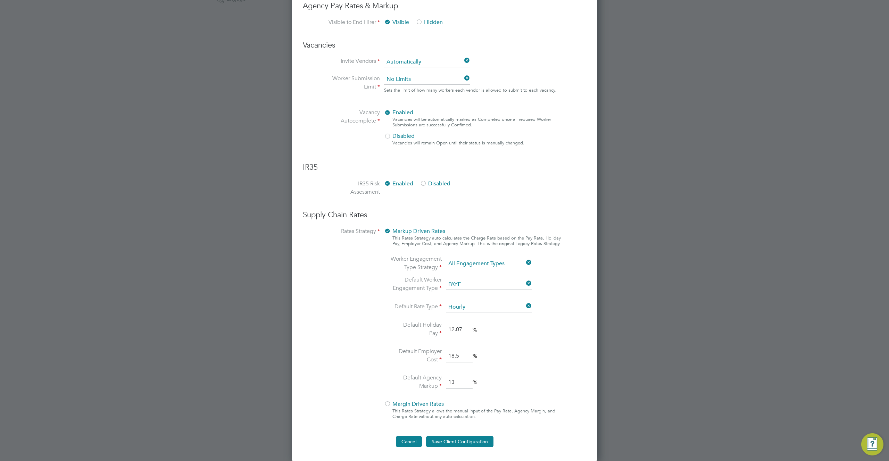
click at [401, 439] on button "Cancel" at bounding box center [409, 441] width 26 height 11
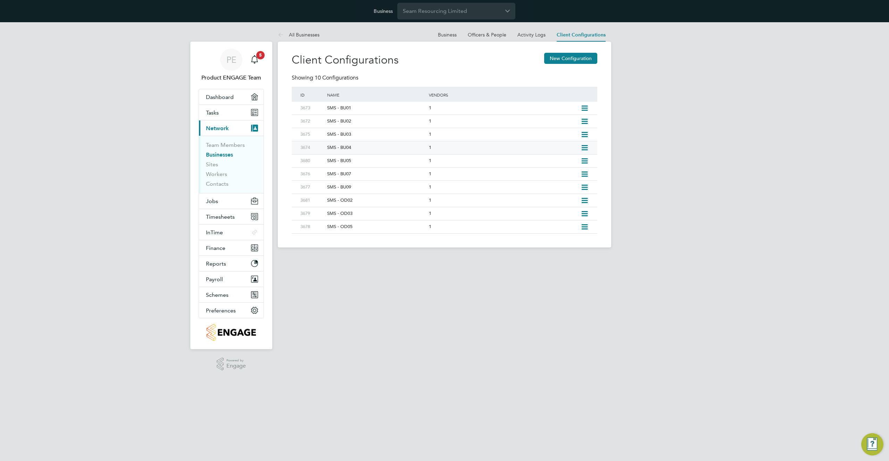
click at [584, 146] on icon at bounding box center [584, 148] width 9 height 6
click at [568, 160] on li "Edit Client Configuration" at bounding box center [552, 163] width 69 height 10
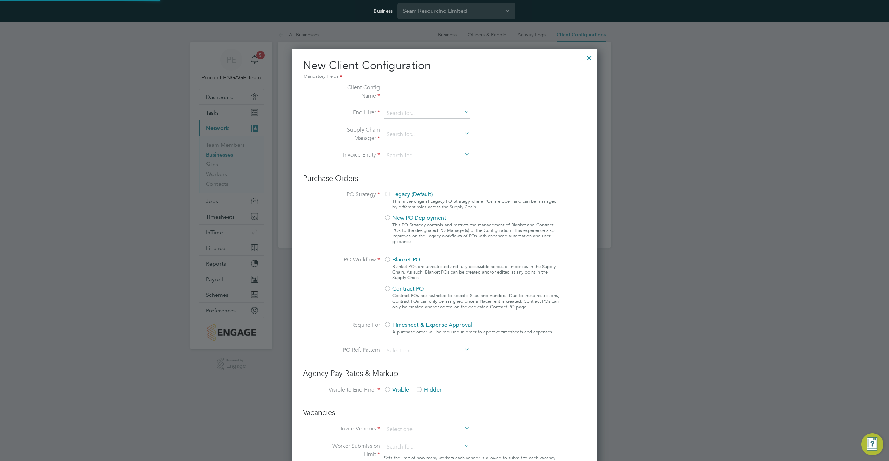
type input "SMS - BU04"
type input "Seam Resourcing Limited"
type input "Digits Only"
type input "Automatically"
type input "No Limits"
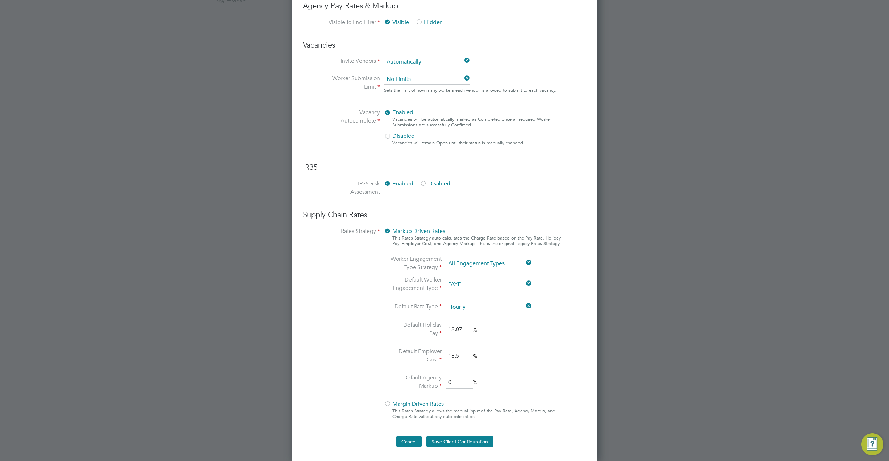
click at [415, 440] on button "Cancel" at bounding box center [409, 441] width 26 height 11
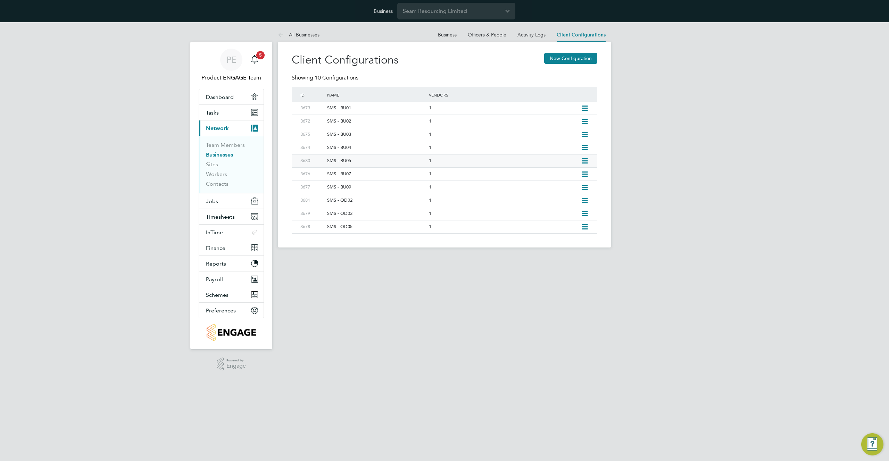
click at [587, 161] on icon at bounding box center [584, 161] width 9 height 6
click at [564, 175] on li "Edit Client Configuration" at bounding box center [552, 176] width 69 height 10
type input "SMS - BU05"
type input "Seam Resourcing Limited"
type input "Digits Only"
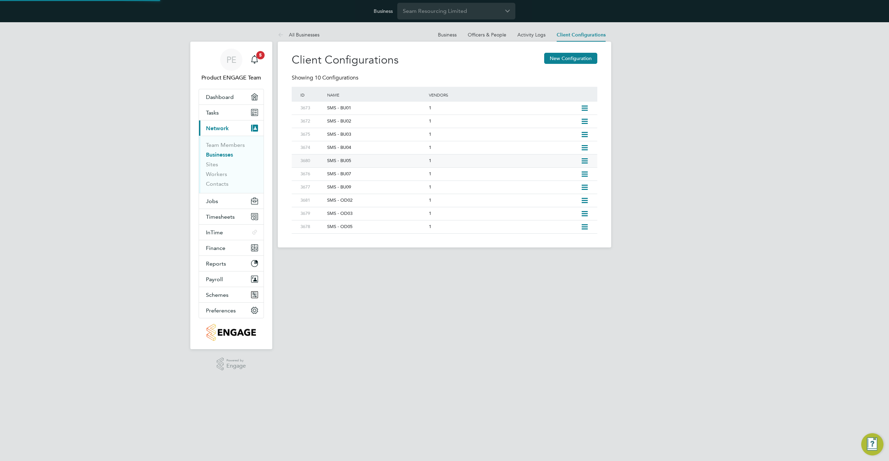
type input "Automatically"
type input "No Limits"
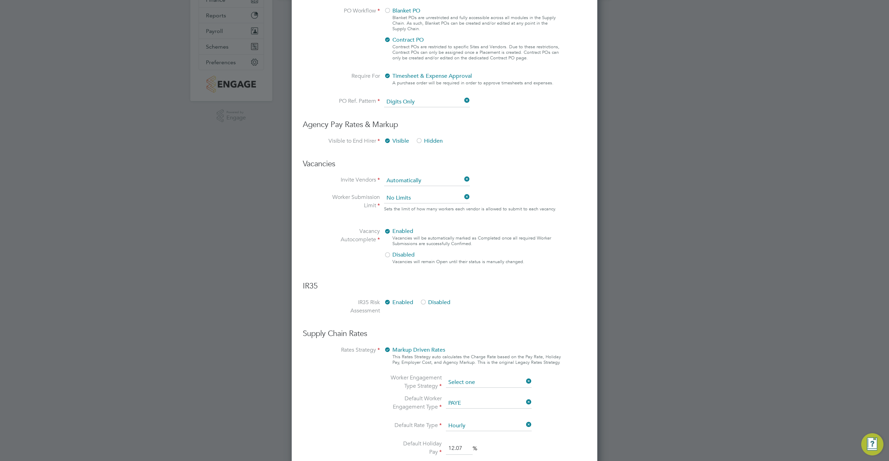
click at [494, 262] on ng-form "Client Config Name SMS - BU05 End Hirer Hr Facilities Ltd Supply Chain Manager …" at bounding box center [444, 200] width 283 height 731
click at [479, 391] on li "All Engagement Types" at bounding box center [489, 392] width 86 height 9
type input "All Engagement Types"
click at [473, 404] on input at bounding box center [489, 403] width 86 height 10
click at [469, 417] on li "PAYE" at bounding box center [489, 413] width 86 height 9
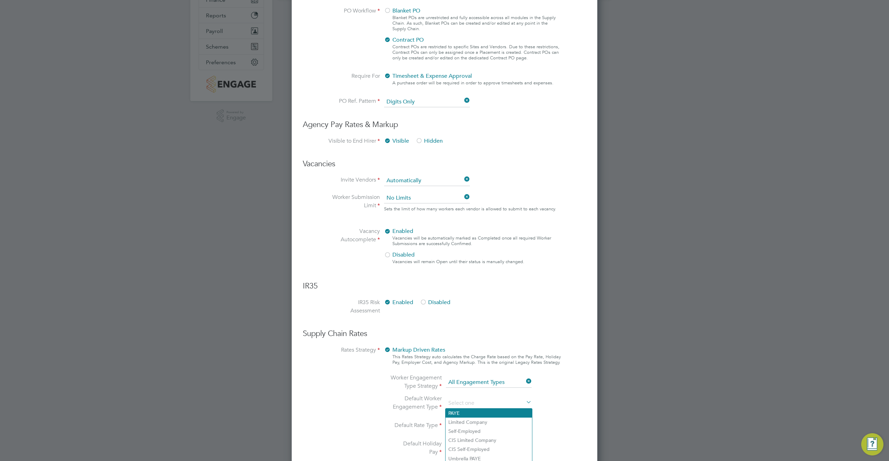
type input "PAYE"
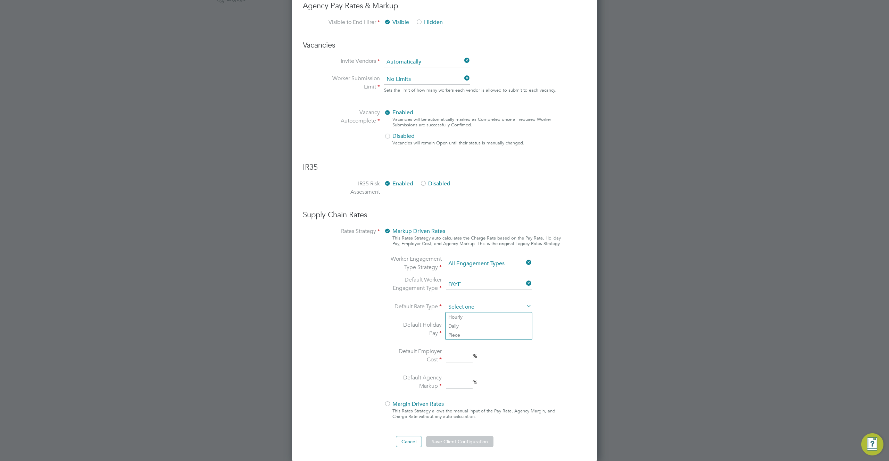
click at [473, 303] on input at bounding box center [489, 307] width 86 height 10
click at [469, 317] on li "Hourly" at bounding box center [489, 317] width 86 height 9
type input "Hourly"
click at [456, 329] on input at bounding box center [459, 330] width 27 height 13
type input "12.07"
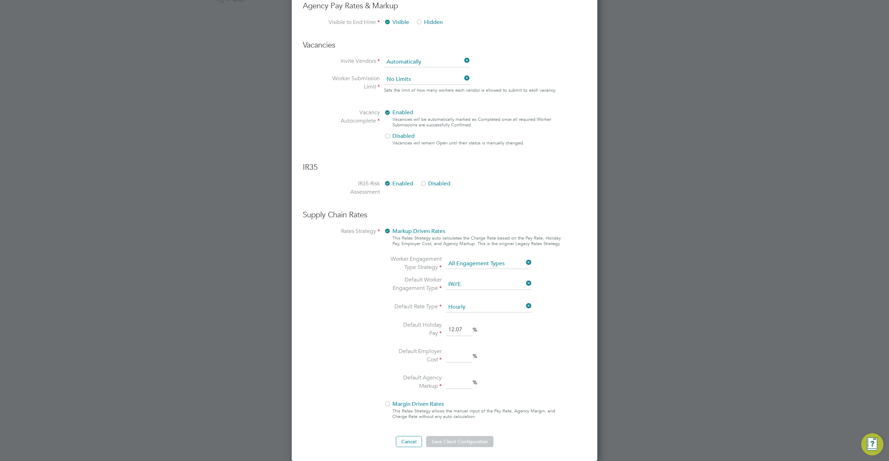
click at [453, 358] on input at bounding box center [459, 356] width 27 height 13
type input "18.5"
click at [458, 388] on input at bounding box center [459, 382] width 27 height 13
type input "0"
click at [471, 443] on button "Save Client Configuration" at bounding box center [459, 441] width 67 height 11
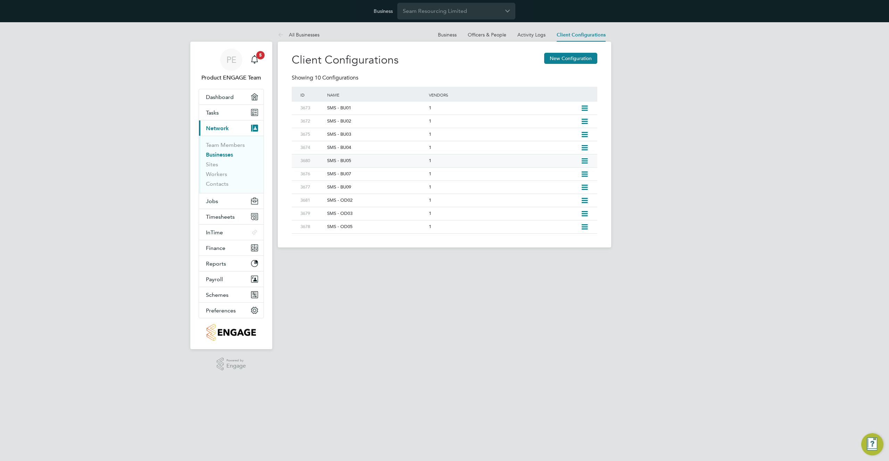
click at [583, 161] on icon at bounding box center [584, 161] width 9 height 6
click at [561, 176] on li "Edit Client Configuration" at bounding box center [552, 176] width 69 height 10
type input "SMS - BU05"
type input "Seam Resourcing Limited"
type input "Digits Only"
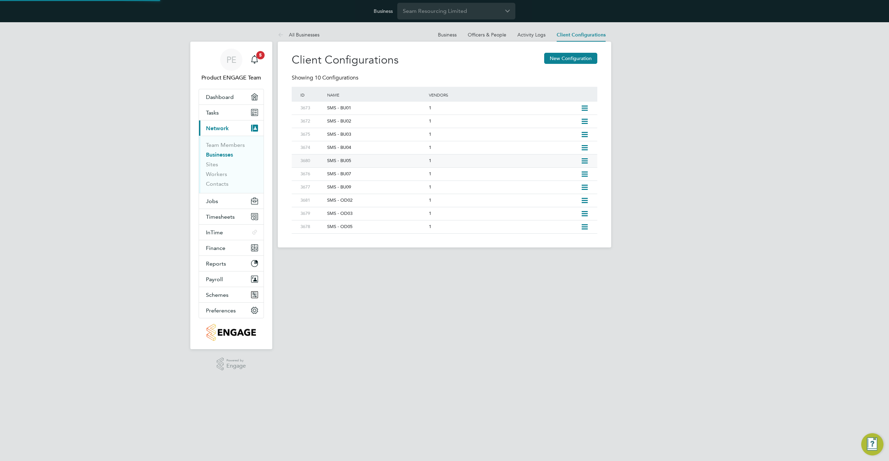
type input "Automatically"
type input "No Limits"
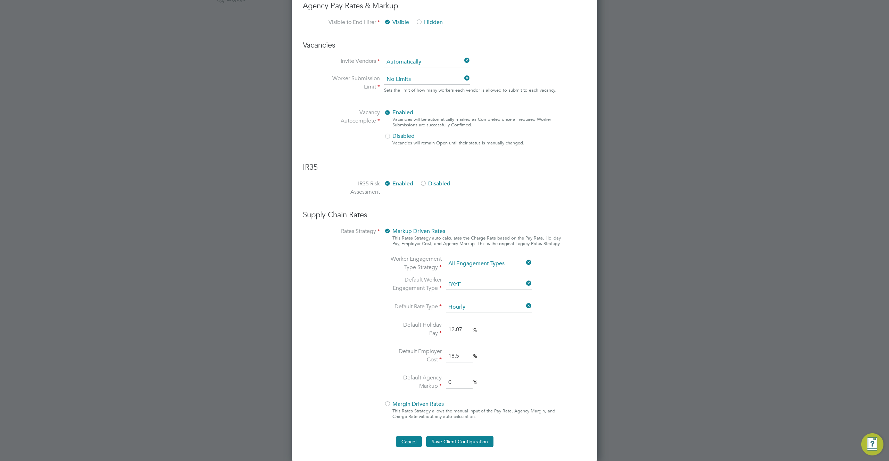
click at [419, 439] on button "Cancel" at bounding box center [409, 441] width 26 height 11
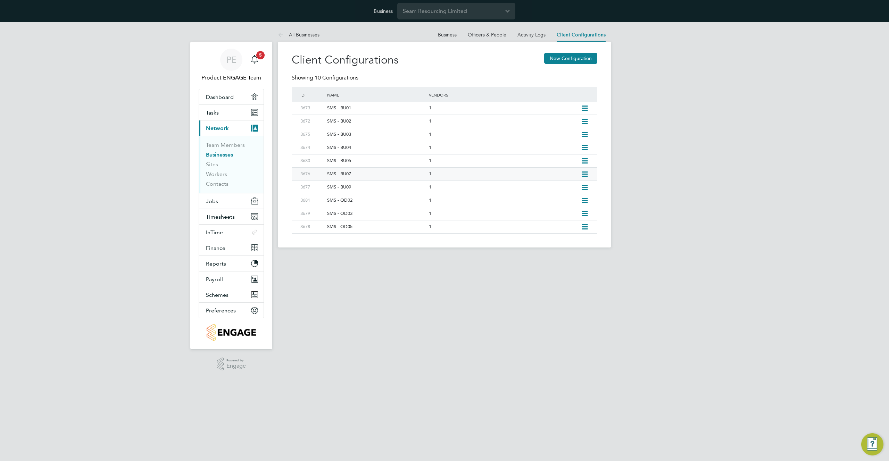
click at [583, 172] on icon at bounding box center [584, 175] width 9 height 6
click at [557, 188] on li "Edit Client Configuration" at bounding box center [552, 189] width 69 height 10
type input "SMS - BU07"
type input "Seam Resourcing Limited"
type input "Digits Only"
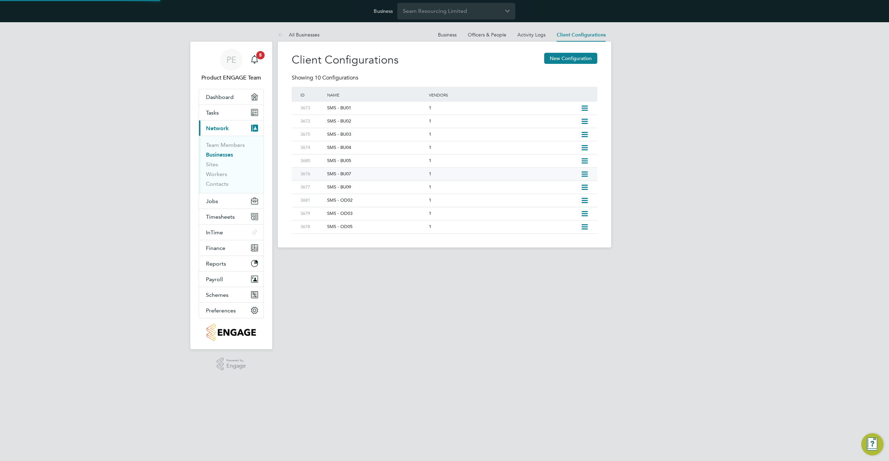
type input "Automatically"
type input "No Limits"
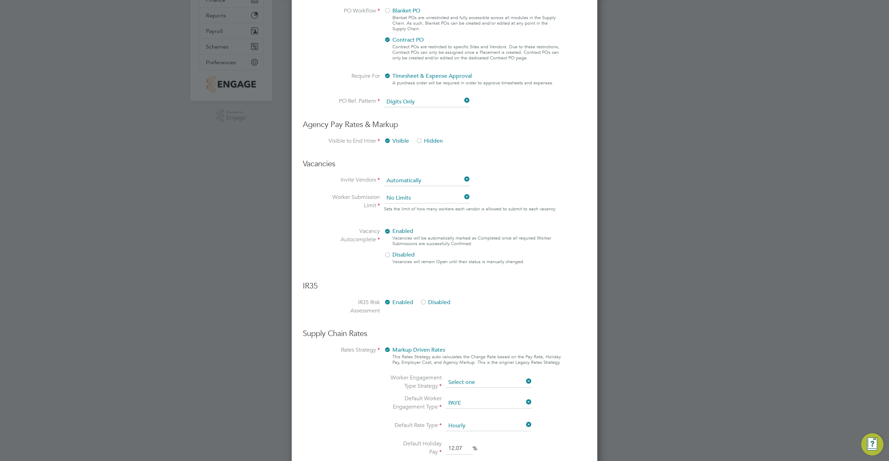
click at [500, 265] on ng-form "Client Config Name SMS - BU07 End Hirer Hr Facilities Ltd Supply Chain Manager …" at bounding box center [444, 200] width 283 height 731
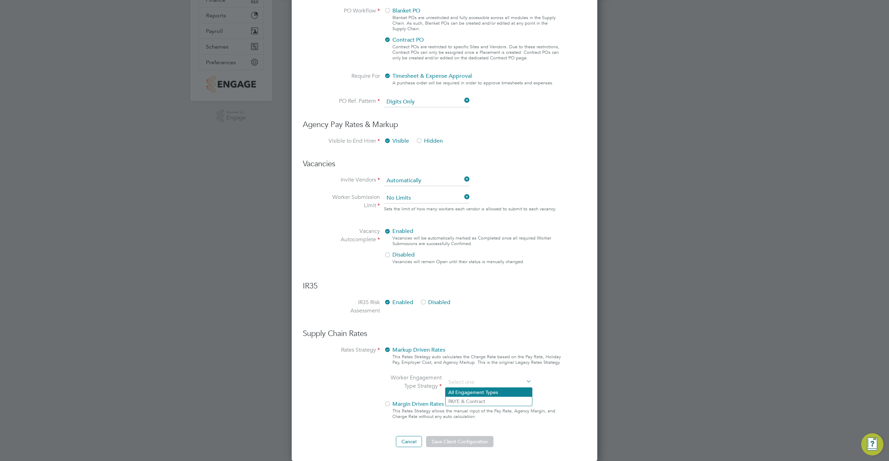
click at [501, 389] on li "All Engagement Types" at bounding box center [489, 392] width 86 height 9
type input "All Engagement Types"
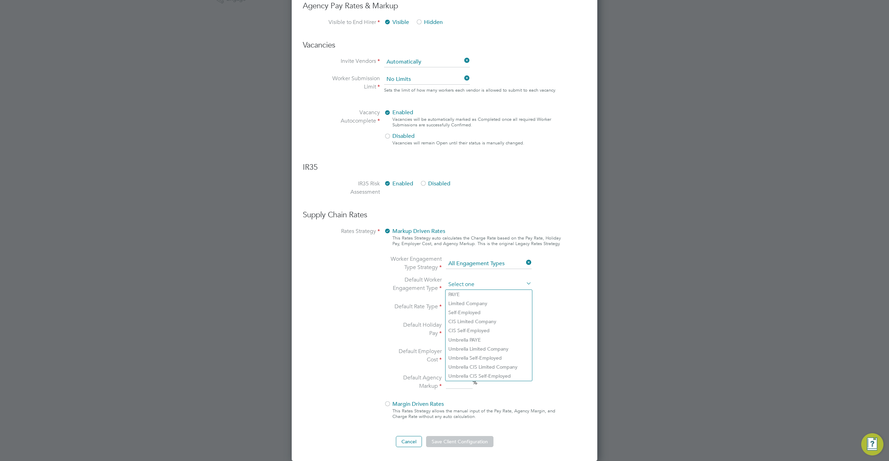
click at [489, 289] on input at bounding box center [489, 285] width 86 height 10
click at [486, 297] on li "PAYE" at bounding box center [489, 294] width 86 height 9
click at [486, 310] on input at bounding box center [489, 307] width 86 height 10
click at [481, 318] on li "Hourly" at bounding box center [489, 317] width 86 height 9
click at [460, 330] on input at bounding box center [459, 330] width 27 height 13
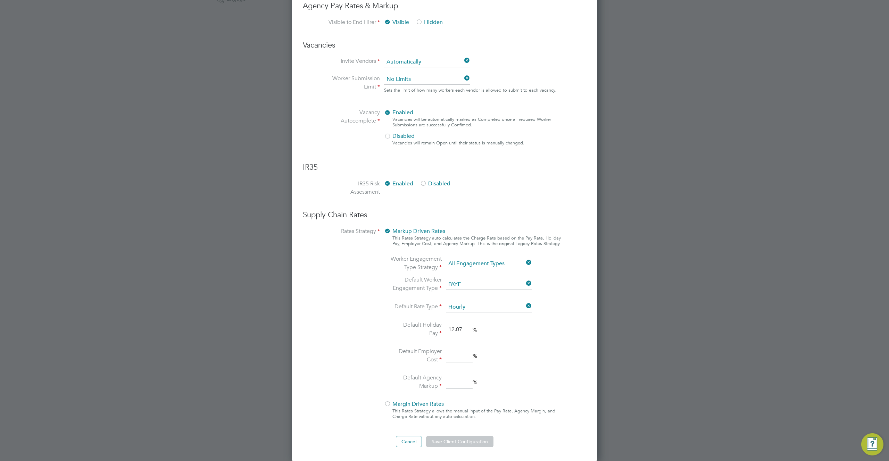
click at [463, 355] on input at bounding box center [459, 356] width 27 height 13
click at [452, 381] on input at bounding box center [459, 382] width 27 height 13
click at [460, 440] on button "Save Client Configuration" at bounding box center [459, 441] width 67 height 11
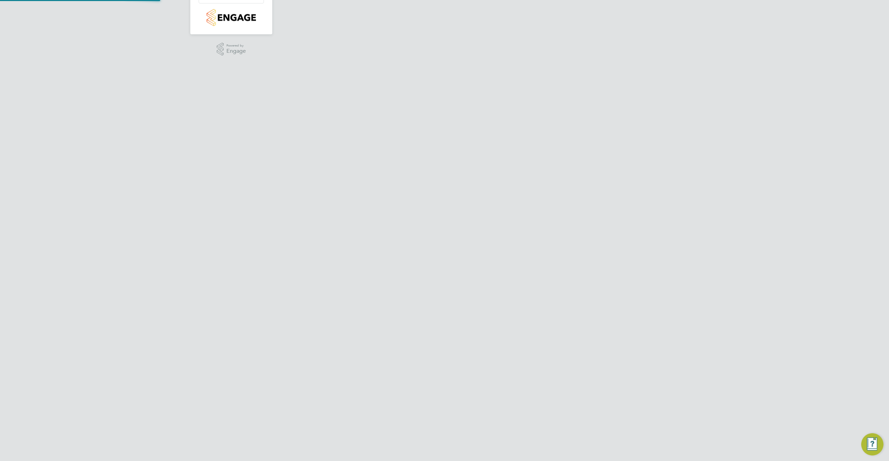
scroll to position [0, 0]
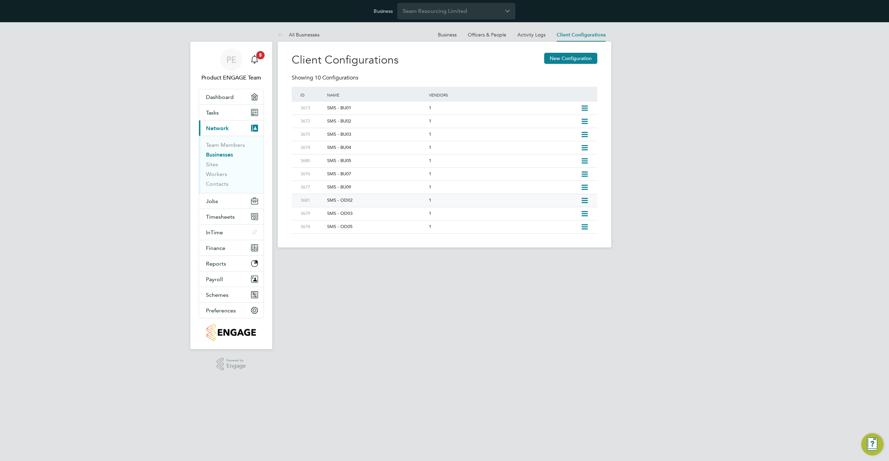
click at [584, 199] on icon at bounding box center [584, 201] width 9 height 6
click at [585, 187] on icon at bounding box center [584, 188] width 9 height 6
click at [565, 200] on li "Edit Client Configuration" at bounding box center [552, 203] width 69 height 10
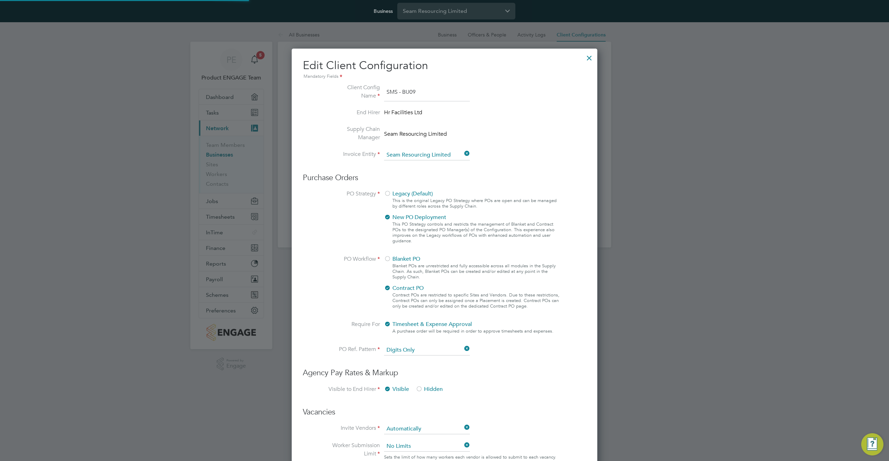
scroll to position [25, 234]
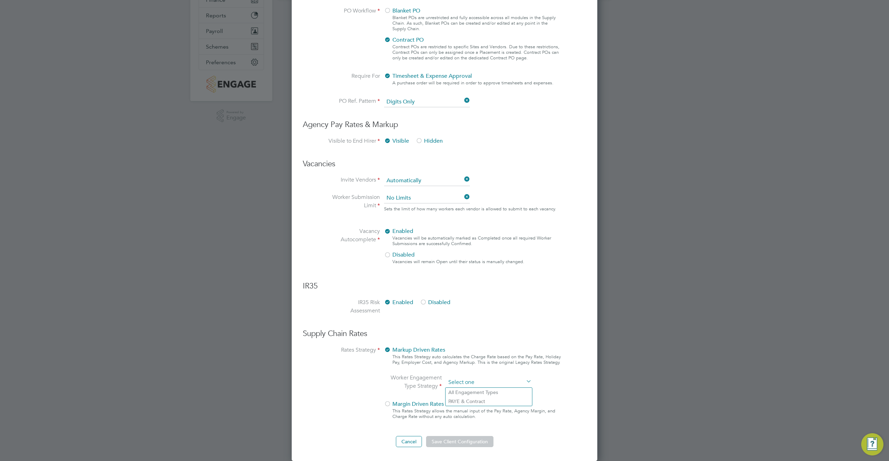
click at [499, 265] on ng-form "Client Config Name SMS - BU09 End Hirer Hr Facilities Ltd Supply Chain Manager …" at bounding box center [444, 141] width 283 height 612
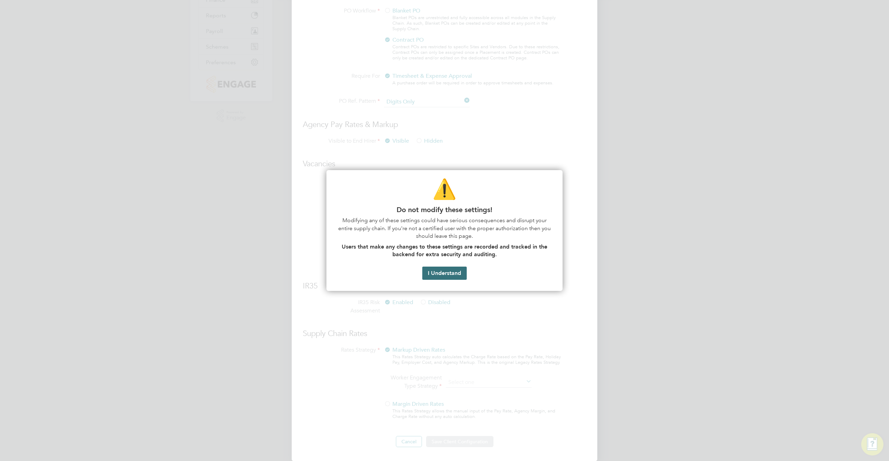
click at [447, 271] on button "I Understand" at bounding box center [444, 273] width 44 height 13
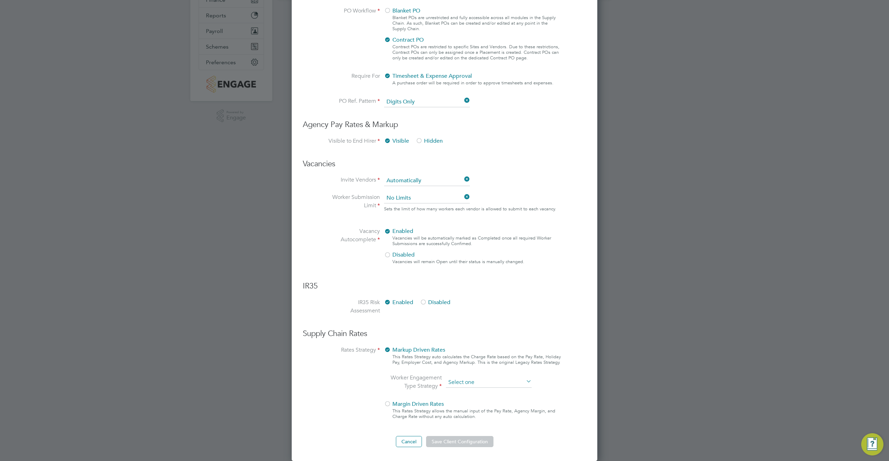
click at [488, 381] on input at bounding box center [489, 382] width 86 height 10
click at [487, 392] on li "All Engagement Types" at bounding box center [489, 392] width 86 height 9
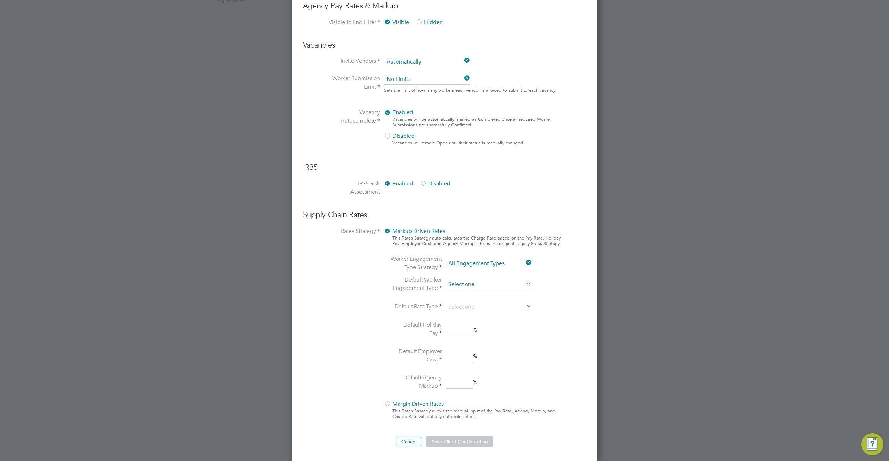
click at [490, 289] on input at bounding box center [489, 285] width 86 height 10
click at [476, 296] on li "PAYE" at bounding box center [489, 294] width 86 height 9
click at [489, 307] on input at bounding box center [489, 307] width 86 height 10
click at [480, 315] on li "Hourly" at bounding box center [489, 317] width 86 height 9
click at [451, 328] on input at bounding box center [459, 330] width 27 height 13
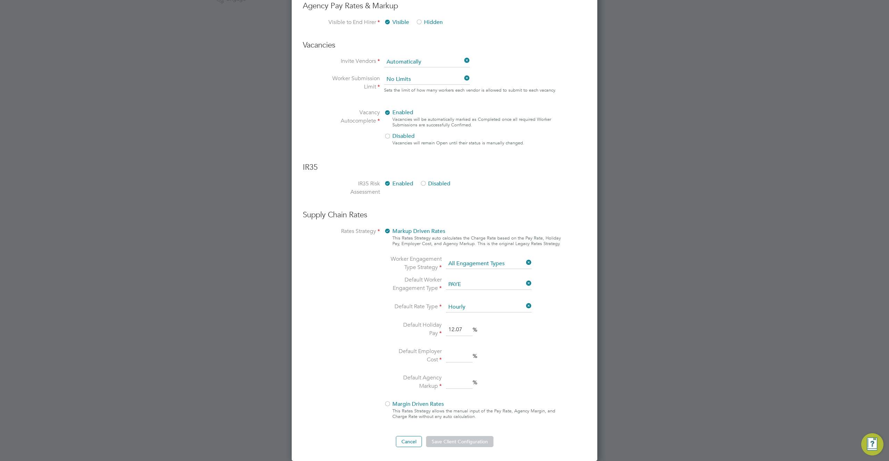
click at [464, 355] on input at bounding box center [459, 356] width 27 height 13
click at [458, 381] on input at bounding box center [459, 382] width 27 height 13
click at [460, 441] on button "Save Client Configuration" at bounding box center [459, 441] width 67 height 11
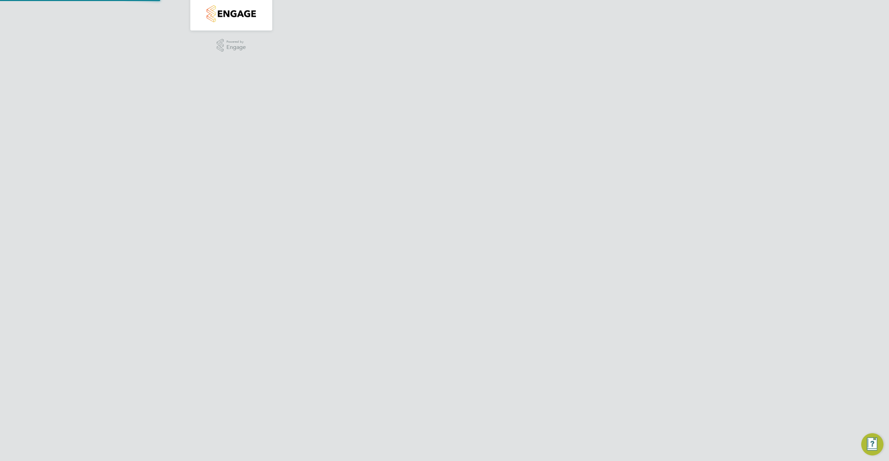
scroll to position [0, 0]
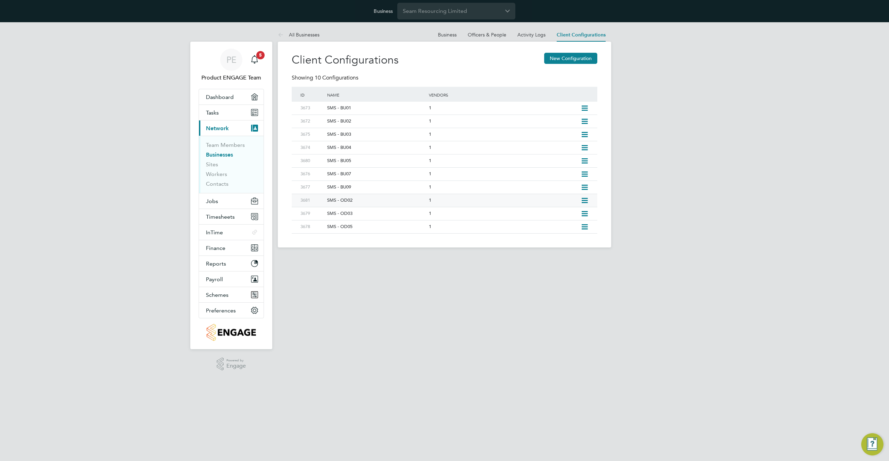
click at [584, 200] on icon at bounding box center [584, 201] width 9 height 6
click at [562, 215] on li "Edit Client Configuration" at bounding box center [552, 216] width 69 height 10
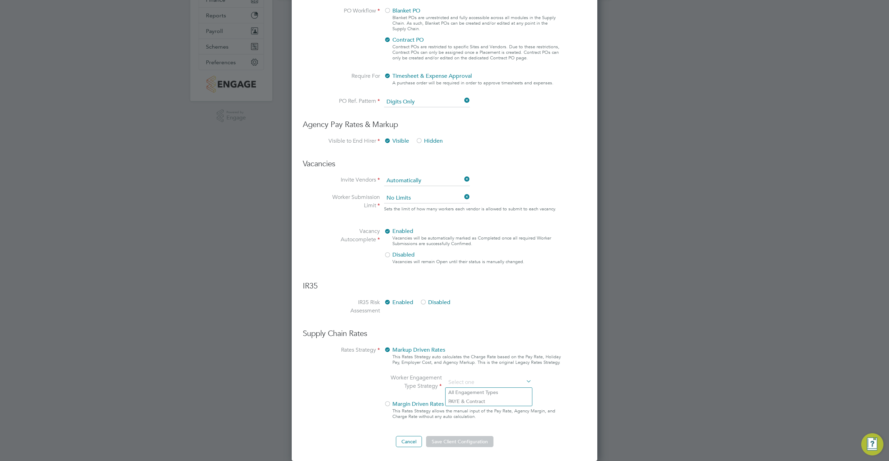
scroll to position [661, 306]
drag, startPoint x: 486, startPoint y: 306, endPoint x: 483, endPoint y: 310, distance: 5.1
click at [483, 310] on ng-form "Client Config Name SMS - OD02 End Hirer Hr Facilities Ltd Supply Chain Manager …" at bounding box center [444, 141] width 283 height 612
drag, startPoint x: 405, startPoint y: 443, endPoint x: 403, endPoint y: 447, distance: 4.4
click at [404, 443] on button "Cancel" at bounding box center [409, 441] width 26 height 11
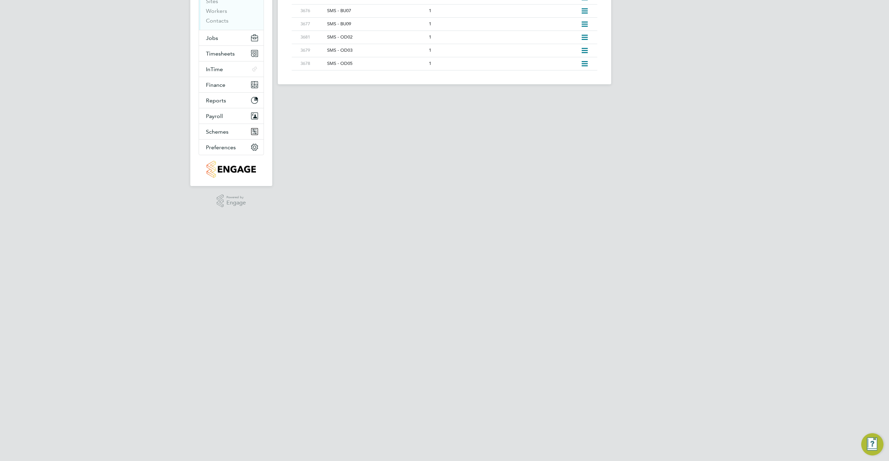
scroll to position [0, 0]
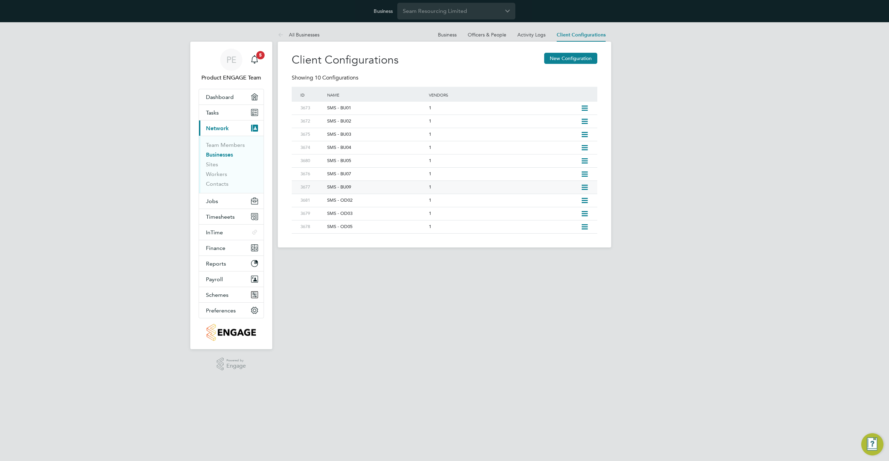
click at [586, 186] on icon at bounding box center [584, 188] width 9 height 6
click at [584, 175] on icon at bounding box center [584, 175] width 9 height 6
click at [568, 190] on li "Edit Client Configuration" at bounding box center [552, 189] width 69 height 10
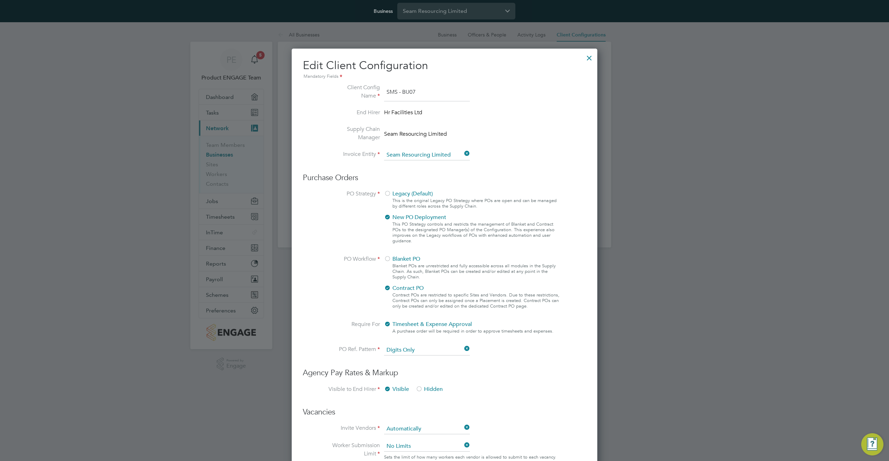
click at [590, 53] on div at bounding box center [589, 56] width 13 height 13
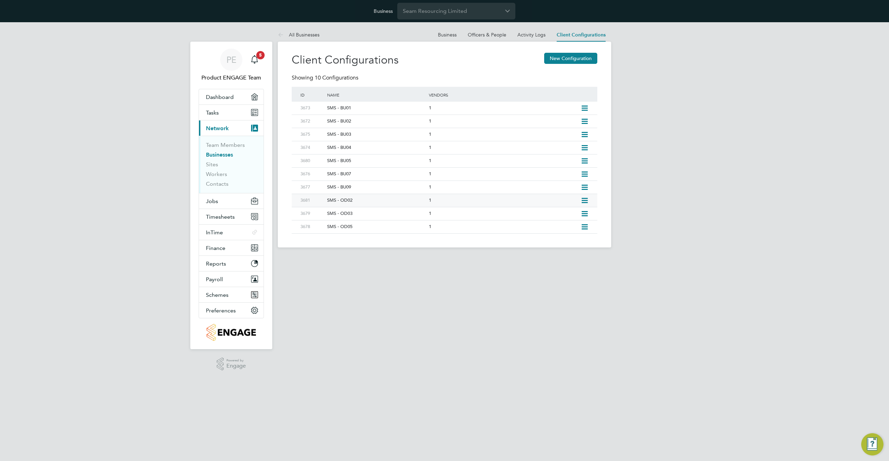
click at [584, 201] on icon at bounding box center [584, 201] width 9 height 6
click at [565, 216] on li "Edit Client Configuration" at bounding box center [552, 216] width 69 height 10
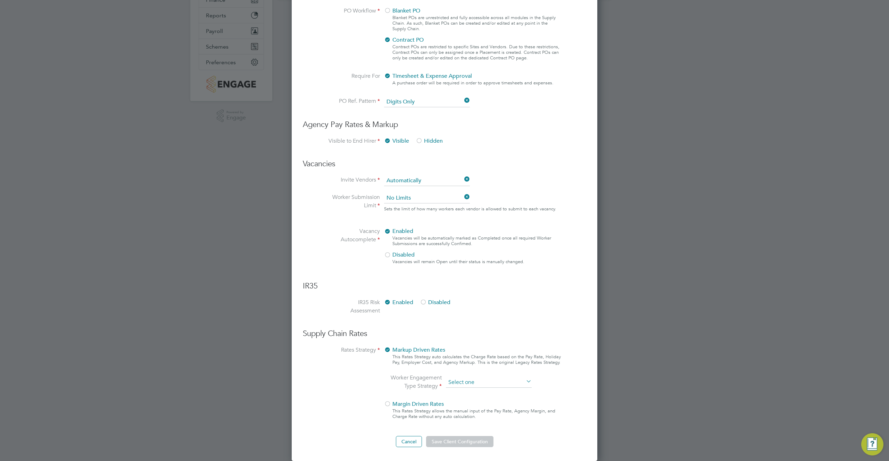
scroll to position [661, 306]
click at [502, 281] on ng-form "Client Config Name SMS - OD02 End Hirer Hr Facilities Ltd Supply Chain Manager …" at bounding box center [444, 141] width 283 height 612
click at [483, 394] on li "All Engagement Types" at bounding box center [489, 392] width 86 height 9
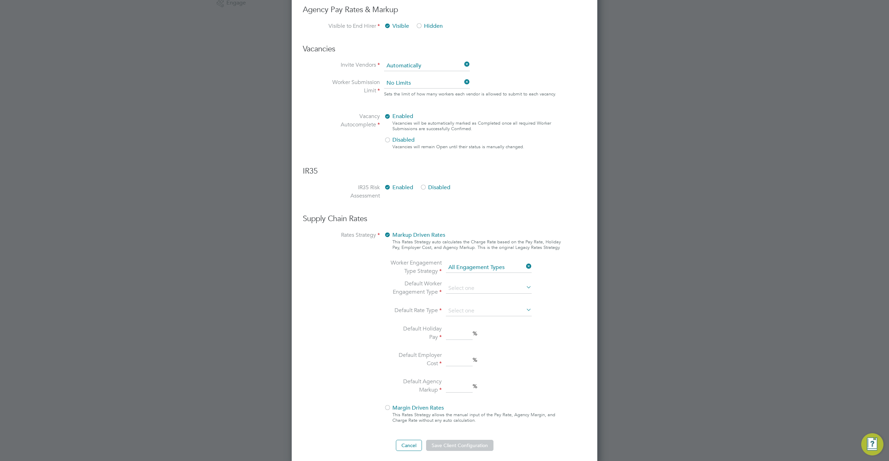
scroll to position [367, 0]
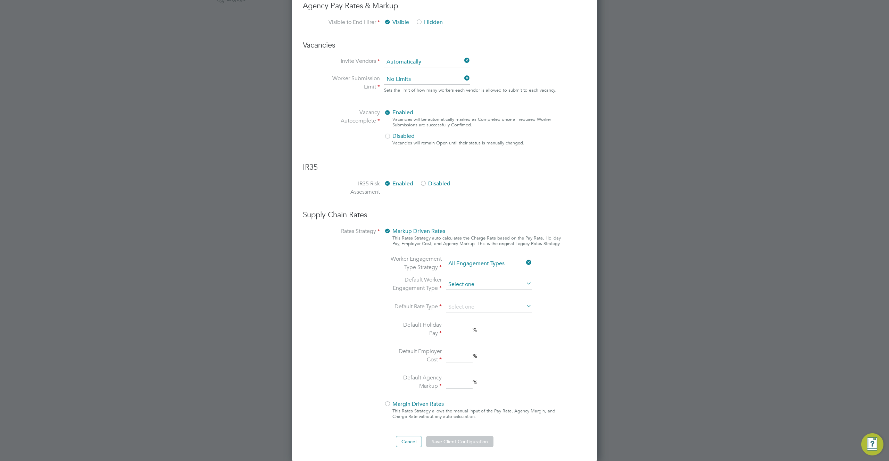
click at [479, 283] on input at bounding box center [489, 285] width 86 height 10
click at [473, 296] on li "PAYE" at bounding box center [489, 294] width 86 height 9
click at [476, 307] on input at bounding box center [489, 307] width 86 height 10
click at [471, 317] on li "Hourly" at bounding box center [489, 317] width 86 height 9
click at [460, 330] on input at bounding box center [459, 330] width 27 height 13
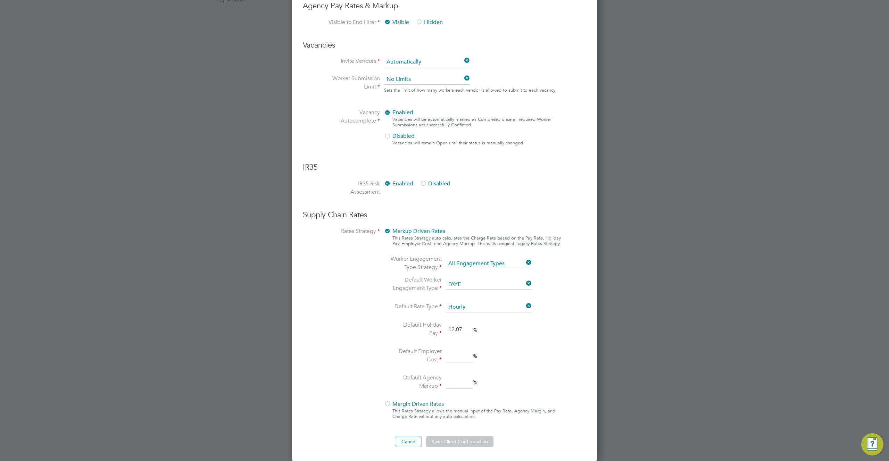
click at [454, 352] on input at bounding box center [459, 356] width 27 height 13
click at [453, 377] on input at bounding box center [459, 382] width 27 height 13
click at [468, 442] on button "Save Client Configuration" at bounding box center [459, 441] width 67 height 11
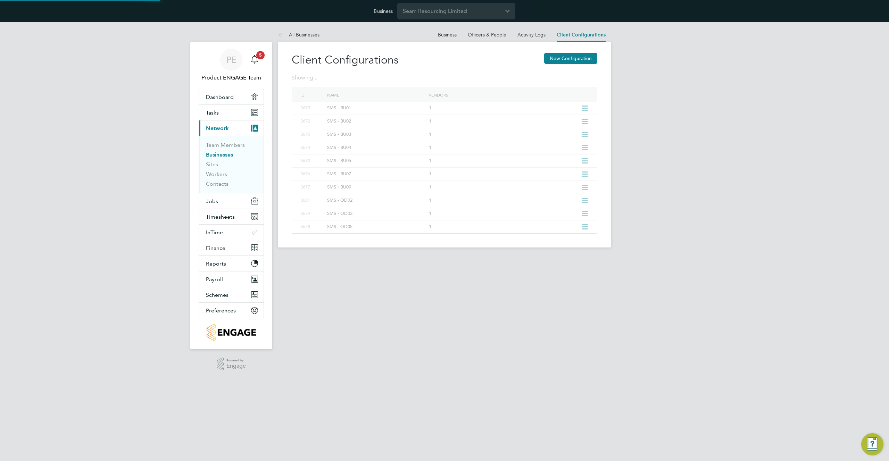
scroll to position [0, 0]
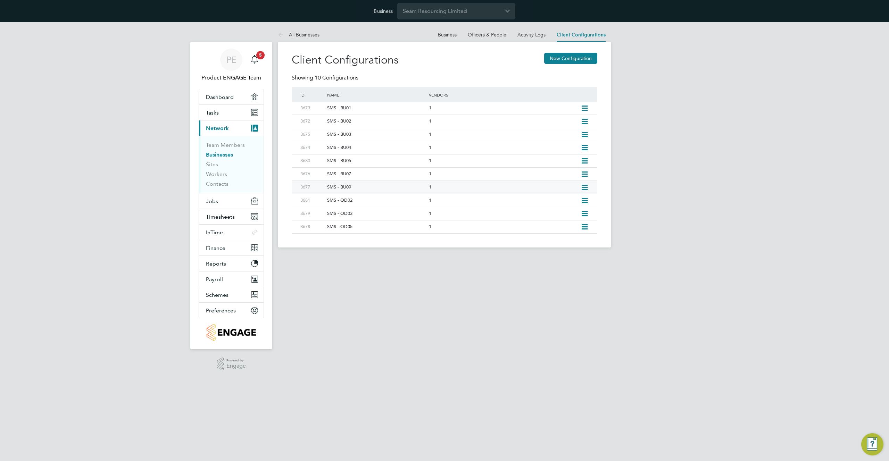
click at [587, 186] on icon at bounding box center [584, 188] width 9 height 6
click at [562, 203] on li "Edit Client Configuration" at bounding box center [552, 203] width 69 height 10
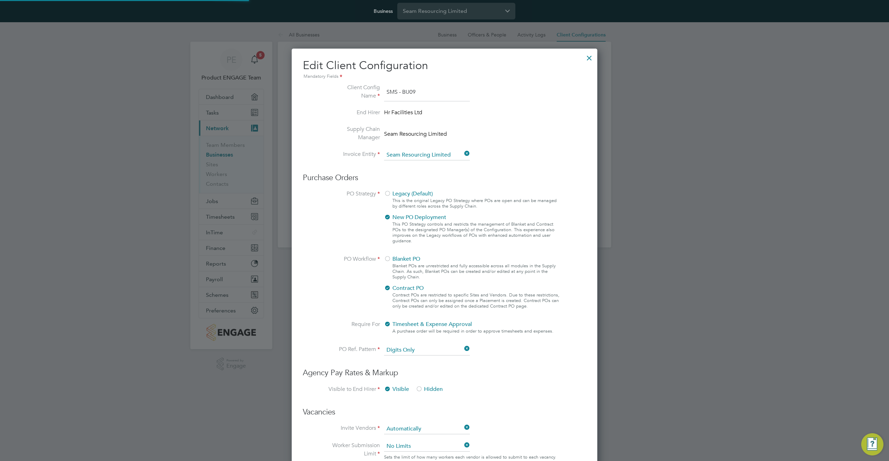
scroll to position [3, 3]
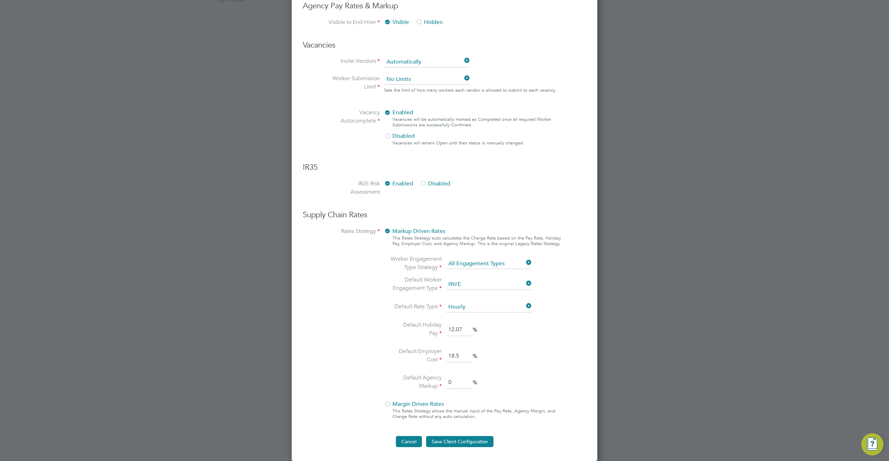
click at [412, 441] on button "Cancel" at bounding box center [409, 441] width 26 height 11
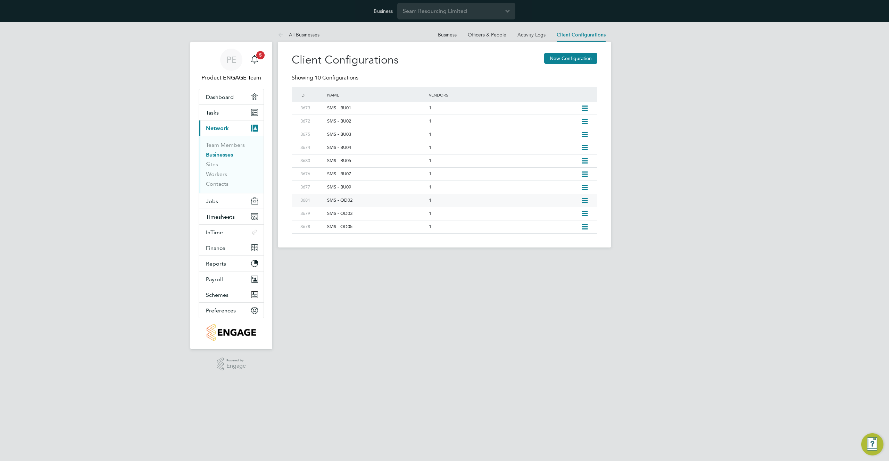
click at [587, 201] on icon at bounding box center [584, 201] width 9 height 6
click at [566, 216] on li "Edit Client Configuration" at bounding box center [552, 216] width 69 height 10
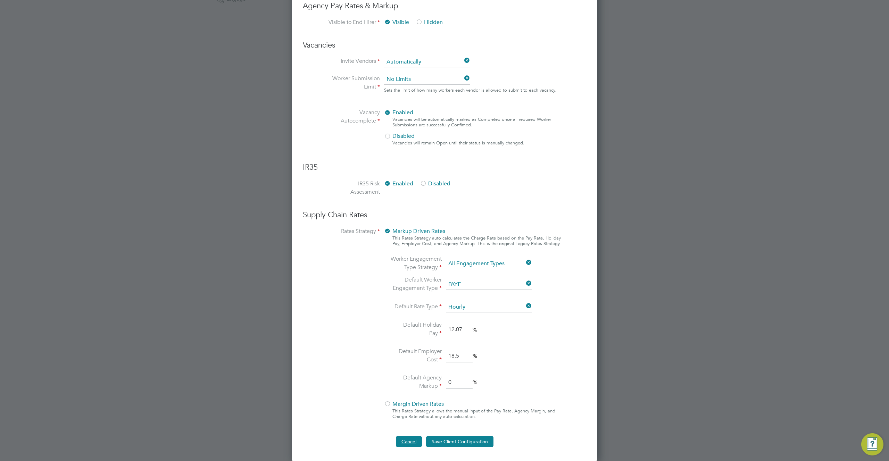
click at [416, 438] on button "Cancel" at bounding box center [409, 441] width 26 height 11
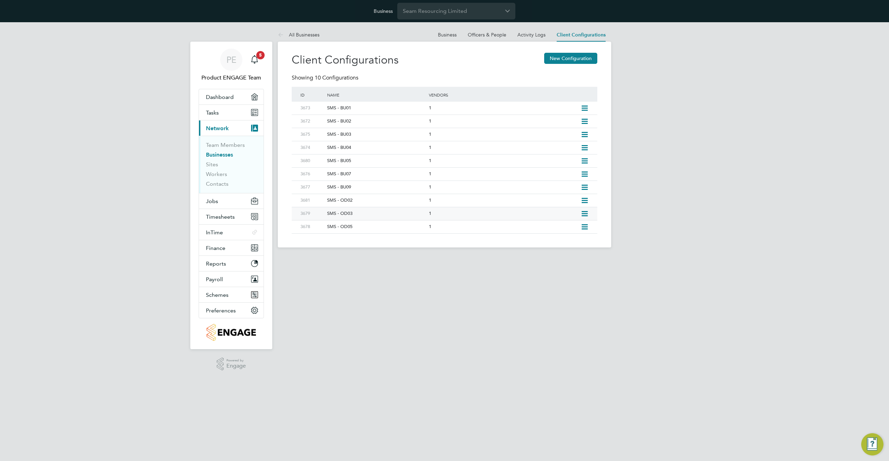
click at [585, 212] on icon at bounding box center [584, 214] width 9 height 6
click at [563, 229] on li "Edit Client Configuration" at bounding box center [552, 229] width 69 height 10
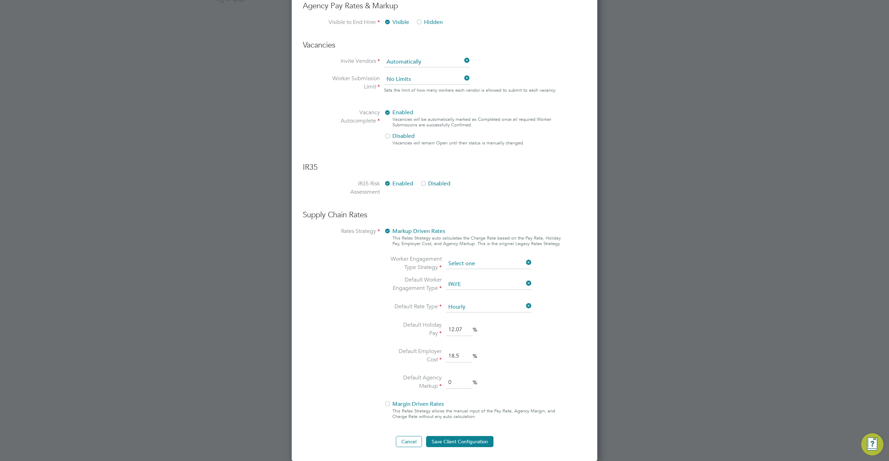
click at [482, 261] on ng-form "Client Config Name SMS - OD03 End Hirer Hr Facilities Ltd Supply Chain Manager …" at bounding box center [444, 81] width 283 height 731
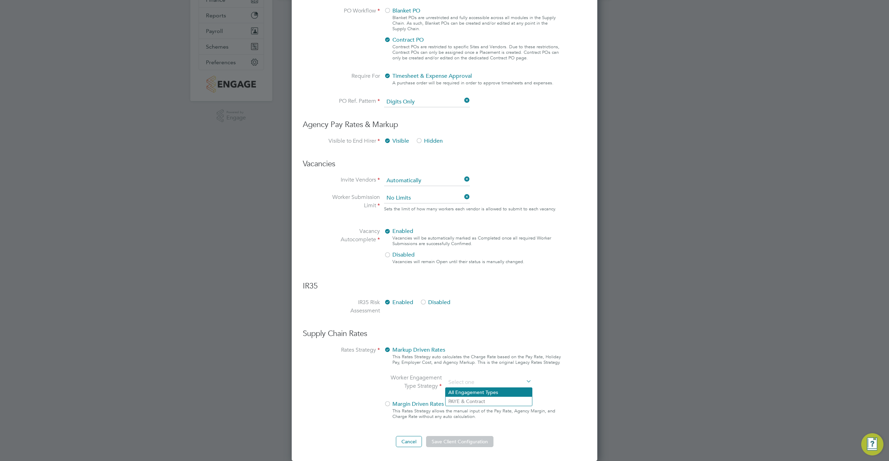
click at [471, 390] on li "All Engagement Types" at bounding box center [489, 392] width 86 height 9
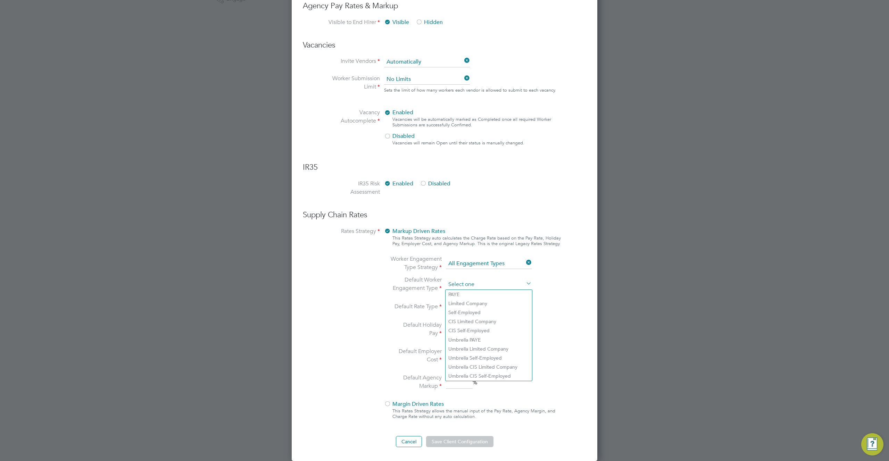
click at [467, 284] on input at bounding box center [489, 285] width 86 height 10
click at [465, 297] on li "PAYE" at bounding box center [489, 294] width 86 height 9
click at [467, 308] on input at bounding box center [489, 307] width 86 height 10
click at [467, 317] on li "Hourly" at bounding box center [489, 317] width 86 height 9
click at [461, 331] on input at bounding box center [459, 330] width 27 height 13
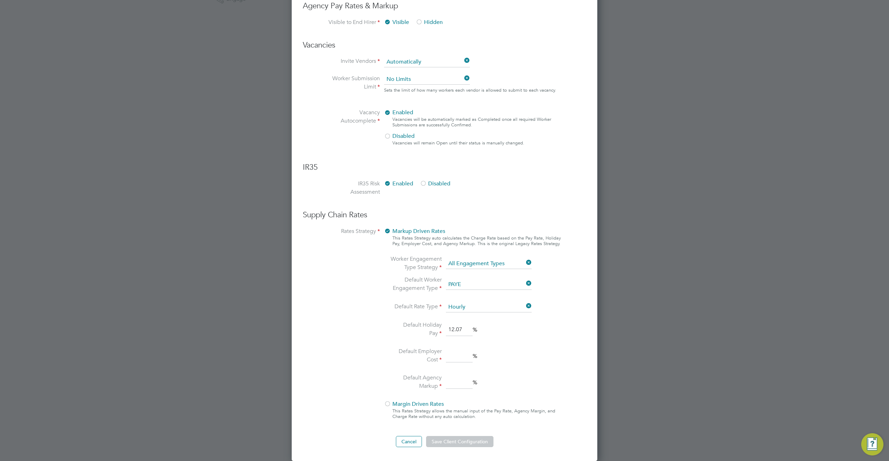
click at [453, 351] on input at bounding box center [459, 356] width 27 height 13
click at [453, 384] on input at bounding box center [459, 382] width 27 height 13
click at [477, 436] on button "Save Client Configuration" at bounding box center [459, 441] width 67 height 11
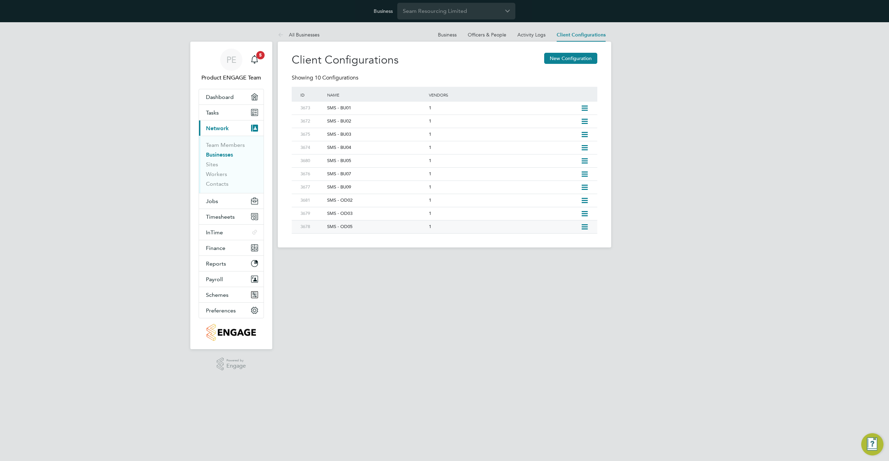
click at [585, 225] on icon at bounding box center [584, 227] width 9 height 6
click at [560, 242] on li "Edit Client Configuration" at bounding box center [552, 242] width 69 height 10
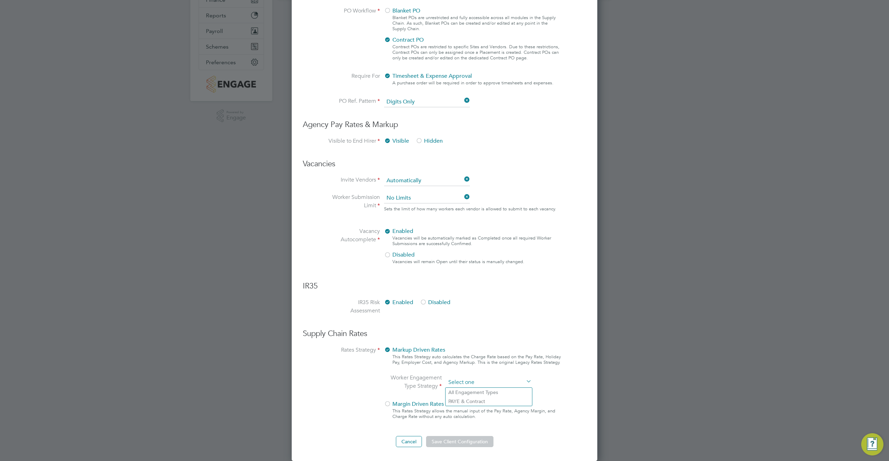
click at [491, 264] on ng-form "Client Config Name SMS - OD05 End Hirer Hr Facilities Ltd Supply Chain Manager …" at bounding box center [444, 141] width 283 height 612
click at [487, 391] on li "All Engagement Types" at bounding box center [489, 392] width 86 height 9
click at [482, 404] on input at bounding box center [489, 403] width 86 height 10
click at [478, 414] on li "PAYE" at bounding box center [489, 413] width 86 height 9
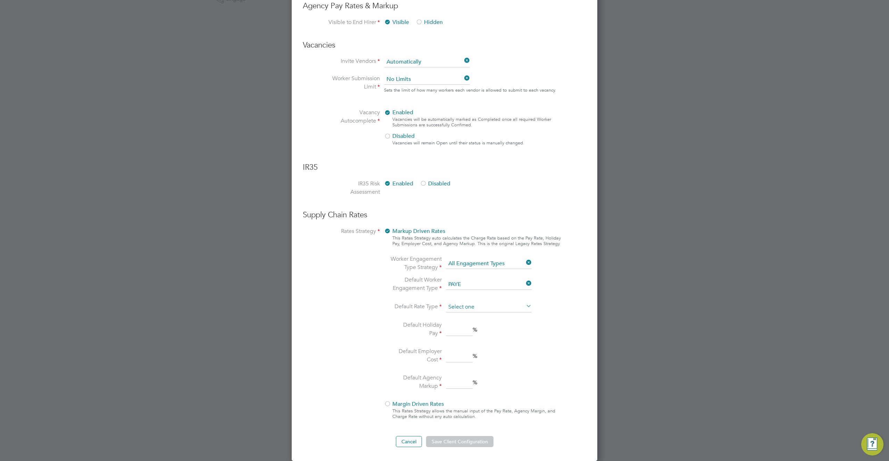
click at [474, 309] on input at bounding box center [489, 307] width 86 height 10
click at [473, 315] on li "Hourly" at bounding box center [489, 317] width 86 height 9
click at [461, 329] on input at bounding box center [459, 330] width 27 height 13
click at [453, 355] on input at bounding box center [459, 356] width 27 height 13
click at [457, 384] on input at bounding box center [459, 382] width 27 height 13
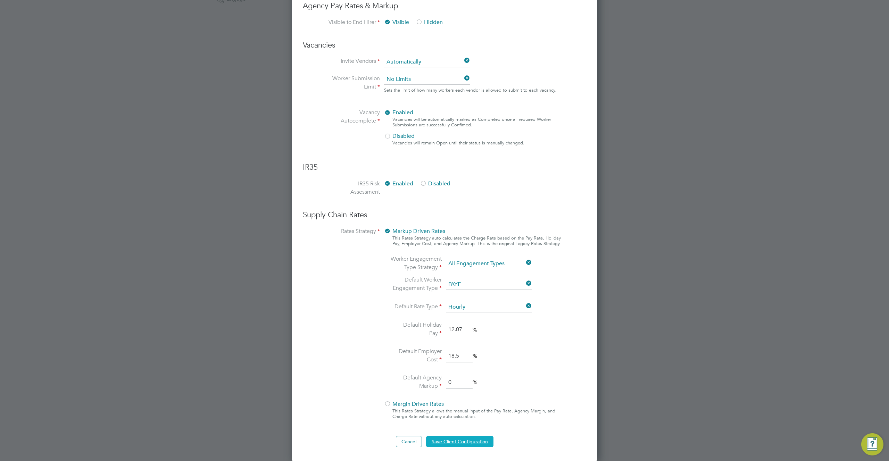
click at [474, 444] on button "Save Client Configuration" at bounding box center [459, 441] width 67 height 11
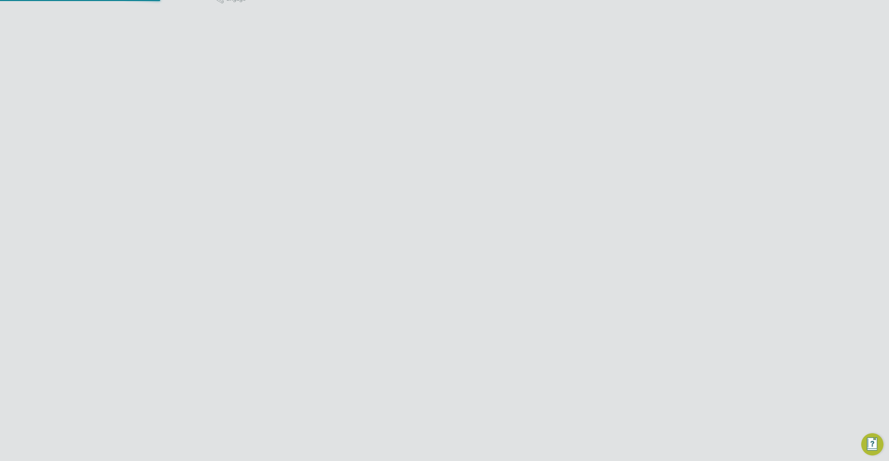
scroll to position [0, 0]
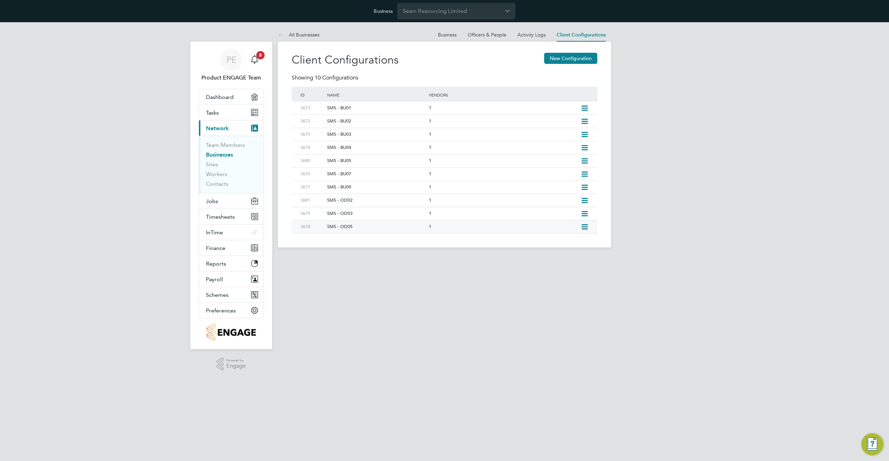
click at [586, 224] on icon at bounding box center [584, 227] width 9 height 6
click at [567, 241] on li "Edit Client Configuration" at bounding box center [552, 242] width 69 height 10
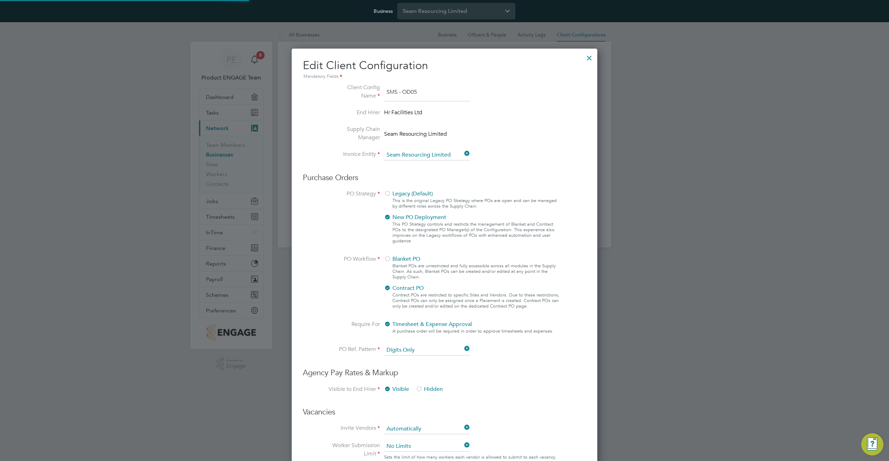
scroll to position [3, 3]
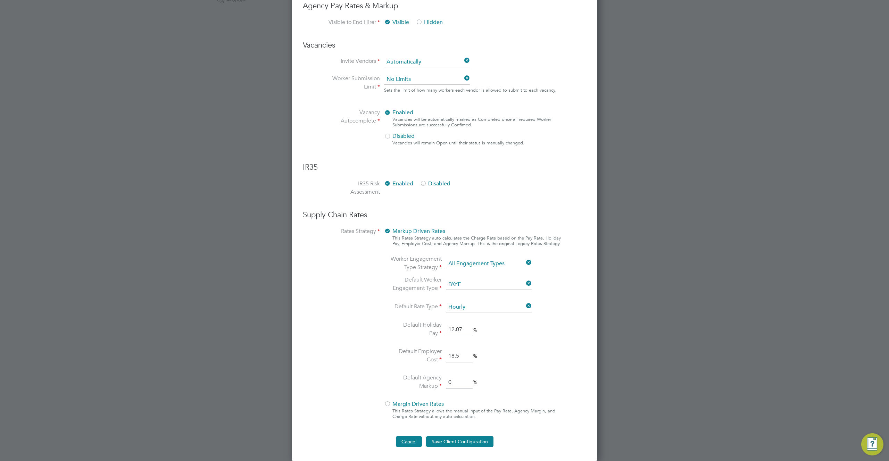
click at [405, 442] on button "Cancel" at bounding box center [409, 441] width 26 height 11
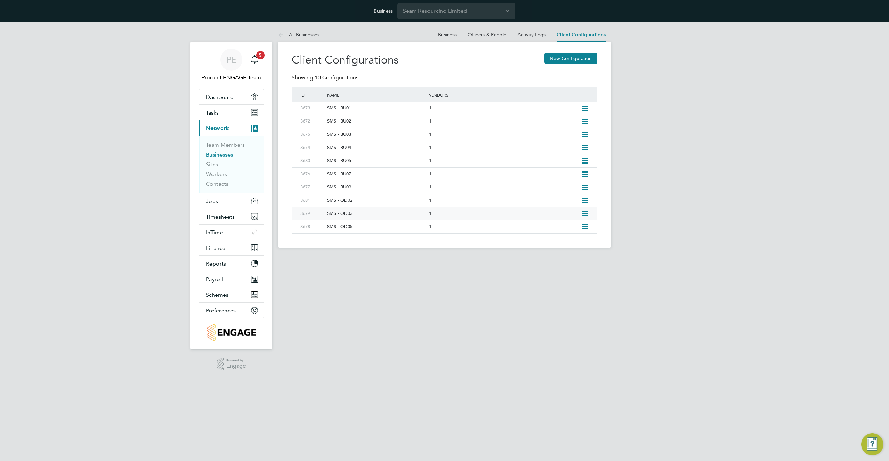
click at [584, 211] on icon at bounding box center [584, 214] width 9 height 6
click at [562, 228] on li "Edit Client Configuration" at bounding box center [552, 229] width 69 height 10
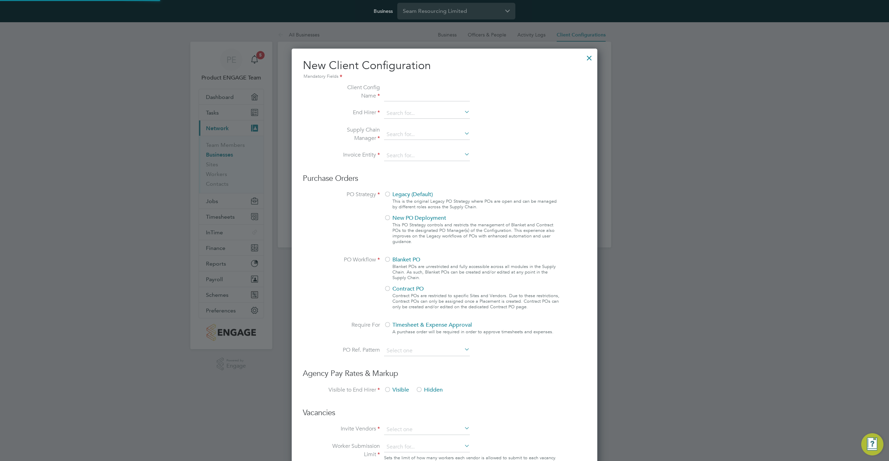
scroll to position [635, 306]
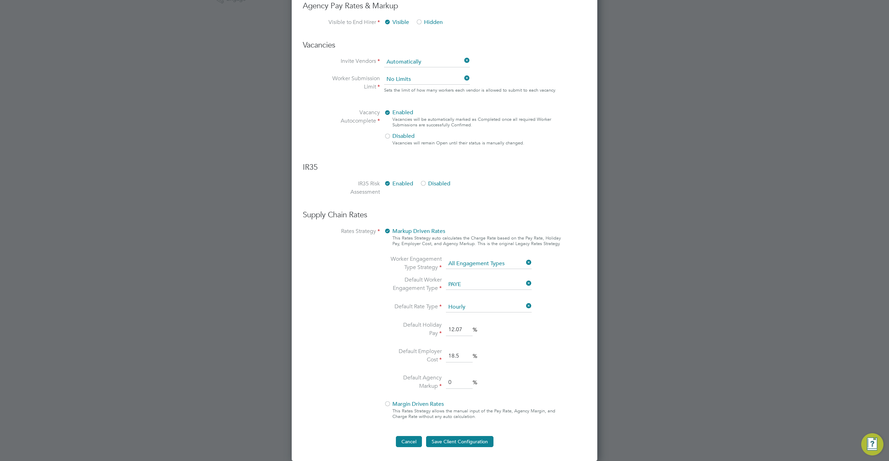
click at [402, 444] on button "Cancel" at bounding box center [409, 441] width 26 height 11
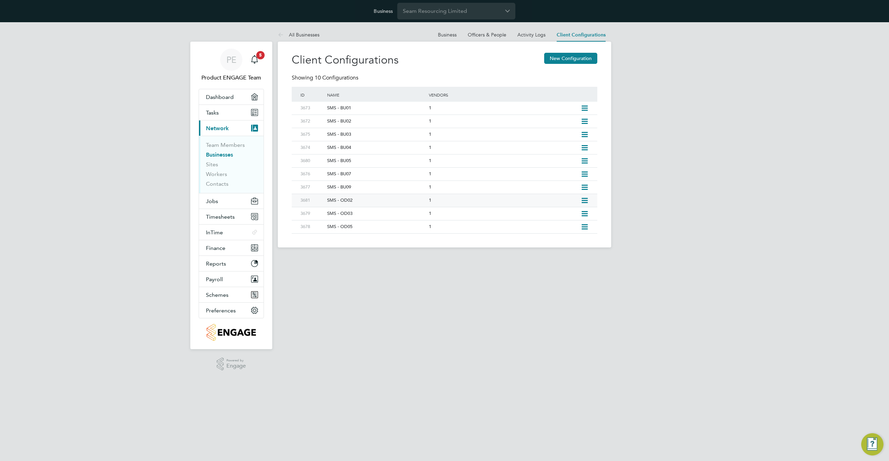
click at [584, 198] on icon at bounding box center [584, 201] width 9 height 6
click at [552, 216] on li "Edit Client Configuration" at bounding box center [552, 216] width 69 height 10
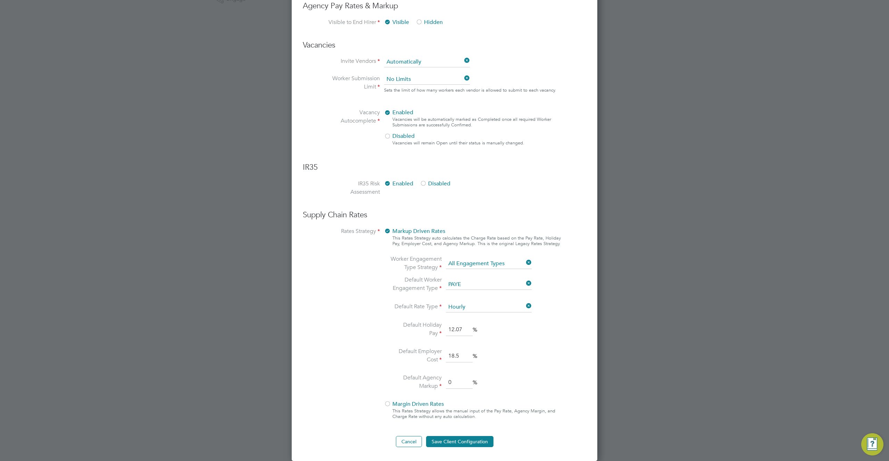
click at [403, 447] on div "Edit Client Configuration Mandatory Fields Client Config Name SMS - OD02 End Hi…" at bounding box center [445, 72] width 306 height 780
click at [407, 441] on button "Cancel" at bounding box center [409, 441] width 26 height 11
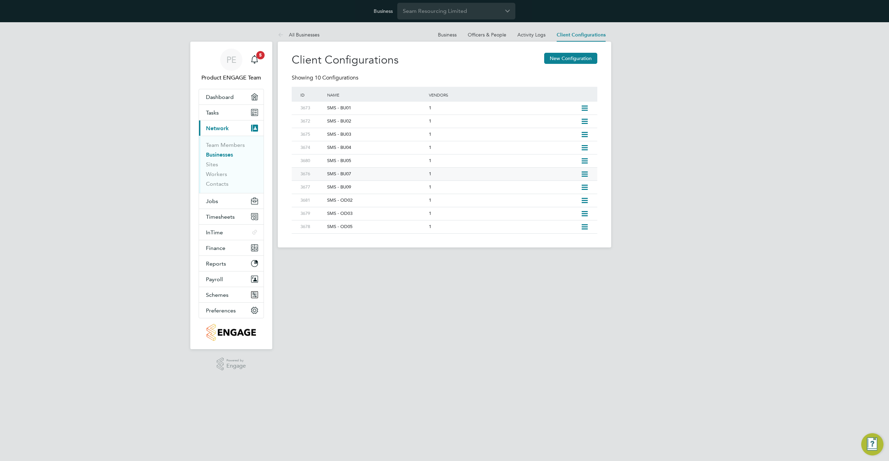
click at [584, 173] on icon at bounding box center [584, 175] width 9 height 6
click at [560, 188] on li "Edit Client Configuration" at bounding box center [552, 189] width 69 height 10
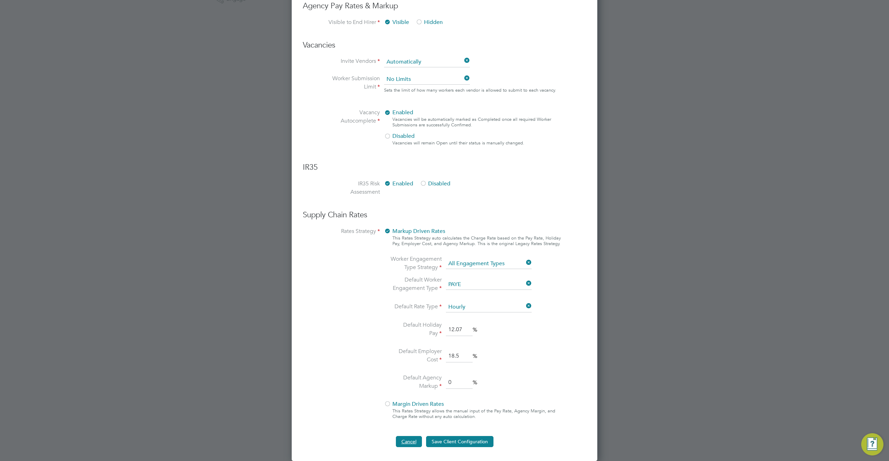
click at [399, 442] on button "Cancel" at bounding box center [409, 441] width 26 height 11
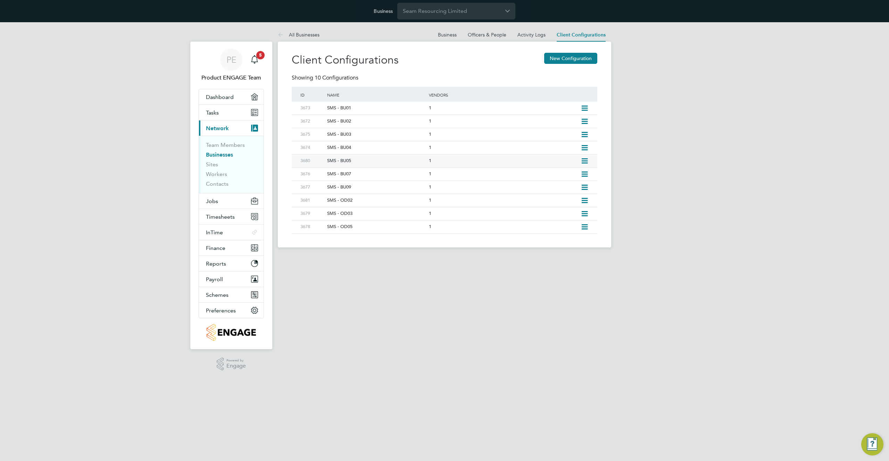
click at [584, 159] on icon at bounding box center [584, 161] width 9 height 6
click at [568, 174] on li "Edit Client Configuration" at bounding box center [552, 176] width 69 height 10
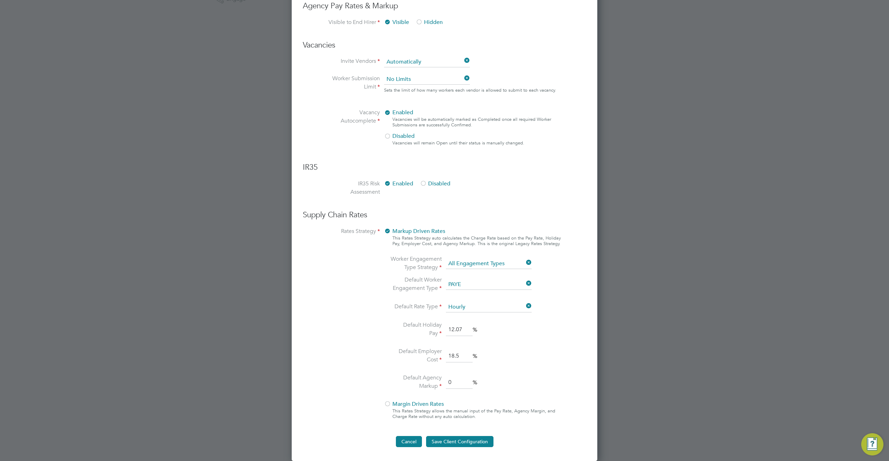
click at [409, 445] on button "Cancel" at bounding box center [409, 441] width 26 height 11
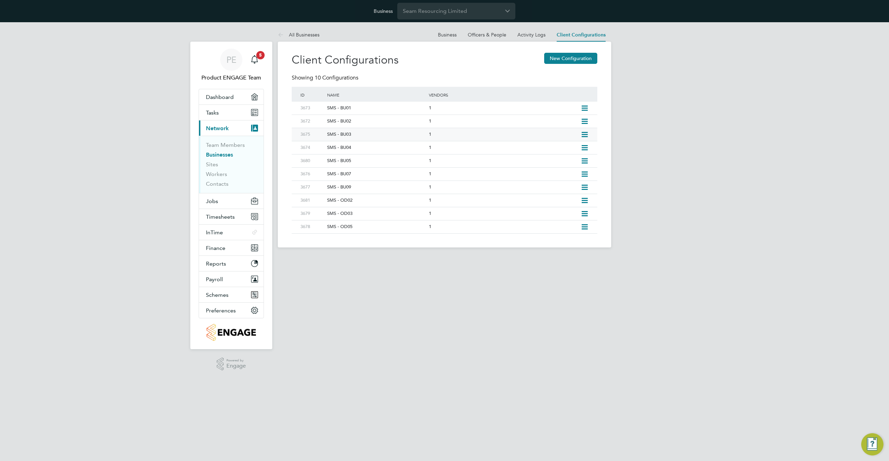
click at [585, 135] on icon at bounding box center [584, 135] width 9 height 6
click at [541, 150] on li "Edit Client Configuration" at bounding box center [552, 150] width 69 height 10
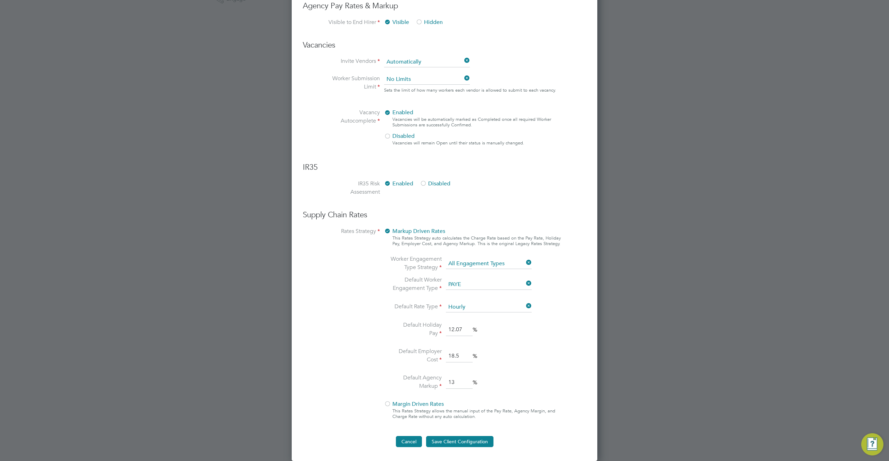
click at [407, 443] on button "Cancel" at bounding box center [409, 441] width 26 height 11
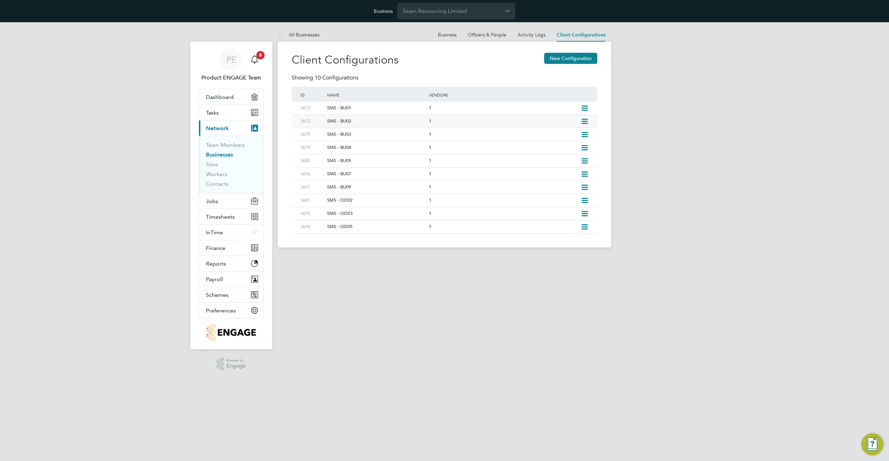
click at [582, 119] on icon at bounding box center [584, 122] width 9 height 6
click at [558, 139] on li "Edit Client Configuration" at bounding box center [552, 137] width 69 height 10
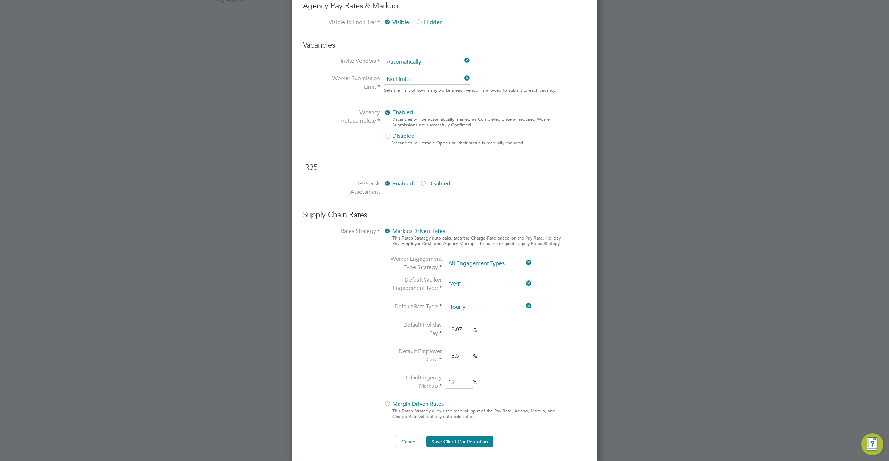
click at [413, 444] on button "Cancel" at bounding box center [409, 441] width 26 height 11
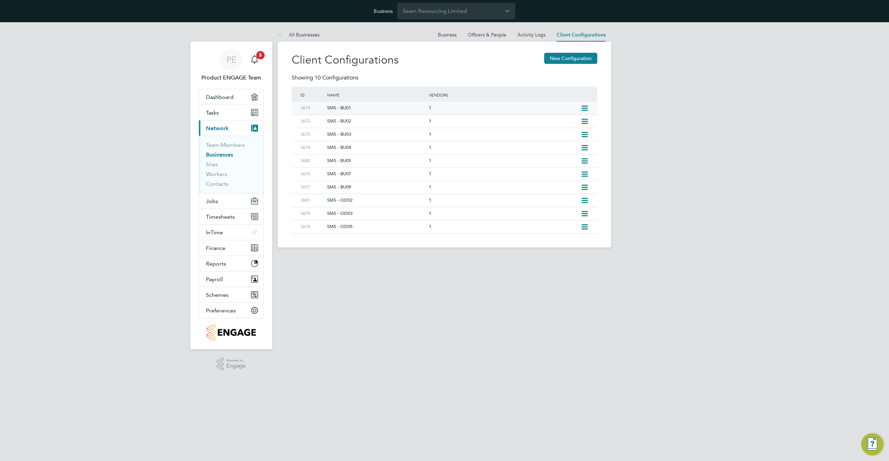
click at [585, 107] on icon at bounding box center [584, 109] width 9 height 6
click at [566, 122] on li "Edit Client Configuration" at bounding box center [552, 123] width 69 height 10
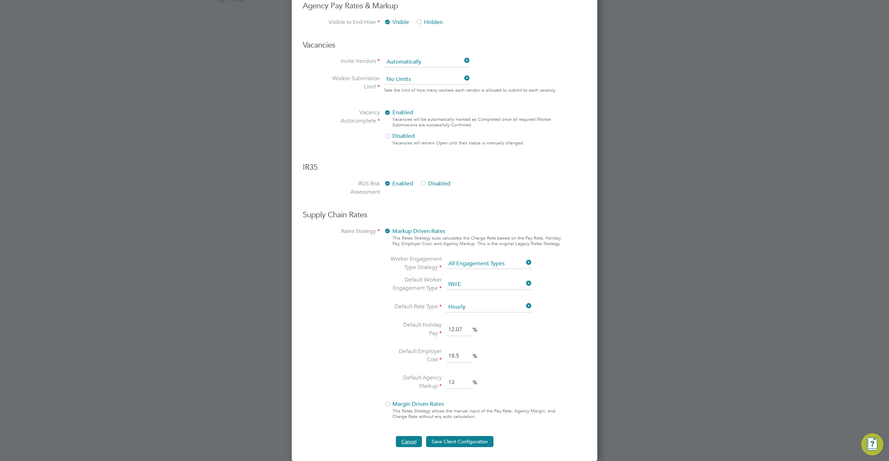
click at [406, 446] on button "Cancel" at bounding box center [409, 441] width 26 height 11
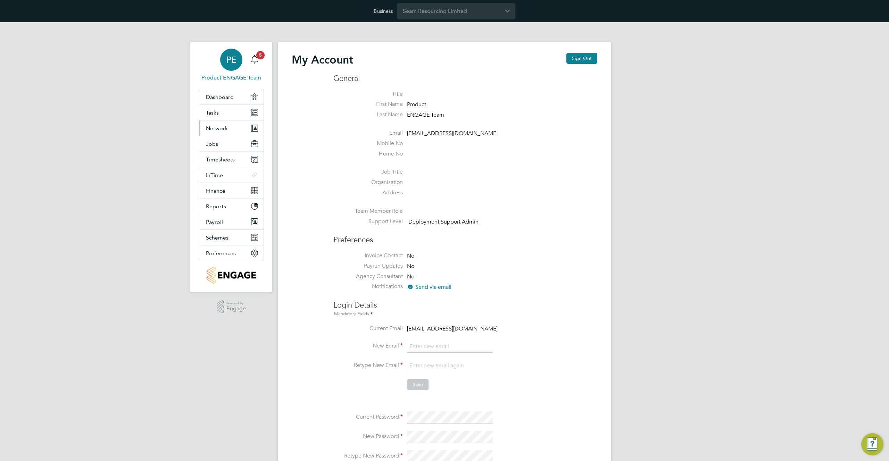
type input "[EMAIL_ADDRESS][DOMAIN_NAME]"
click at [218, 127] on span "Network" at bounding box center [217, 128] width 22 height 7
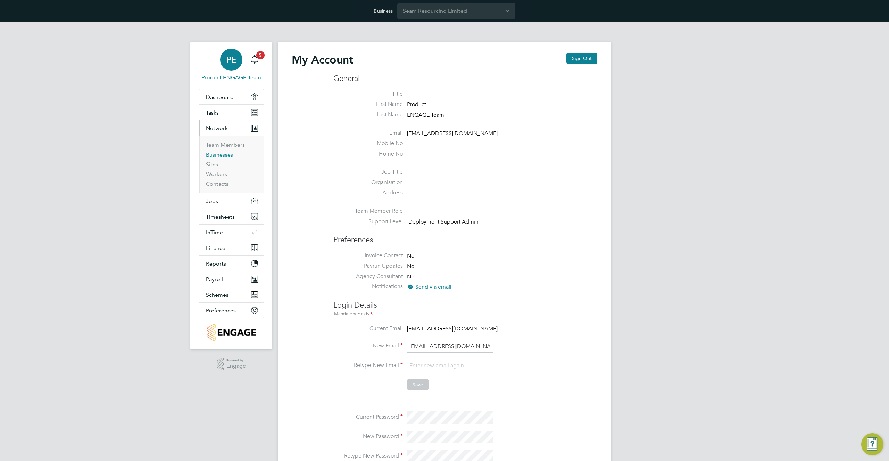
click at [217, 156] on link "Businesses" at bounding box center [219, 154] width 27 height 7
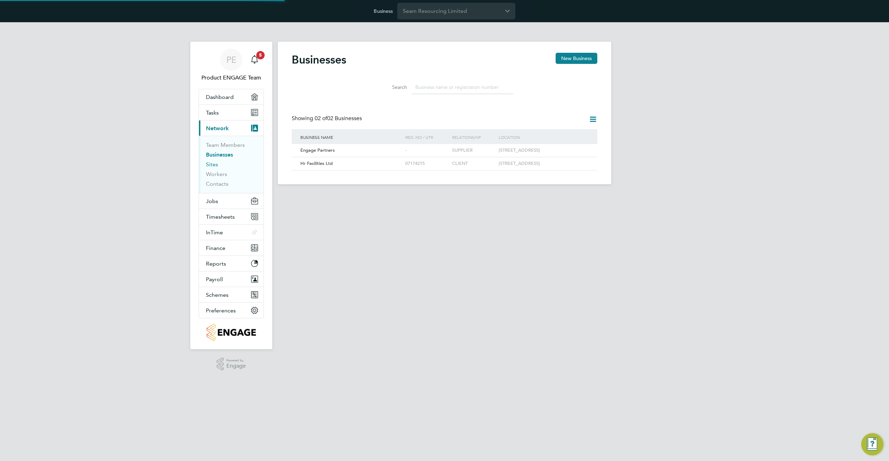
scroll to position [13, 106]
click at [215, 175] on link "Workers" at bounding box center [216, 174] width 21 height 7
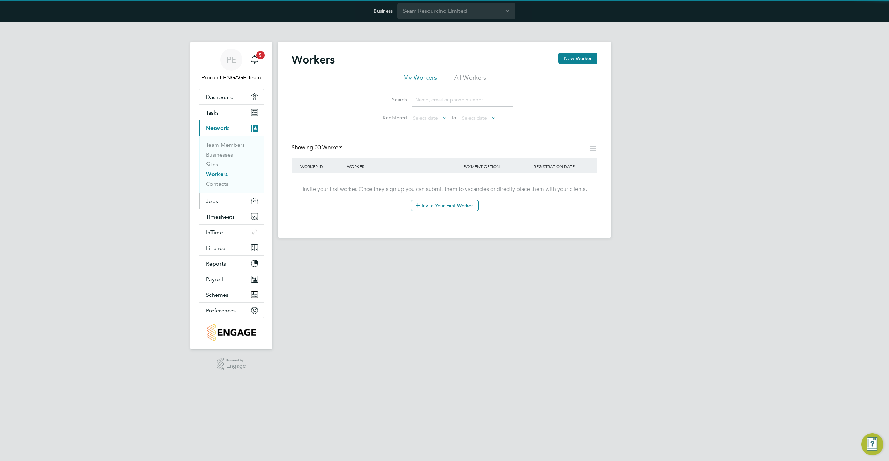
click at [209, 203] on span "Jobs" at bounding box center [212, 201] width 12 height 7
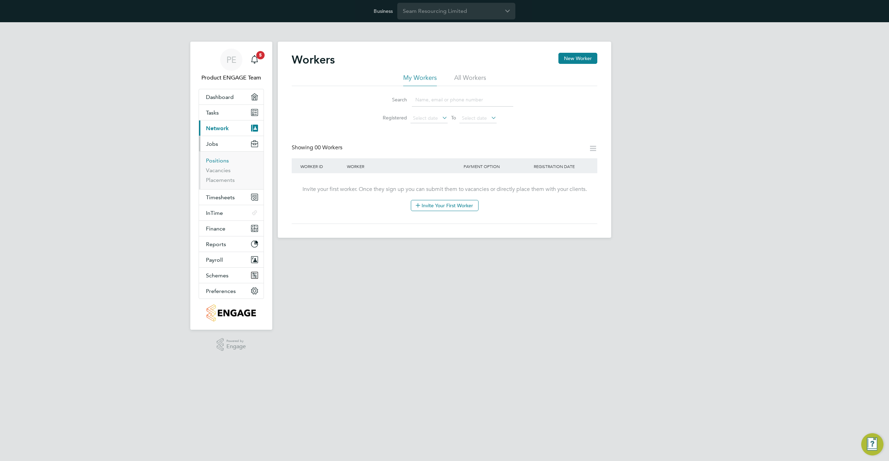
click at [219, 158] on link "Positions" at bounding box center [217, 160] width 23 height 7
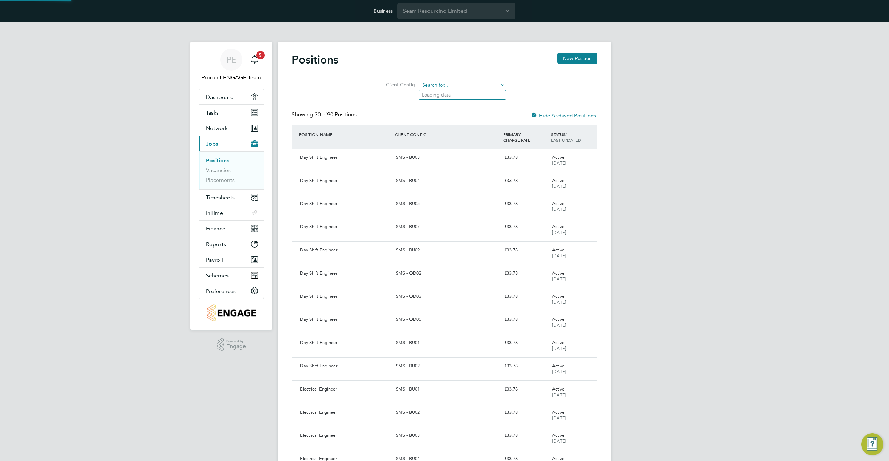
click at [446, 87] on input at bounding box center [463, 86] width 86 height 10
paste input "SMS - BU03"
type input "SMS - BU03"
click at [443, 97] on b "BU03" at bounding box center [442, 95] width 12 height 6
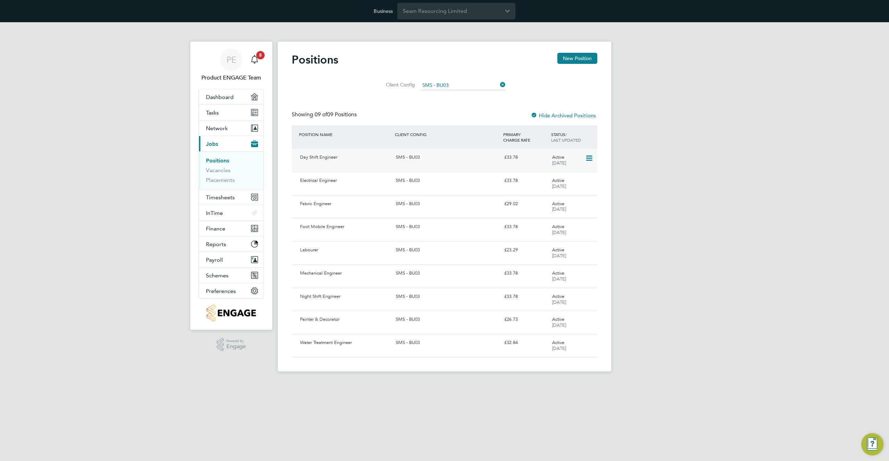
click at [393, 159] on div "SMS - BU03" at bounding box center [447, 157] width 108 height 11
click at [592, 203] on icon at bounding box center [588, 204] width 7 height 8
click at [408, 231] on div "SMS - BU03" at bounding box center [447, 226] width 108 height 11
click at [454, 83] on input at bounding box center [463, 86] width 86 height 10
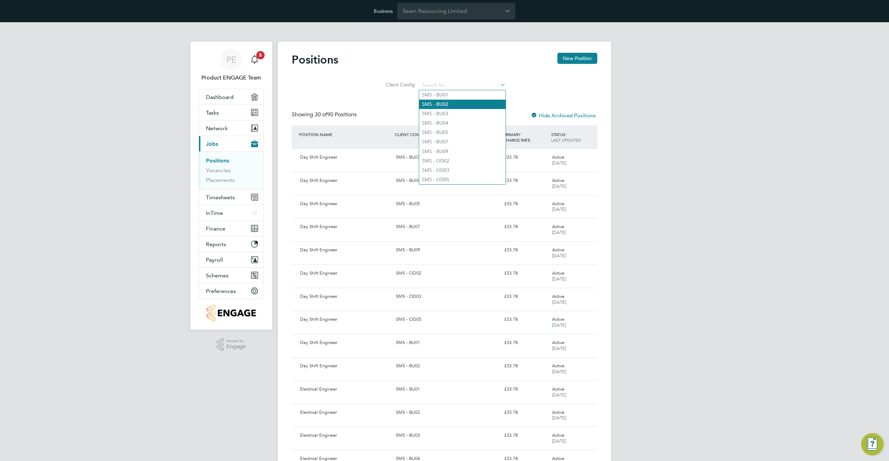
click at [449, 102] on li "SMS - BU02" at bounding box center [462, 104] width 86 height 9
type input "SMS - BU02"
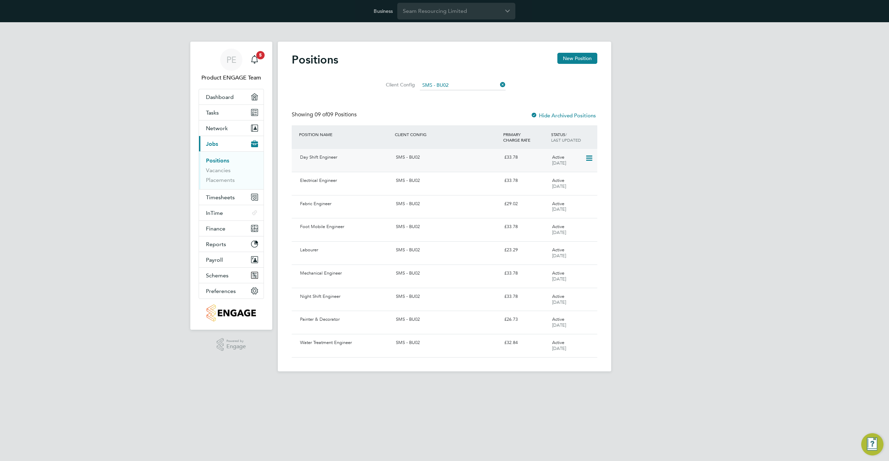
click at [407, 160] on div "SMS - BU02" at bounding box center [447, 157] width 108 height 11
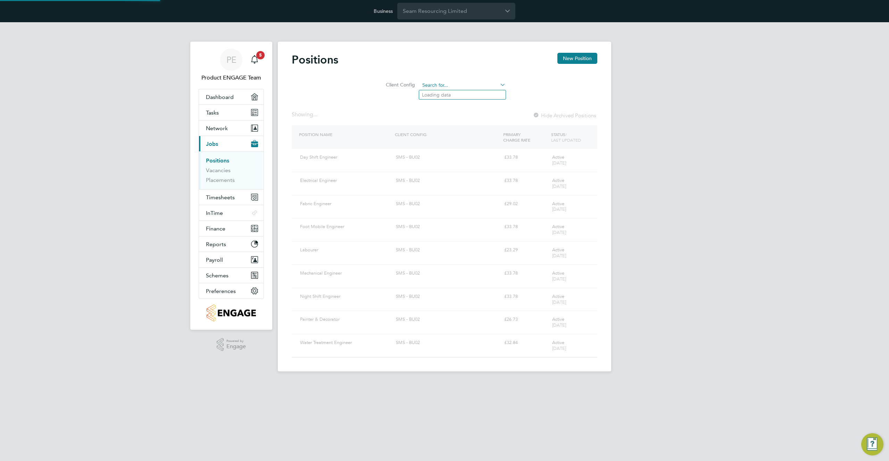
click at [464, 83] on input at bounding box center [463, 86] width 86 height 10
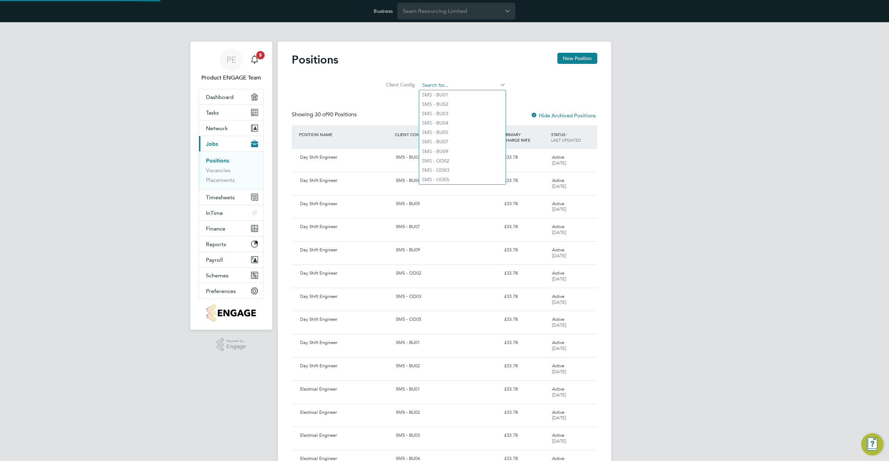
click at [452, 95] on li "SMS - BU01" at bounding box center [462, 94] width 86 height 9
type input "SMS - BU01"
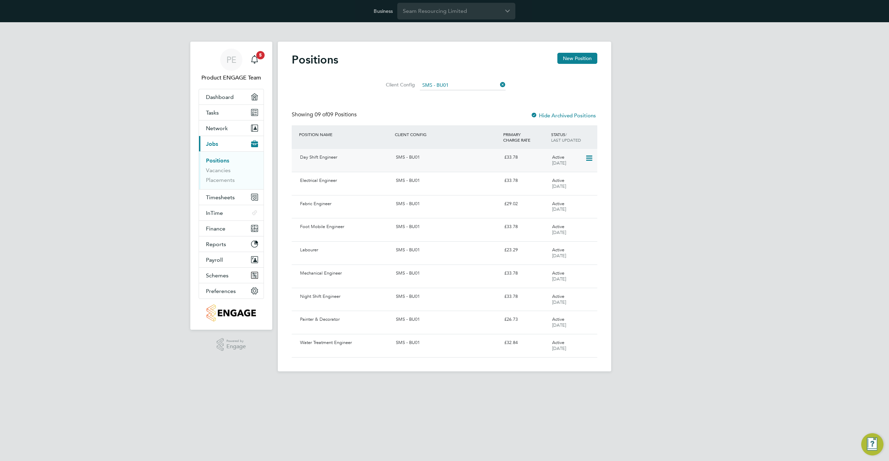
click at [417, 160] on div "SMS - BU01" at bounding box center [447, 157] width 108 height 11
click at [448, 87] on input at bounding box center [463, 86] width 86 height 10
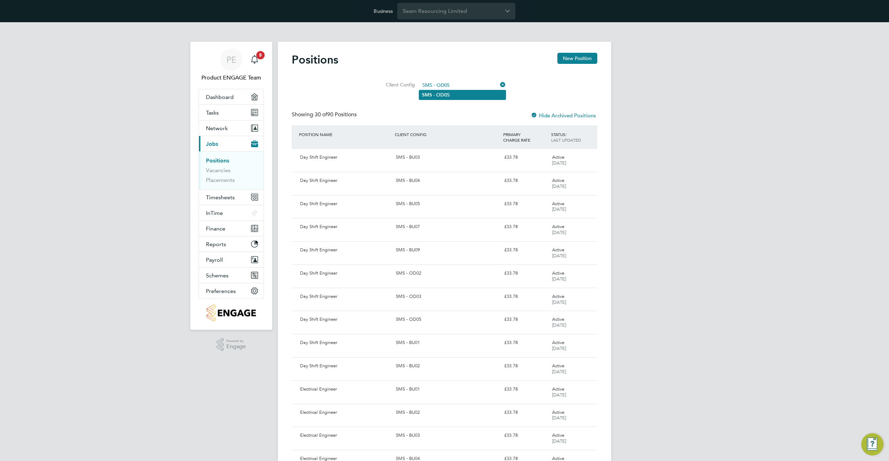
type input "SMS - OD05"
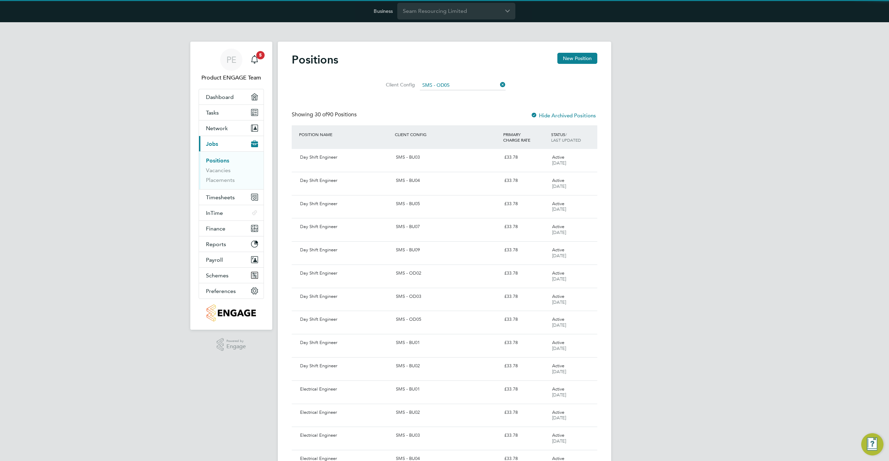
click at [444, 95] on b "OD05" at bounding box center [443, 95] width 14 height 6
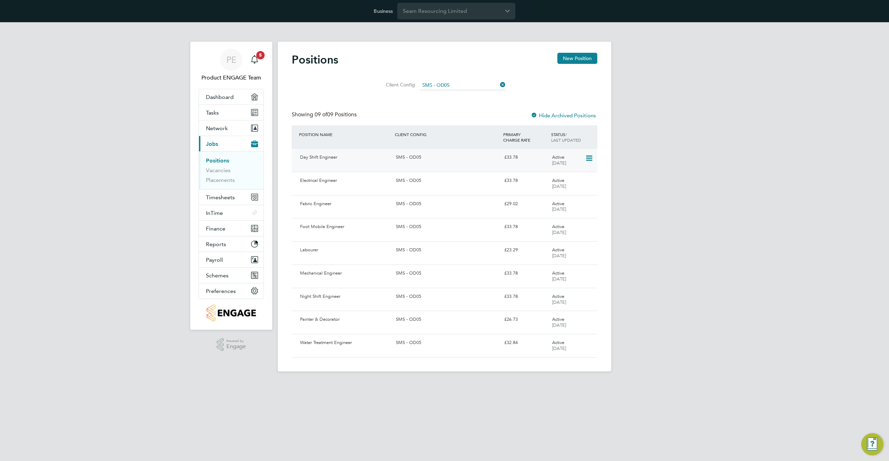
click at [415, 162] on div "SMS - OD05" at bounding box center [447, 157] width 108 height 11
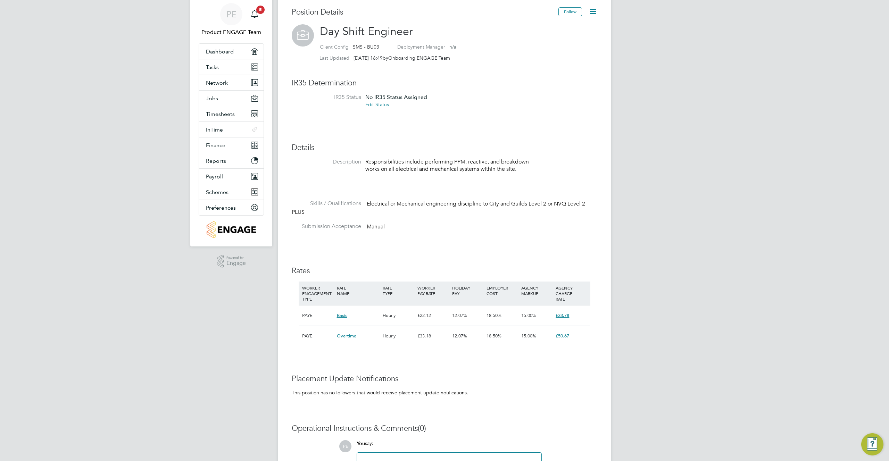
scroll to position [83, 0]
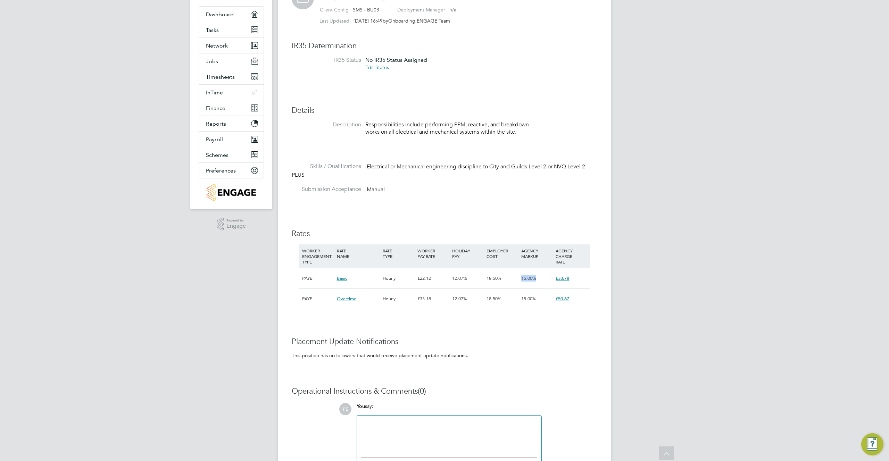
drag, startPoint x: 516, startPoint y: 277, endPoint x: 537, endPoint y: 279, distance: 20.9
click at [537, 279] on div "PAYE Basic Hourly £22.12 12.07% 18.50% 15.00% £33.78" at bounding box center [445, 278] width 292 height 20
copy span "15.00%"
click at [522, 278] on span "15.00%" at bounding box center [528, 278] width 15 height 6
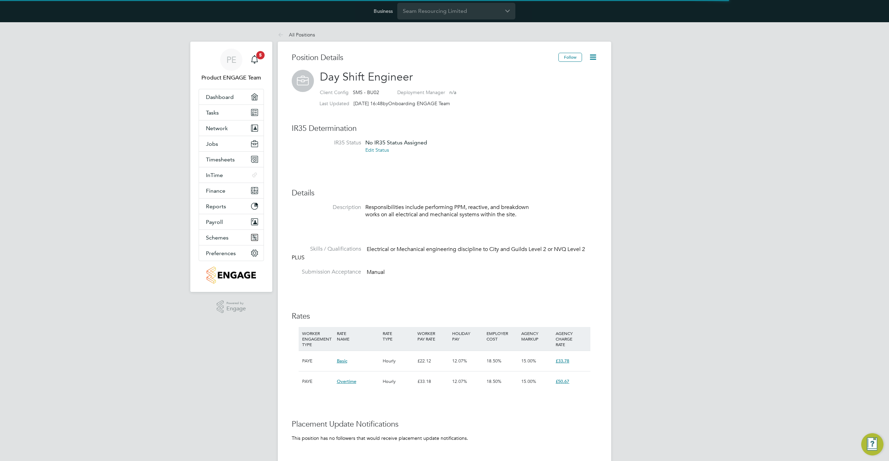
scroll to position [20, 47]
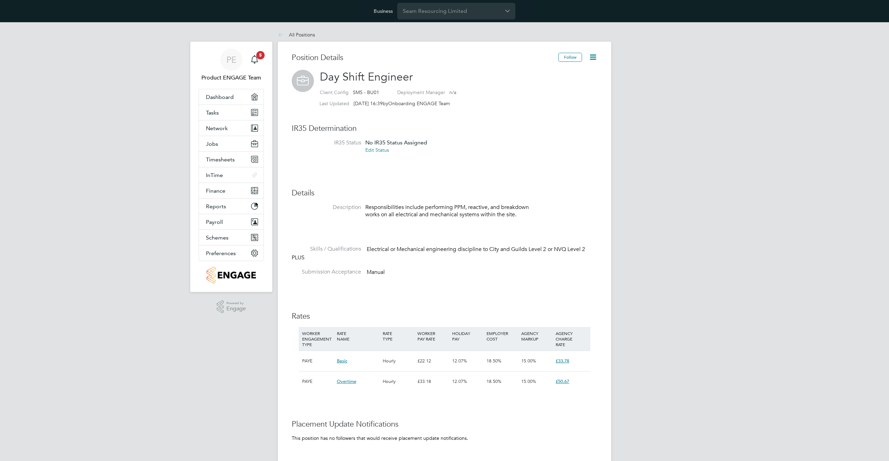
scroll to position [20, 47]
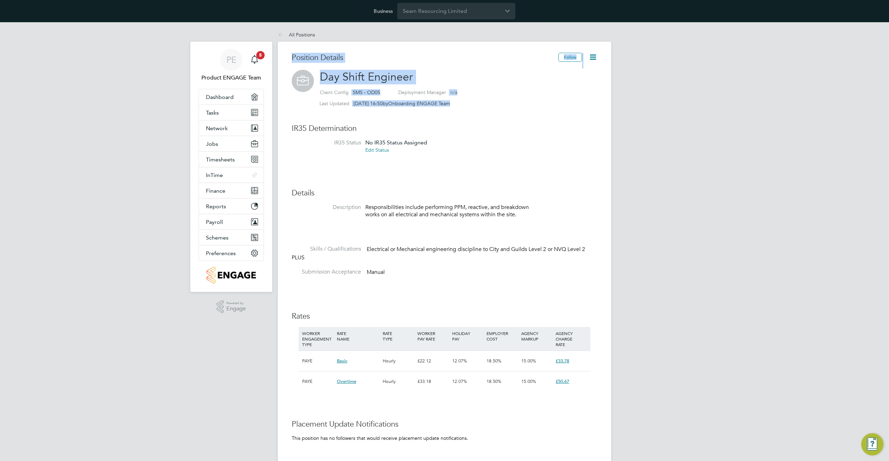
drag, startPoint x: 473, startPoint y: 105, endPoint x: 284, endPoint y: 24, distance: 204.9
click at [284, 24] on app-barbie "All Positions All Positions Position Details Follow Day Shift Engineer Client C…" at bounding box center [444, 308] width 333 height 572
click at [511, 96] on div "Client Config SMS - OD05 Deployment Manager n/a" at bounding box center [458, 93] width 277 height 11
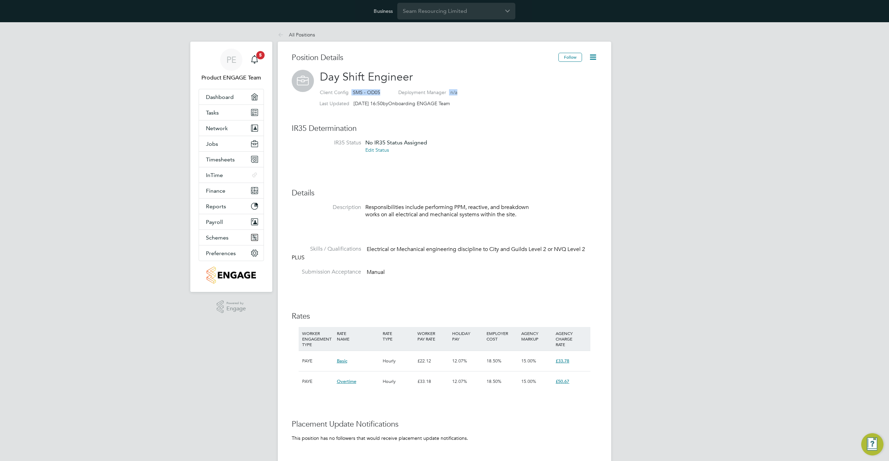
click at [511, 96] on div "Client Config SMS - OD05 Deployment Manager n/a" at bounding box center [458, 93] width 277 height 11
click at [301, 34] on link "All Positions" at bounding box center [296, 35] width 37 height 6
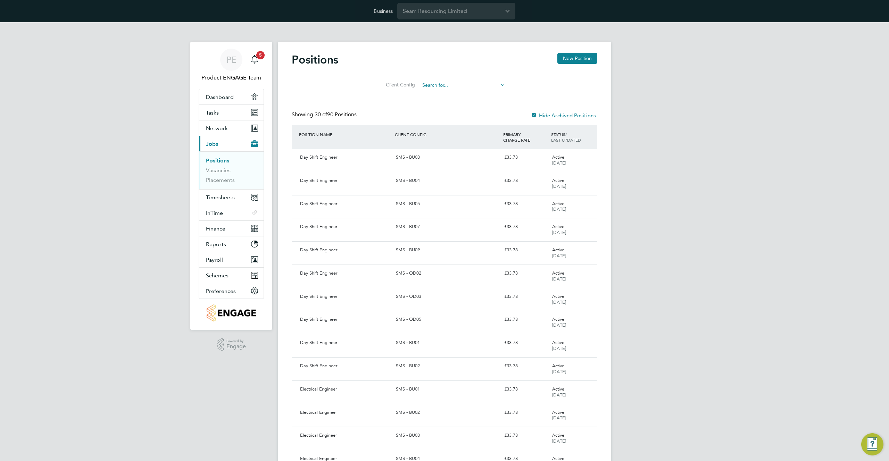
click at [479, 83] on input at bounding box center [463, 86] width 86 height 10
click at [465, 175] on li "SMS - OD05" at bounding box center [462, 179] width 86 height 9
type input "SMS - OD05"
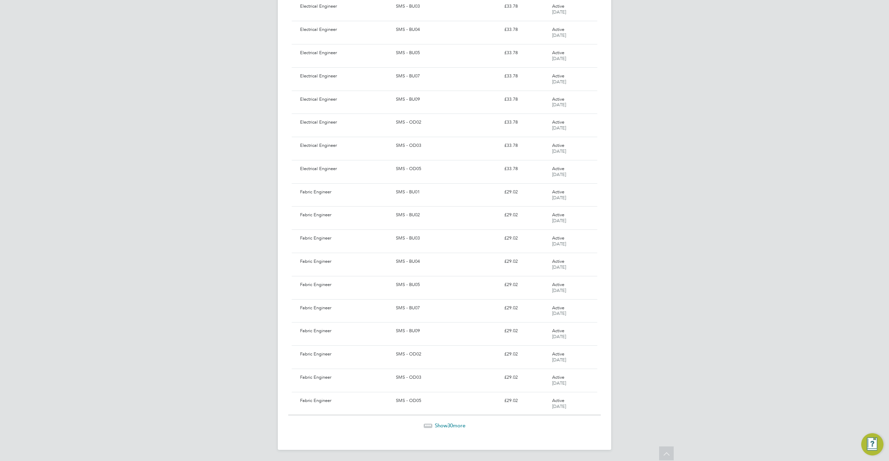
click at [431, 284] on div "SMS - BU05" at bounding box center [447, 284] width 108 height 11
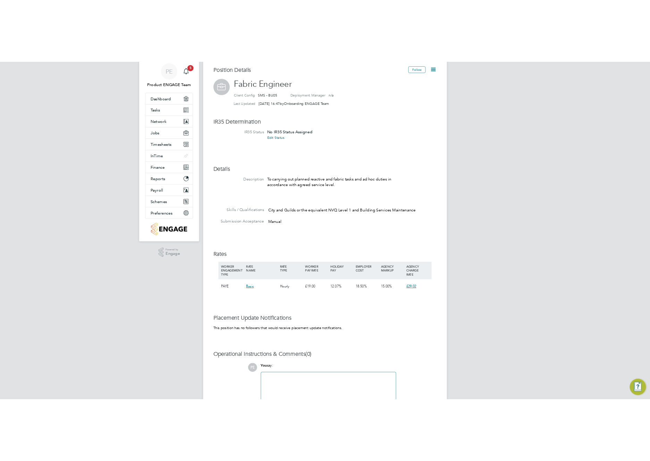
scroll to position [116, 0]
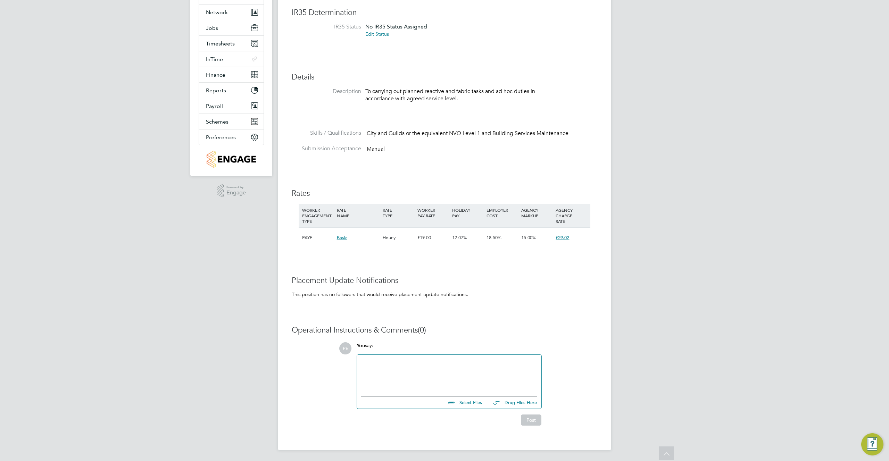
click at [505, 266] on div "Position Details Follow Fabric Engineer Client Config SMS - BU05 Deployment Man…" at bounding box center [445, 186] width 306 height 499
drag, startPoint x: 531, startPoint y: 237, endPoint x: 504, endPoint y: 240, distance: 26.6
click at [504, 240] on div "PAYE Basic Hourly £19.00 12.07% 18.50% 15.00% £29.02" at bounding box center [445, 237] width 292 height 20
click at [522, 213] on div "AGENCY MARKUP" at bounding box center [536, 213] width 35 height 18
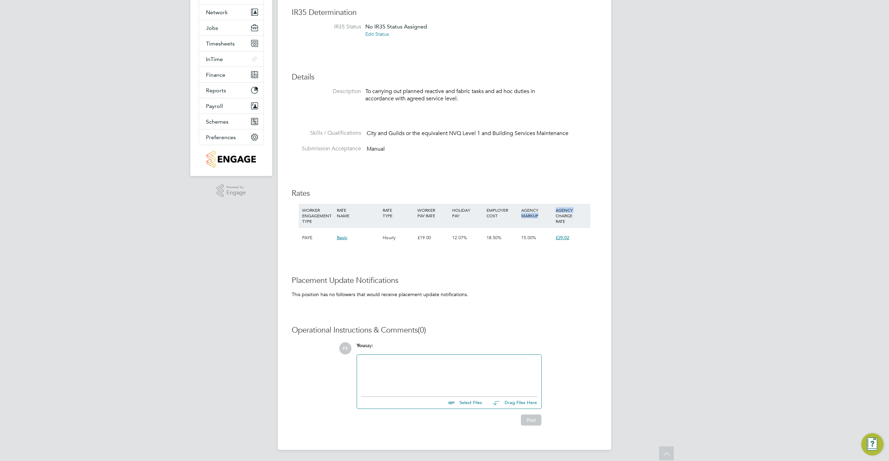
click at [522, 213] on div "AGENCY MARKUP" at bounding box center [536, 213] width 35 height 18
click at [521, 209] on div "AGENCY MARKUP" at bounding box center [536, 213] width 35 height 18
drag, startPoint x: 520, startPoint y: 207, endPoint x: 541, endPoint y: 215, distance: 22.6
click at [541, 215] on div "AGENCY MARKUP" at bounding box center [536, 213] width 35 height 18
copy div "AGENCY MARKUP"
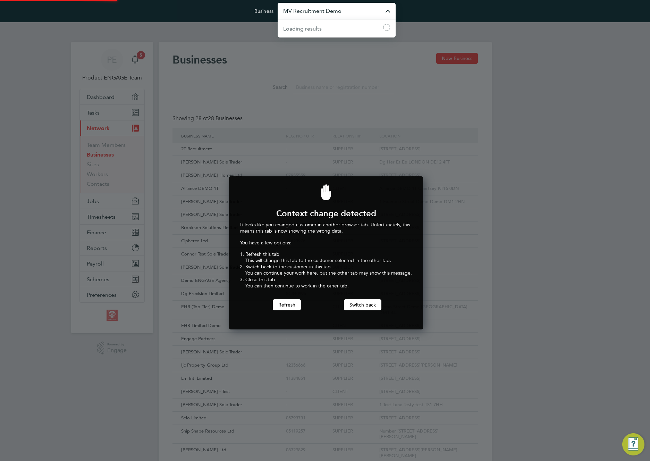
click at [325, 15] on input "MV Recruitment Demo" at bounding box center [337, 11] width 118 height 16
click at [327, 47] on span "G4S Facilities Management (Uk) Limited" at bounding box center [333, 45] width 100 height 8
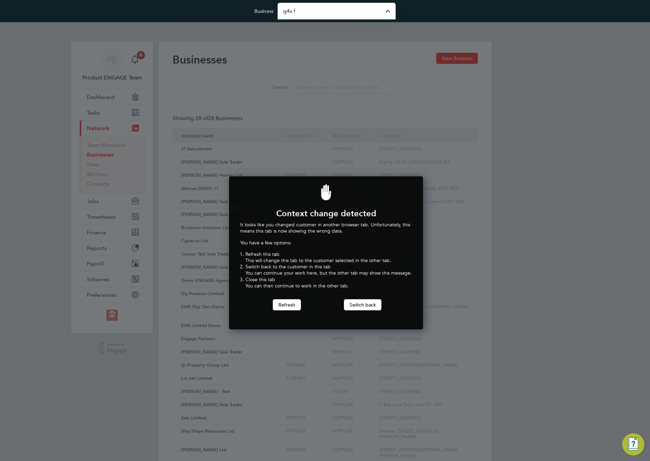
type input "G4S Facilities Management (Uk) Limited"
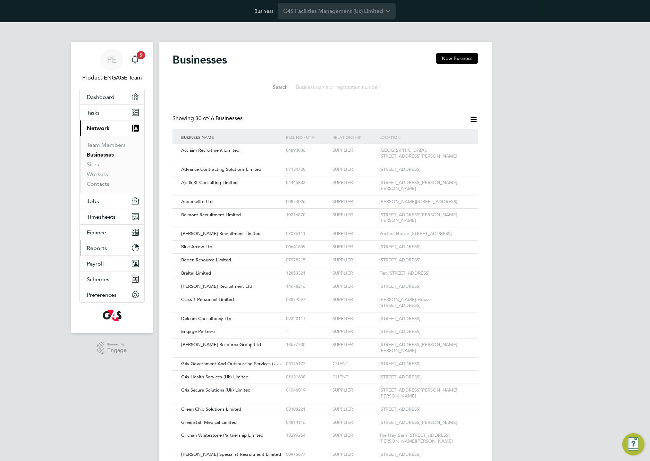
click at [98, 250] on span "Reports" at bounding box center [97, 248] width 20 height 7
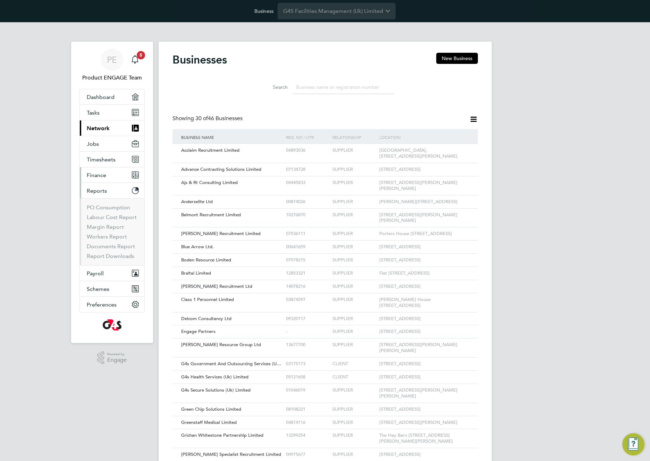
click at [102, 176] on span "Finance" at bounding box center [96, 175] width 19 height 7
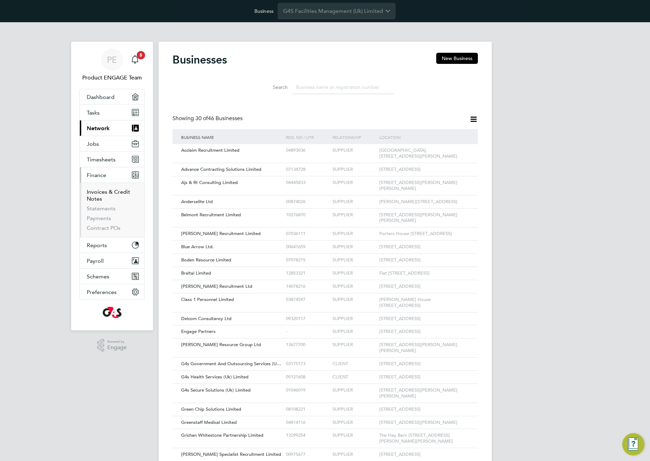
click at [93, 195] on link "Invoices & Credit Notes" at bounding box center [108, 196] width 43 height 14
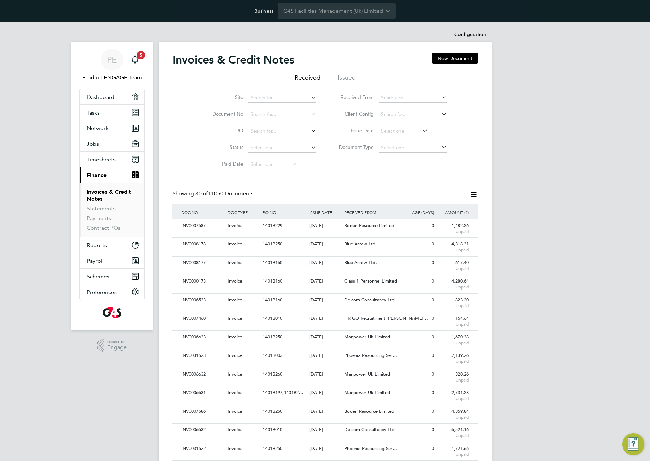
click at [414, 178] on div "Invoices & Credit Notes New Document Received Issued Site Document No PO Status…" at bounding box center [326, 422] width 306 height 738
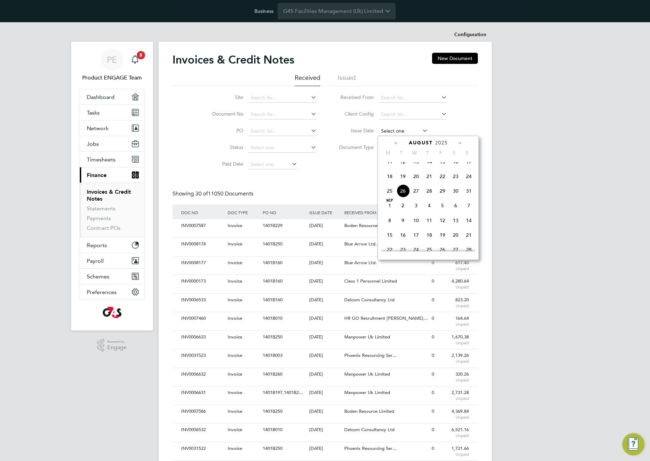
click at [403, 132] on input at bounding box center [403, 131] width 49 height 10
click at [404, 198] on span "26" at bounding box center [403, 190] width 13 height 13
type input "[DATE]"
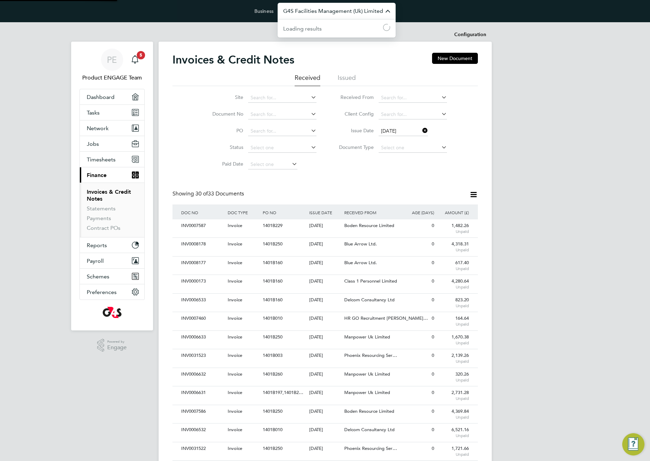
drag, startPoint x: 379, startPoint y: 13, endPoint x: 376, endPoint y: 17, distance: 5.5
click at [376, 15] on input "G4S Facilities Management (Uk) Limited" at bounding box center [337, 11] width 118 height 16
click at [359, 58] on li "Pretium Resourcing Ltd" at bounding box center [337, 61] width 118 height 17
type input "Pretium Resourcing Ltd"
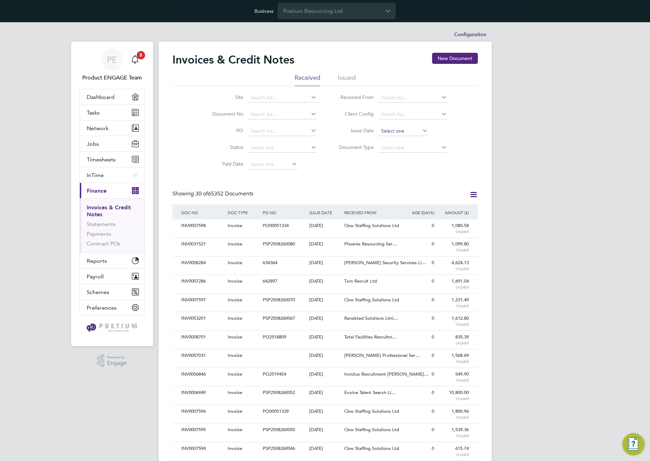
click at [390, 129] on input at bounding box center [403, 131] width 49 height 10
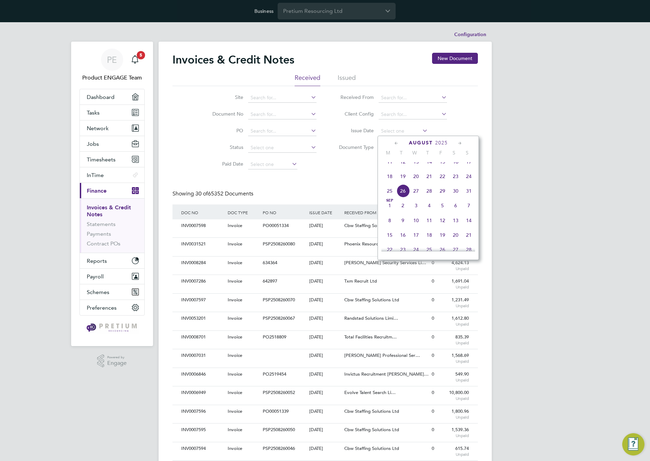
click at [403, 198] on span "26" at bounding box center [403, 190] width 13 height 13
type input "[DATE]"
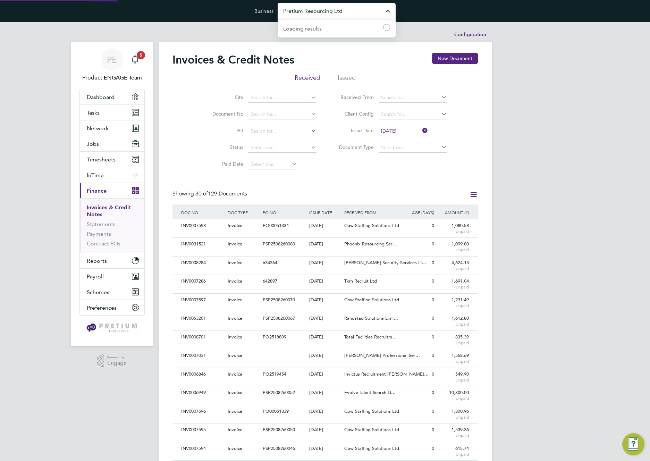
click at [313, 14] on input "Pretium Resourcing Ltd" at bounding box center [337, 11] width 118 height 16
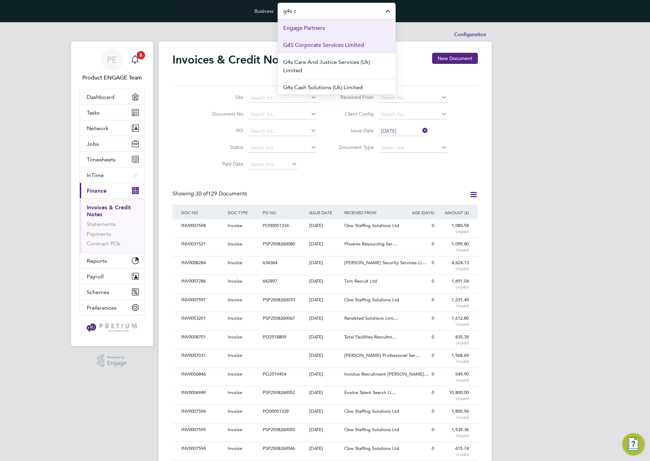
click at [310, 45] on span "G4S Corporate Services Limited" at bounding box center [323, 45] width 81 height 8
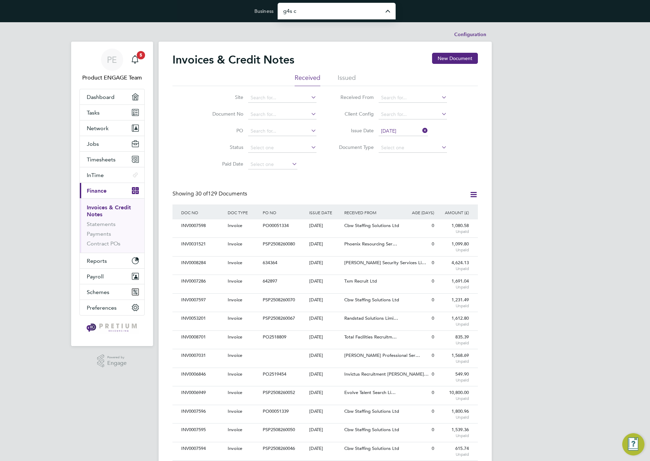
type input "G4S Corporate Services Limited"
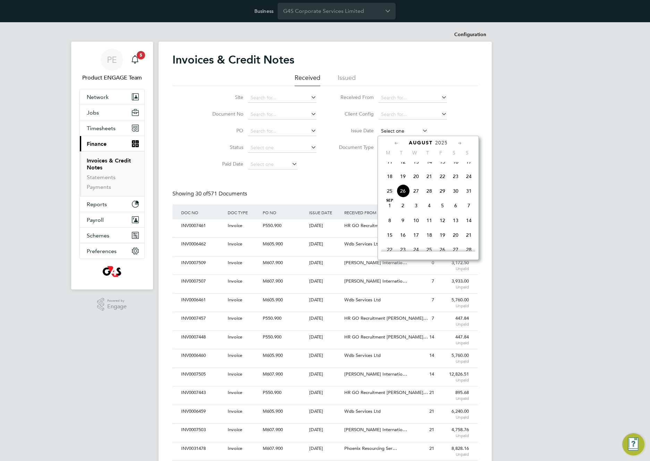
click at [396, 130] on input at bounding box center [403, 131] width 49 height 10
click at [406, 198] on span "26" at bounding box center [403, 190] width 13 height 13
type input "[DATE]"
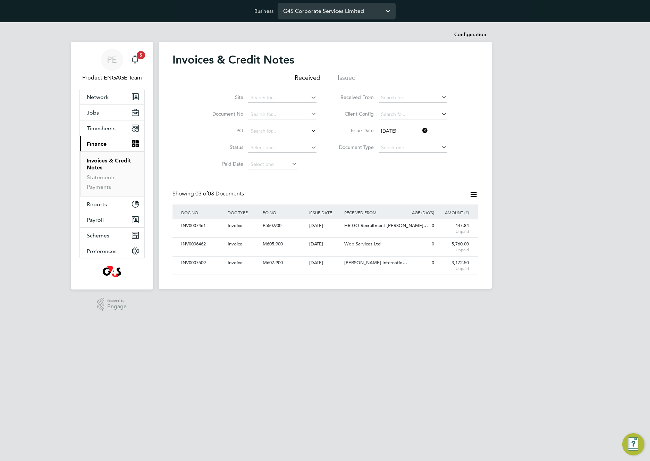
click at [321, 10] on input "G4S Corporate Services Limited" at bounding box center [337, 11] width 118 height 16
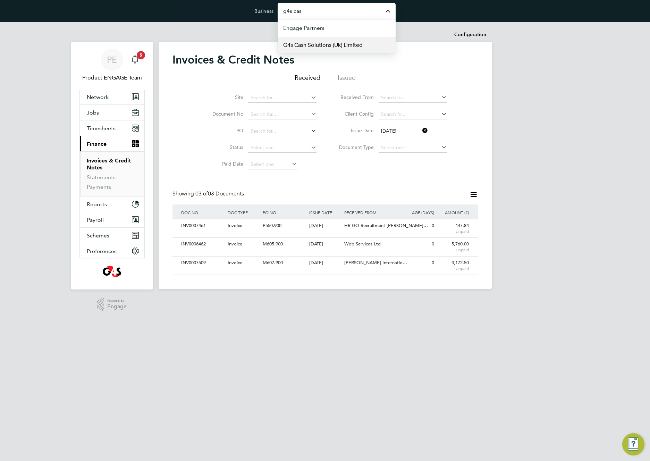
click at [315, 44] on span "G4s Cash Solutions (Uk) Limited" at bounding box center [323, 45] width 80 height 8
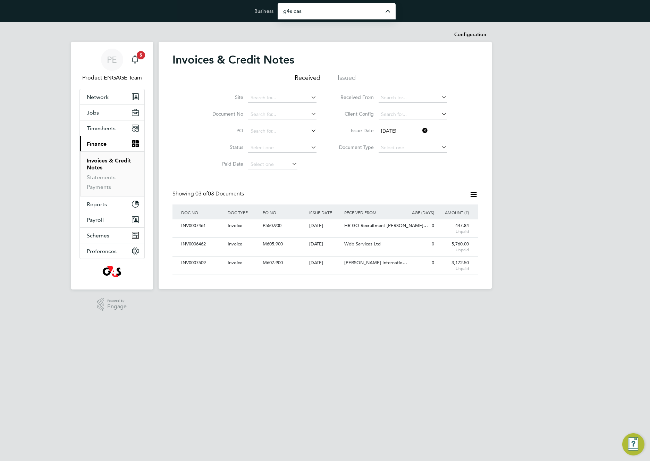
type input "G4s Cash Solutions (Uk) Limited"
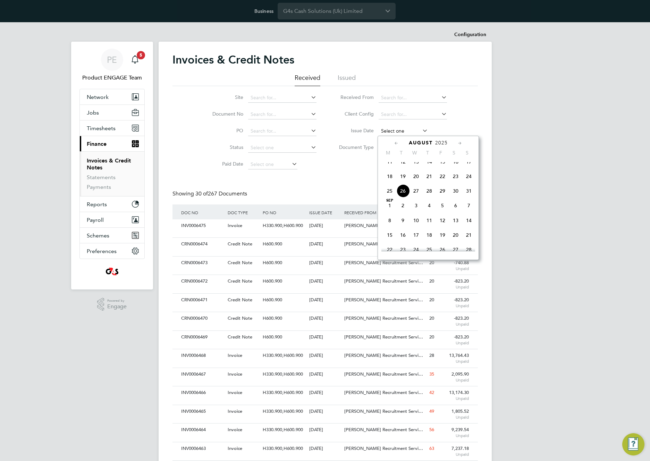
click at [405, 131] on input at bounding box center [403, 131] width 49 height 10
click at [408, 198] on span "26" at bounding box center [403, 190] width 13 height 13
type input "[DATE]"
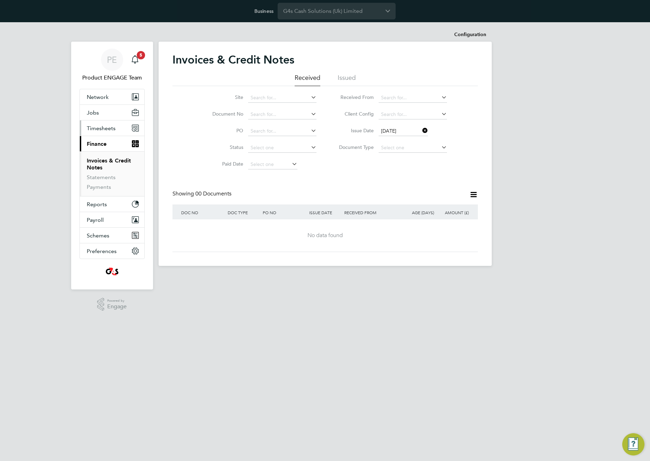
click at [107, 131] on span "Timesheets" at bounding box center [101, 128] width 29 height 7
click at [421, 131] on icon at bounding box center [421, 131] width 0 height 10
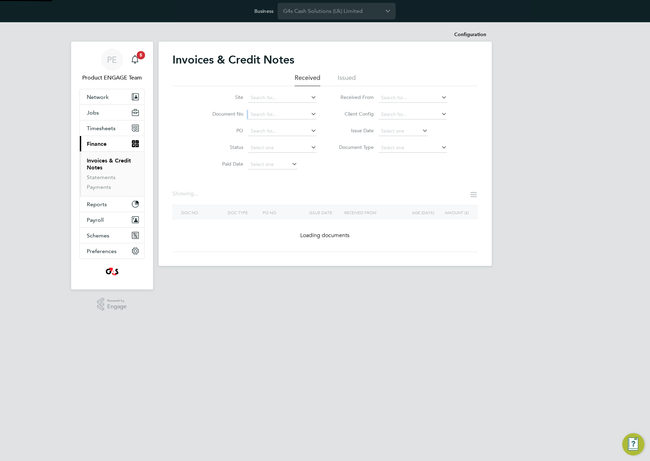
click at [383, 168] on div "Site Document No PO Status Paid Date Issued To Received From Client Config Issu…" at bounding box center [326, 129] width 306 height 87
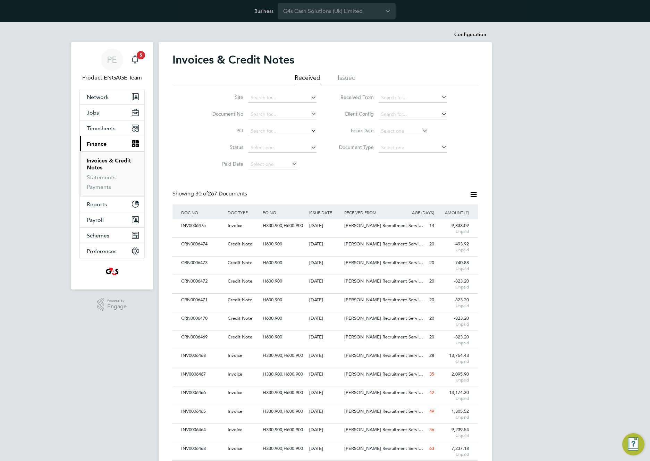
drag, startPoint x: 220, startPoint y: 194, endPoint x: 193, endPoint y: 193, distance: 26.8
click at [193, 193] on div "Showing 30 of 267 Documents" at bounding box center [326, 197] width 306 height 14
drag, startPoint x: 301, startPoint y: 224, endPoint x: 314, endPoint y: 225, distance: 12.5
click at [310, 225] on div "INV0006475 Invoice H330.900,H600.900 [DATE] G4s Cash Solutions (Uk) Limited [PE…" at bounding box center [326, 228] width 306 height 18
click at [340, 214] on div "ISSUE DATE" at bounding box center [325, 213] width 35 height 16
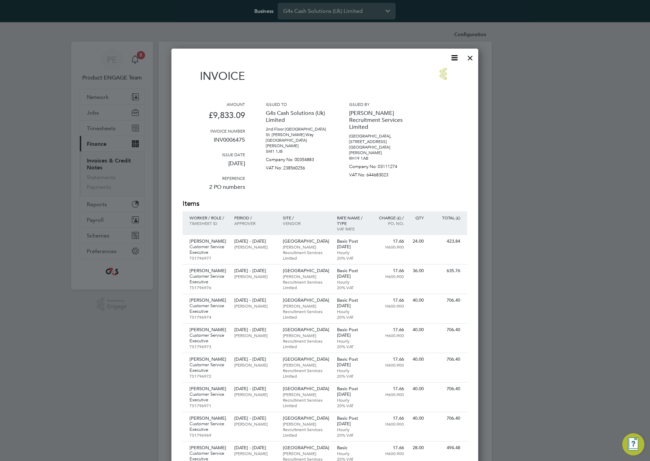
click at [469, 57] on div at bounding box center [470, 56] width 13 height 13
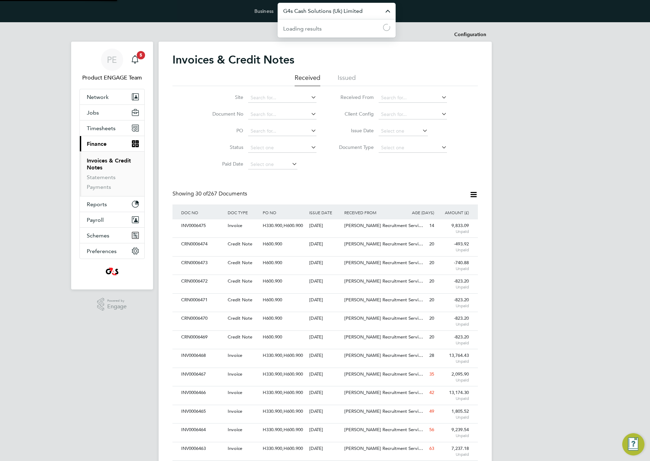
click at [339, 12] on input "G4s Cash Solutions (Uk) Limited" at bounding box center [337, 11] width 118 height 16
click at [340, 52] on span "G4s Government And Outsourcing Services (Uk) Limited" at bounding box center [336, 49] width 107 height 17
type input "G4s Government And Outsourcing Services (Uk) Limited"
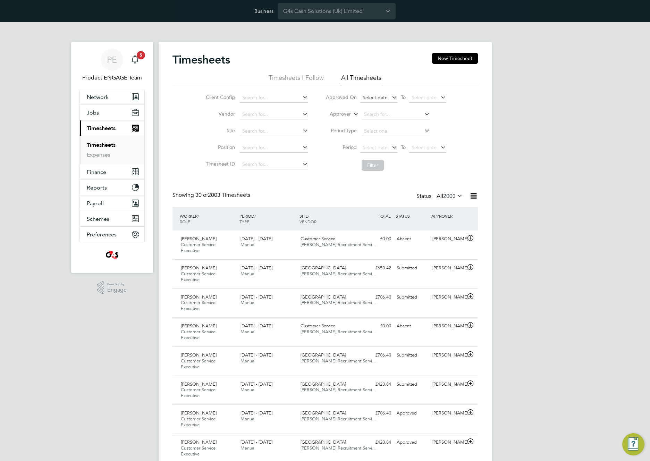
click at [375, 97] on span "Select date" at bounding box center [375, 97] width 25 height 6
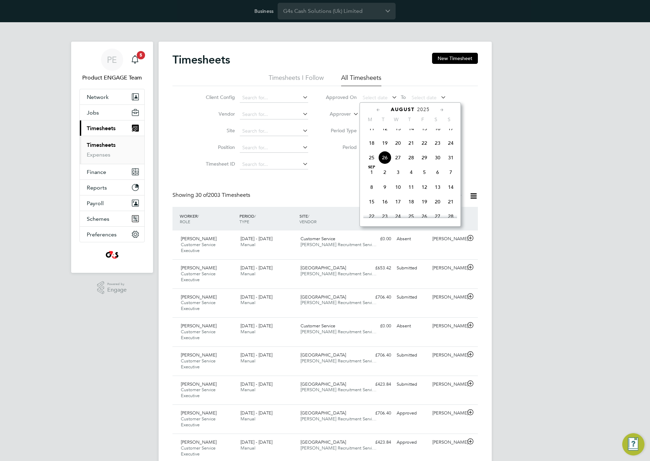
click at [385, 147] on span "19" at bounding box center [385, 142] width 13 height 13
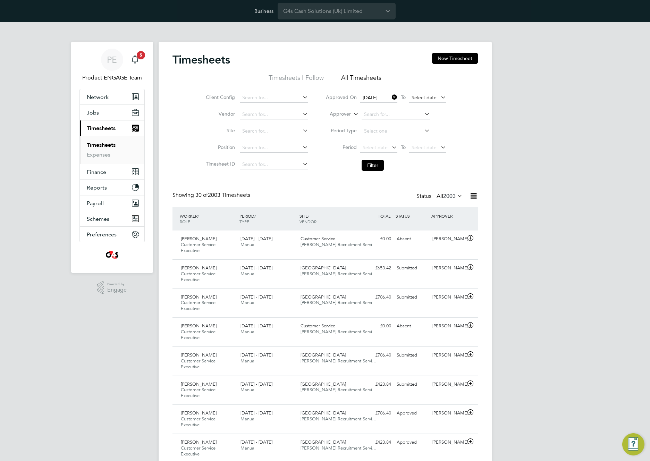
click at [426, 95] on span "Select date" at bounding box center [424, 97] width 25 height 6
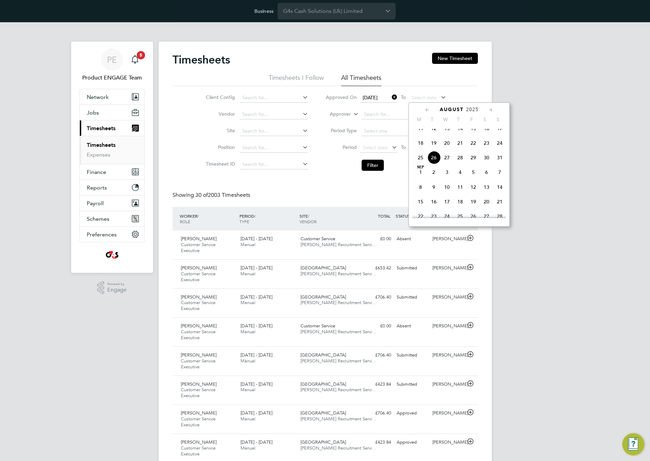
click at [433, 164] on span "26" at bounding box center [433, 157] width 13 height 13
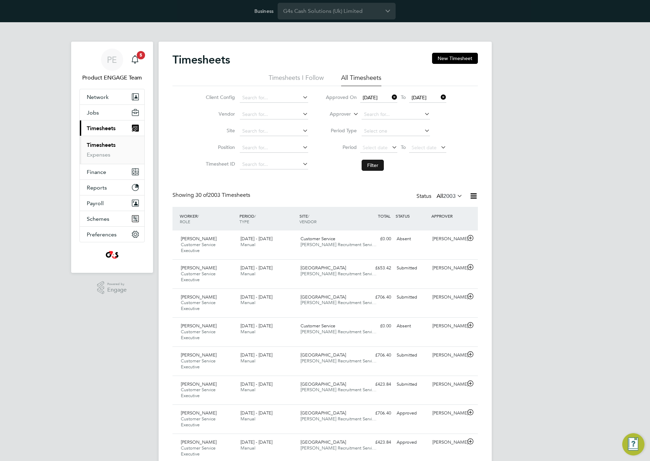
click at [377, 163] on button "Filter" at bounding box center [373, 165] width 22 height 11
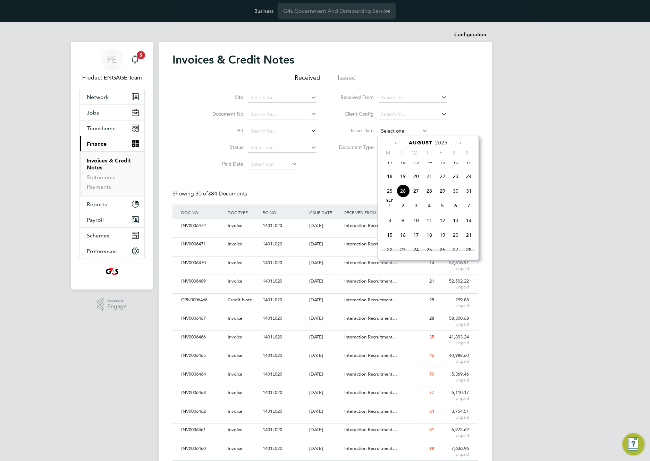
click at [396, 132] on input at bounding box center [403, 131] width 49 height 10
click at [405, 197] on span "26" at bounding box center [403, 190] width 13 height 13
type input "[DATE]"
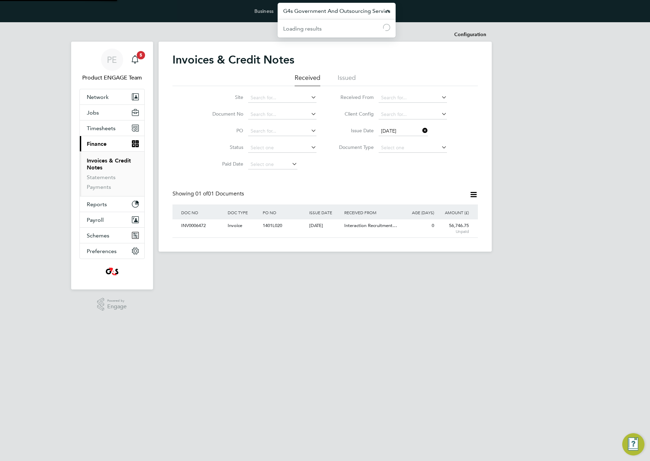
click at [343, 14] on input "G4s Government And Outsourcing Services (Uk) Limited" at bounding box center [337, 11] width 118 height 16
click at [339, 49] on li "G4s Health Services (Uk) Limited" at bounding box center [337, 44] width 118 height 17
type input "G4s Health Services (Uk) Limited"
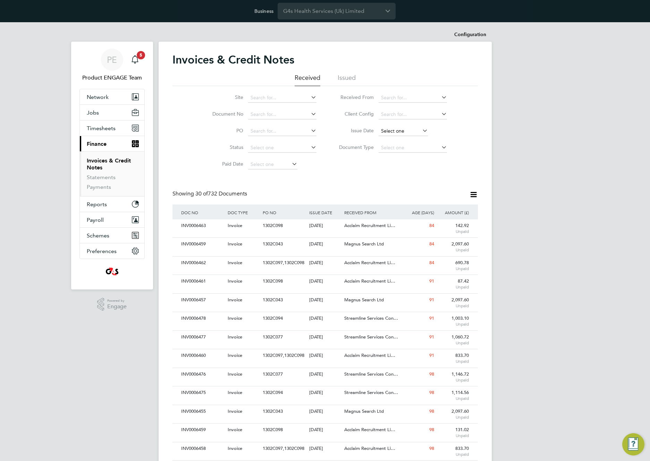
click at [396, 131] on input at bounding box center [403, 131] width 49 height 10
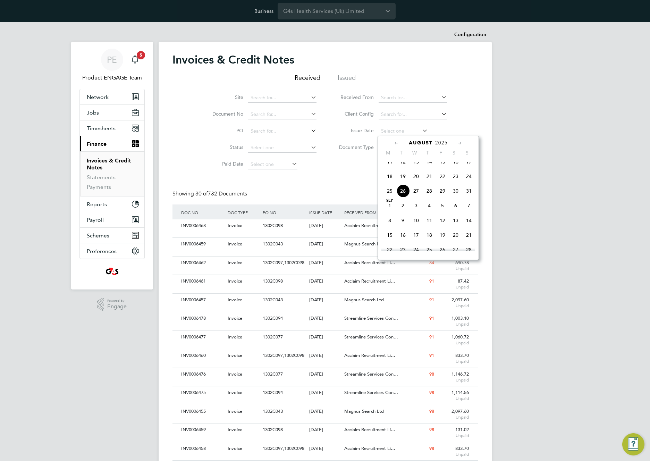
click at [340, 164] on div "Site Document No PO Status Paid Date Issued To Received From Client Config Issu…" at bounding box center [326, 129] width 306 height 87
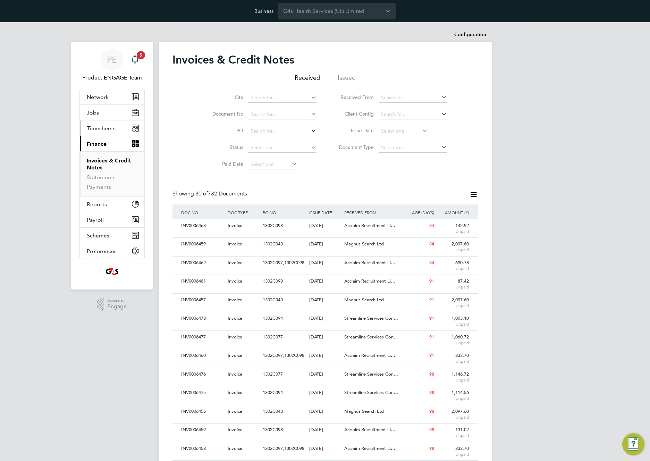
click at [101, 127] on span "Timesheets" at bounding box center [101, 128] width 29 height 7
click at [305, 15] on input "G4s Health Services (Uk) Limited" at bounding box center [337, 11] width 118 height 16
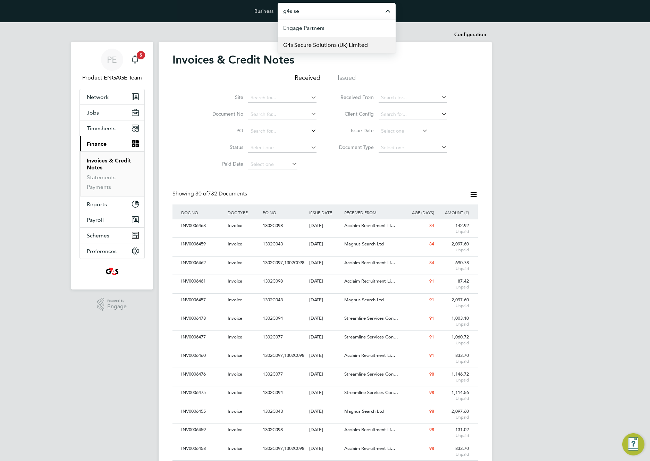
click at [314, 46] on span "G4s Secure Solutions (Uk) Limited" at bounding box center [325, 45] width 85 height 8
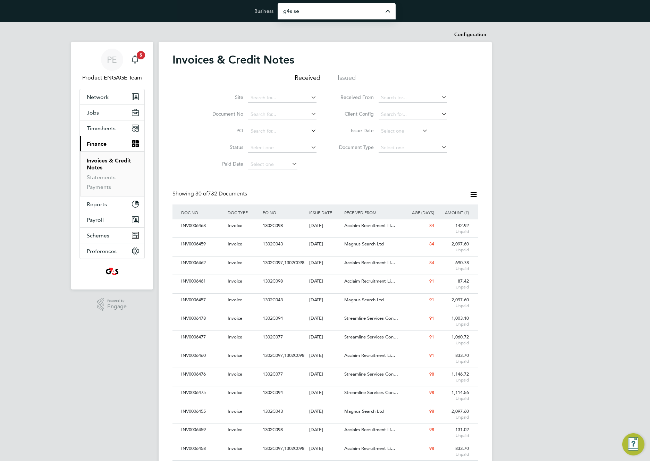
type input "G4s Secure Solutions (Uk) Limited"
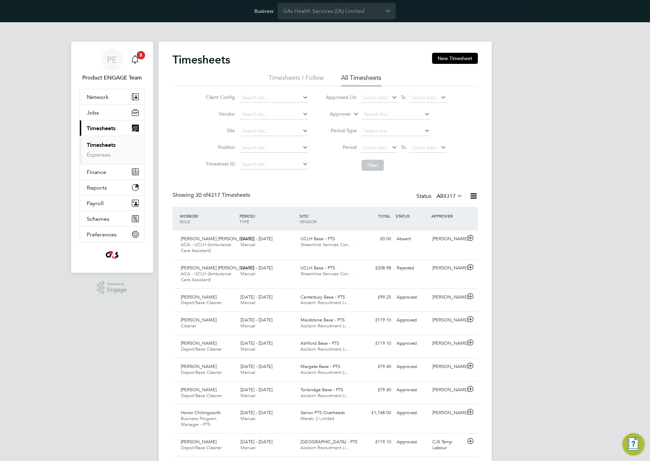
click at [472, 193] on icon at bounding box center [473, 196] width 9 height 9
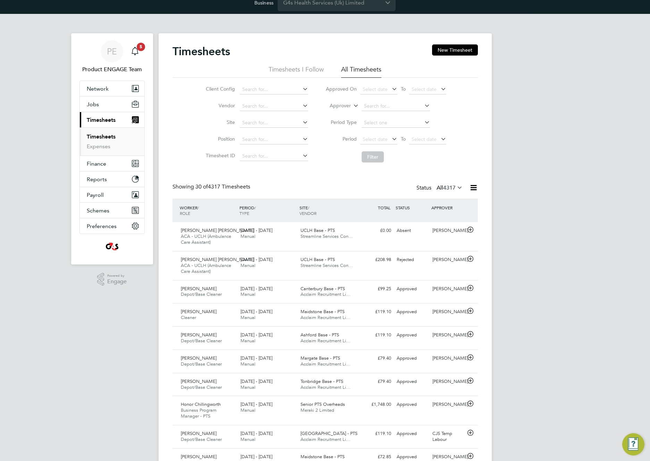
click at [368, 84] on li "Approved On Select date To Select date" at bounding box center [386, 89] width 138 height 17
click at [371, 88] on span "Select date" at bounding box center [375, 89] width 25 height 6
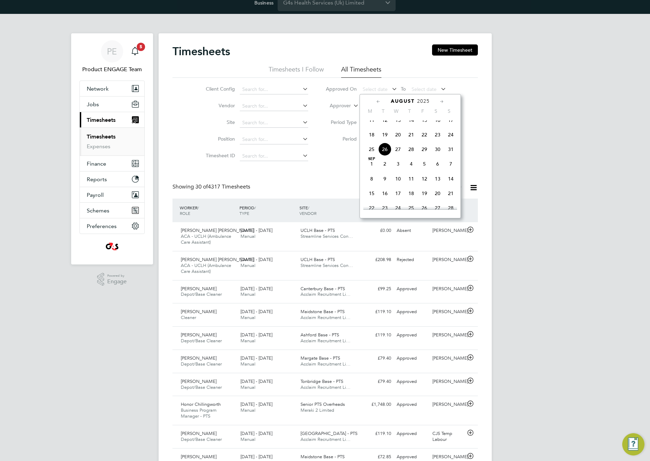
click at [384, 141] on span "19" at bounding box center [385, 134] width 13 height 13
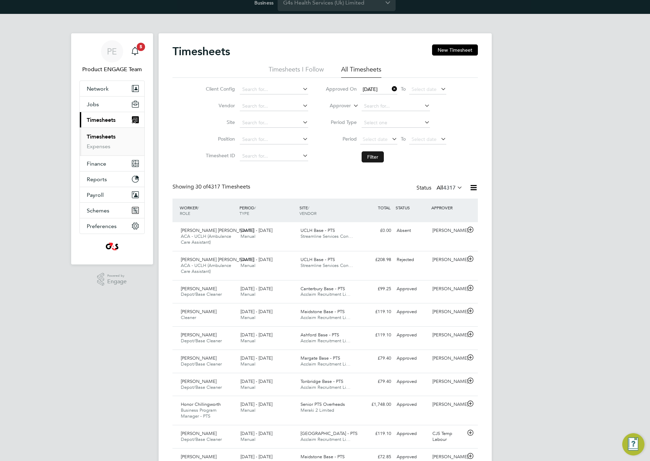
click at [370, 156] on button "Filter" at bounding box center [373, 156] width 22 height 11
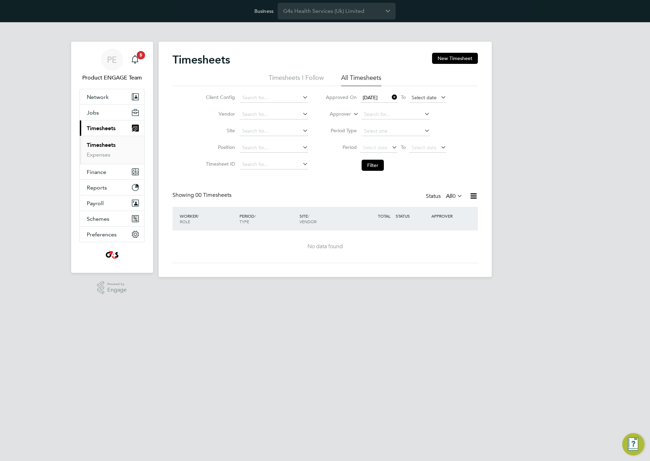
click at [413, 96] on span "Select date" at bounding box center [424, 97] width 25 height 6
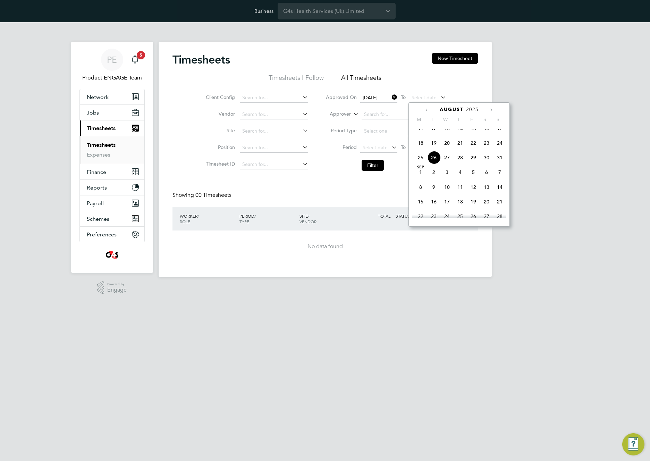
click at [433, 163] on span "26" at bounding box center [433, 157] width 13 height 13
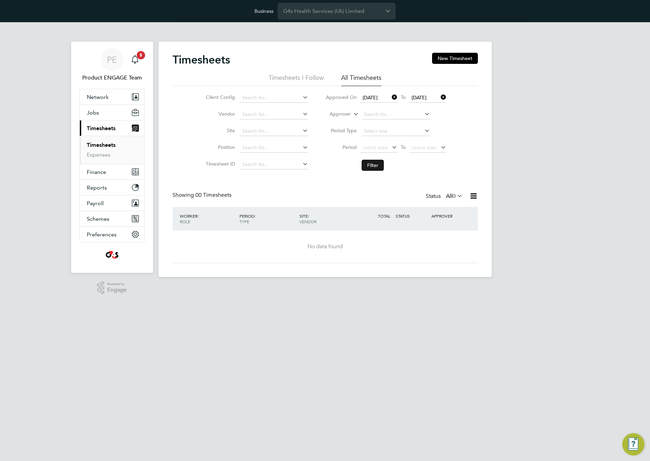
click at [367, 166] on button "Filter" at bounding box center [373, 165] width 22 height 11
click at [369, 168] on button "Filter" at bounding box center [373, 165] width 22 height 11
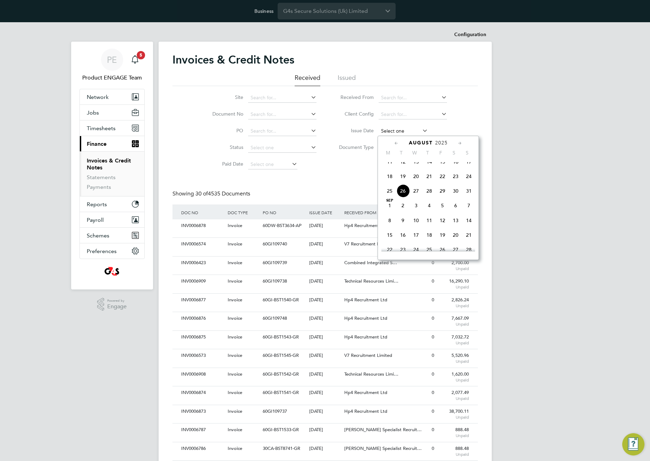
click at [388, 132] on input at bounding box center [403, 131] width 49 height 10
click at [402, 198] on span "26" at bounding box center [403, 190] width 13 height 13
type input "[DATE]"
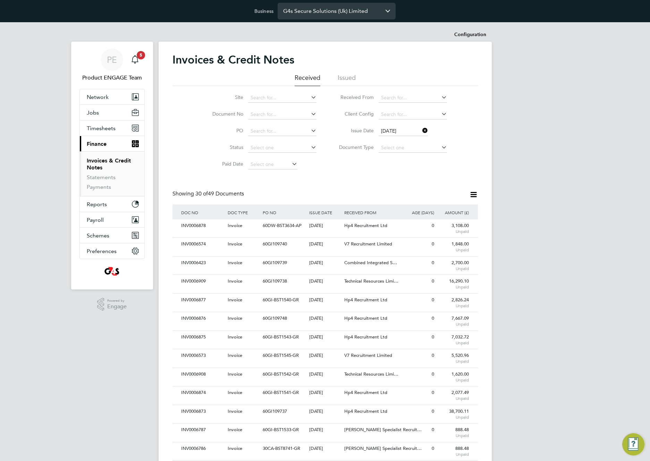
click at [330, 16] on input "G4s Secure Solutions (Uk) Limited" at bounding box center [337, 11] width 118 height 16
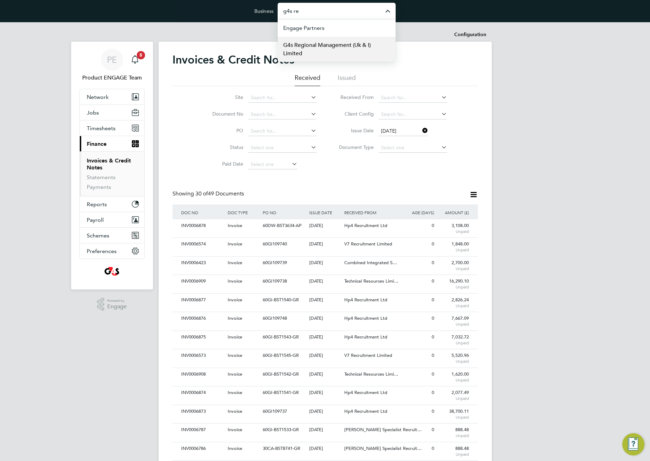
click at [352, 46] on span "G4s Regional Management (Uk & I) Limited" at bounding box center [336, 49] width 107 height 17
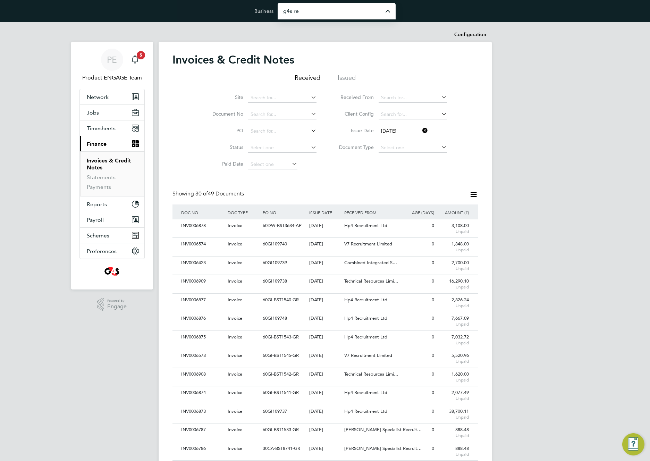
type input "G4s Regional Management (Uk & I) Limited"
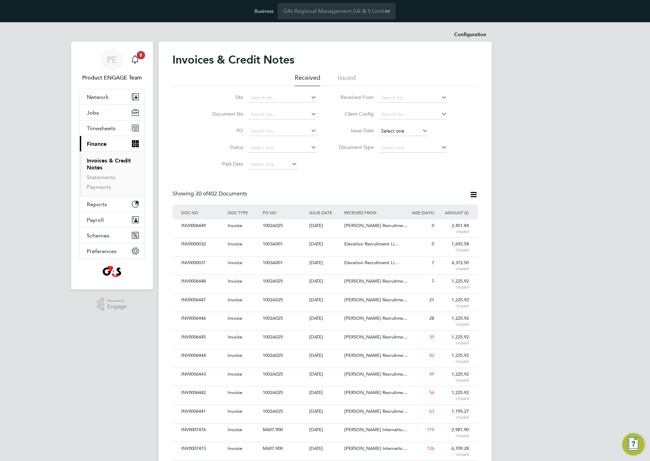
click at [405, 132] on input at bounding box center [403, 131] width 49 height 10
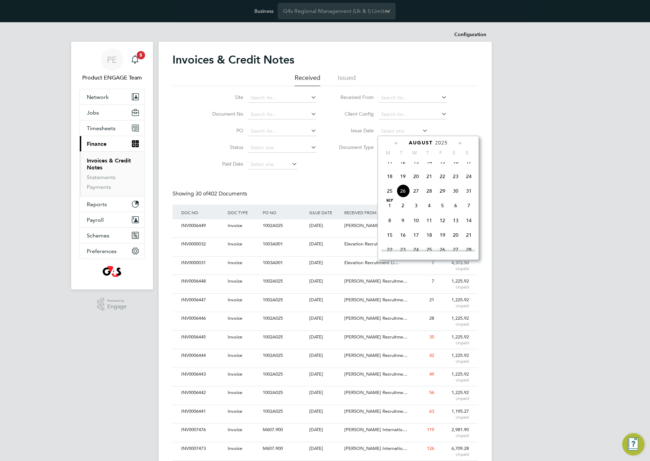
click at [404, 198] on span "26" at bounding box center [403, 190] width 13 height 13
type input "[DATE]"
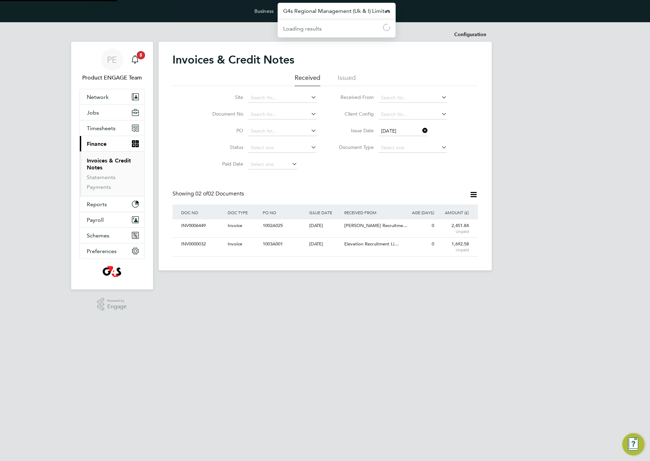
click at [333, 13] on input "G4s Regional Management (Uk & I) Limited" at bounding box center [337, 11] width 118 height 16
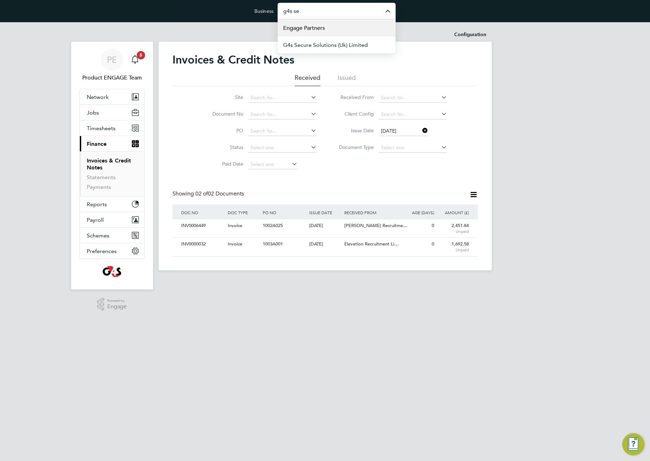
drag, startPoint x: 346, startPoint y: 50, endPoint x: 300, endPoint y: 28, distance: 50.8
click at [345, 49] on li "G4s Secure Solutions (Uk) Limited" at bounding box center [339, 44] width 113 height 17
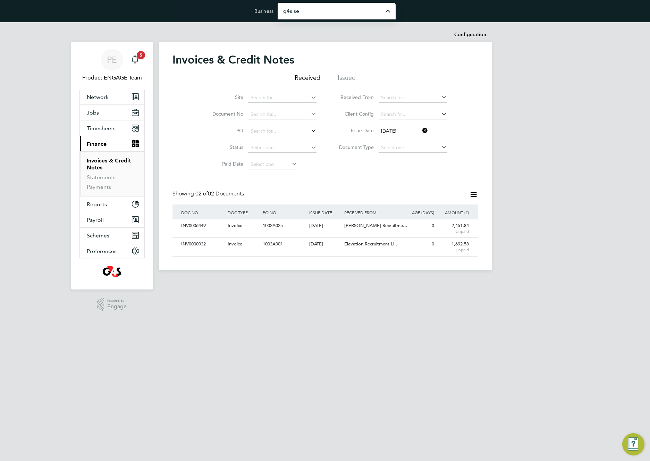
type input "G4s Secure Solutions (Uk) Limited"
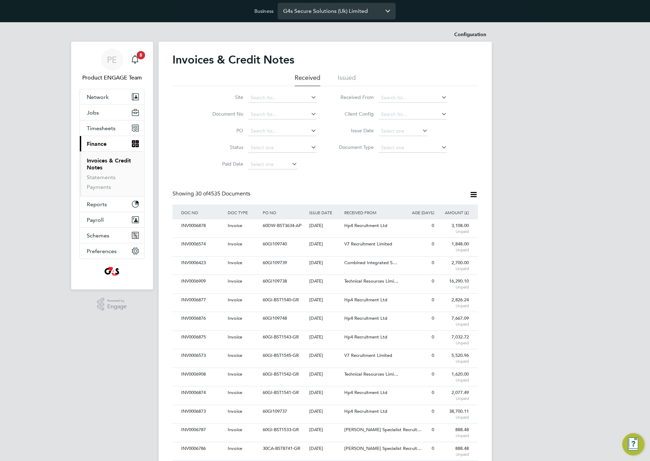
click at [326, 9] on input "G4s Secure Solutions (Uk) Limited" at bounding box center [337, 11] width 118 height 16
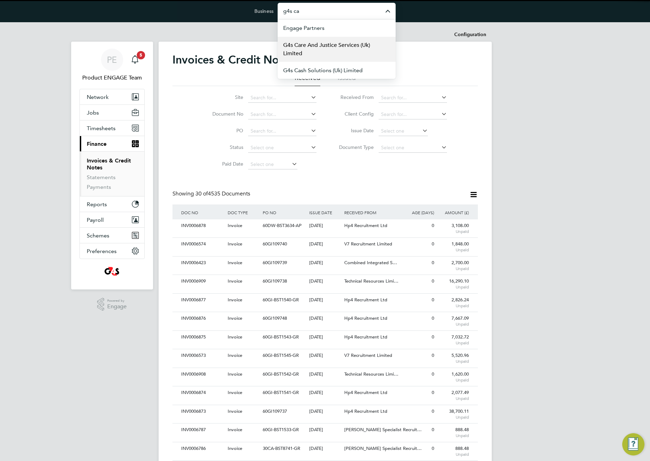
click at [328, 47] on span "G4s Care And Justice Services (Uk) Limited" at bounding box center [336, 49] width 107 height 17
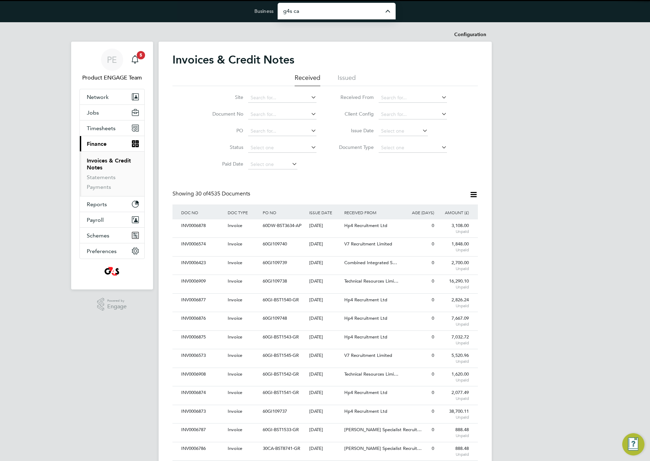
type input "G4s Care And Justice Services (Uk) Limited"
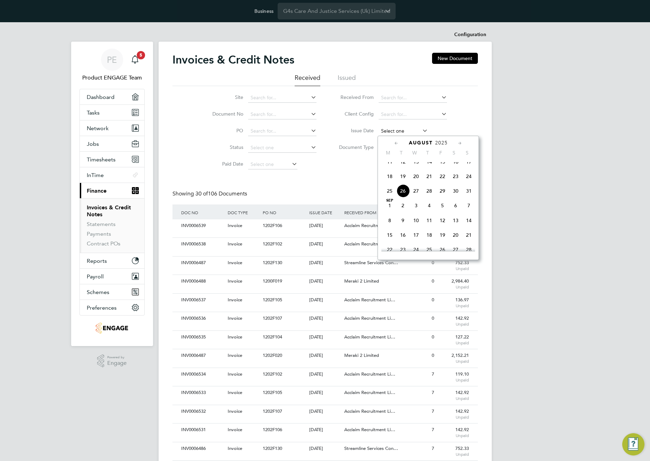
click at [400, 132] on input at bounding box center [403, 131] width 49 height 10
click at [405, 198] on span "26" at bounding box center [403, 190] width 13 height 13
type input "[DATE]"
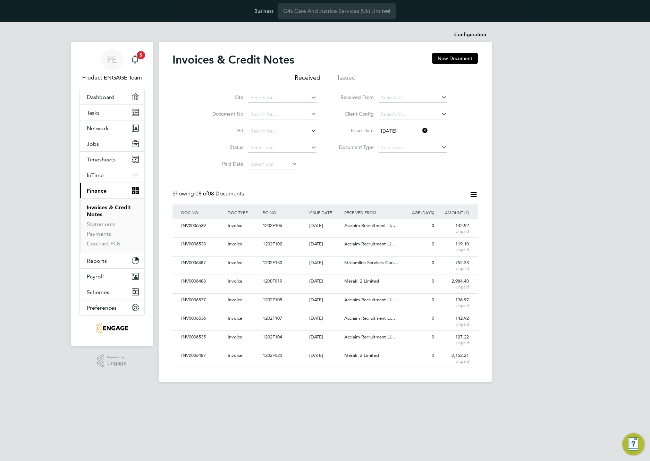
drag, startPoint x: 424, startPoint y: 130, endPoint x: 420, endPoint y: 134, distance: 6.2
click at [421, 131] on icon at bounding box center [421, 131] width 0 height 10
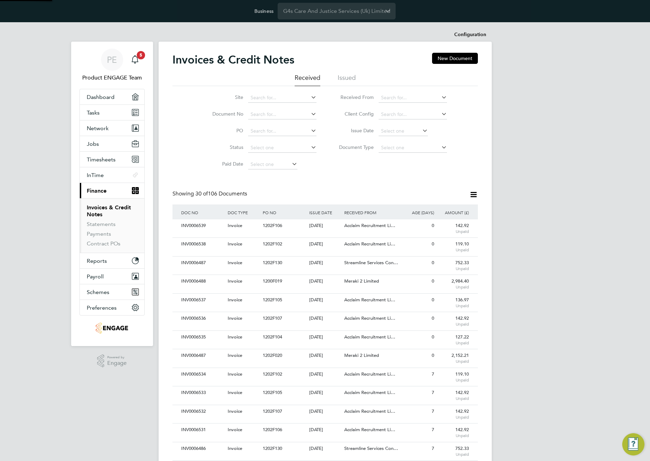
scroll to position [13, 47]
